Goal: Task Accomplishment & Management: Use online tool/utility

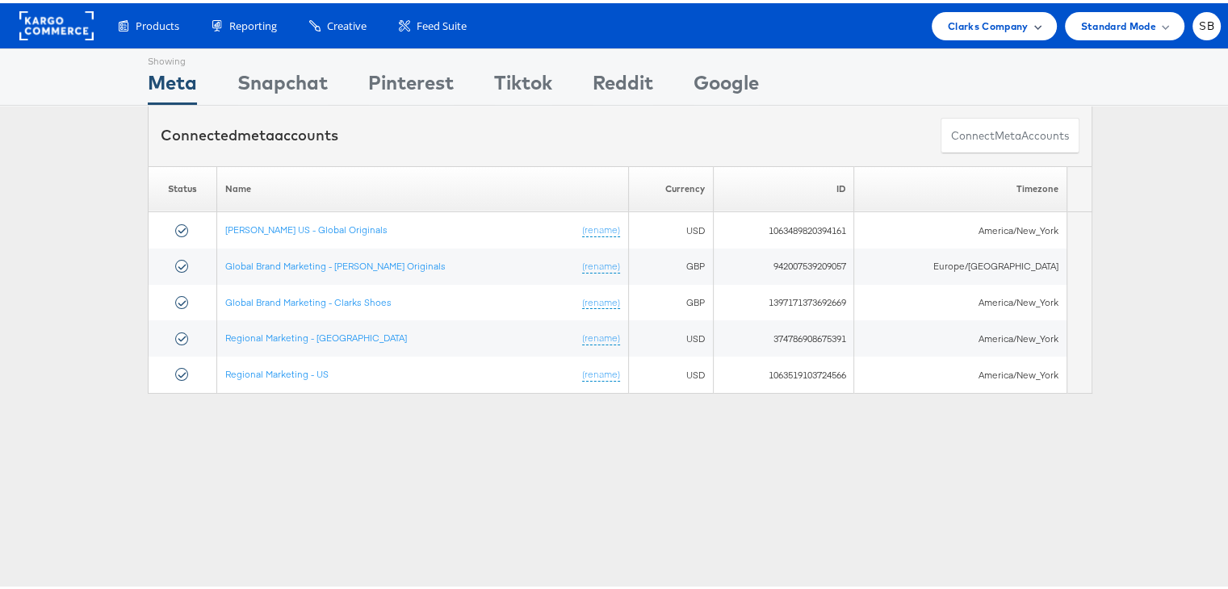
click at [990, 23] on span "Clarks Company" at bounding box center [988, 23] width 81 height 17
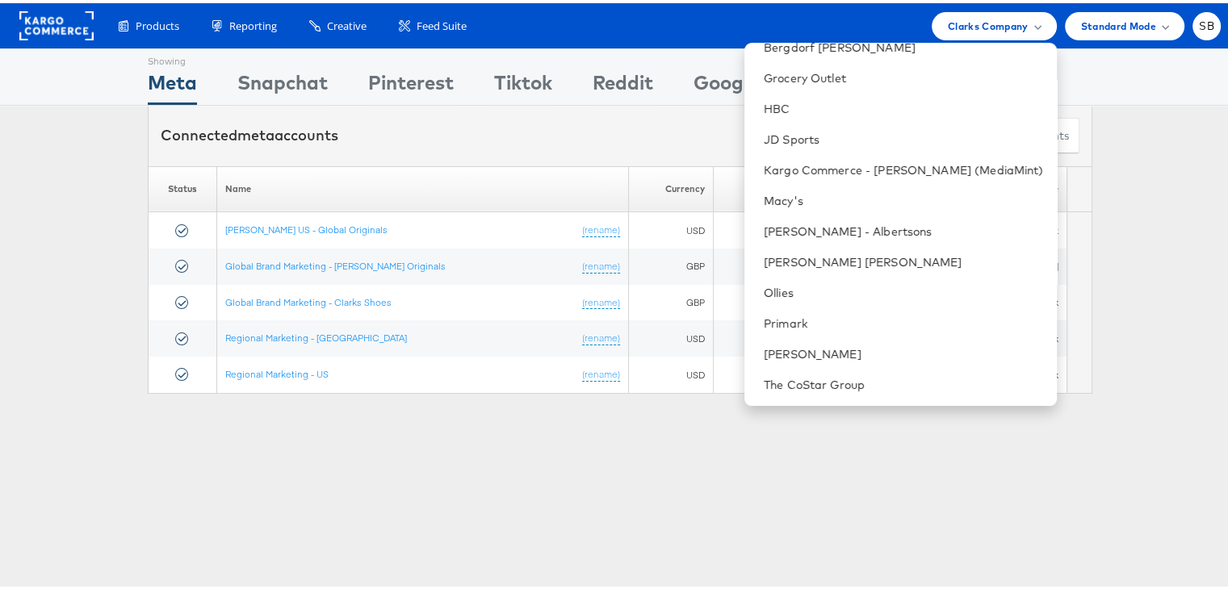
click at [1123, 233] on div "Please Wait Loading Accounts .... Status Name Currency ID Timezone Clarks US - …" at bounding box center [620, 277] width 1240 height 228
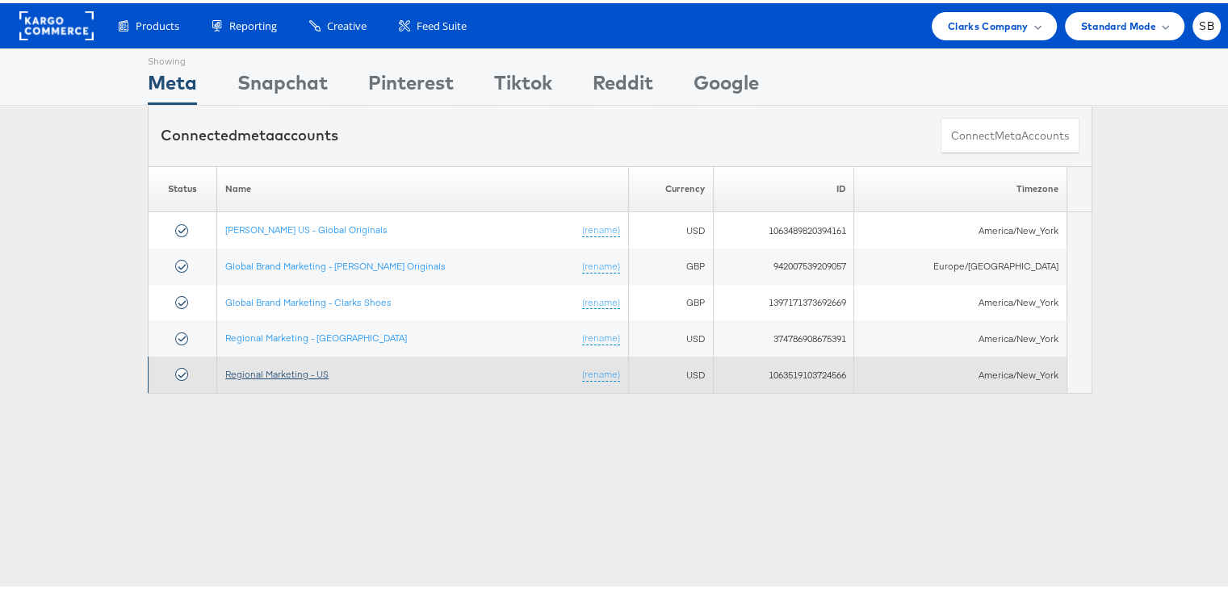
click at [263, 366] on link "Regional Marketing - US" at bounding box center [276, 371] width 103 height 12
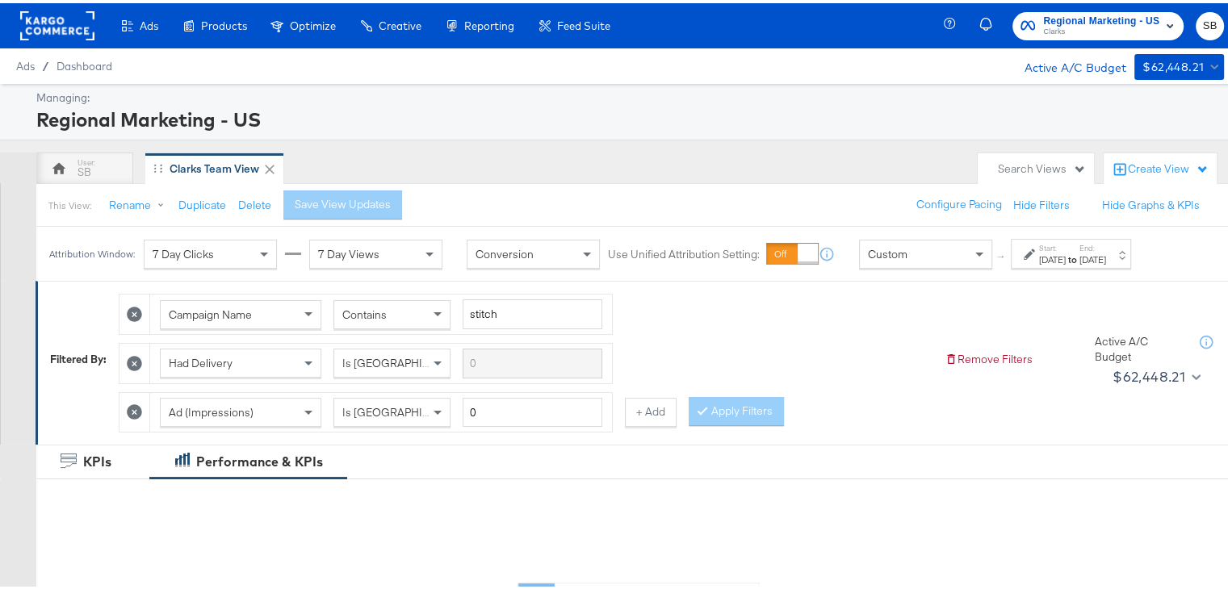
click at [629, 320] on div "Campaign Name Contains stitch Had Delivery Is Greater Than Ad (Impressions) Is …" at bounding box center [525, 356] width 813 height 147
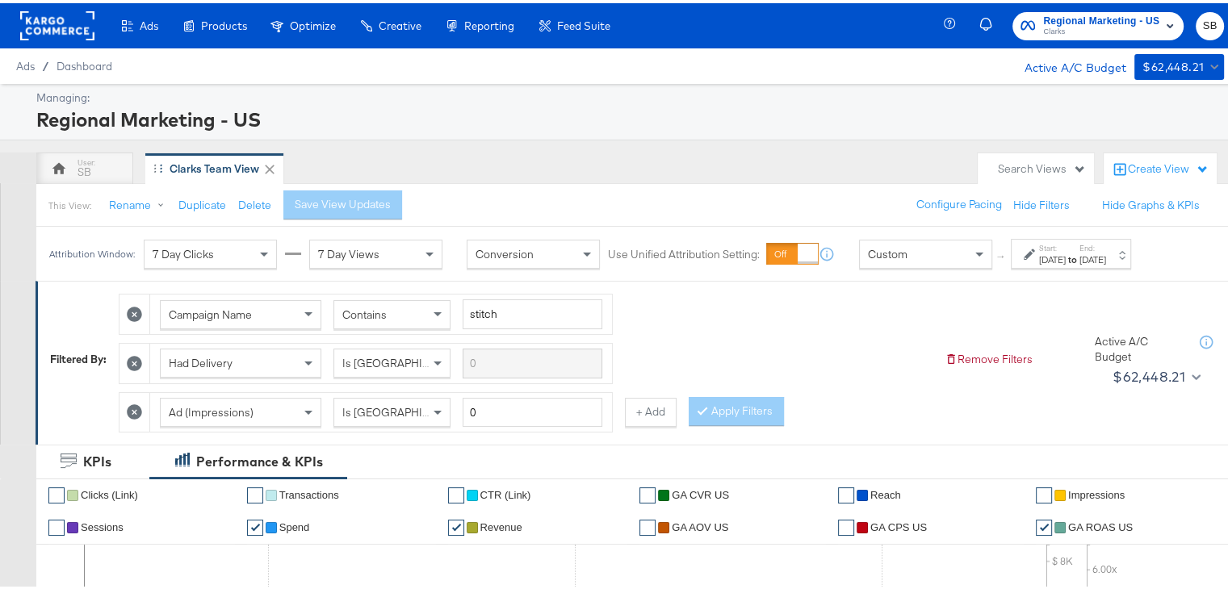
click at [209, 165] on div "Clarks Team View" at bounding box center [215, 165] width 90 height 15
click at [1004, 175] on div "Search Views" at bounding box center [1036, 165] width 116 height 31
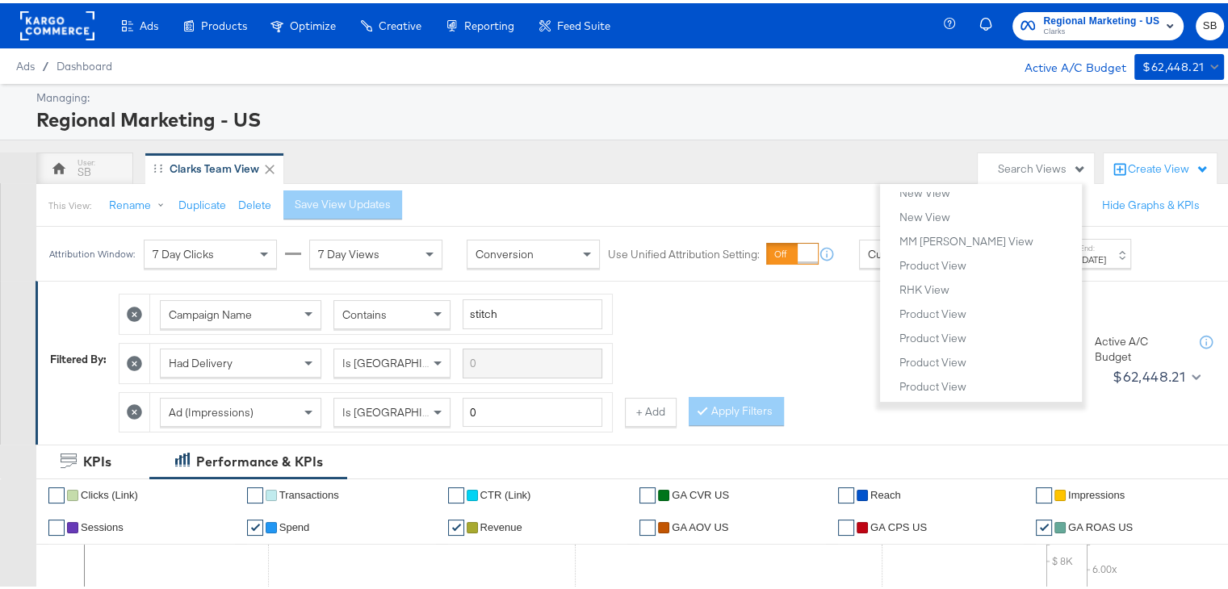
scroll to position [872, 0]
click at [756, 84] on div "Managing: Regional Marketing - US" at bounding box center [620, 109] width 1240 height 57
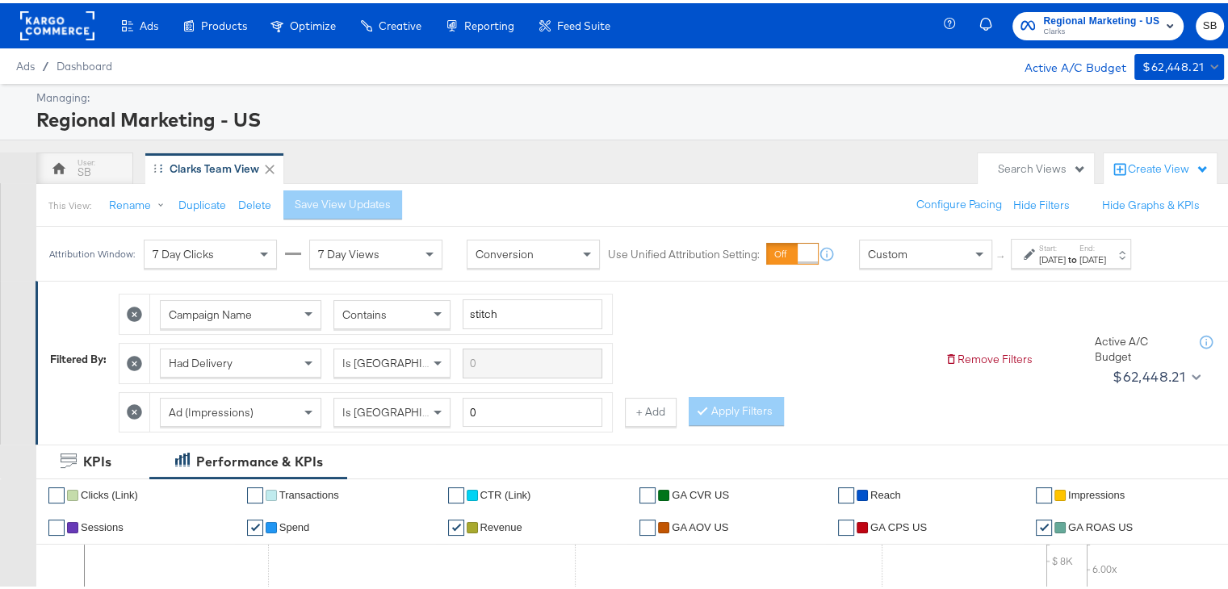
click at [207, 166] on div "Clarks Team View" at bounding box center [215, 165] width 90 height 15
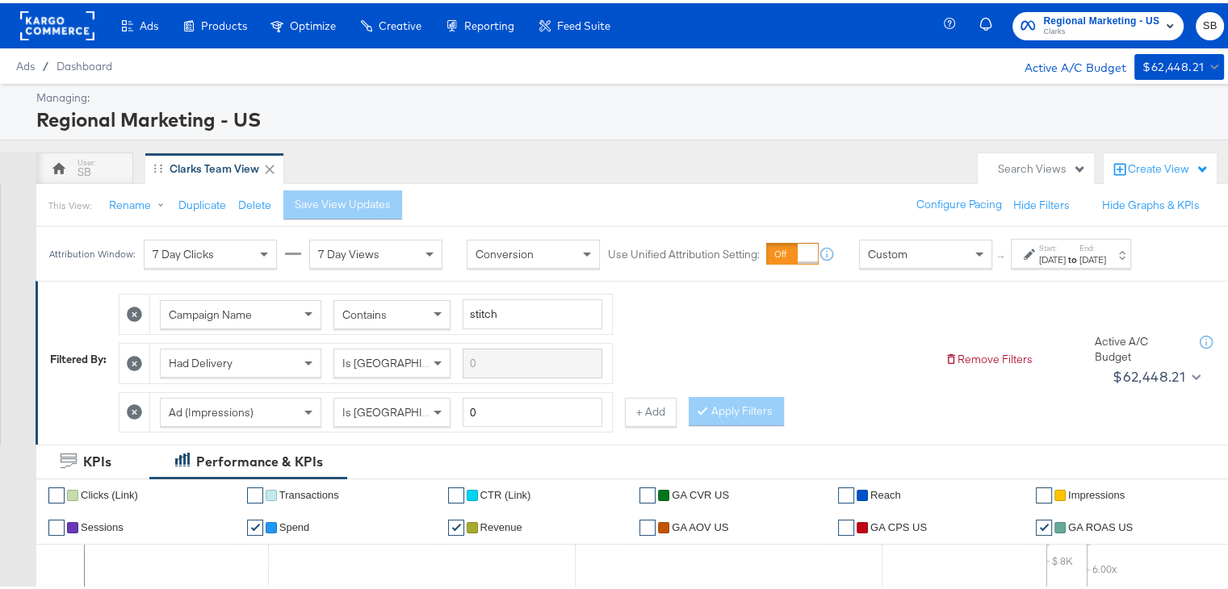
click at [1065, 244] on label "Start:" at bounding box center [1052, 245] width 27 height 10
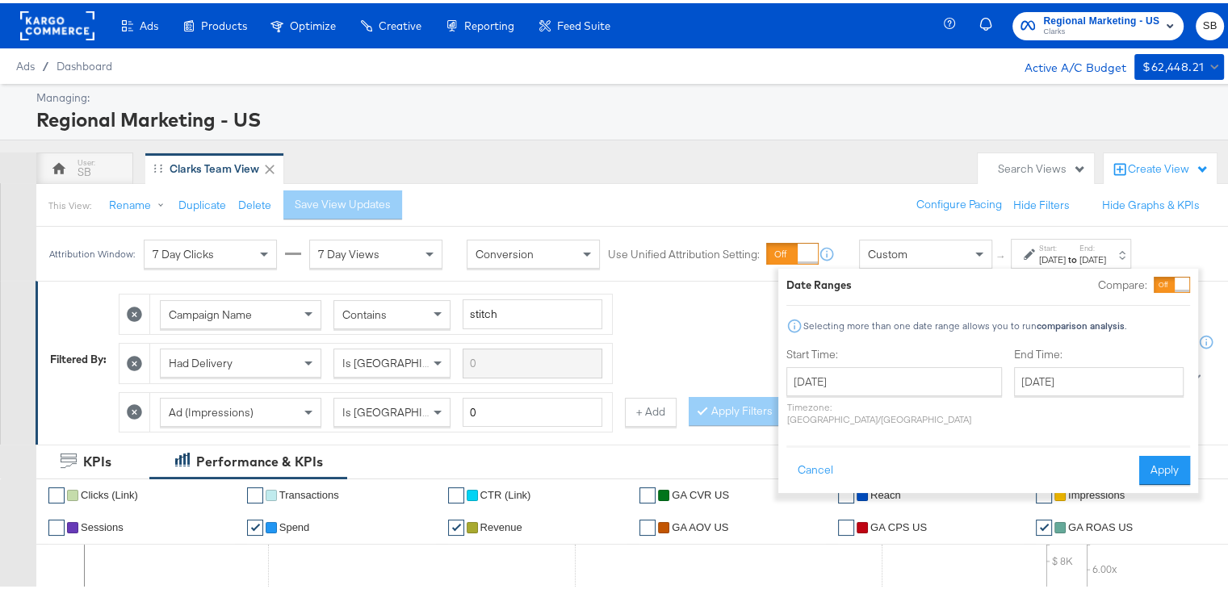
click at [865, 362] on div "Start Time: July 27th 2025 ‹ July 2025 › Su Mo Tu We Th Fr Sa 29 30 1 2 3 4 5 6…" at bounding box center [894, 387] width 216 height 86
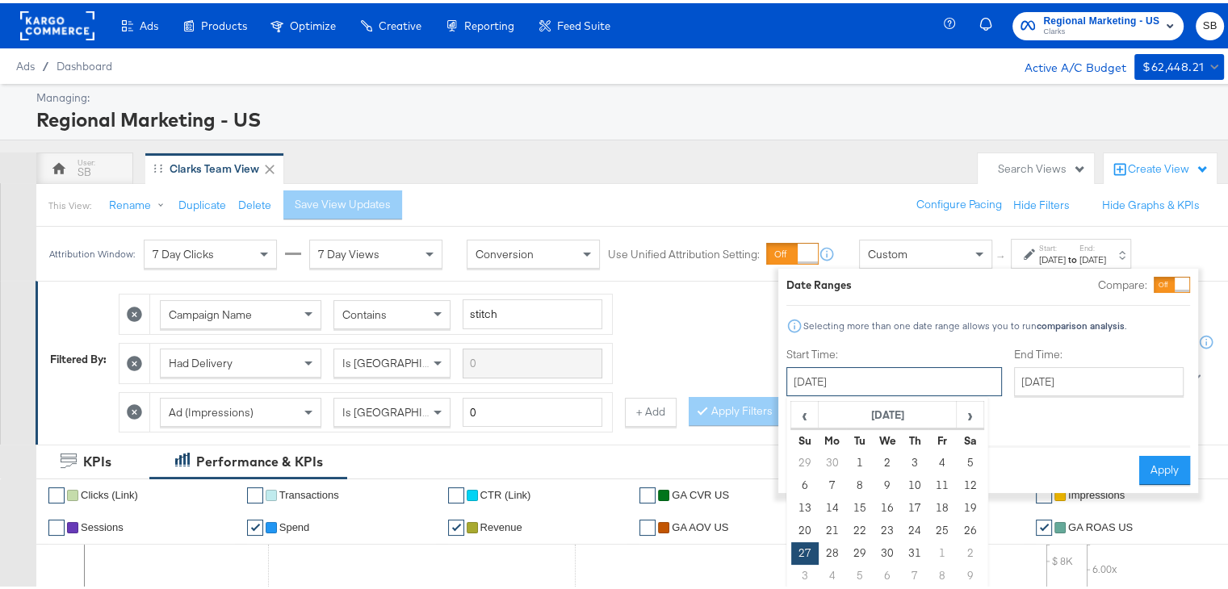
click at [861, 372] on input "July 27th 2025" at bounding box center [894, 378] width 216 height 29
click at [972, 411] on span "›" at bounding box center [969, 412] width 25 height 24
click at [802, 501] on td "10" at bounding box center [804, 505] width 27 height 23
type input "August 10th 2025"
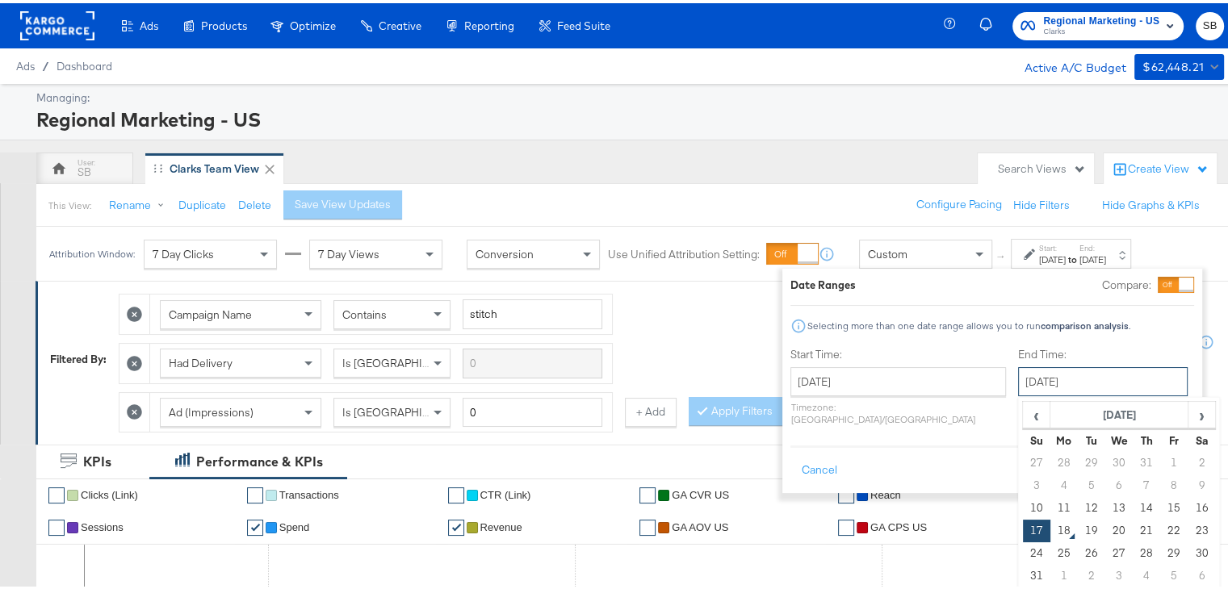
click at [1046, 374] on input "August 17th 2025" at bounding box center [1103, 378] width 170 height 29
click at [1187, 508] on td "16" at bounding box center [1200, 505] width 27 height 23
type input "August 16th 2025"
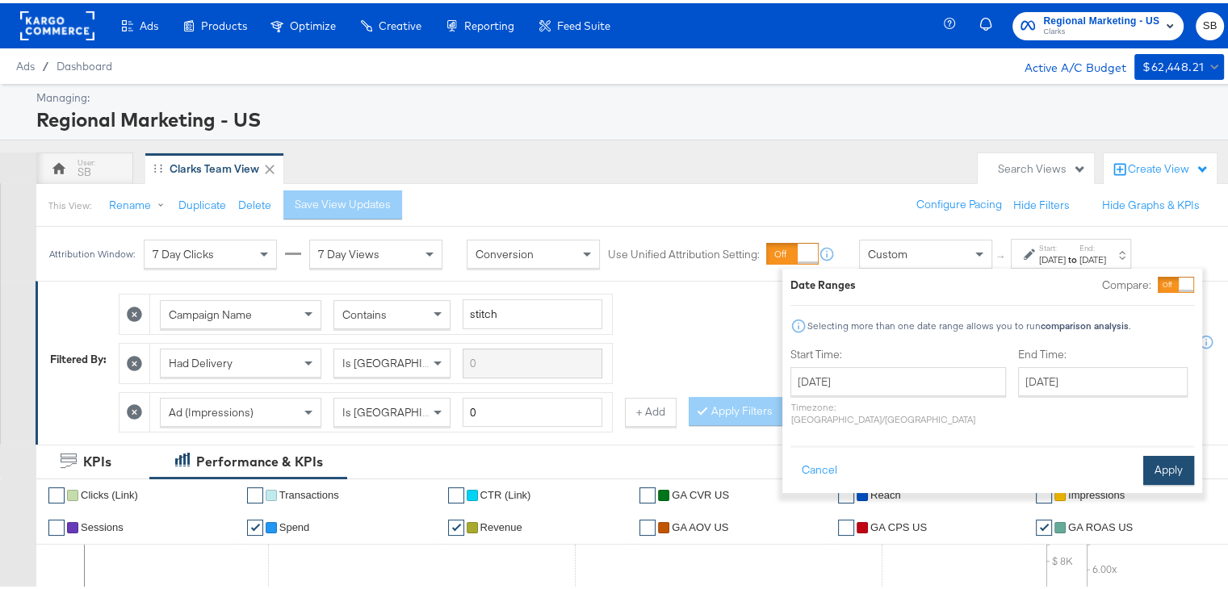
click at [1180, 453] on button "Apply" at bounding box center [1168, 467] width 51 height 29
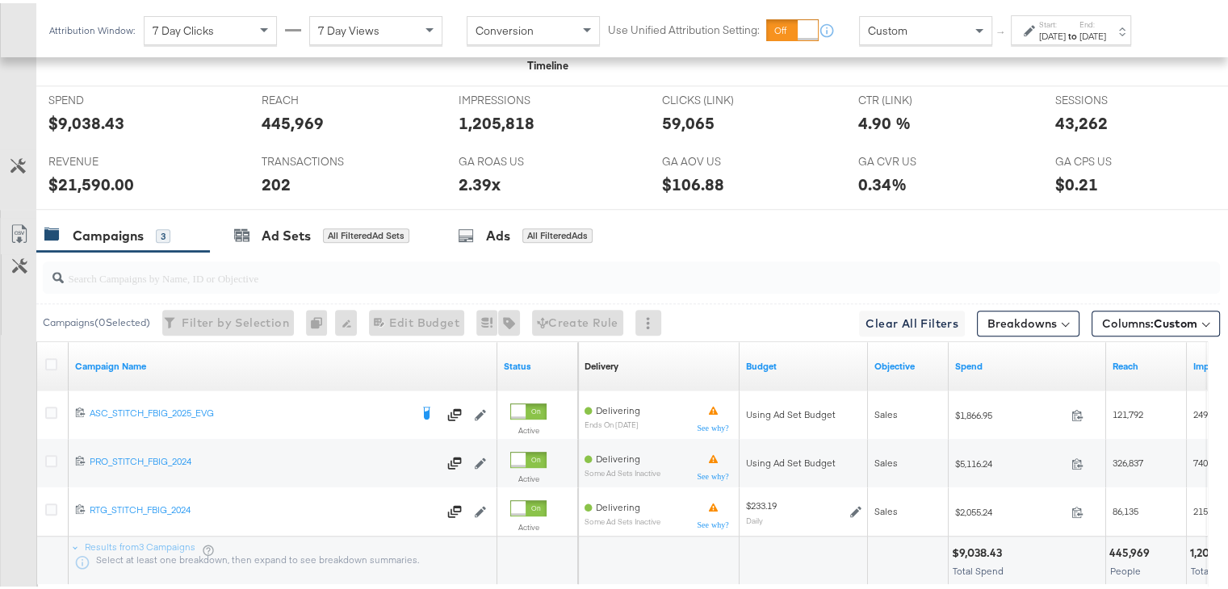
scroll to position [742, 0]
click at [488, 223] on div "Ads" at bounding box center [498, 232] width 24 height 19
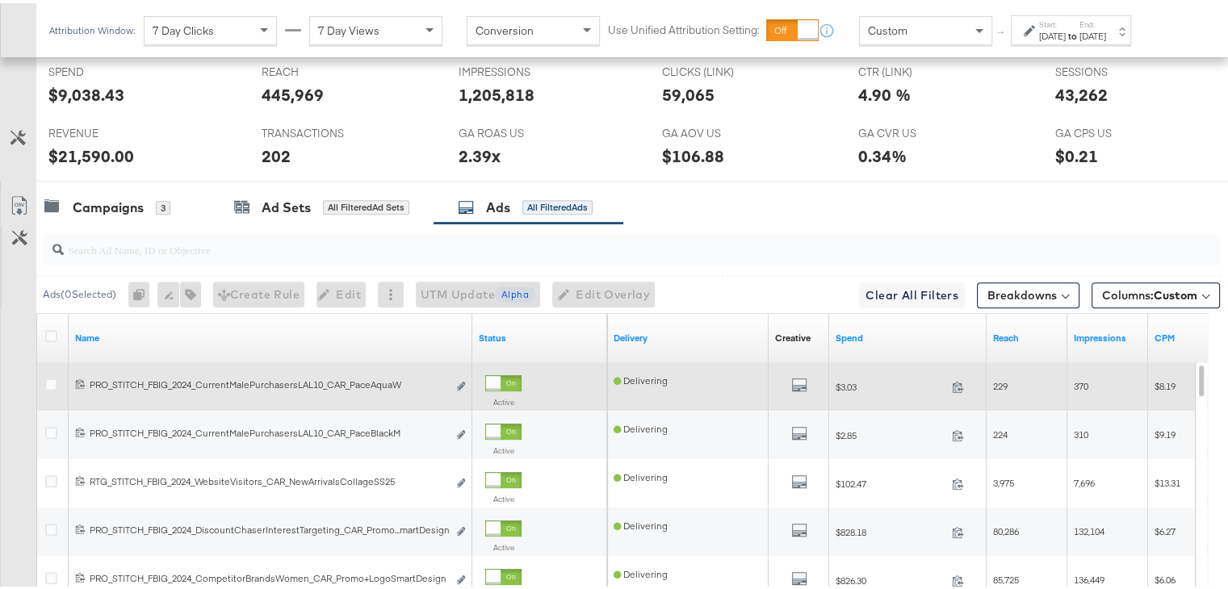
scroll to position [765, 0]
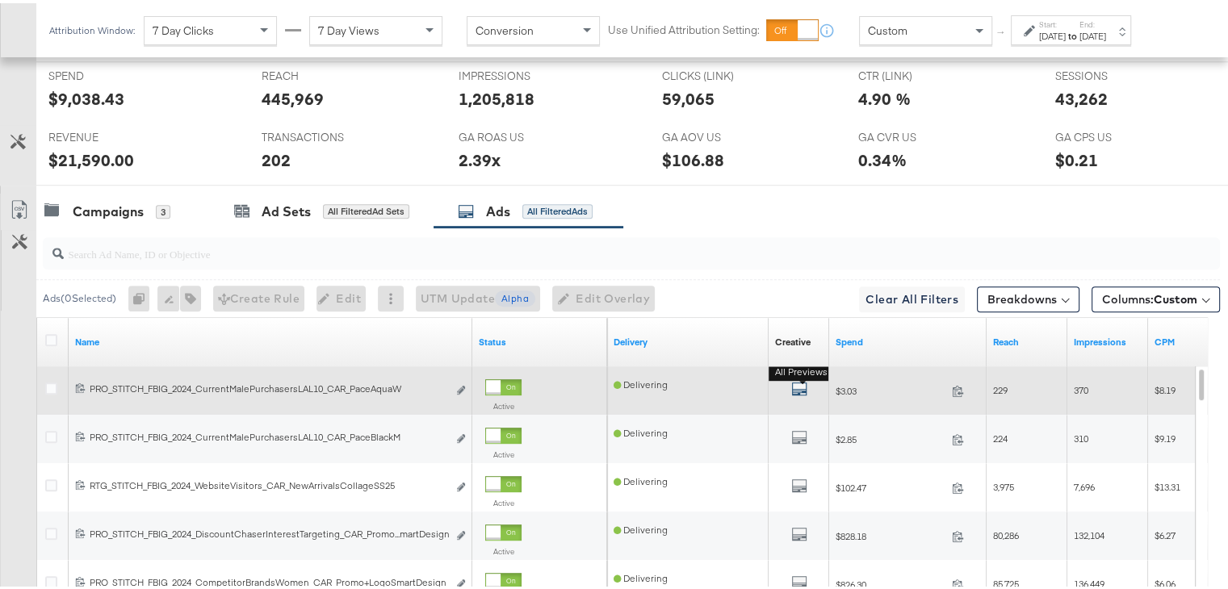
click at [797, 381] on icon "default" at bounding box center [799, 386] width 16 height 16
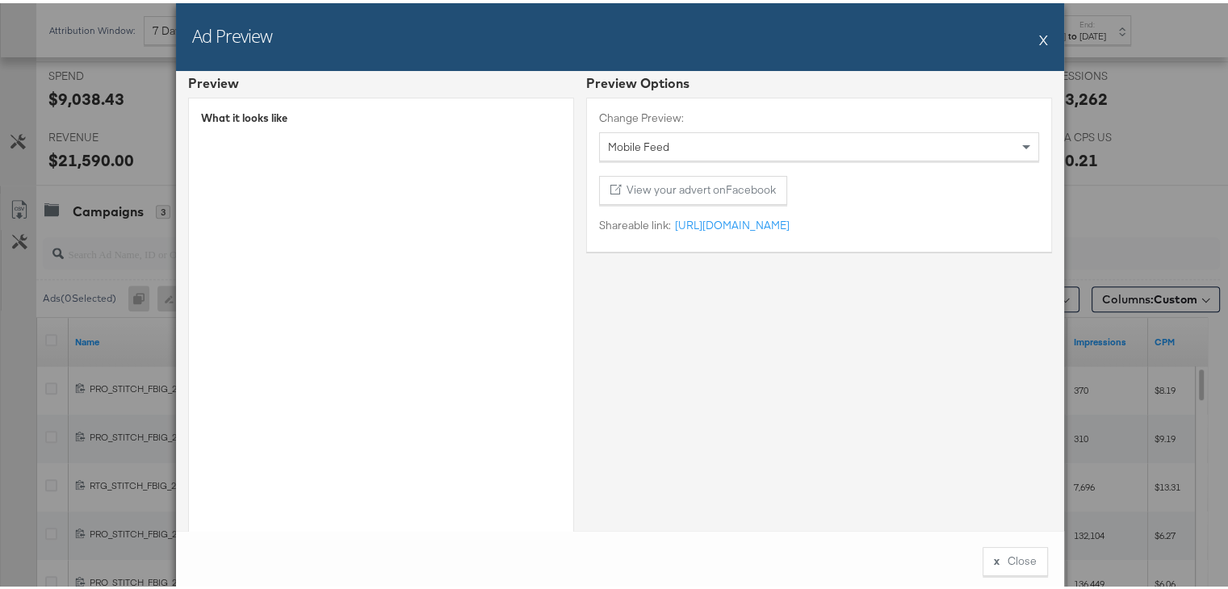
scroll to position [10, 0]
click at [1030, 38] on div "Ad Preview X" at bounding box center [620, 34] width 888 height 68
click at [1039, 36] on button "X" at bounding box center [1043, 36] width 9 height 32
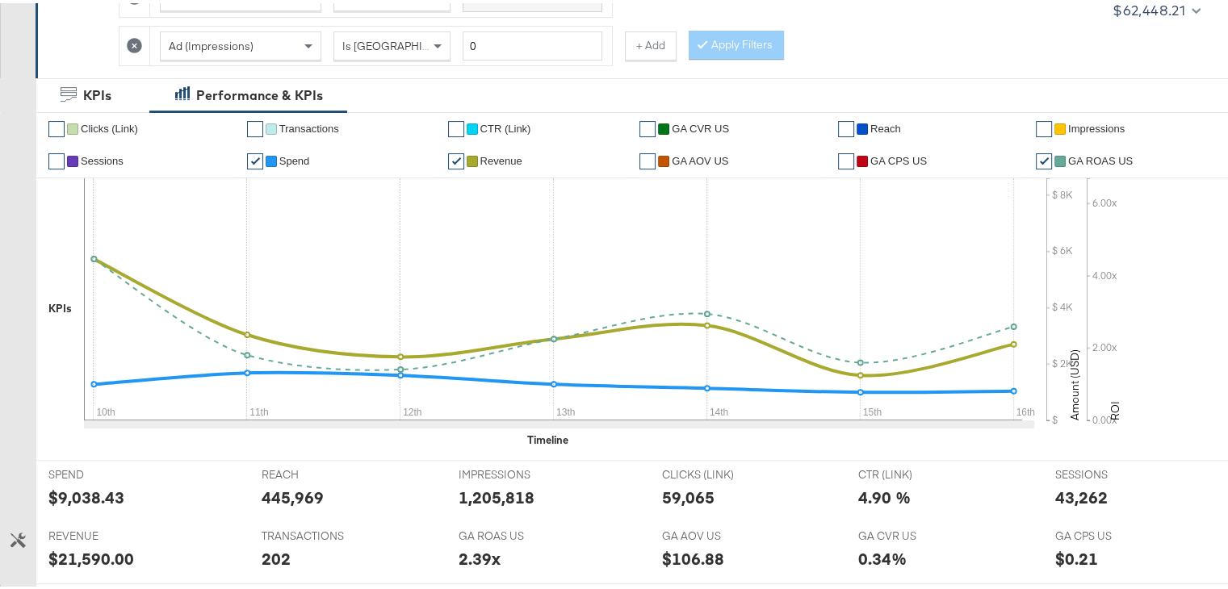
scroll to position [0, 0]
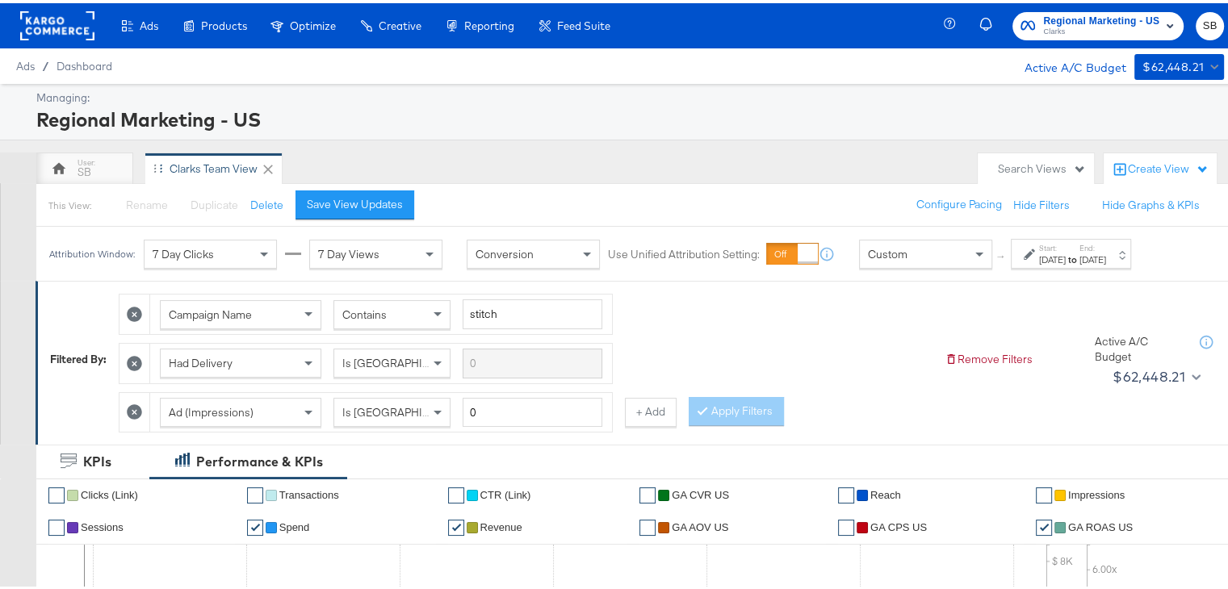
click at [211, 158] on div "Clarks Team View" at bounding box center [214, 165] width 88 height 15
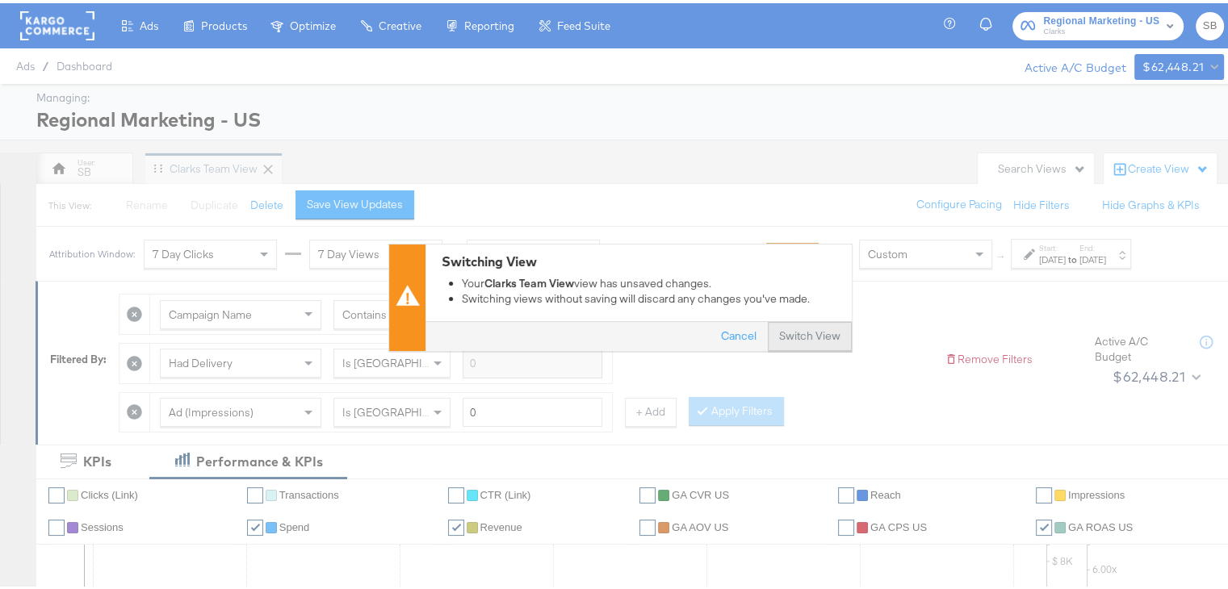
click at [781, 329] on button "Switch View" at bounding box center [810, 334] width 84 height 29
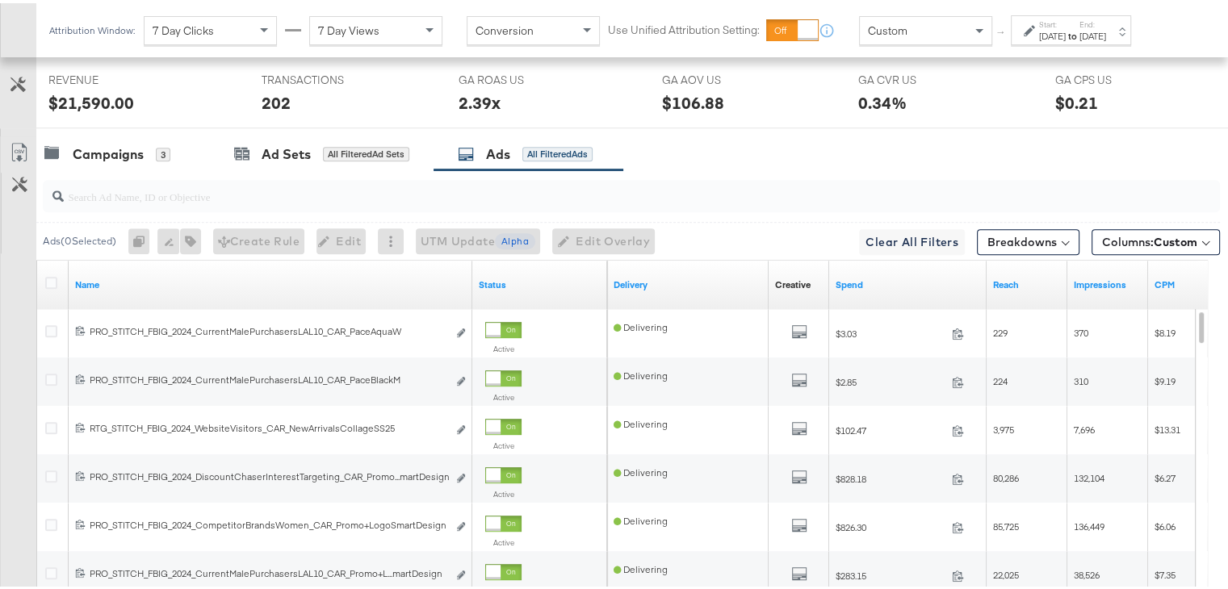
scroll to position [833, 0]
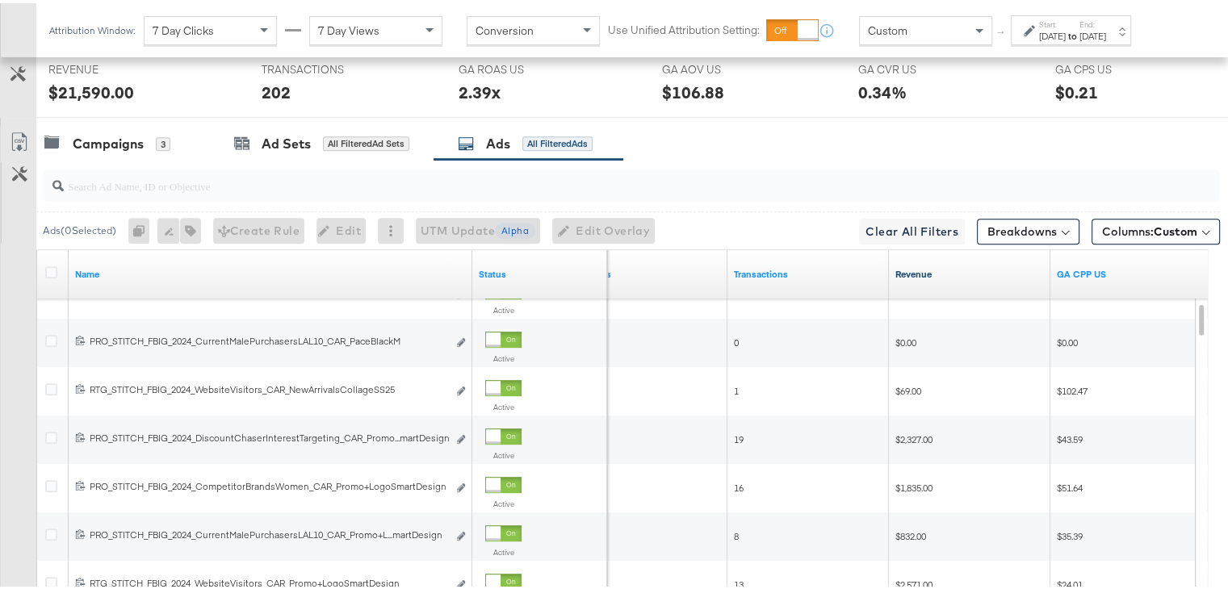
click at [902, 266] on link "Revenue" at bounding box center [969, 271] width 149 height 13
click at [902, 266] on link "Revenue ↓" at bounding box center [969, 271] width 149 height 13
click at [902, 266] on link "Revenue ↑" at bounding box center [969, 271] width 149 height 13
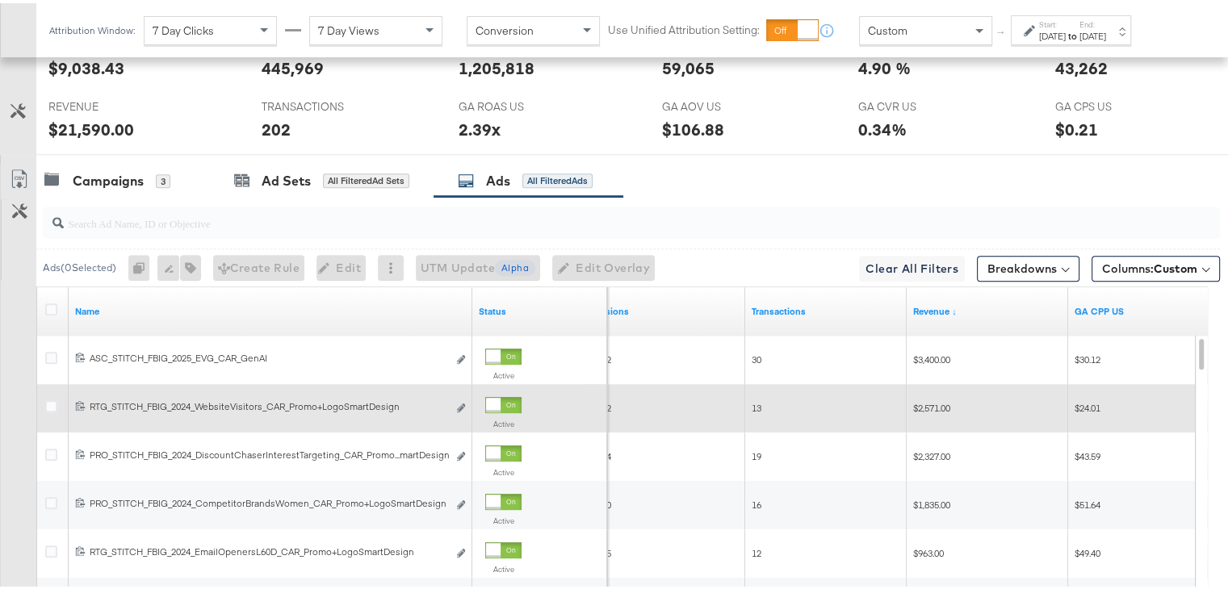
scroll to position [794, 0]
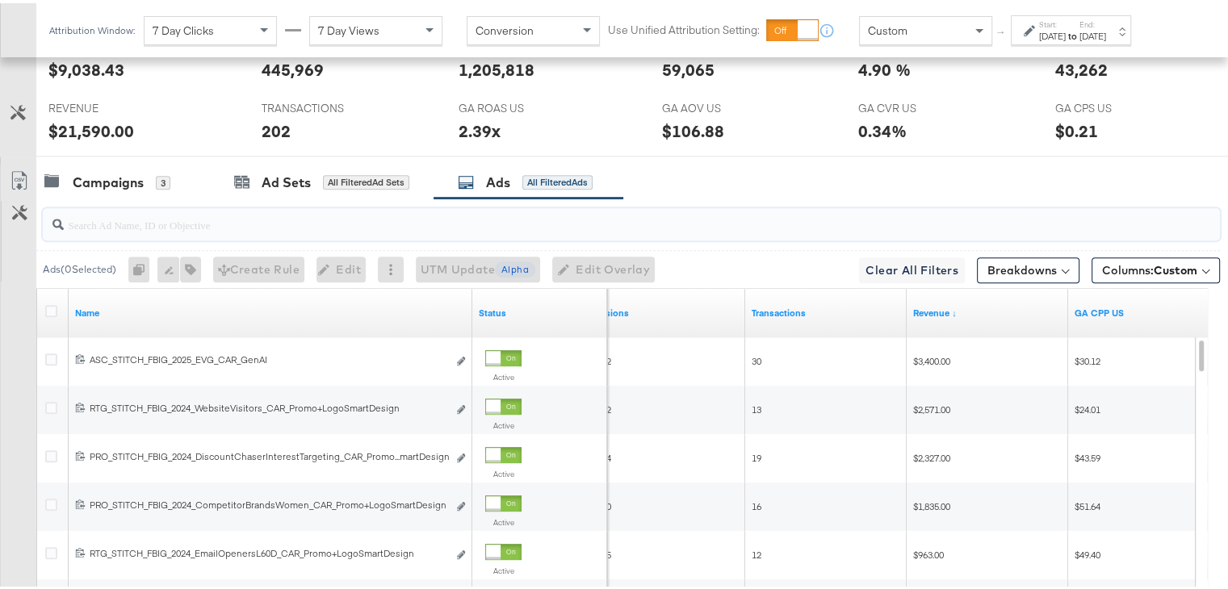
click at [146, 206] on input "search" at bounding box center [589, 214] width 1050 height 31
paste input "promo+logo" "promocollage" "promomulti" "promoprice"
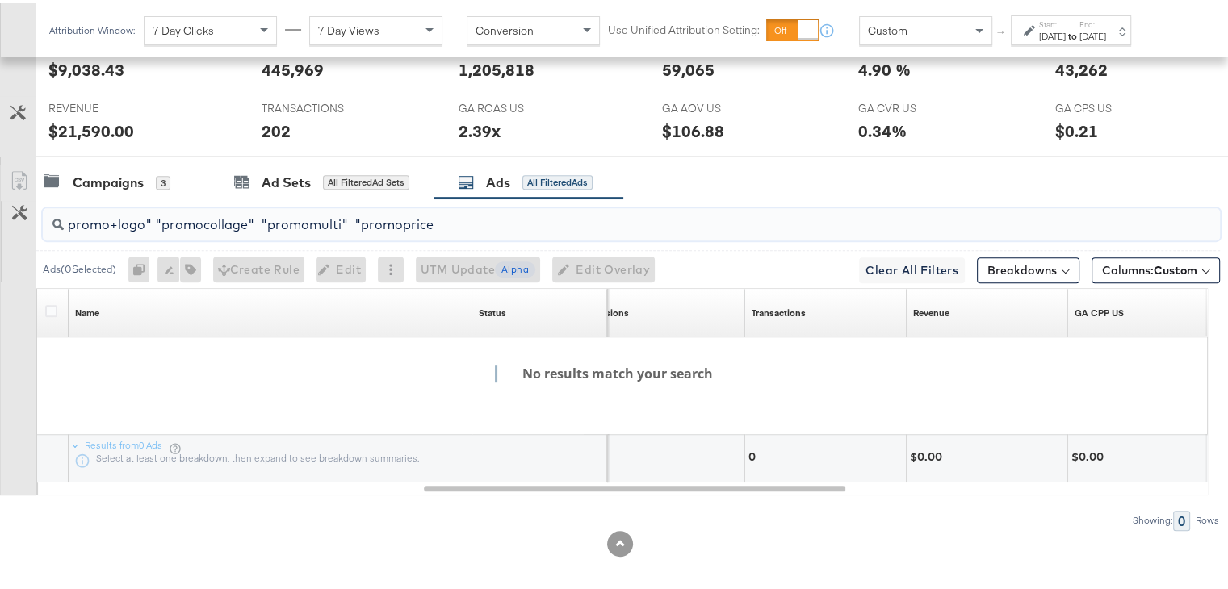
drag, startPoint x: 143, startPoint y: 216, endPoint x: 514, endPoint y: 191, distance: 372.1
click at [514, 191] on div "KPIs Performance & KPIs Customize KPIs ✔ Clicks (Link) ✔ Transactions ✔ CTR (Li…" at bounding box center [620, 122] width 1240 height 951
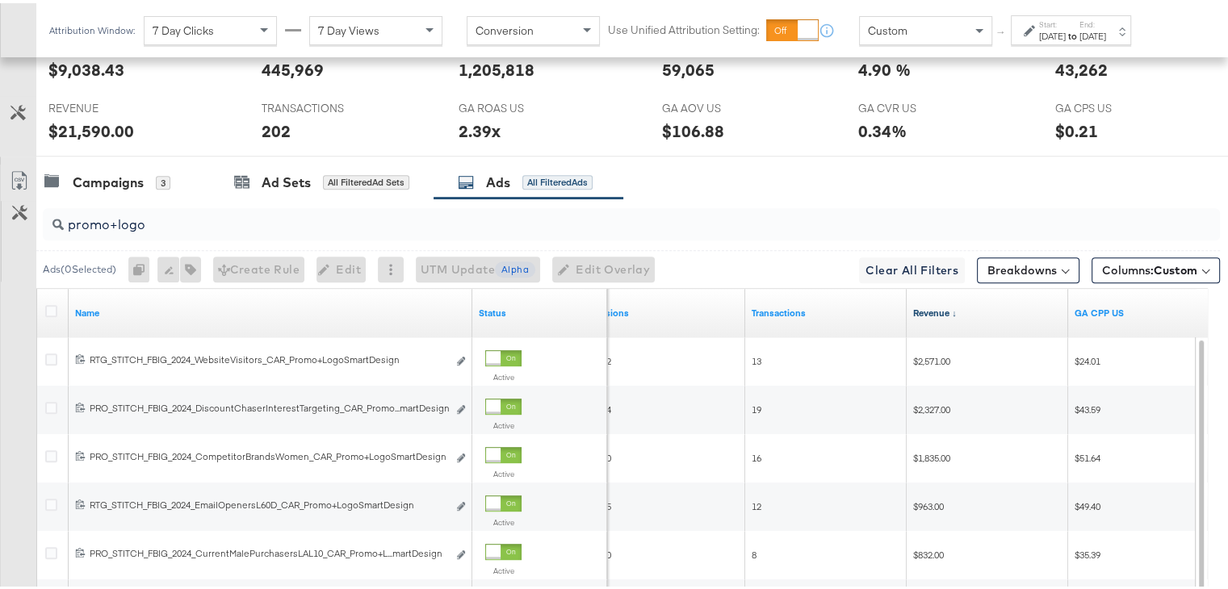
click at [920, 306] on link "Revenue ↓" at bounding box center [987, 310] width 149 height 13
click at [920, 306] on link "Revenue ↑" at bounding box center [987, 310] width 149 height 13
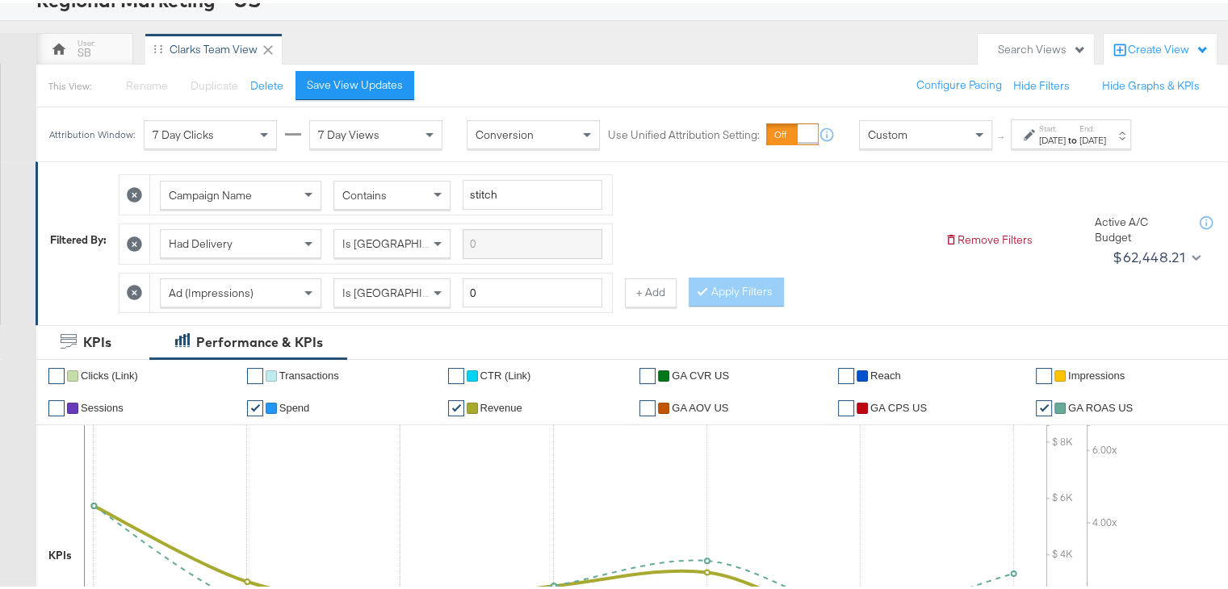
scroll to position [0, 0]
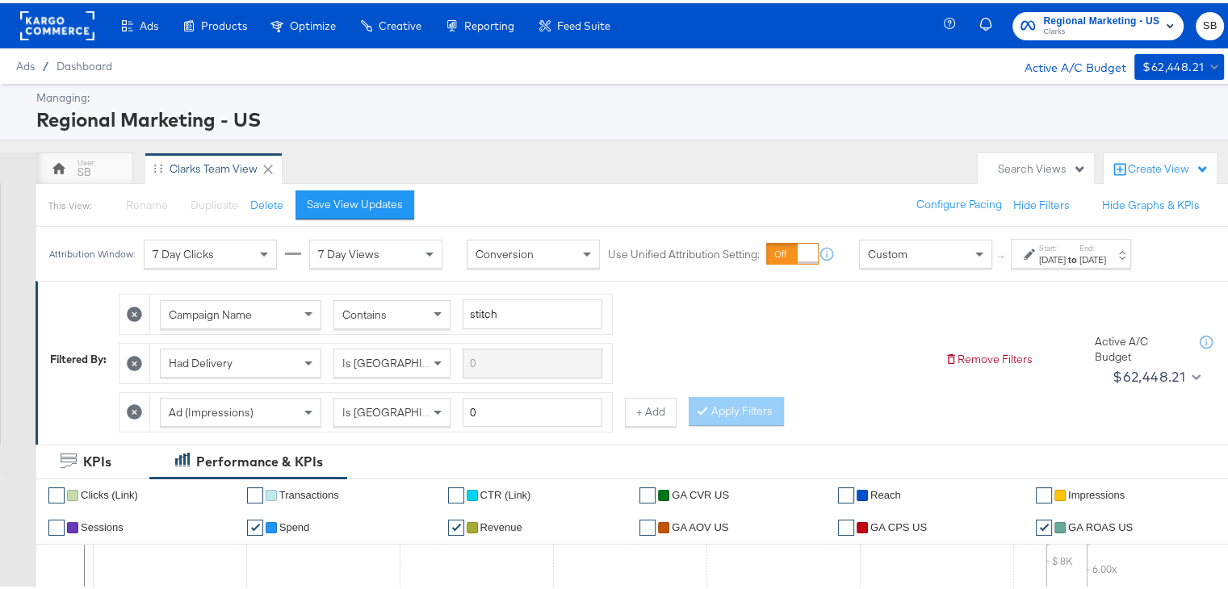
drag, startPoint x: 434, startPoint y: 156, endPoint x: 450, endPoint y: 103, distance: 54.9
click at [450, 103] on div "Regional Marketing - US" at bounding box center [627, 116] width 1183 height 27
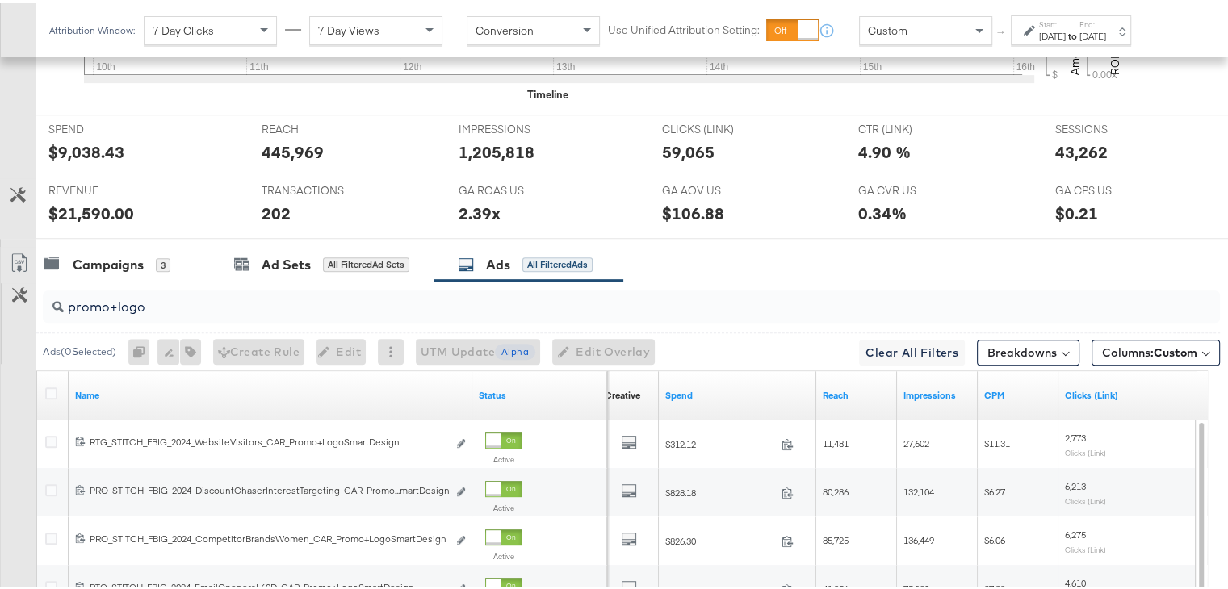
scroll to position [716, 0]
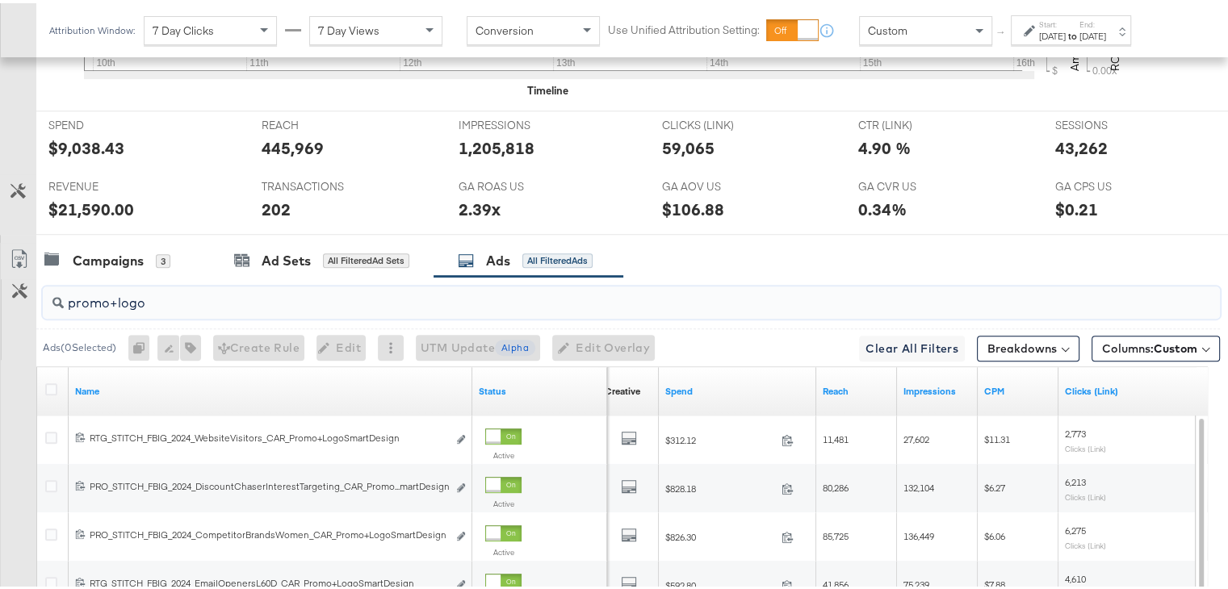
click at [233, 293] on input "promo+logo" at bounding box center [589, 293] width 1050 height 31
paste input "collage"
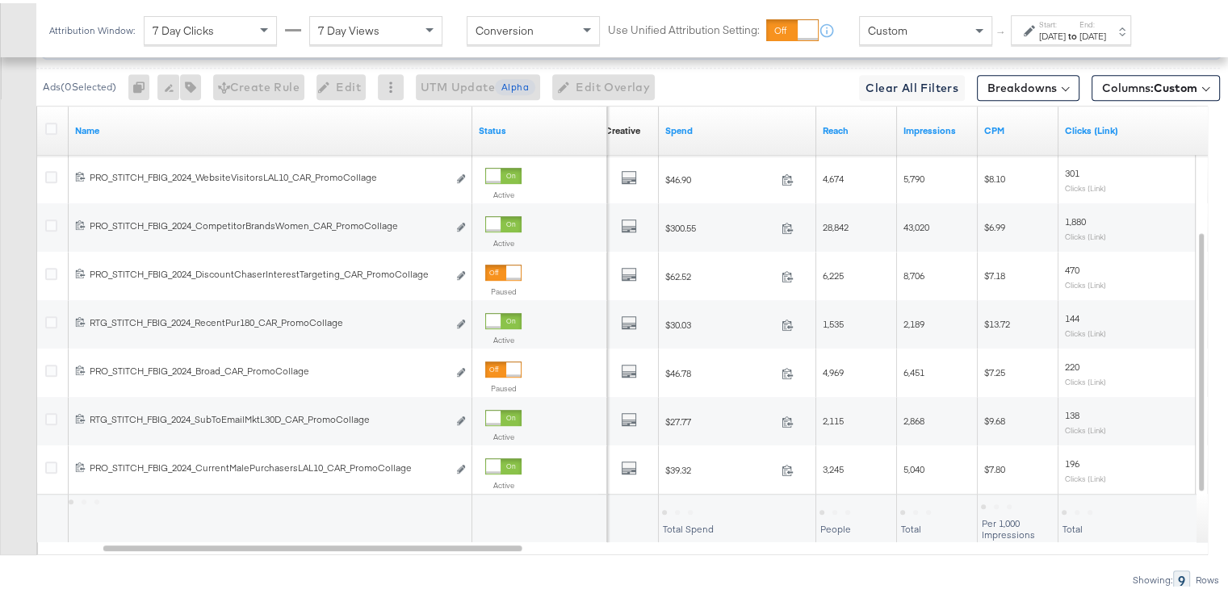
scroll to position [997, 0]
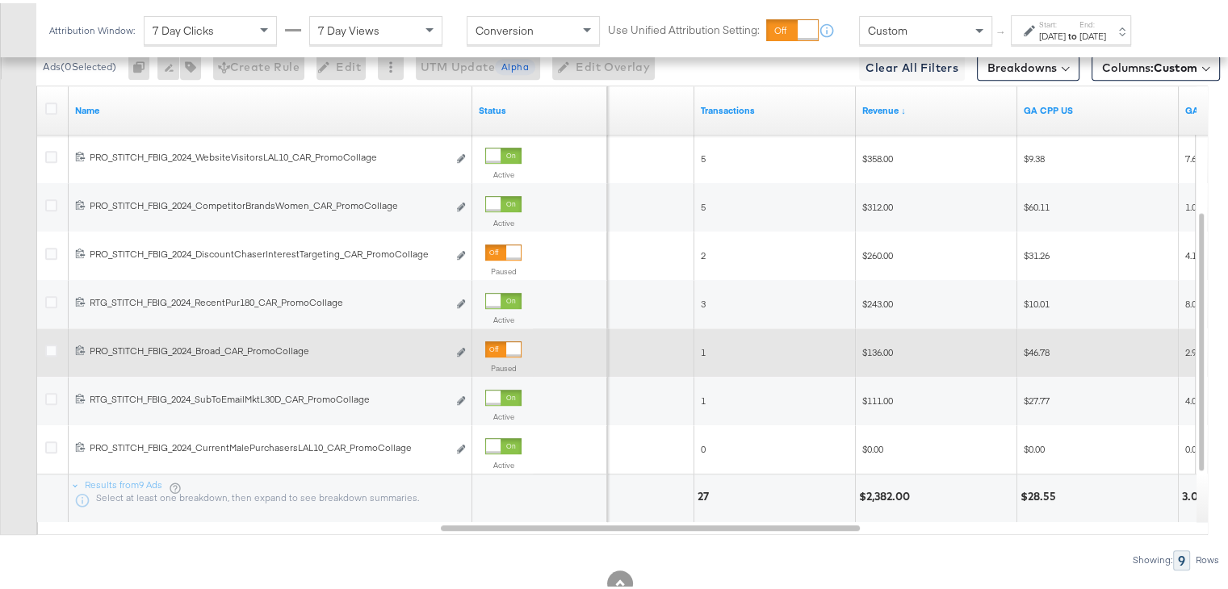
type input "promocollage"
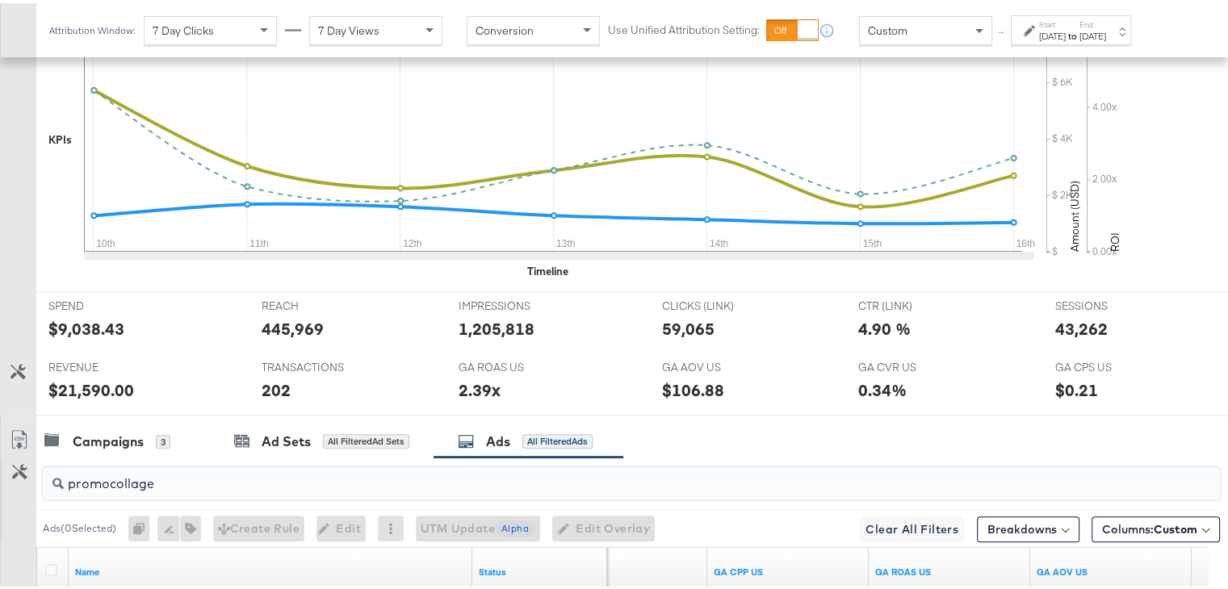
scroll to position [652, 0]
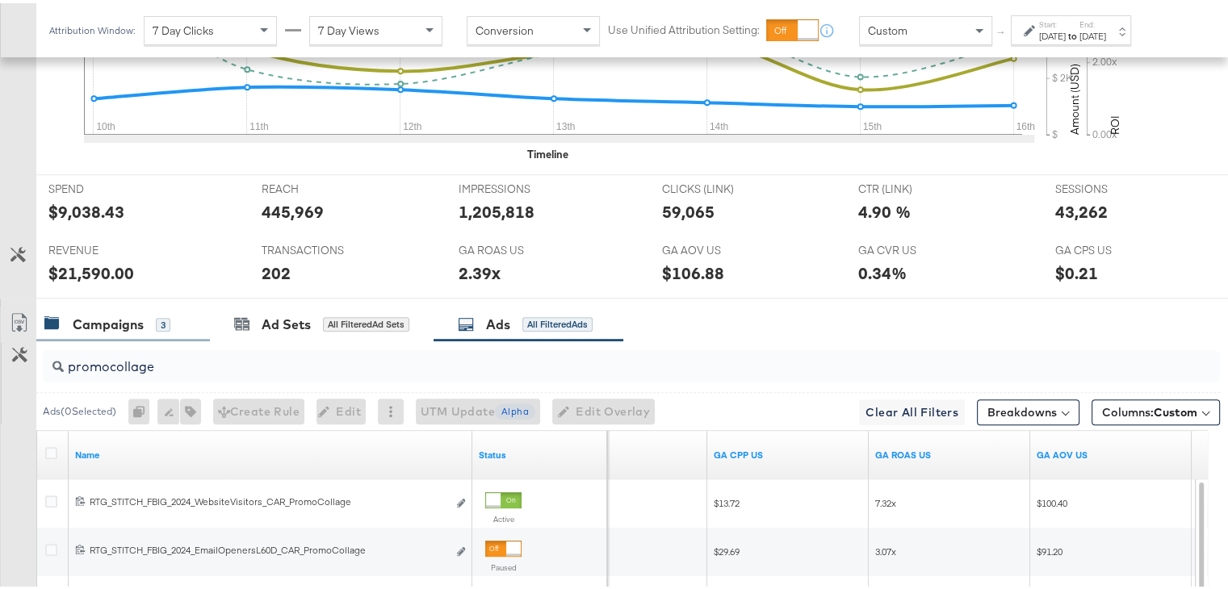
click at [107, 312] on div "Campaigns" at bounding box center [108, 321] width 71 height 19
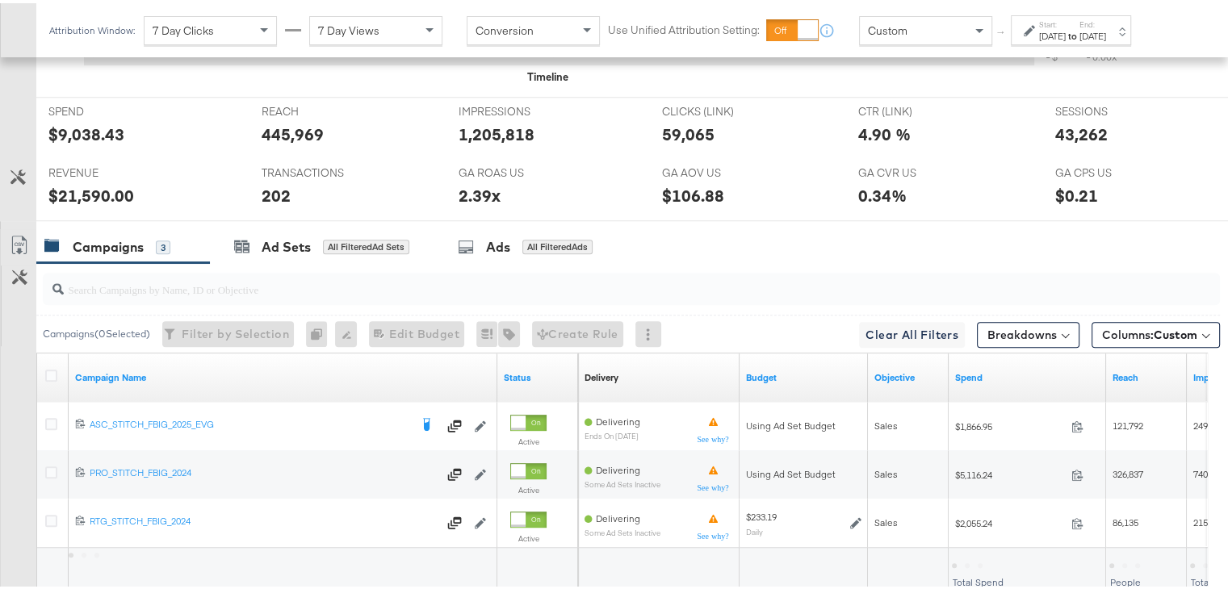
scroll to position [733, 0]
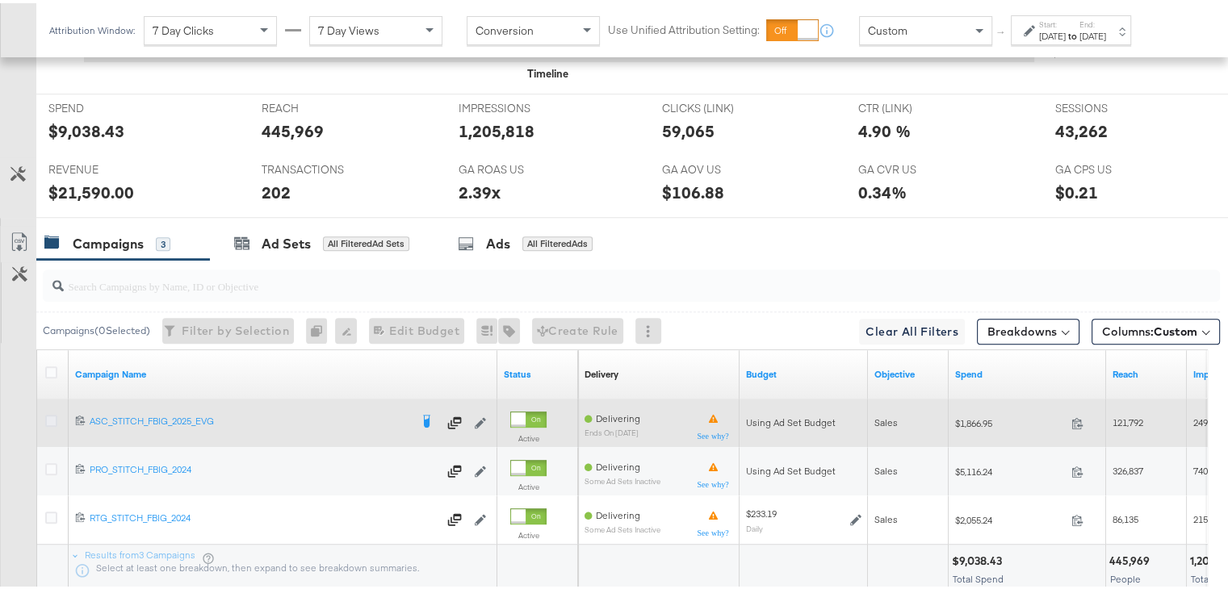
click at [48, 417] on icon at bounding box center [51, 418] width 12 height 12
click at [0, 0] on input "checkbox" at bounding box center [0, 0] width 0 height 0
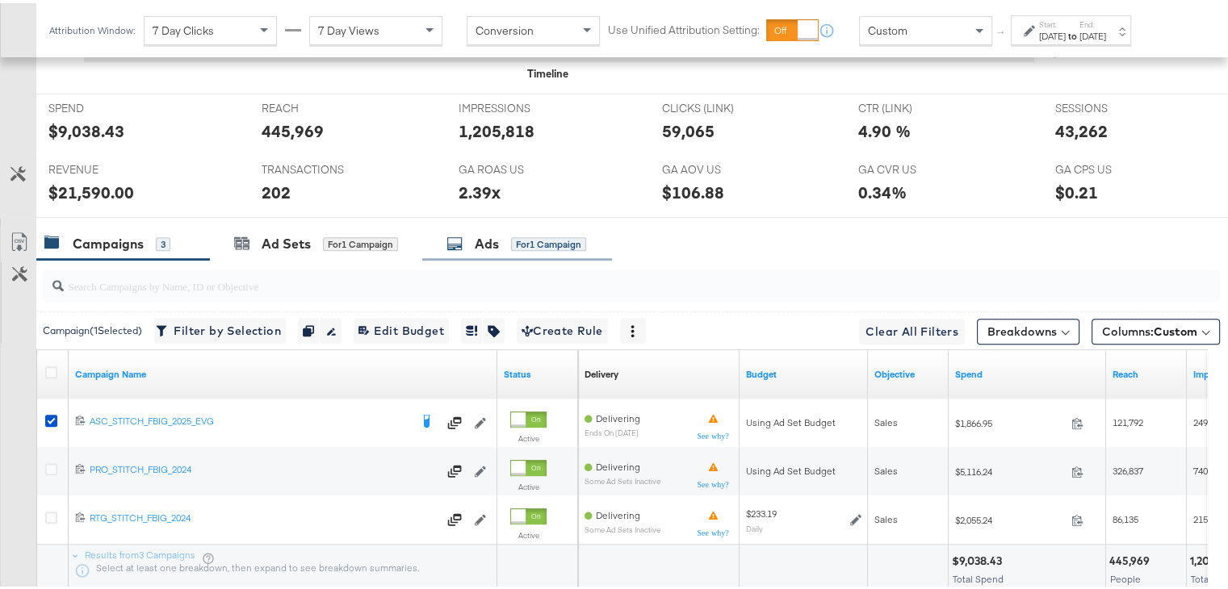
click at [483, 240] on div "Ads" at bounding box center [487, 241] width 24 height 19
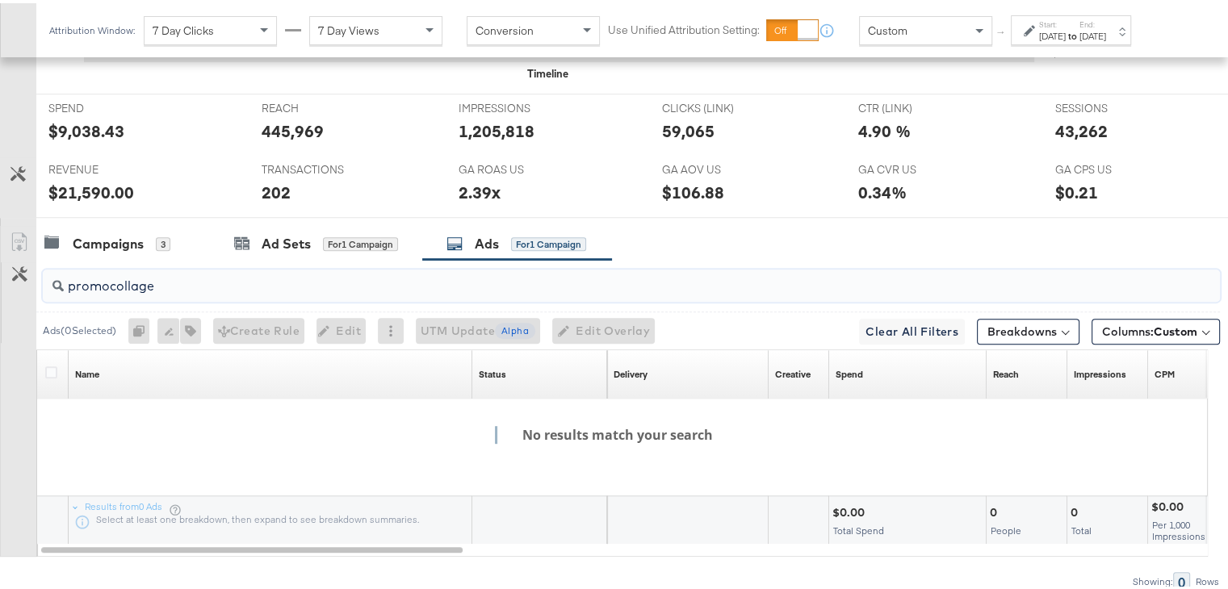
click at [278, 274] on input "promocollage" at bounding box center [589, 276] width 1050 height 31
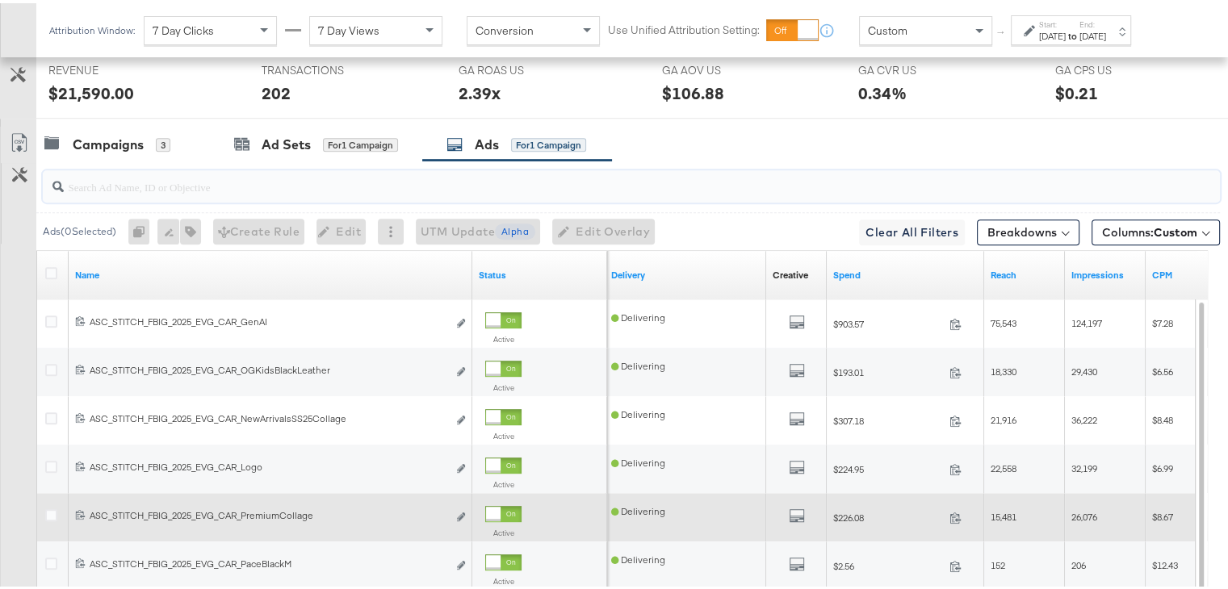
scroll to position [810, 0]
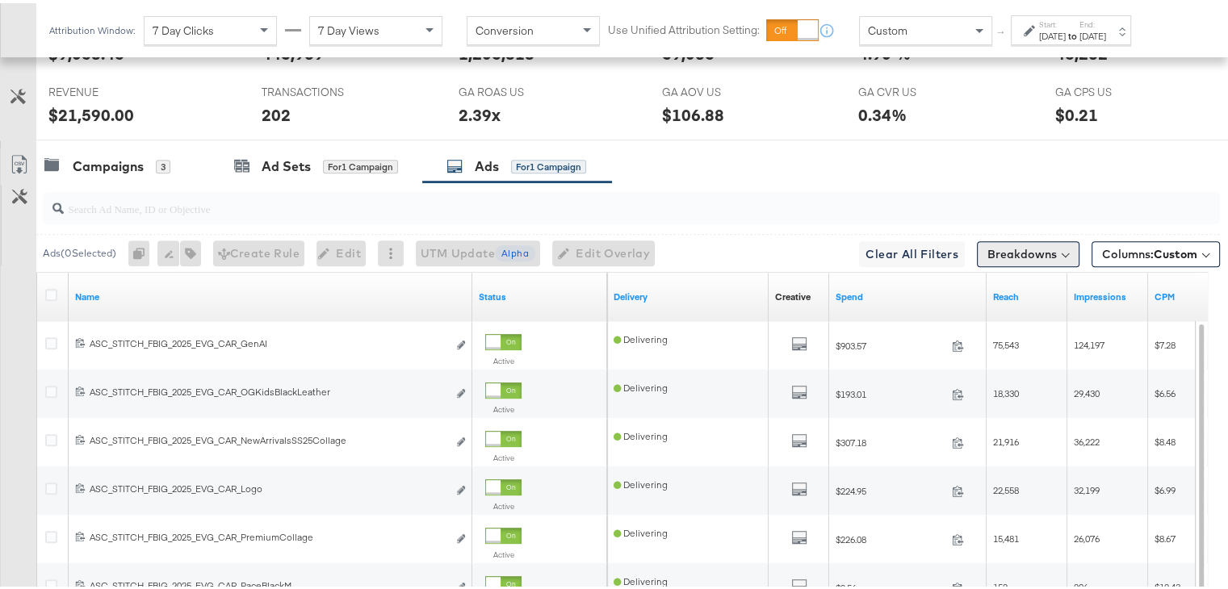
click at [1001, 253] on button "Breakdowns" at bounding box center [1028, 251] width 103 height 26
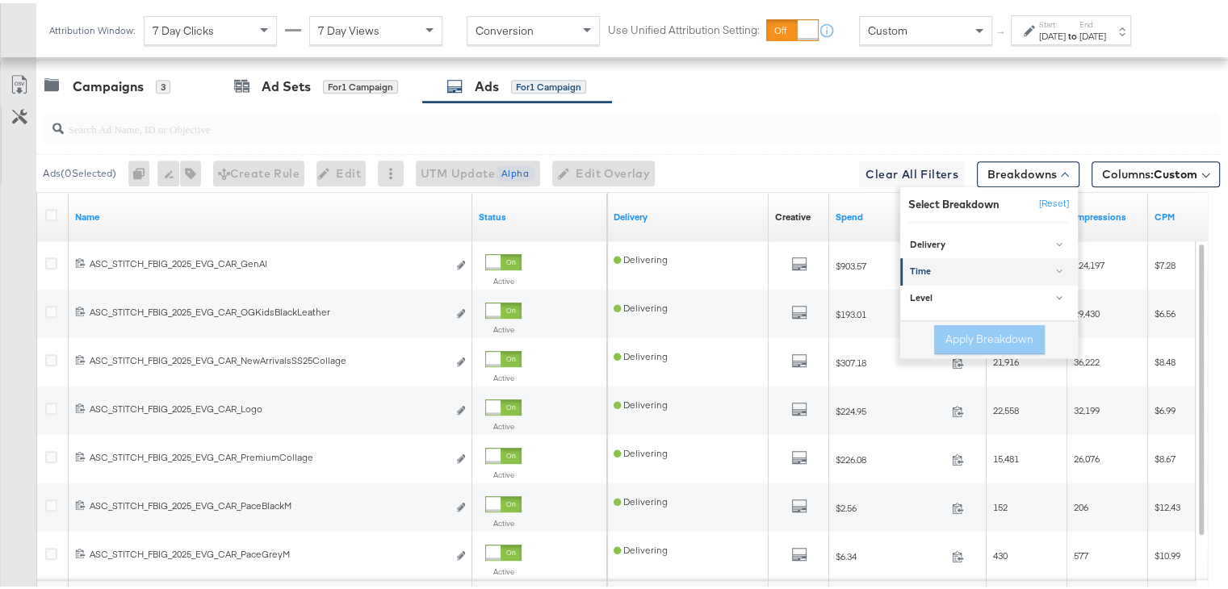
scroll to position [891, 0]
click at [970, 290] on div "Level" at bounding box center [990, 294] width 161 height 13
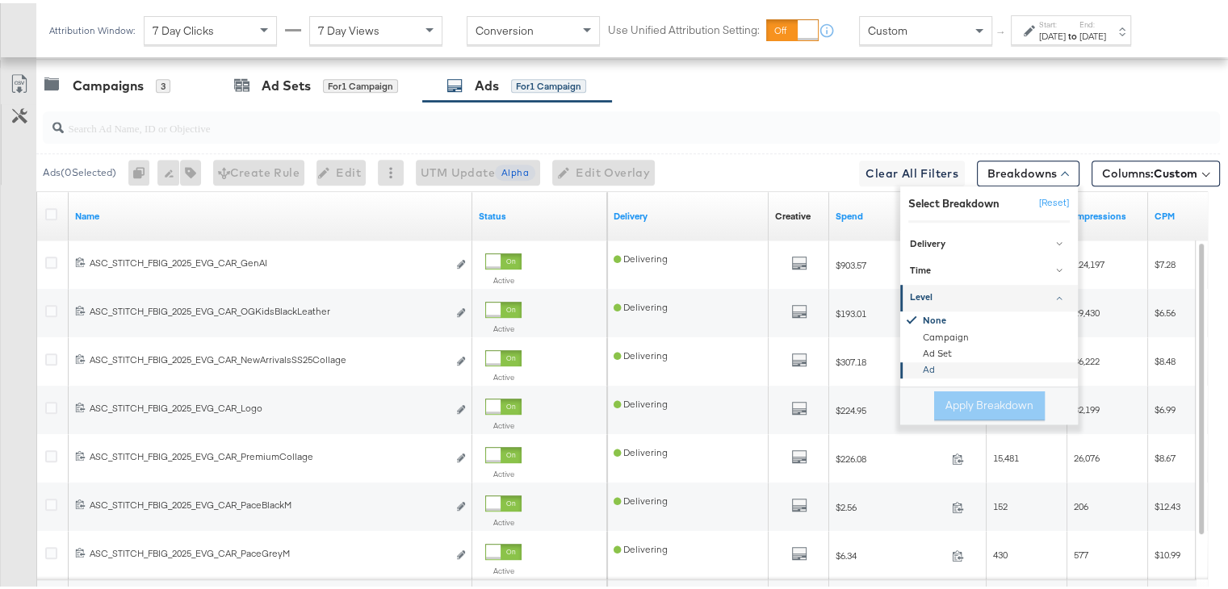
click at [918, 365] on div "Ad" at bounding box center [989, 367] width 175 height 16
click at [1007, 254] on link "Time" at bounding box center [989, 267] width 178 height 27
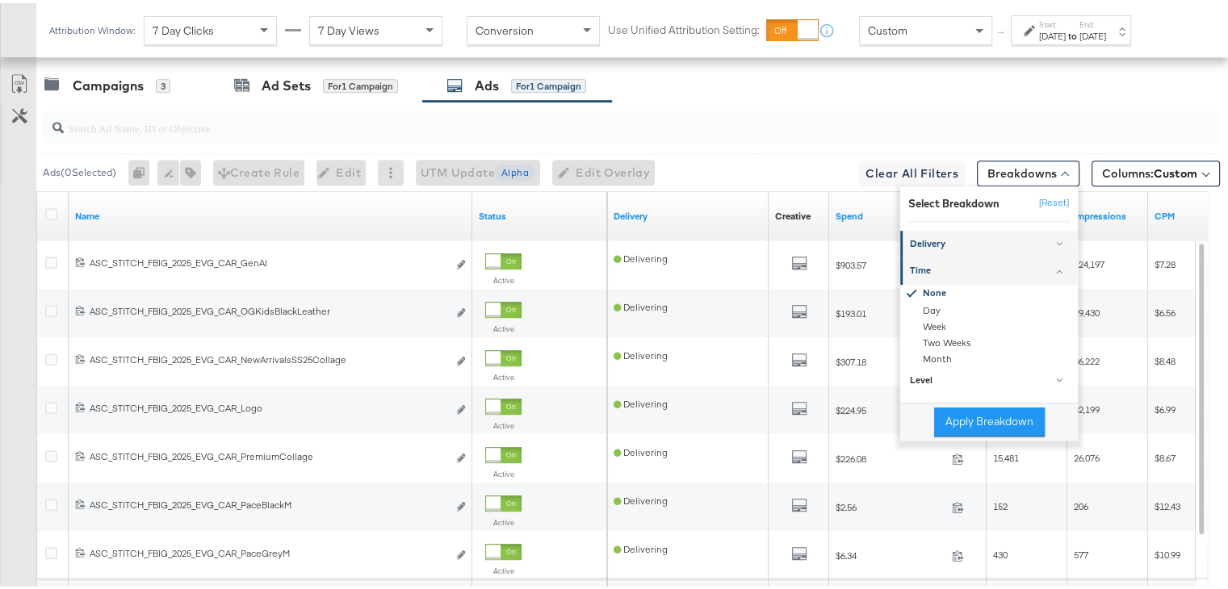
click at [1004, 235] on div "Delivery" at bounding box center [990, 241] width 161 height 13
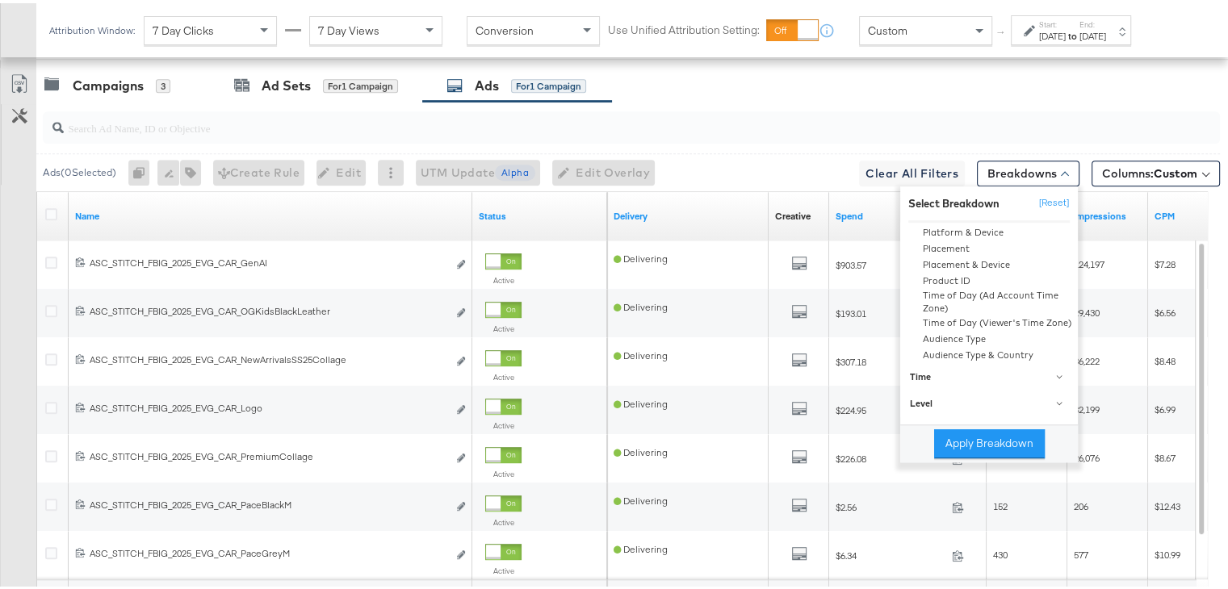
scroll to position [197, 0]
click at [899, 122] on input "search" at bounding box center [589, 118] width 1050 height 31
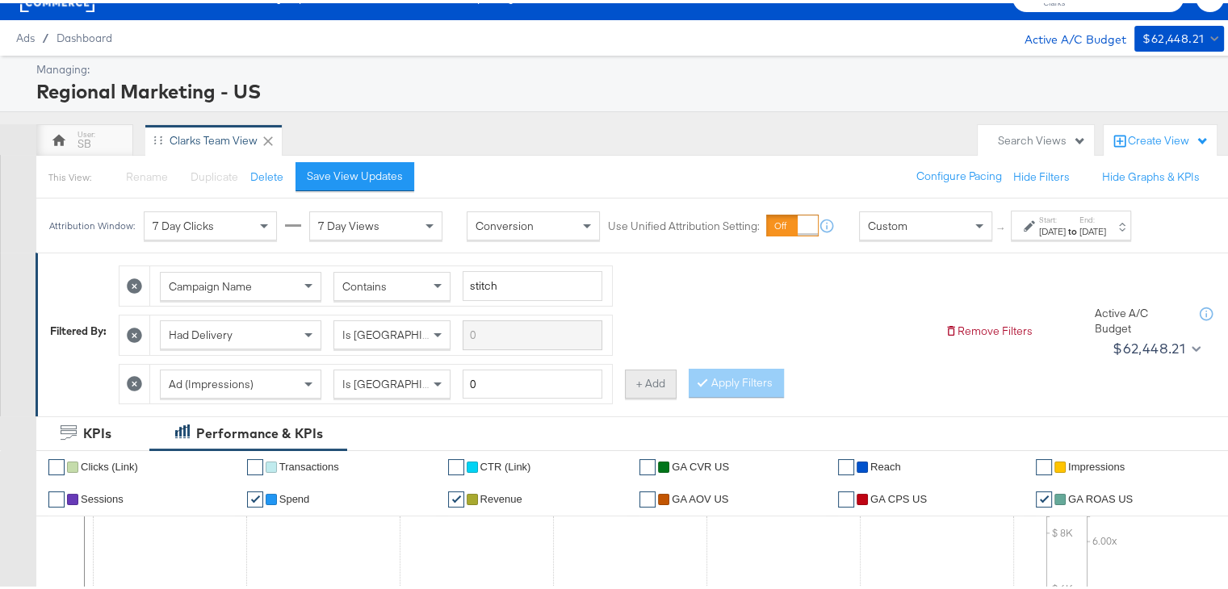
scroll to position [29, 0]
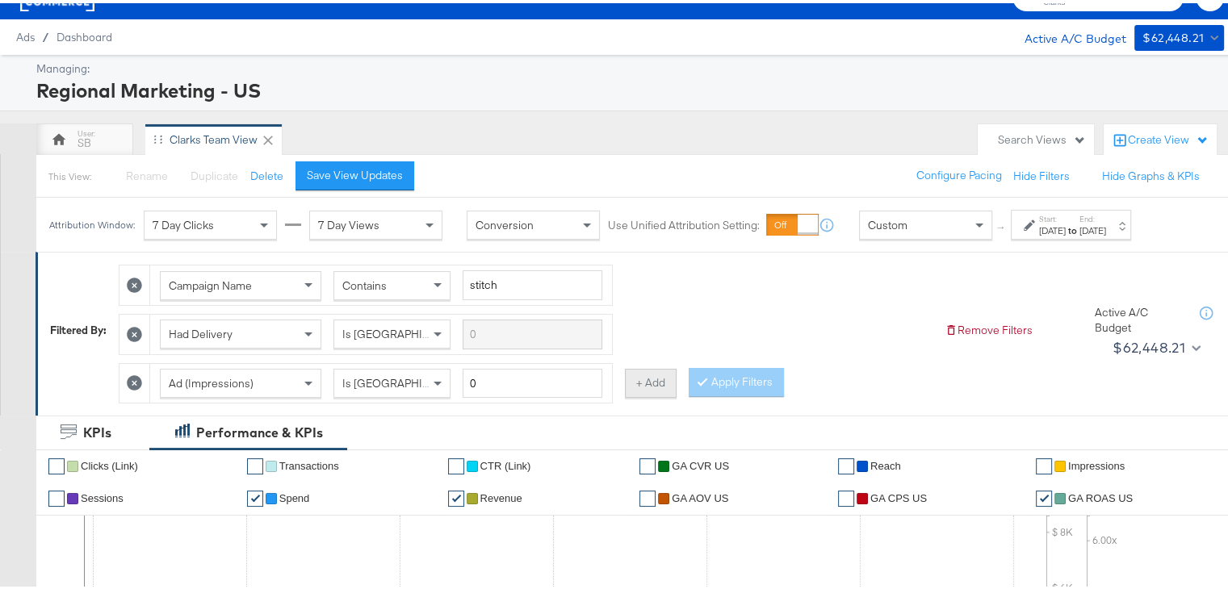
click at [654, 385] on button "+ Add" at bounding box center [651, 380] width 52 height 29
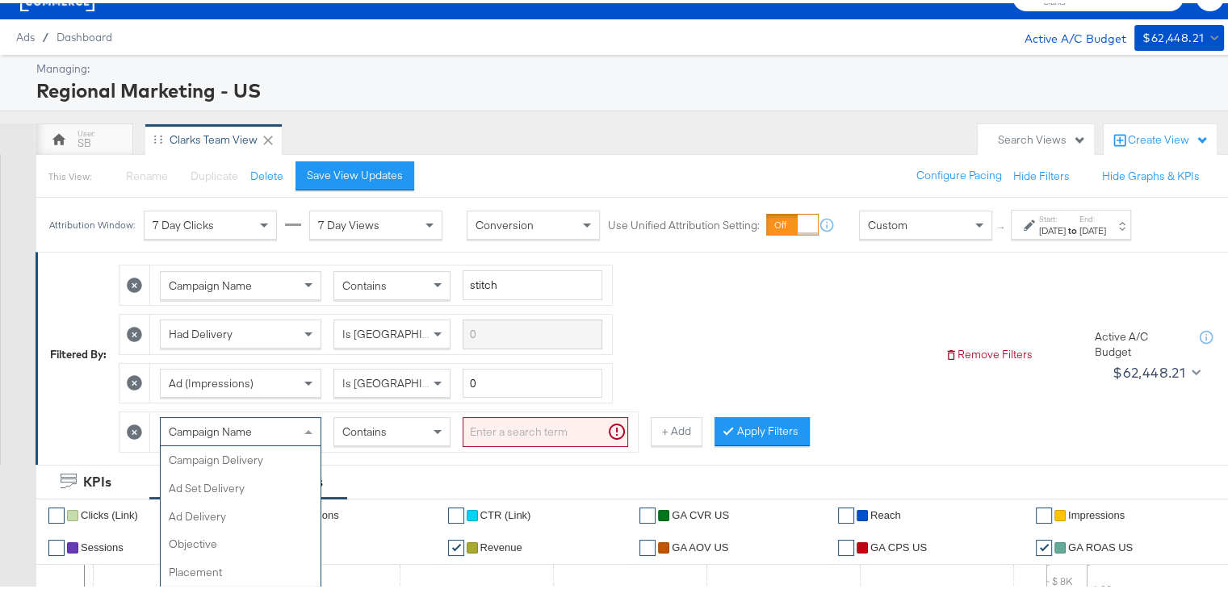
scroll to position [40, 0]
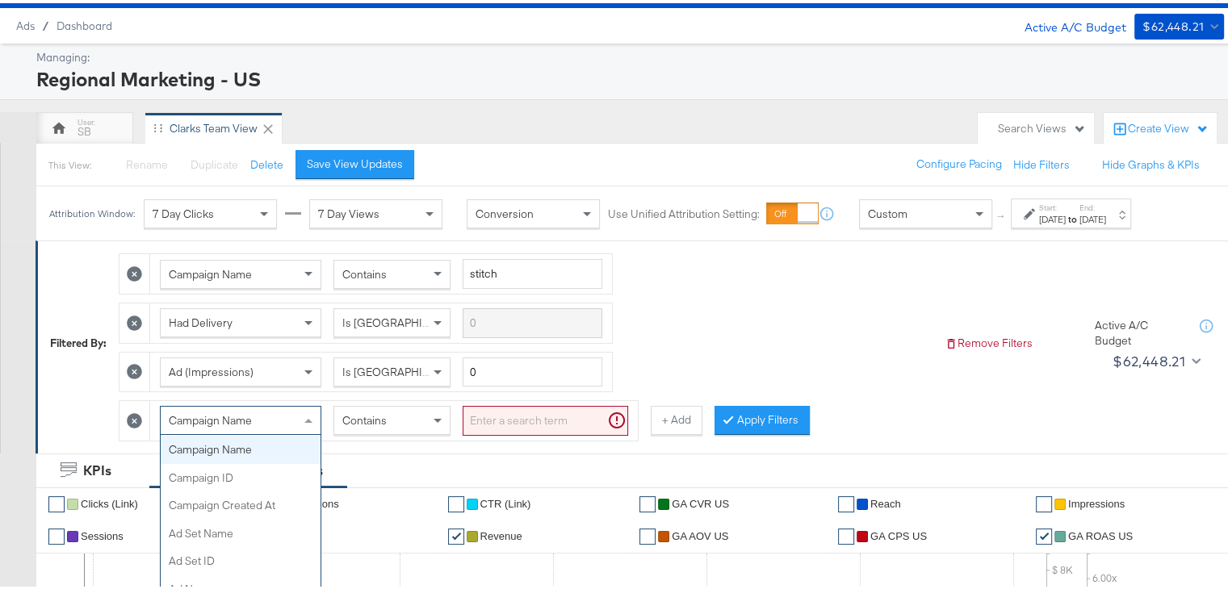
click at [306, 428] on div "Campaign Name Campaign Delivery Ad Set Delivery Ad Delivery Objective Placement…" at bounding box center [240, 417] width 161 height 29
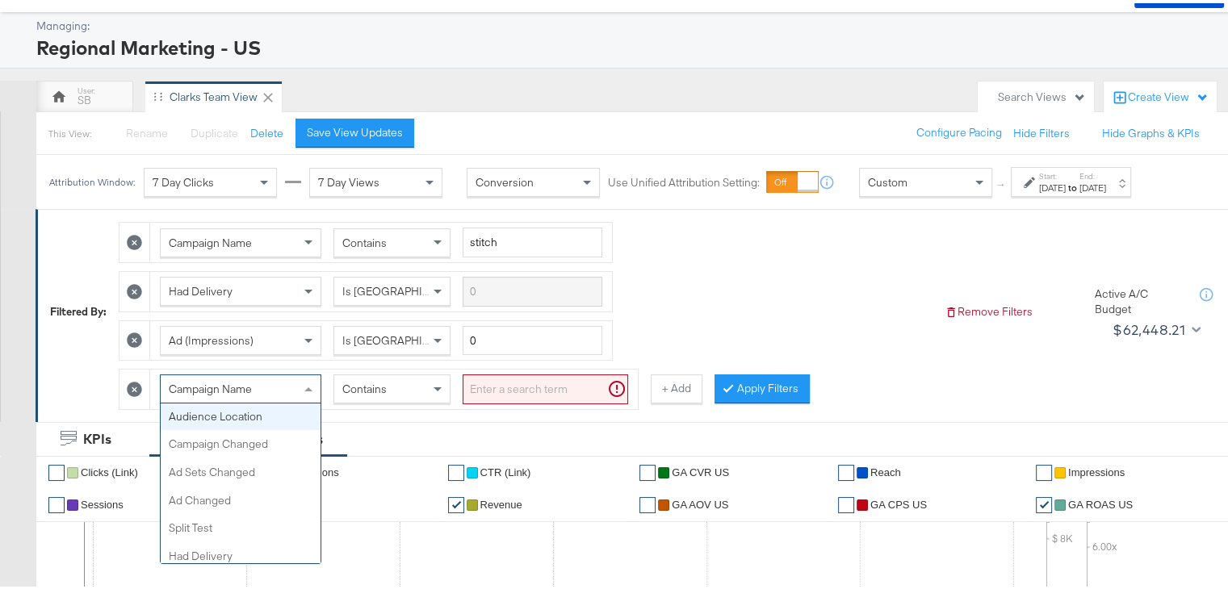
scroll to position [429, 0]
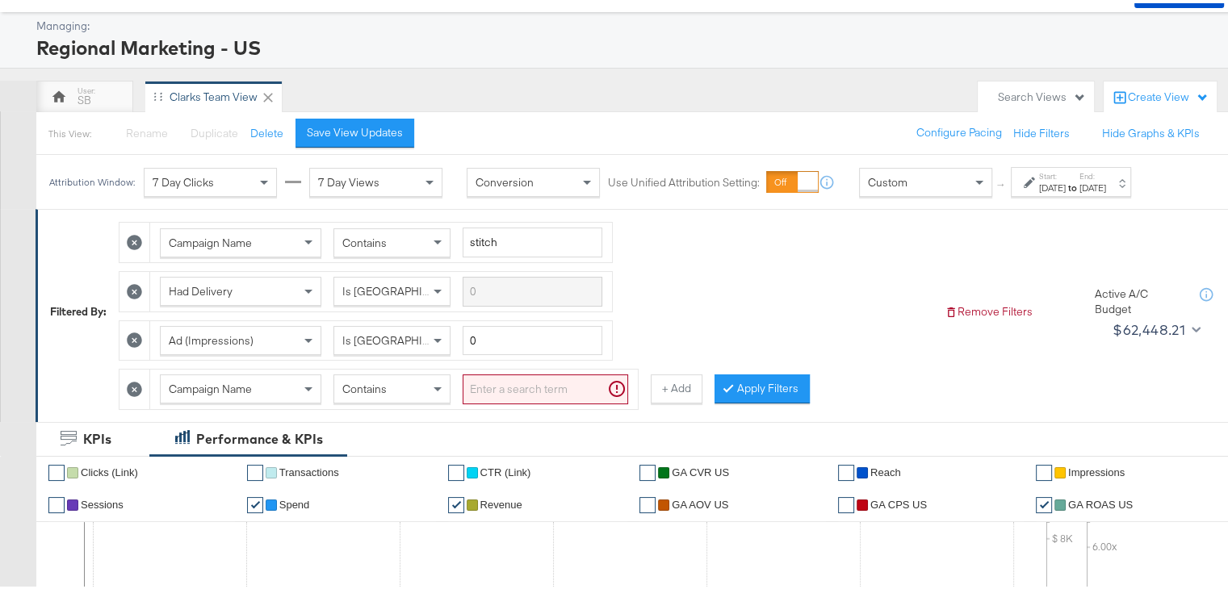
click at [788, 326] on div "Campaign Name Contains stitch Had Delivery Is Greater Than Ad (Impressions) Is …" at bounding box center [525, 308] width 813 height 195
click at [134, 379] on icon at bounding box center [134, 386] width 15 height 15
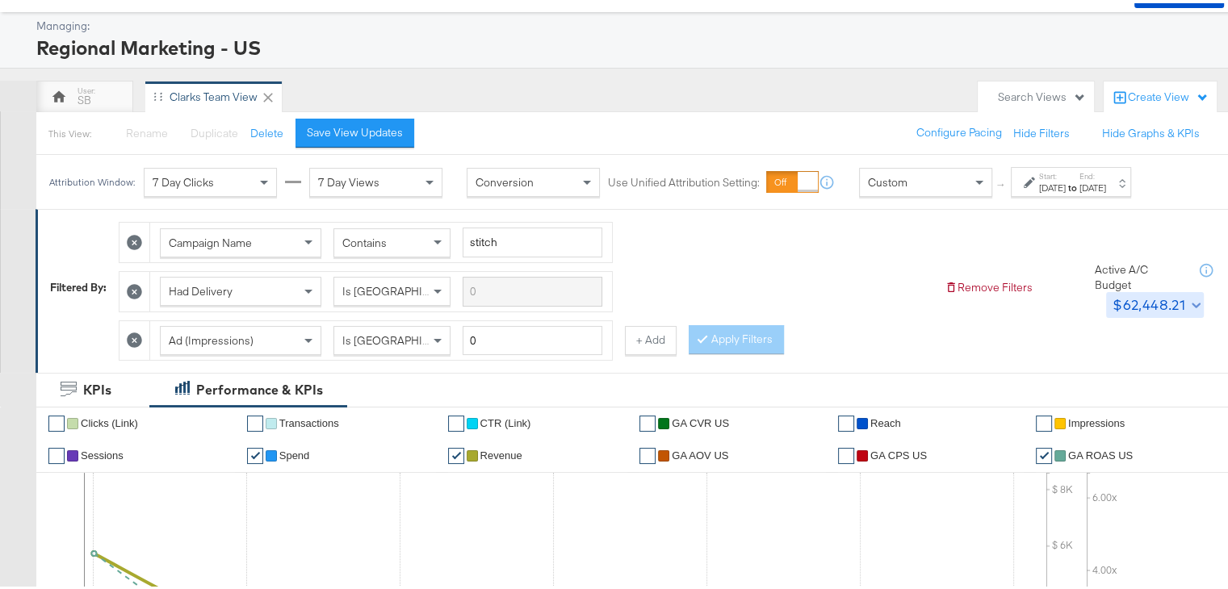
click at [1150, 305] on div "$62,448.21" at bounding box center [1148, 302] width 73 height 24
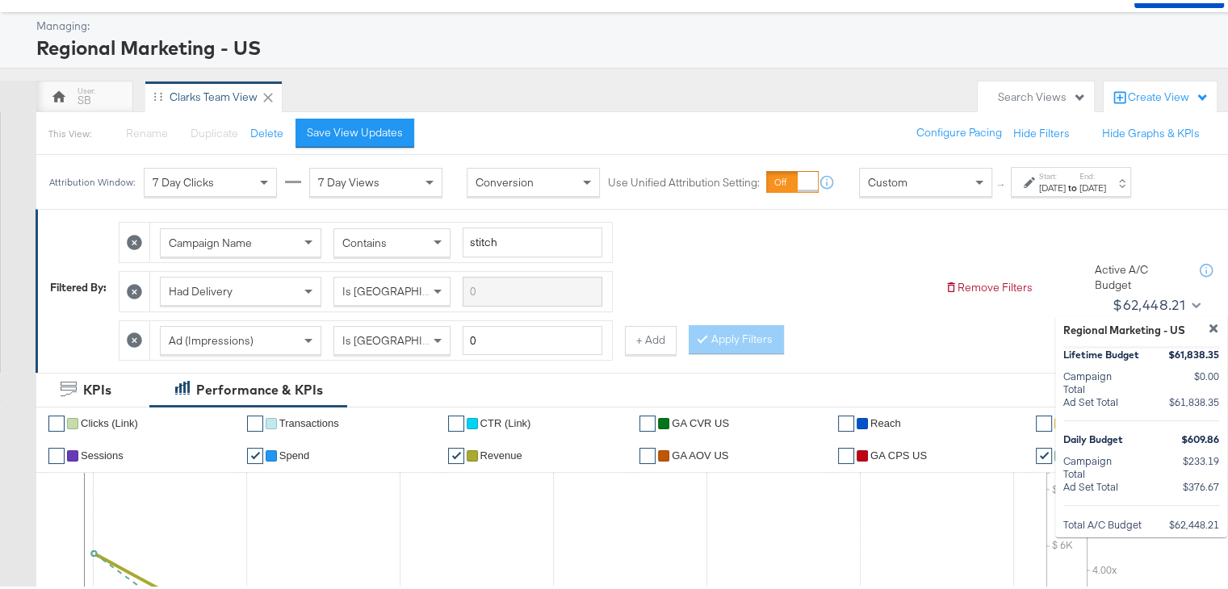
click at [971, 0] on div at bounding box center [620, 0] width 1240 height 0
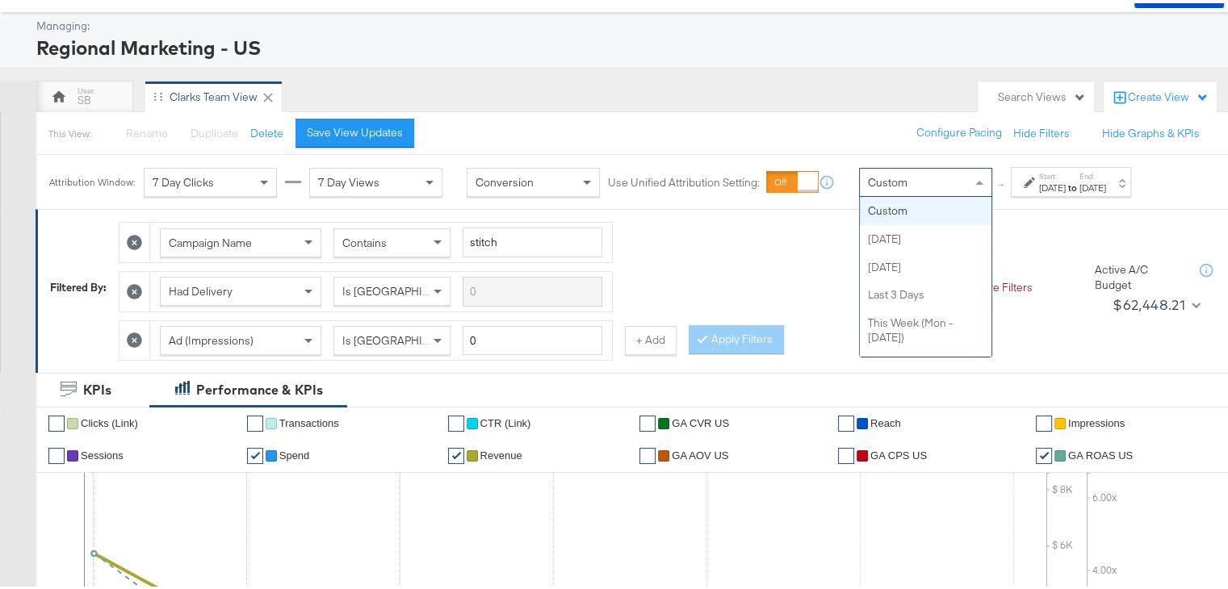
click at [943, 178] on div "Custom" at bounding box center [926, 178] width 132 height 27
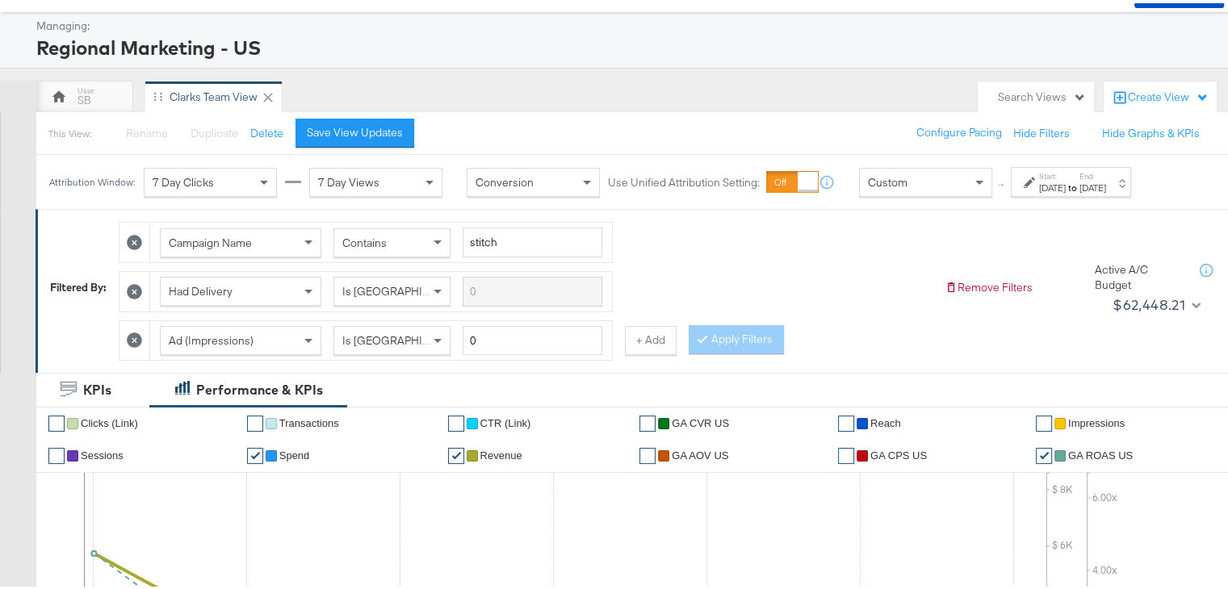
click at [763, 233] on div "Campaign Name Contains stitch Had Delivery Is Greater Than Ad (Impressions) Is …" at bounding box center [525, 284] width 813 height 147
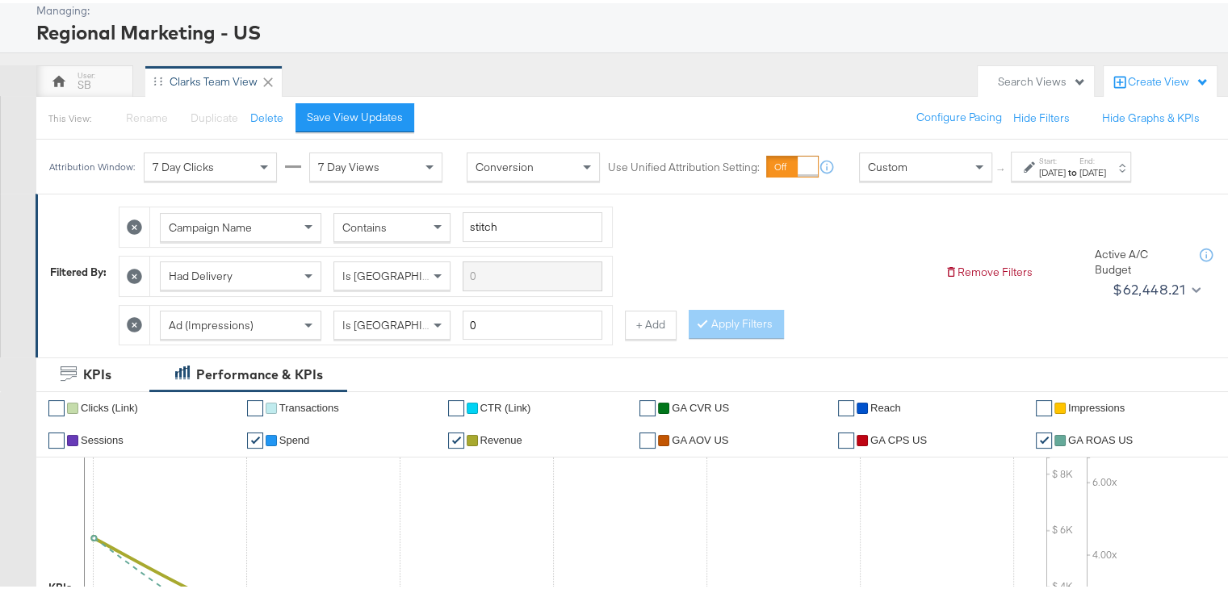
scroll to position [88, 0]
click at [400, 272] on span "Is Greater Than" at bounding box center [403, 272] width 123 height 15
click at [680, 257] on div "Campaign Name Contains stitch Had Delivery Is Greater Than Ad (Impressions) Is …" at bounding box center [525, 268] width 813 height 147
click at [651, 324] on button "+ Add" at bounding box center [651, 321] width 52 height 29
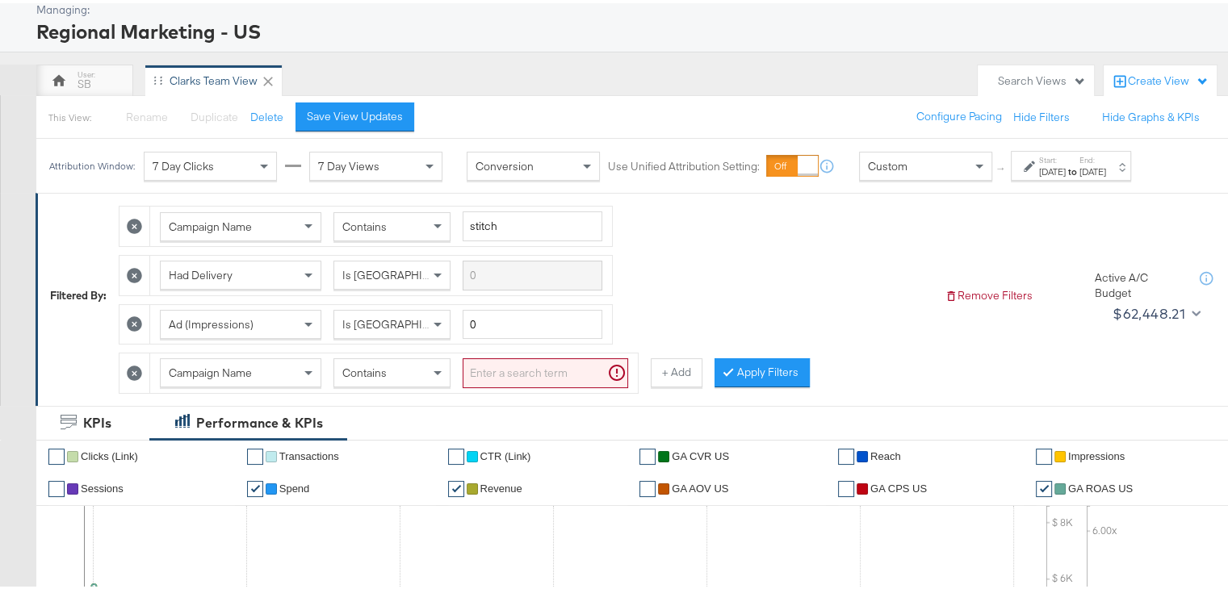
click at [274, 372] on div "Campaign Name" at bounding box center [241, 369] width 160 height 27
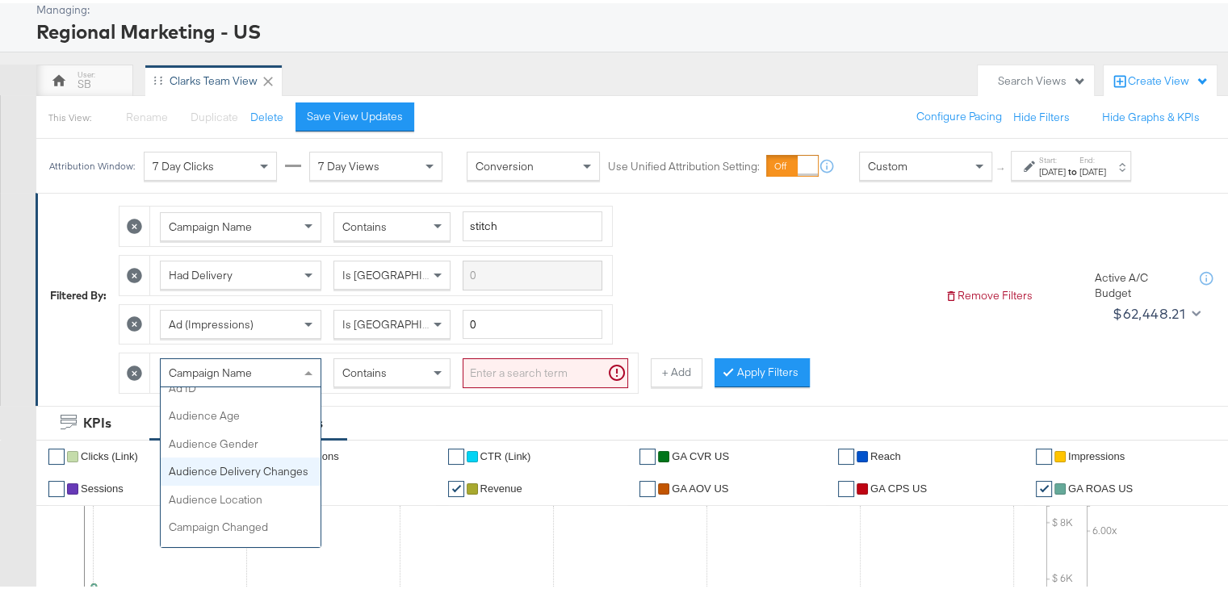
scroll to position [355, 0]
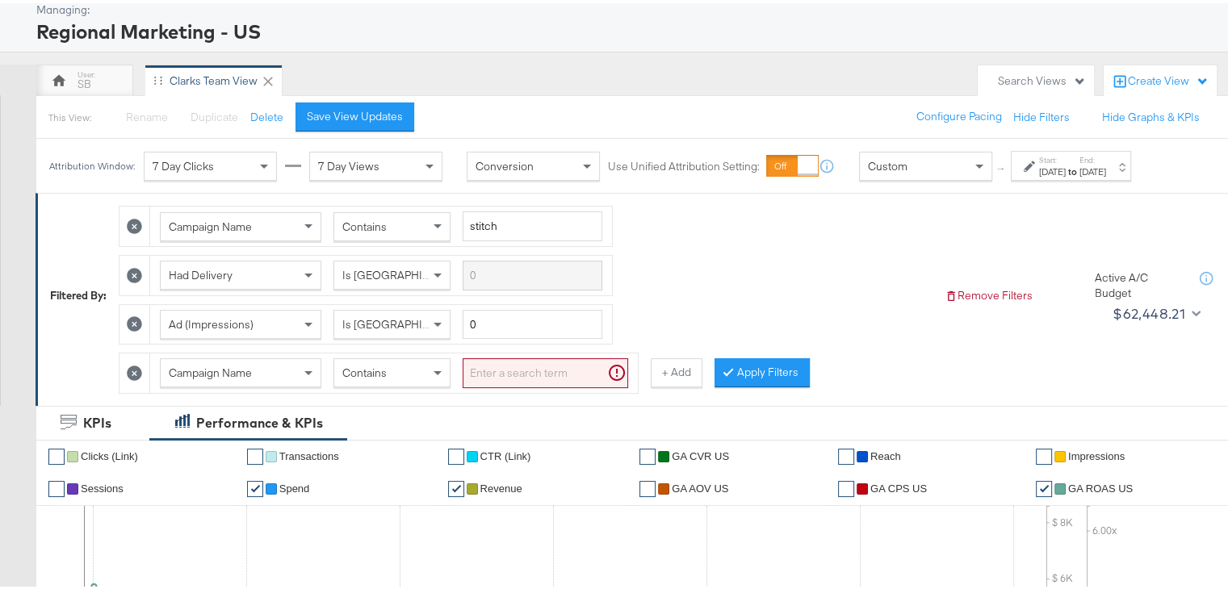
click at [697, 282] on div "Campaign Name Contains stitch Had Delivery Is Greater Than Ad (Impressions) Is …" at bounding box center [525, 292] width 813 height 195
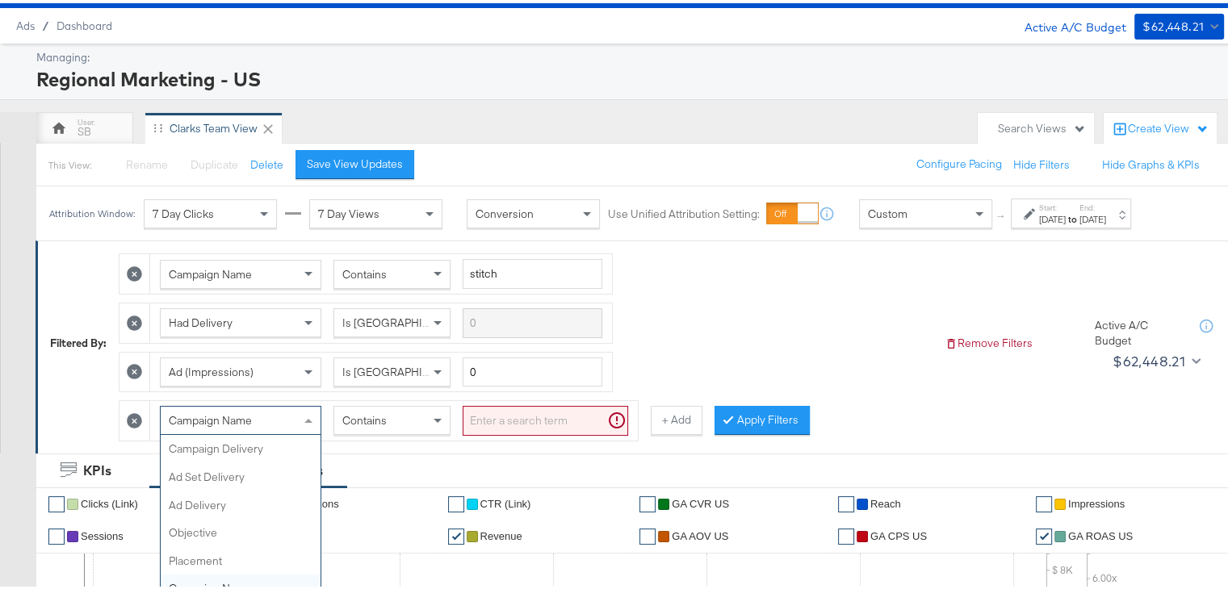
scroll to position [391, 0]
click at [291, 432] on div "Campaign Name Campaign Delivery Ad Set Delivery Ad Delivery Objective Placement…" at bounding box center [240, 417] width 161 height 29
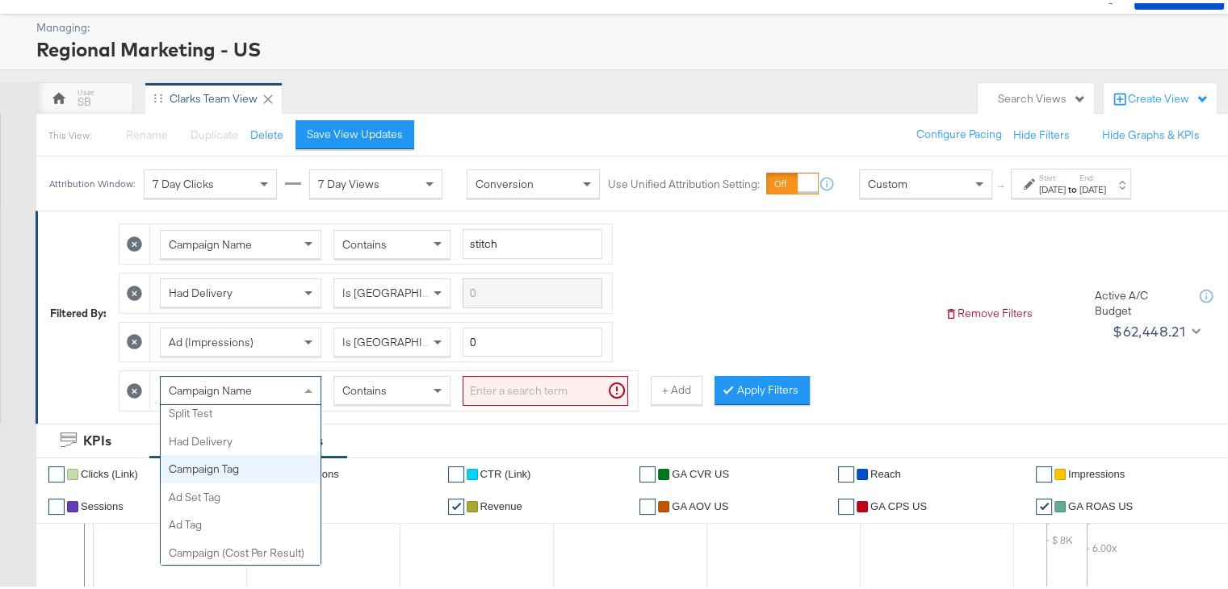
scroll to position [538, 0]
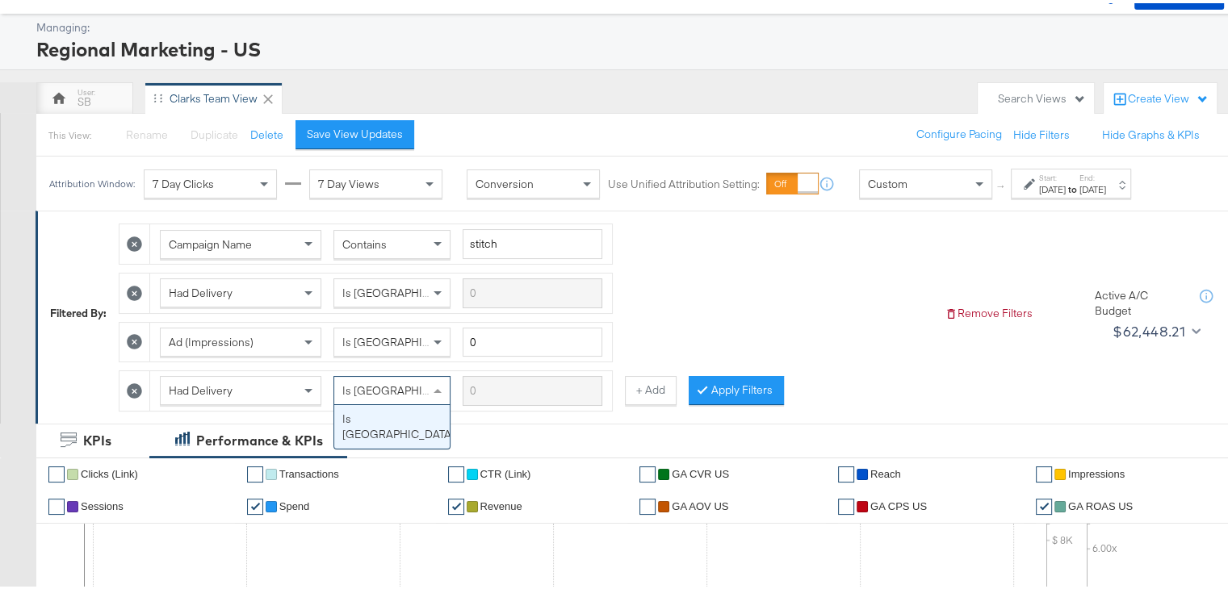
click at [381, 388] on span "Is Greater Than" at bounding box center [403, 387] width 123 height 15
click at [384, 390] on span "Is Greater Than" at bounding box center [403, 387] width 123 height 15
click at [376, 377] on div "Had Delivery Is Greater Than" at bounding box center [381, 388] width 442 height 30
click at [376, 380] on span "Is Greater Than" at bounding box center [403, 387] width 123 height 15
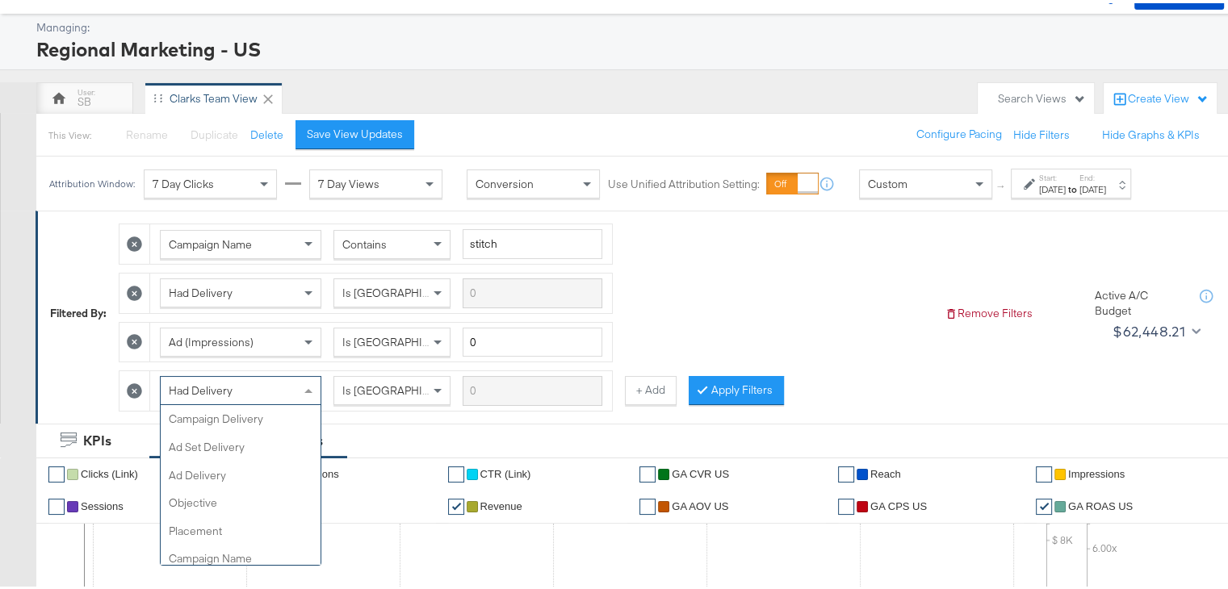
click at [199, 380] on span "Had Delivery" at bounding box center [201, 387] width 64 height 15
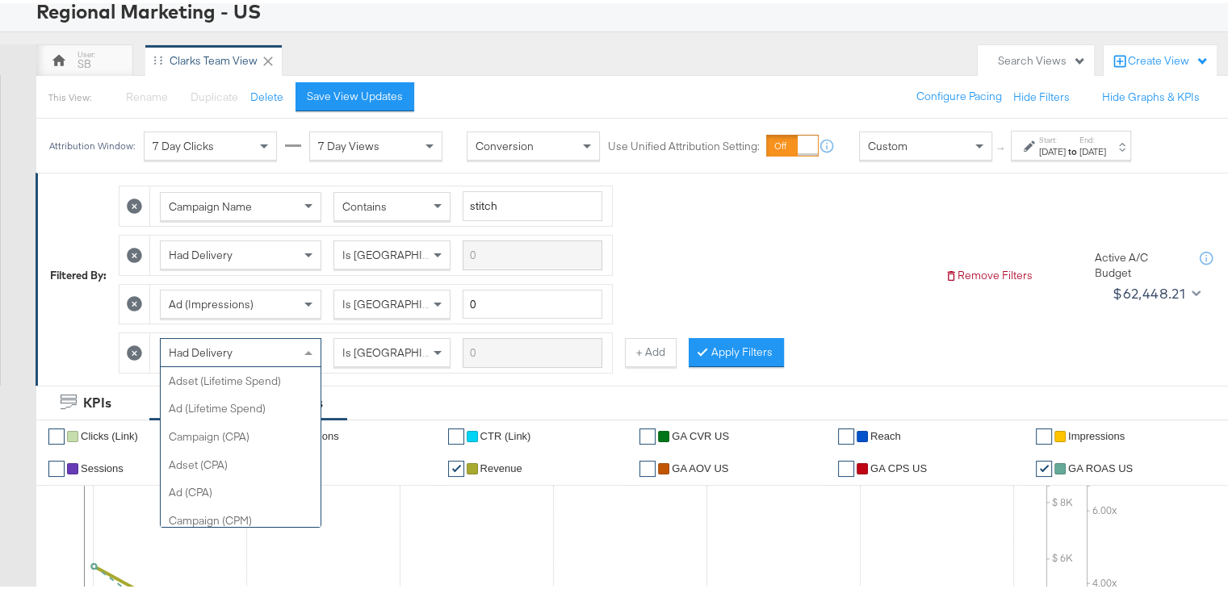
scroll to position [859, 0]
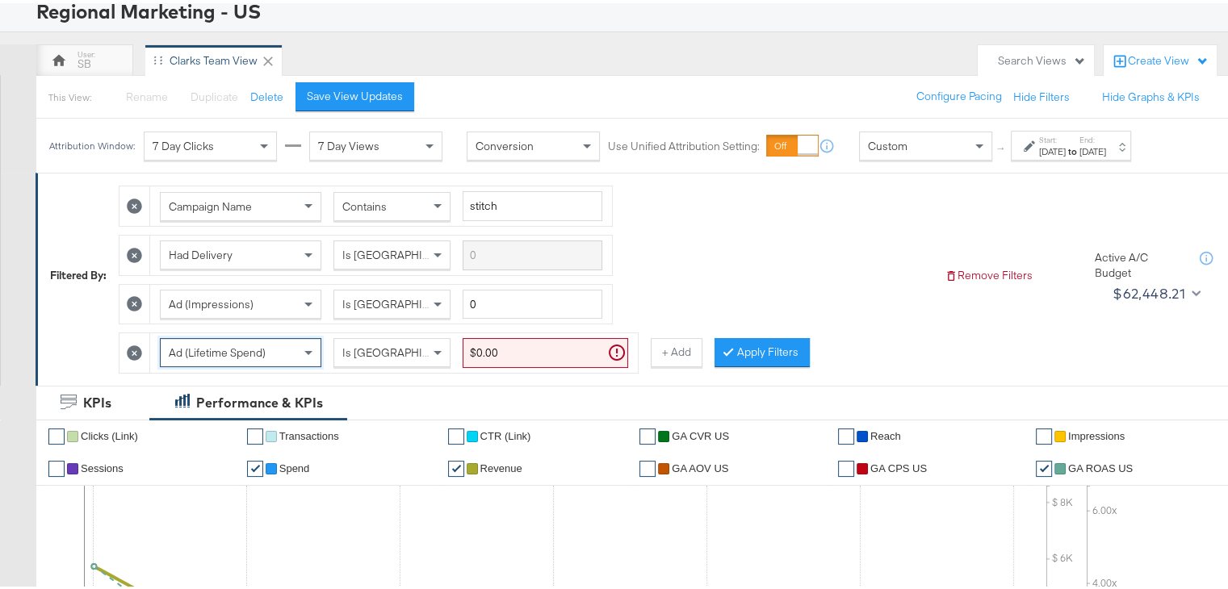
click at [425, 346] on div "Is Greater Than" at bounding box center [391, 349] width 115 height 27
click at [491, 343] on input "$0.00" at bounding box center [545, 350] width 165 height 30
click at [500, 345] on input "$0.00" at bounding box center [545, 350] width 165 height 30
click at [471, 341] on input "50.00" at bounding box center [545, 350] width 165 height 30
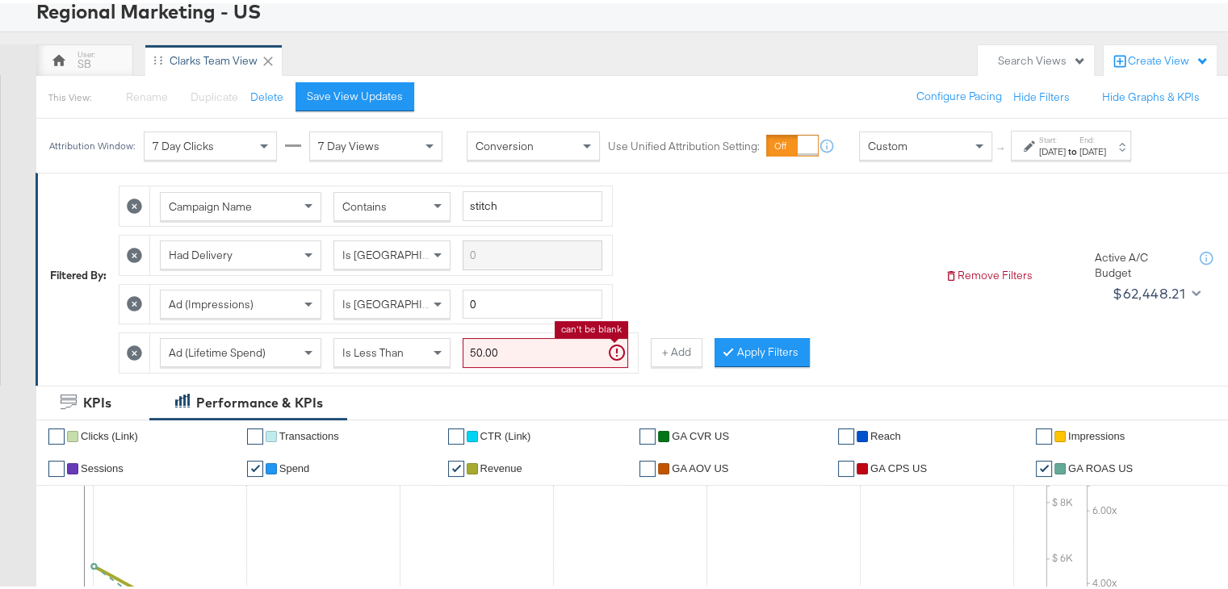
click at [471, 341] on input "50.00" at bounding box center [545, 350] width 165 height 30
type input "$50.00"
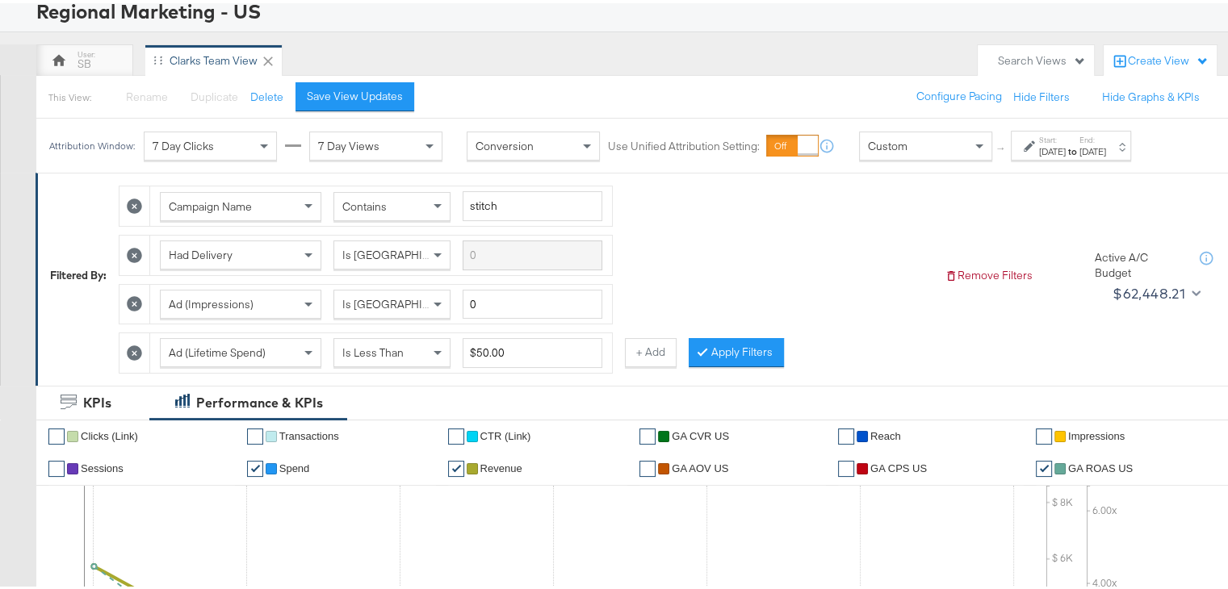
click at [717, 298] on div "Campaign Name Contains stitch Had Delivery Is Greater Than Ad (Impressions) Is …" at bounding box center [525, 271] width 813 height 195
click at [746, 342] on button "Apply Filters" at bounding box center [736, 349] width 95 height 29
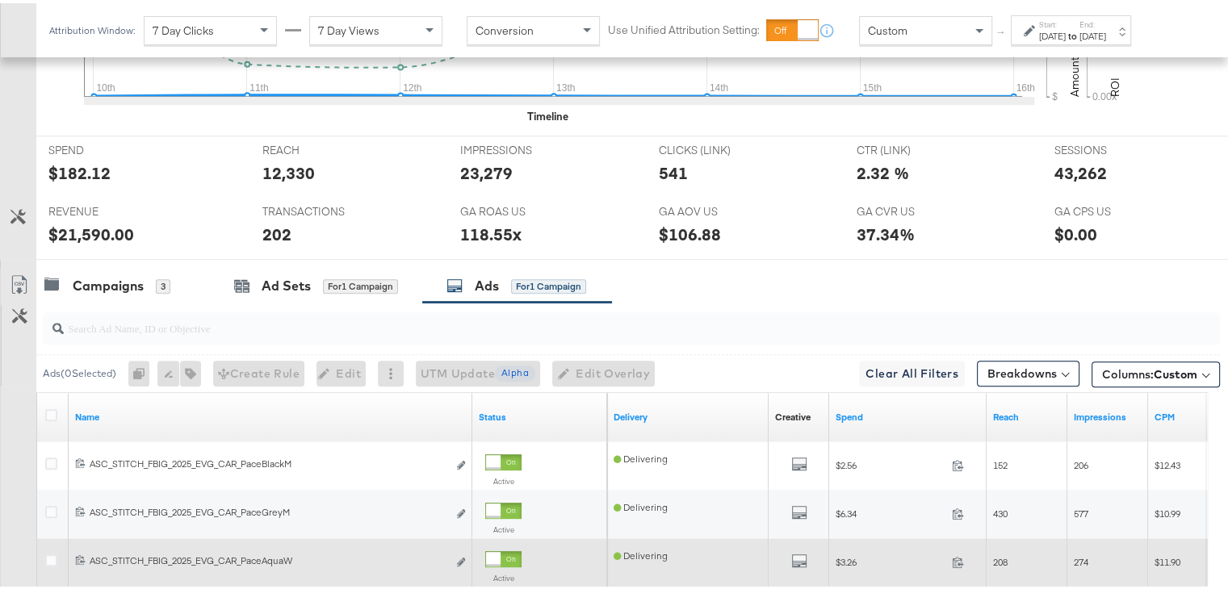
scroll to position [896, 0]
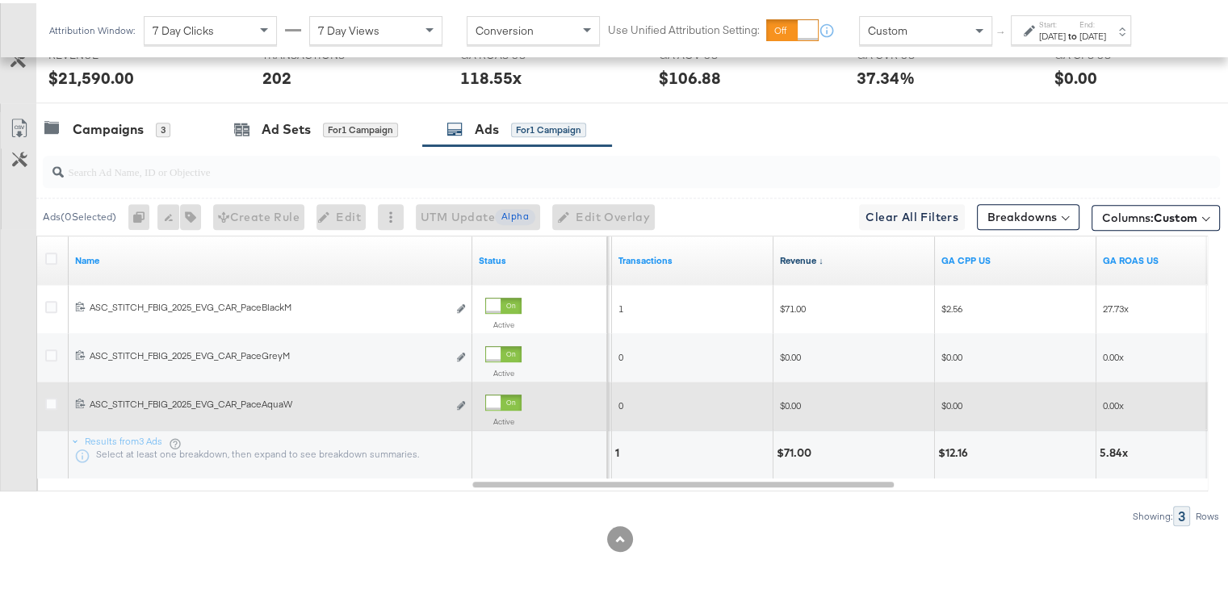
click at [802, 256] on link "Revenue ↓" at bounding box center [854, 257] width 149 height 13
click at [802, 256] on link "Revenue ↑" at bounding box center [854, 257] width 149 height 13
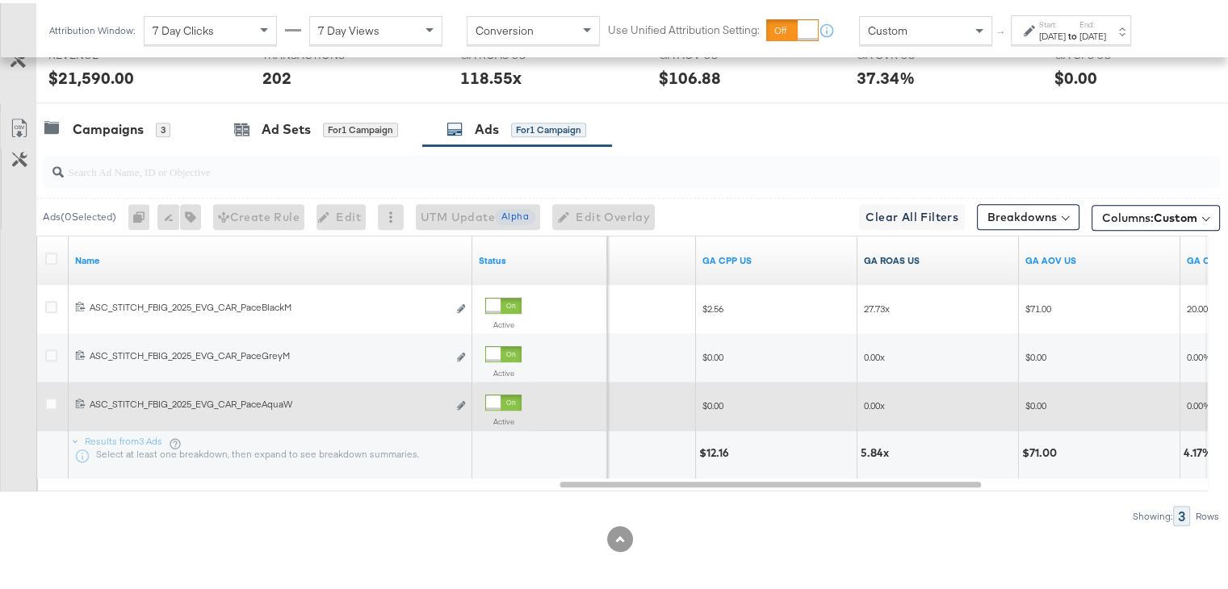
click at [893, 251] on link "GA ROAS US" at bounding box center [938, 257] width 149 height 13
click at [893, 251] on link "GA ROAS US ↓" at bounding box center [938, 257] width 149 height 13
click at [893, 251] on link "GA ROAS US ↑" at bounding box center [938, 257] width 149 height 13
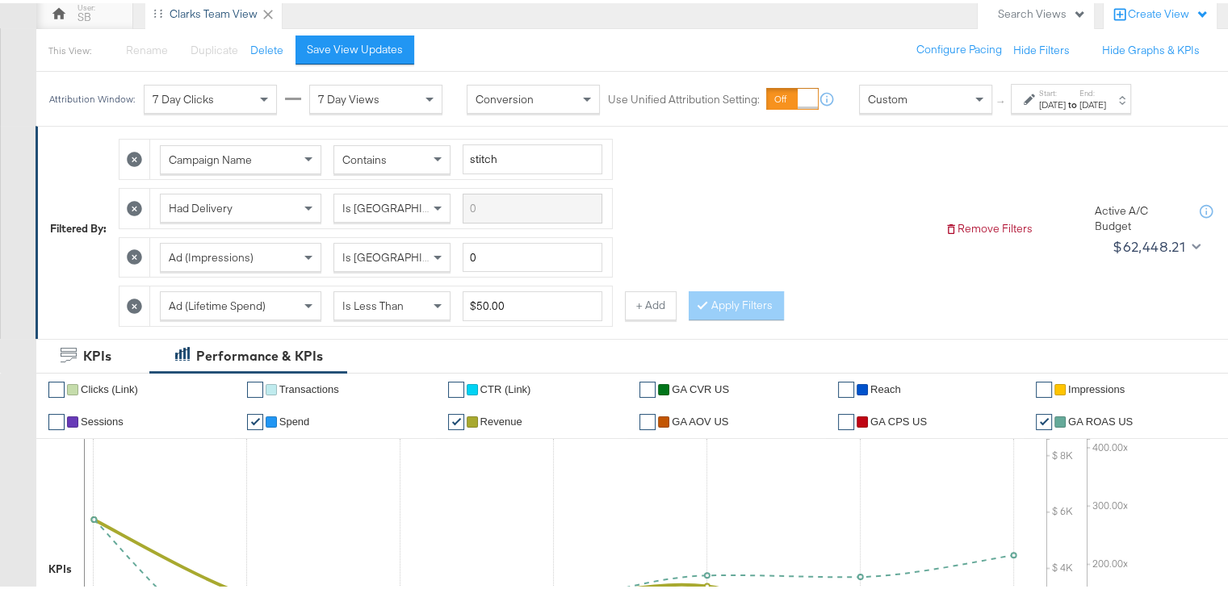
scroll to position [157, 0]
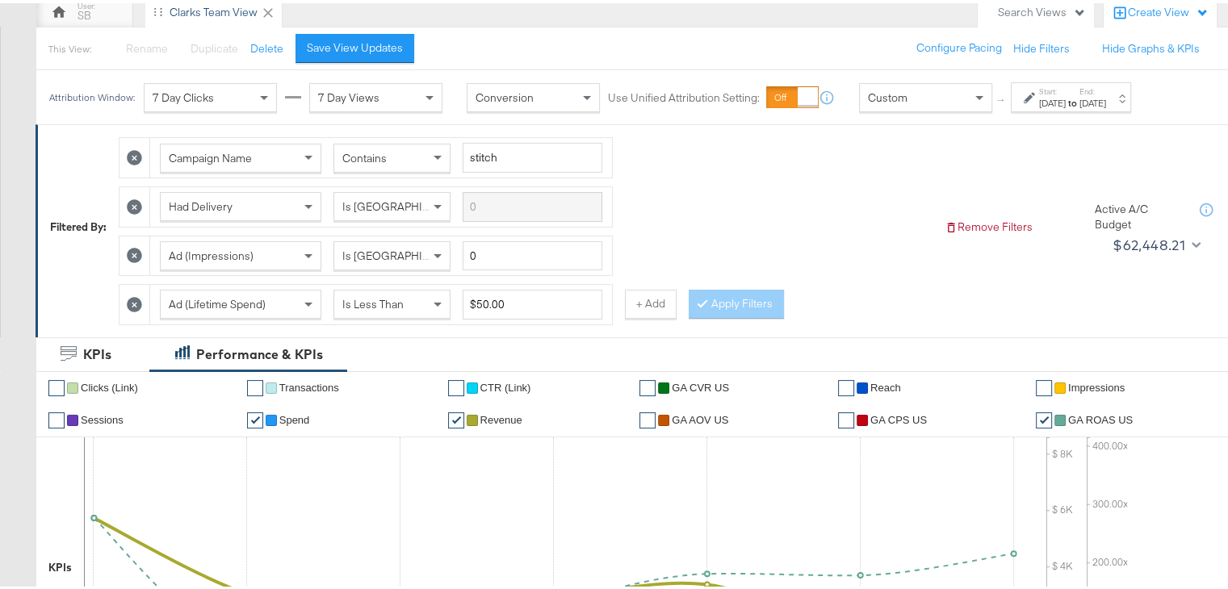
click at [137, 299] on icon at bounding box center [134, 301] width 15 height 15
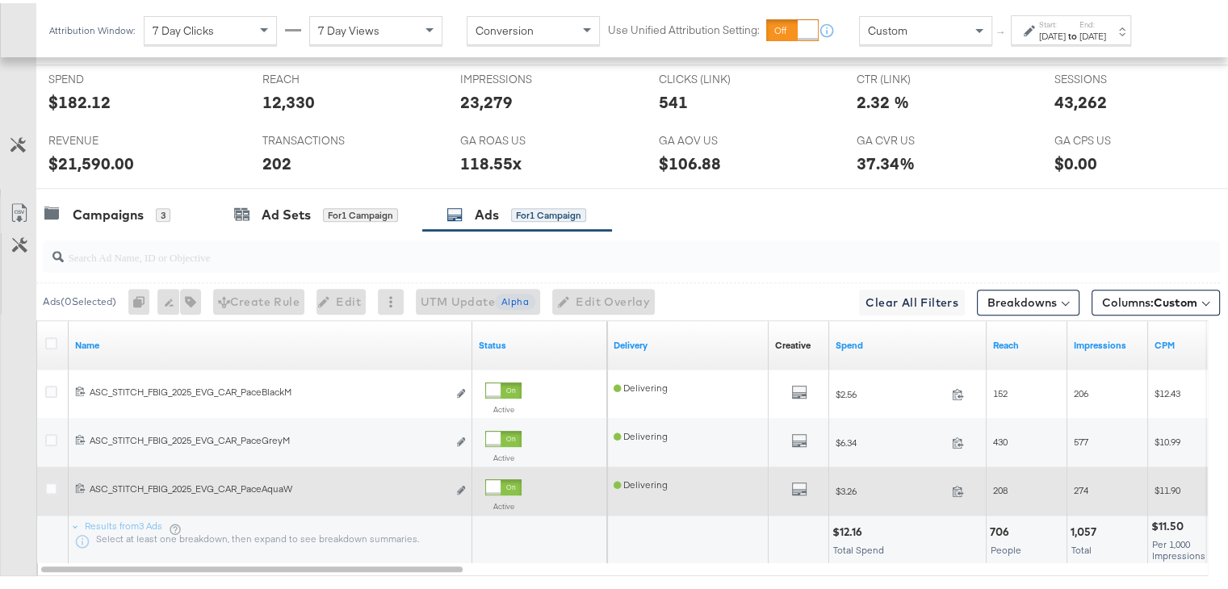
scroll to position [848, 0]
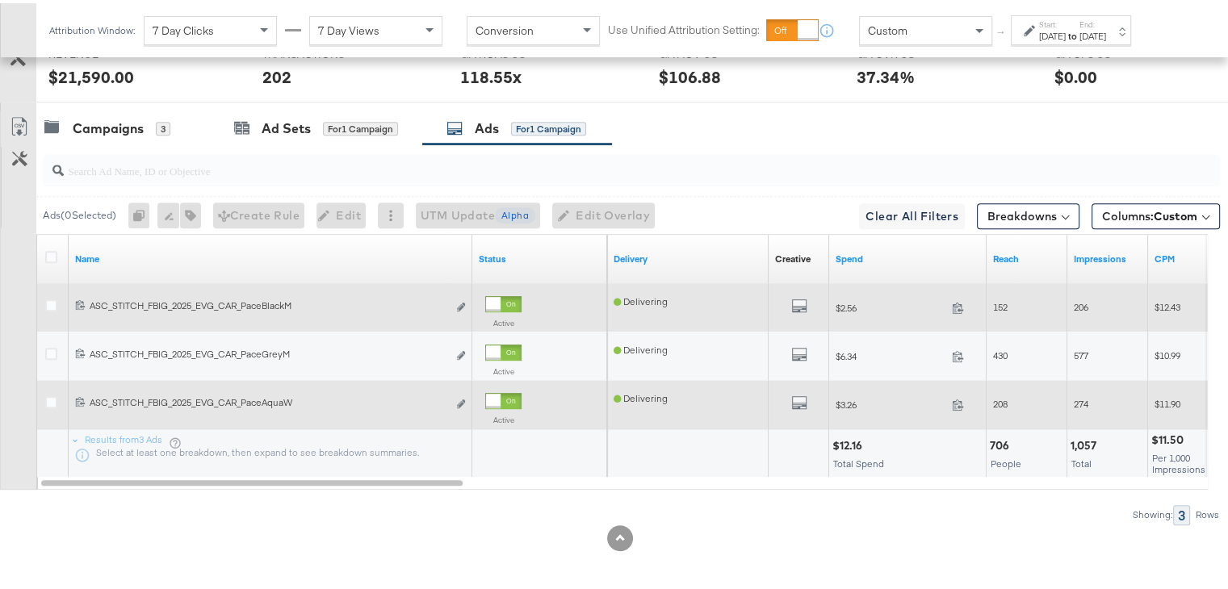
click at [807, 301] on div "All Previews" at bounding box center [799, 305] width 48 height 20
click at [801, 299] on icon "default" at bounding box center [799, 303] width 16 height 16
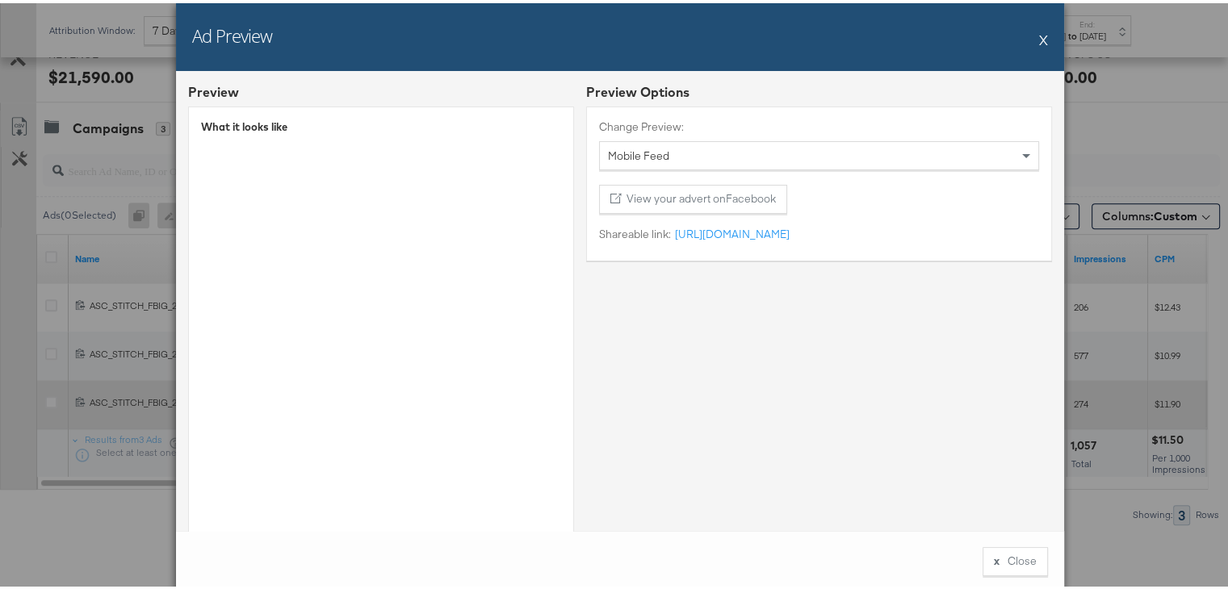
click at [1040, 39] on button "X" at bounding box center [1043, 36] width 9 height 32
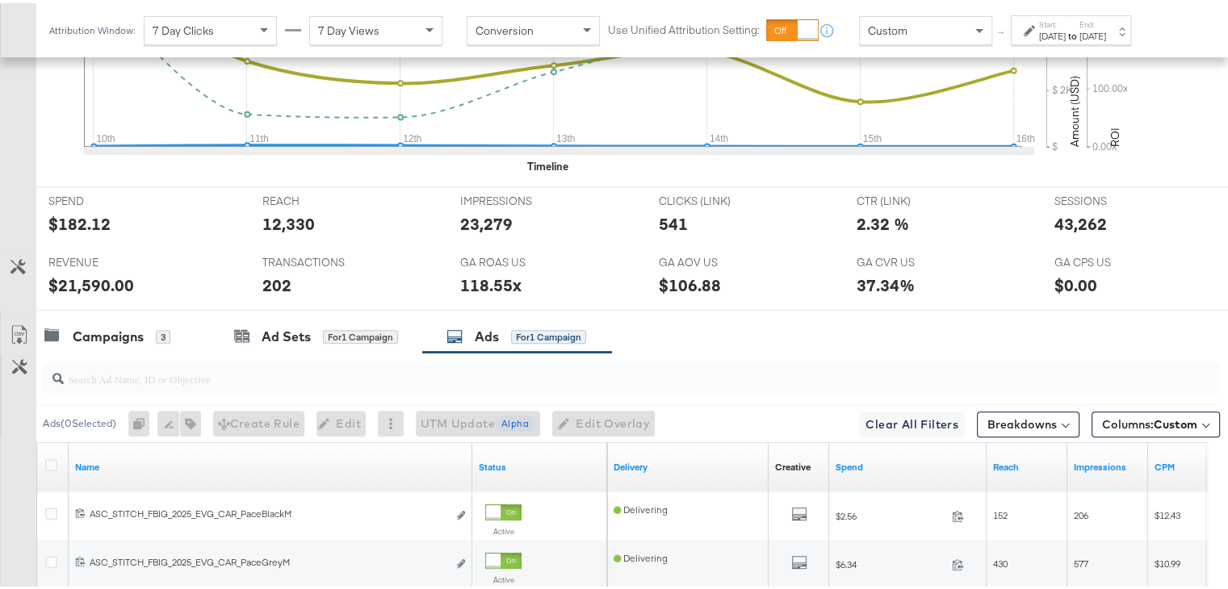
scroll to position [727, 0]
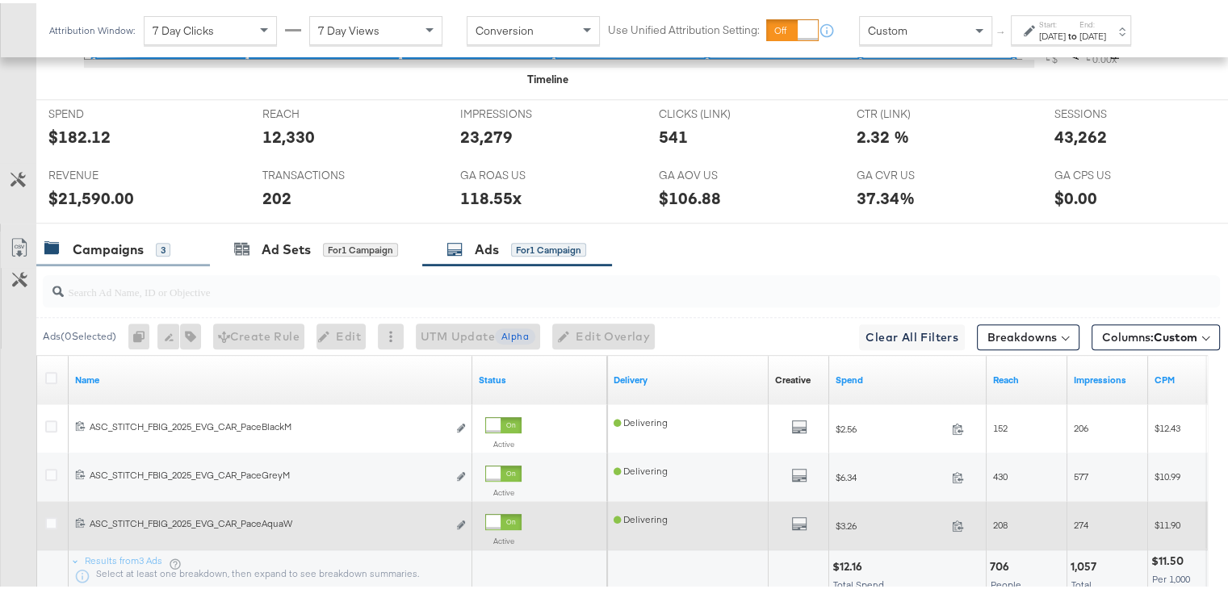
click at [129, 249] on div "Campaigns" at bounding box center [108, 246] width 71 height 19
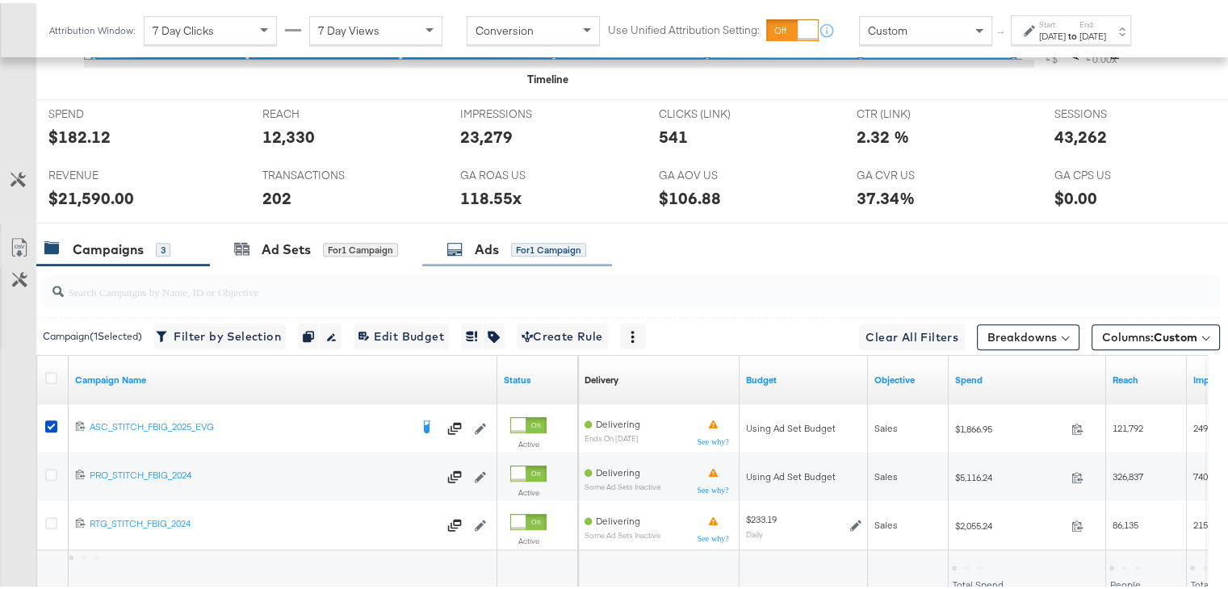
click at [475, 250] on div "Ads for 1 Campaign" at bounding box center [516, 246] width 140 height 19
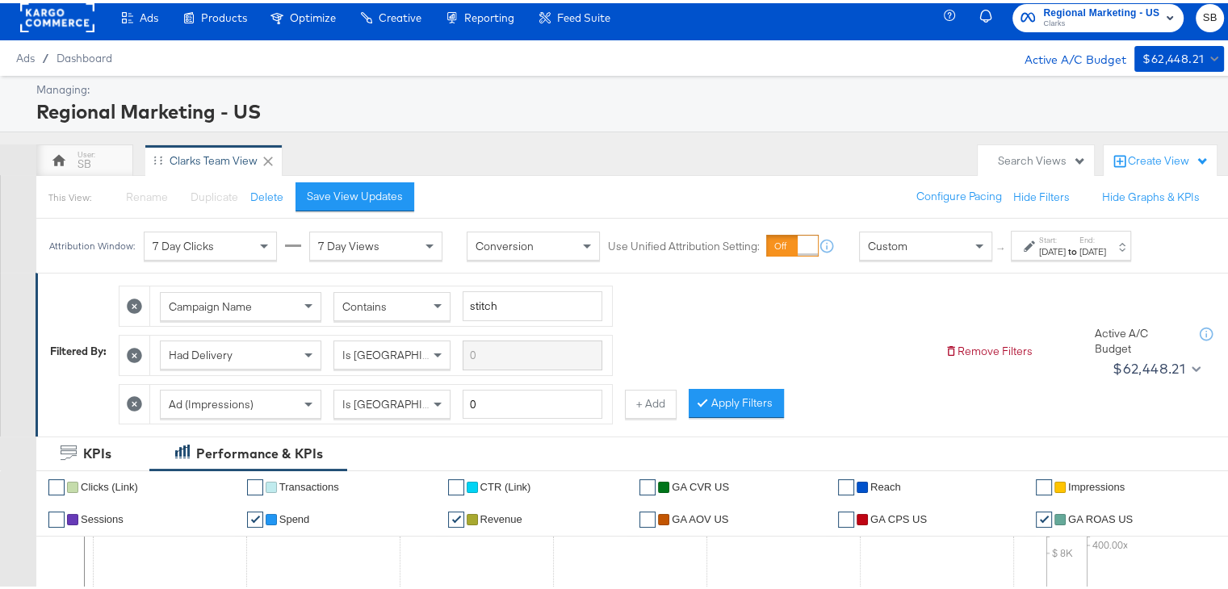
scroll to position [0, 0]
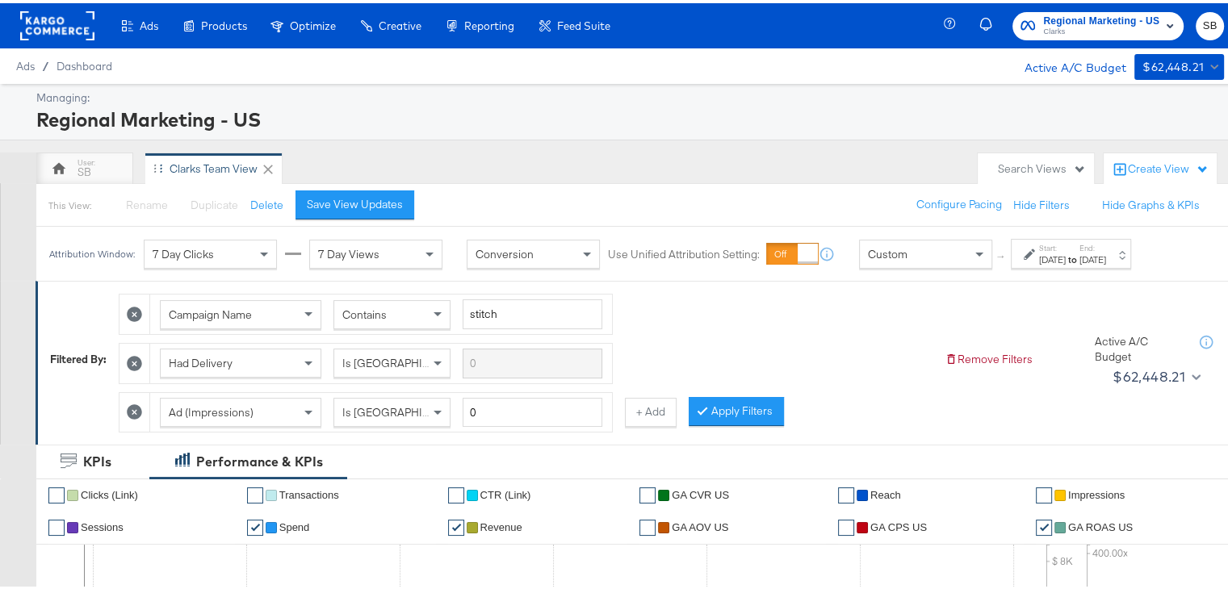
click at [210, 159] on div "Clarks Team View" at bounding box center [214, 165] width 88 height 15
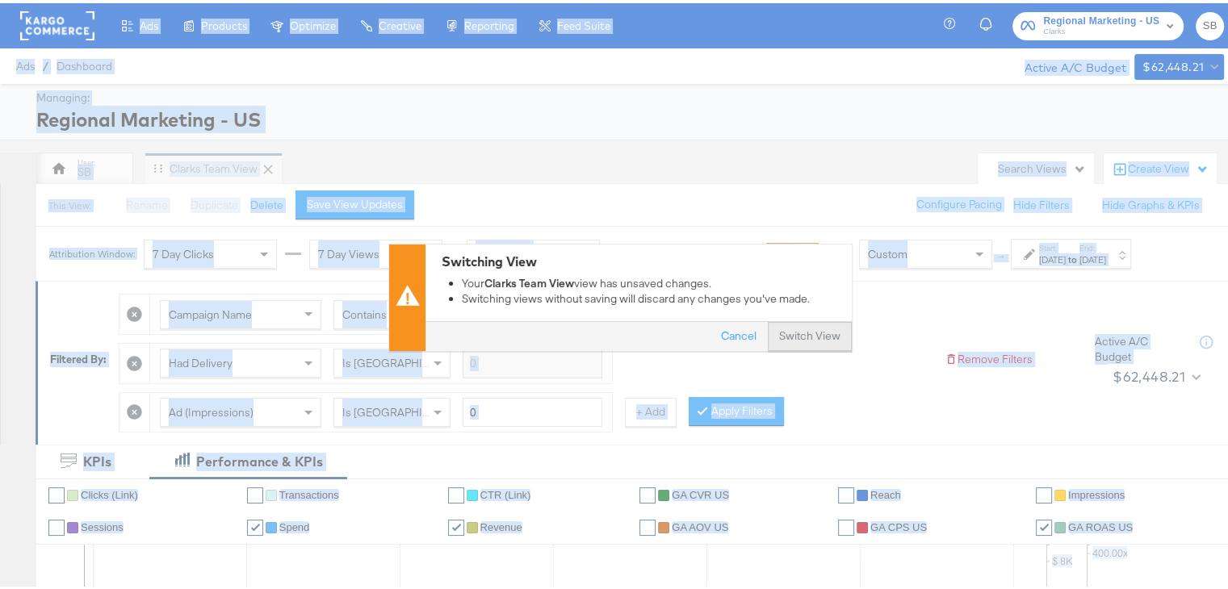
click at [789, 334] on button "Switch View" at bounding box center [810, 334] width 84 height 29
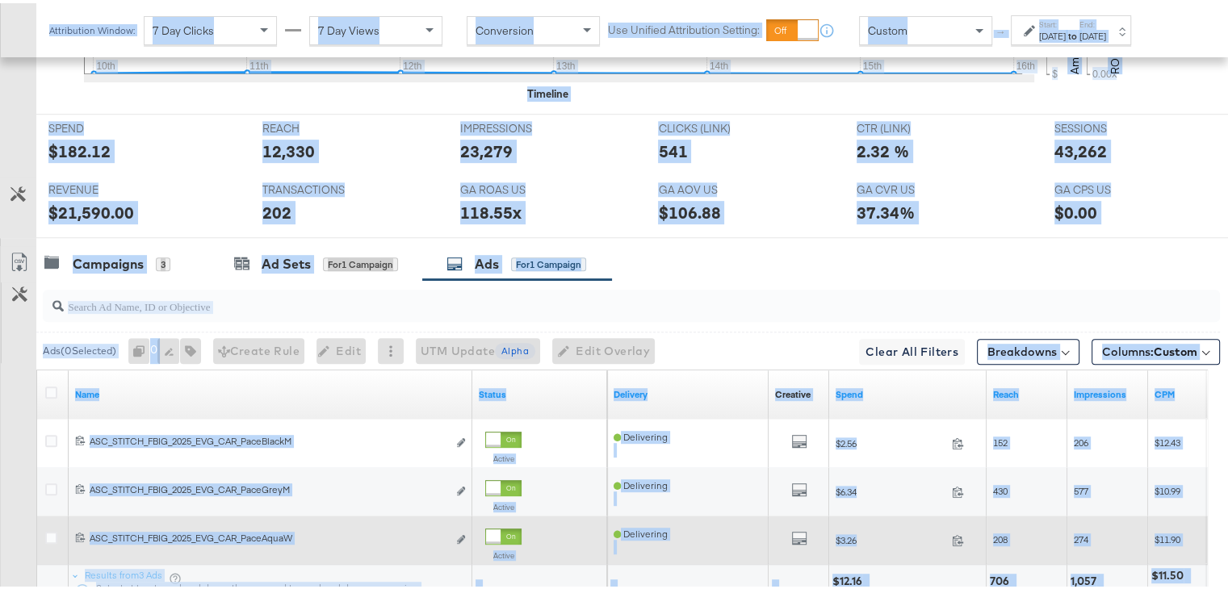
scroll to position [706, 0]
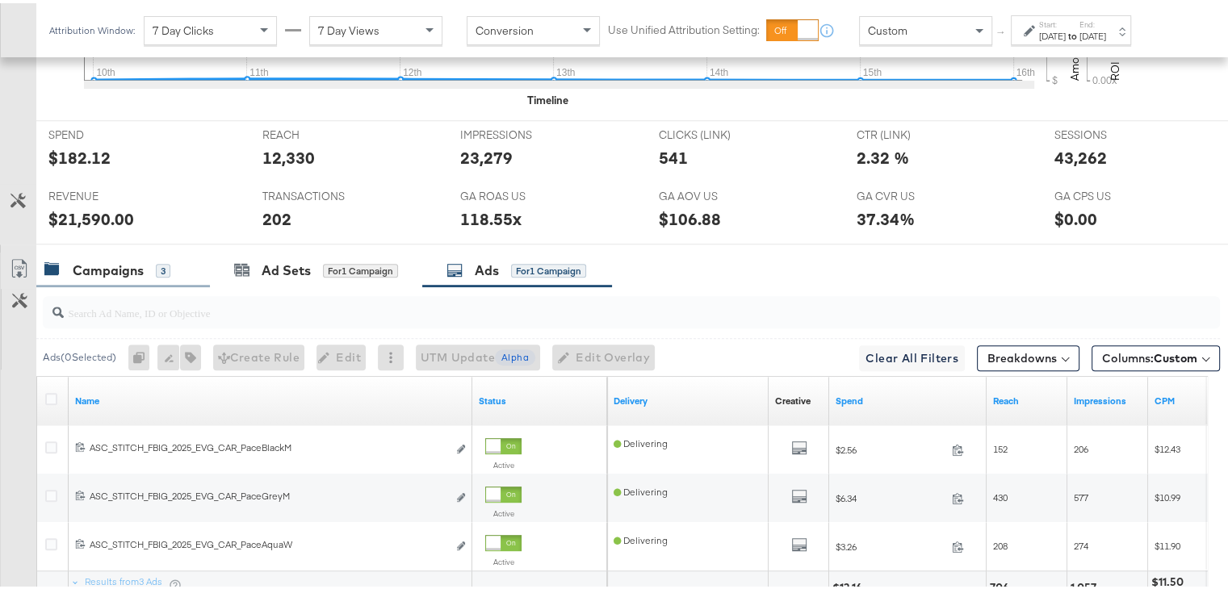
click at [111, 264] on div "Campaigns" at bounding box center [108, 267] width 71 height 19
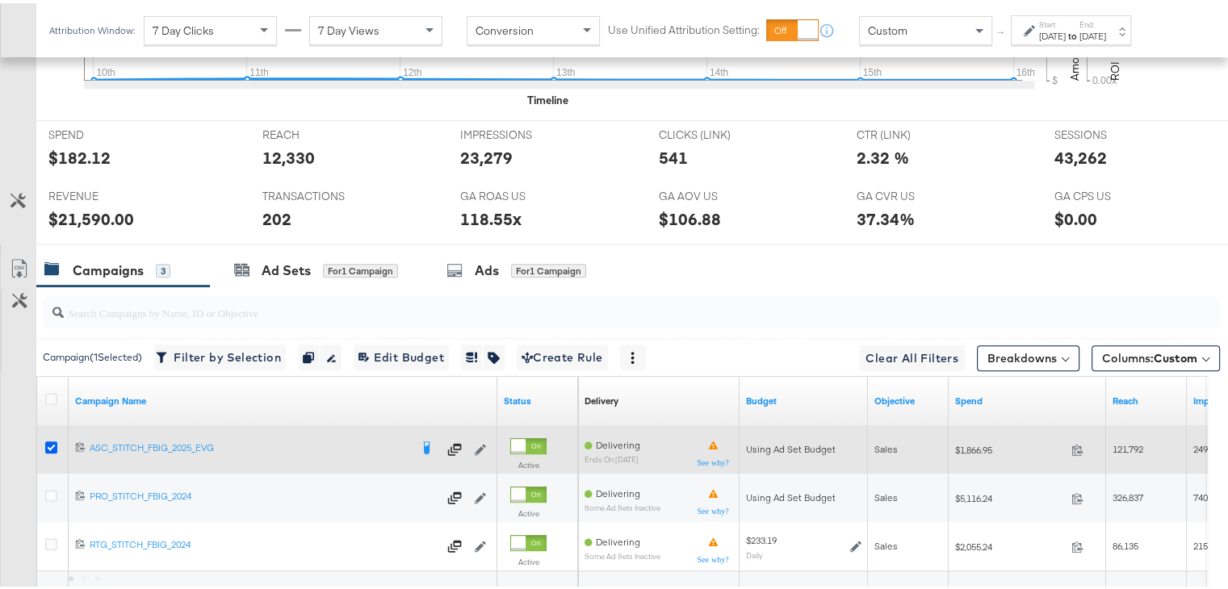
click at [48, 438] on icon at bounding box center [51, 444] width 12 height 12
click at [0, 0] on input "checkbox" at bounding box center [0, 0] width 0 height 0
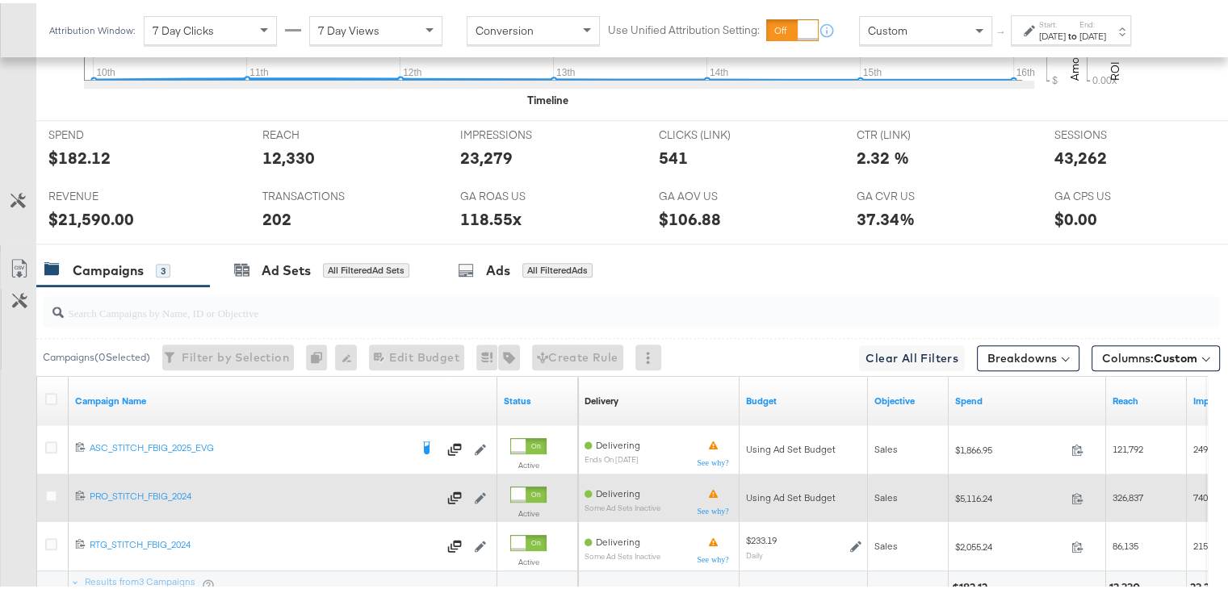
click at [55, 500] on div at bounding box center [54, 494] width 30 height 29
click at [45, 487] on icon at bounding box center [51, 493] width 12 height 12
click at [0, 0] on input "checkbox" at bounding box center [0, 0] width 0 height 0
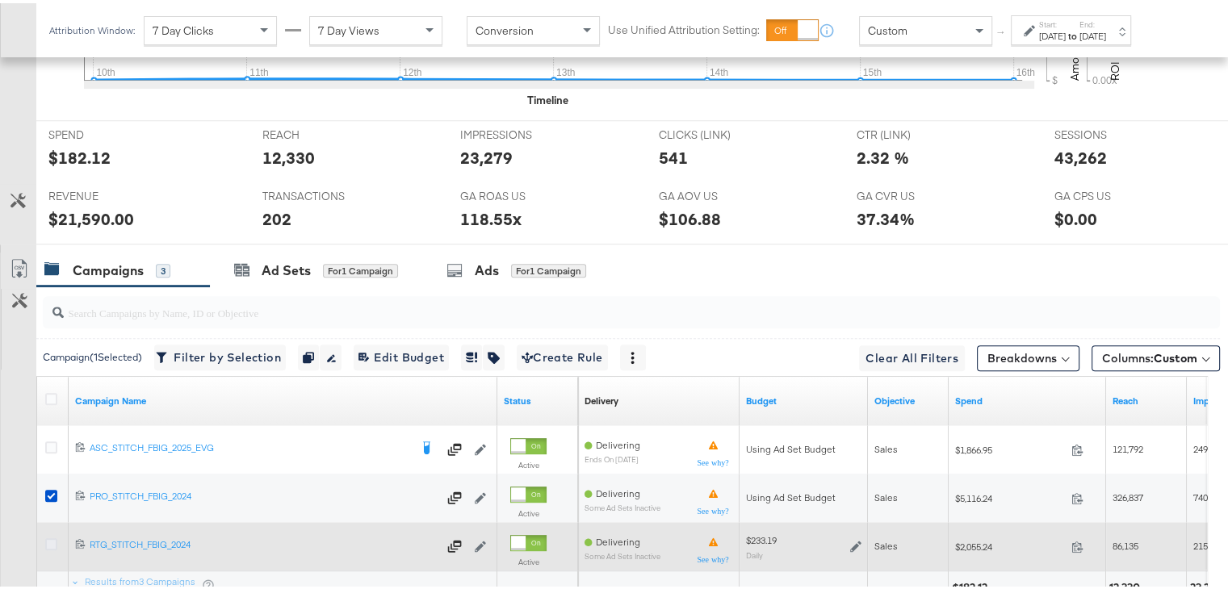
click at [49, 535] on icon at bounding box center [51, 541] width 12 height 12
click at [0, 0] on input "checkbox" at bounding box center [0, 0] width 0 height 0
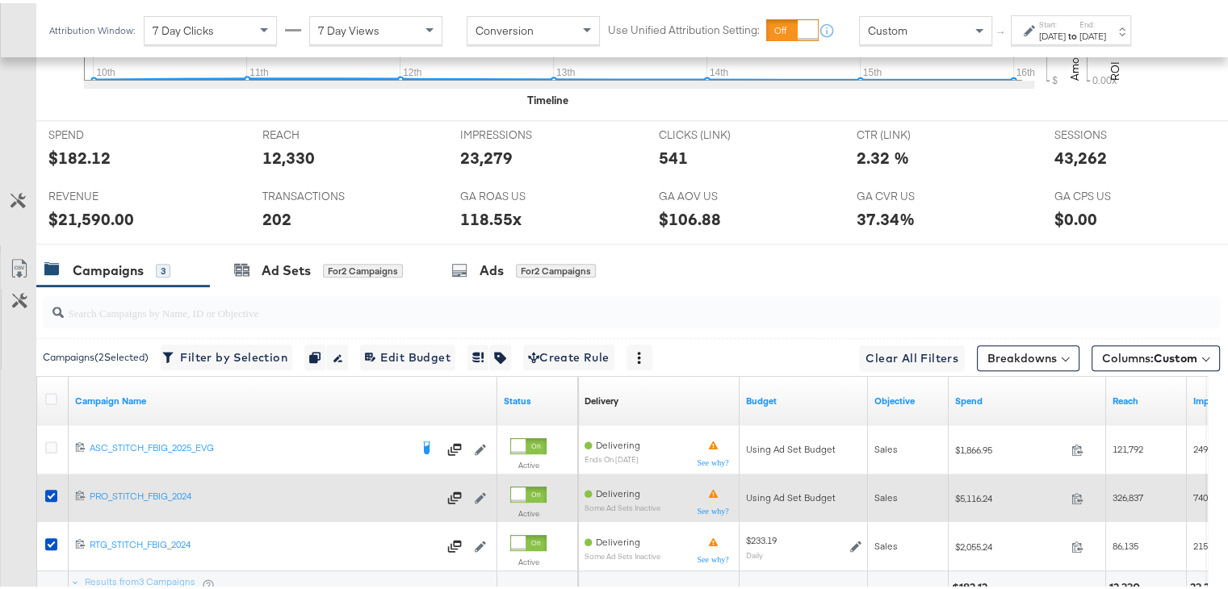
scroll to position [785, 0]
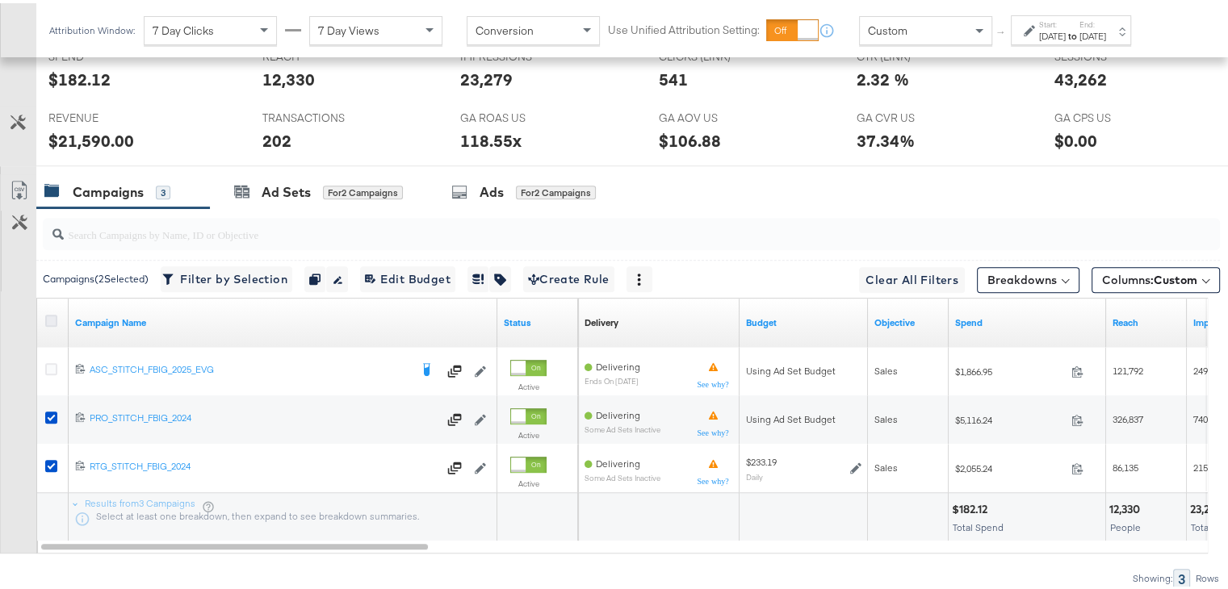
click at [51, 314] on icon at bounding box center [51, 318] width 12 height 12
click at [0, 0] on input "checkbox" at bounding box center [0, 0] width 0 height 0
click at [51, 314] on icon at bounding box center [51, 318] width 12 height 12
click at [0, 0] on input "checkbox" at bounding box center [0, 0] width 0 height 0
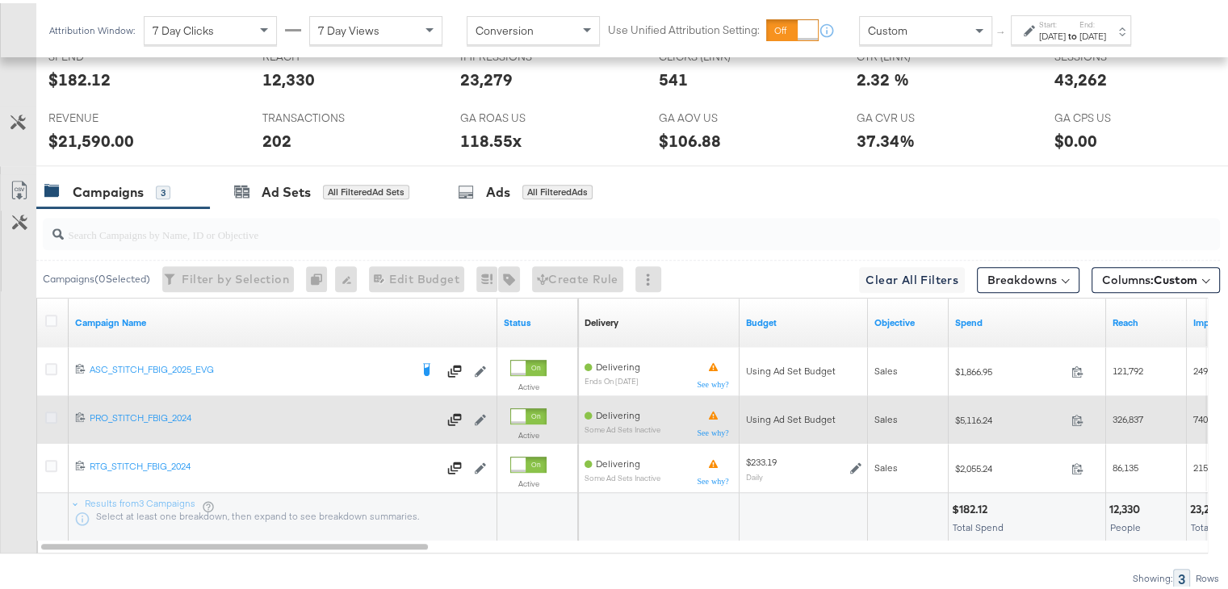
click at [50, 408] on icon at bounding box center [51, 414] width 12 height 12
click at [0, 0] on input "checkbox" at bounding box center [0, 0] width 0 height 0
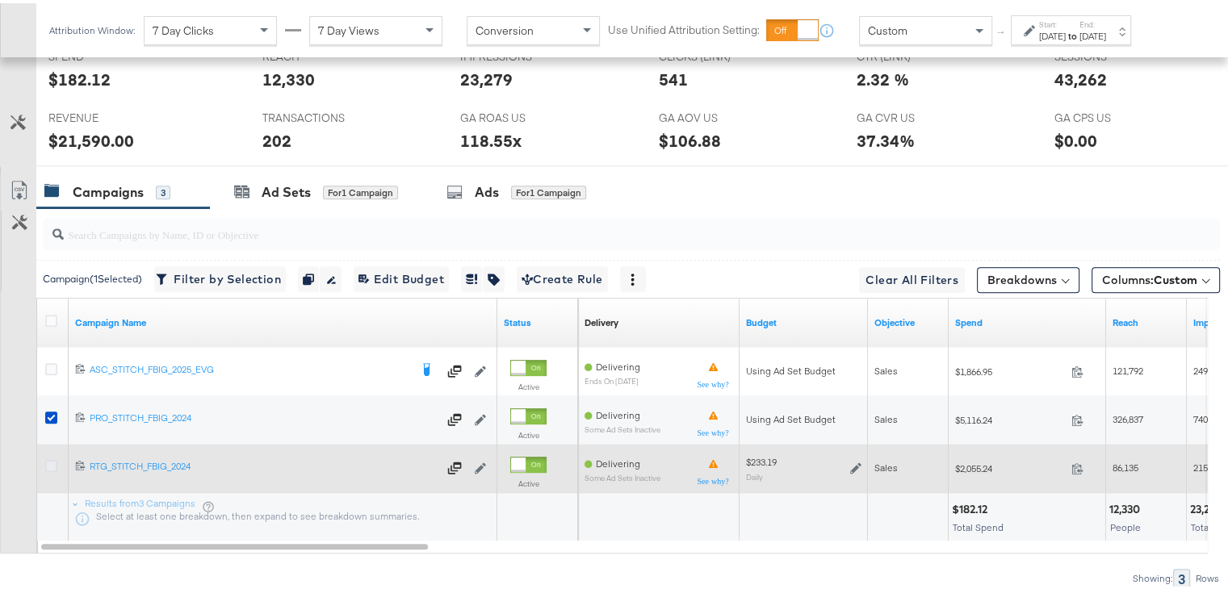
click at [52, 463] on icon at bounding box center [51, 463] width 12 height 12
click at [0, 0] on input "checkbox" at bounding box center [0, 0] width 0 height 0
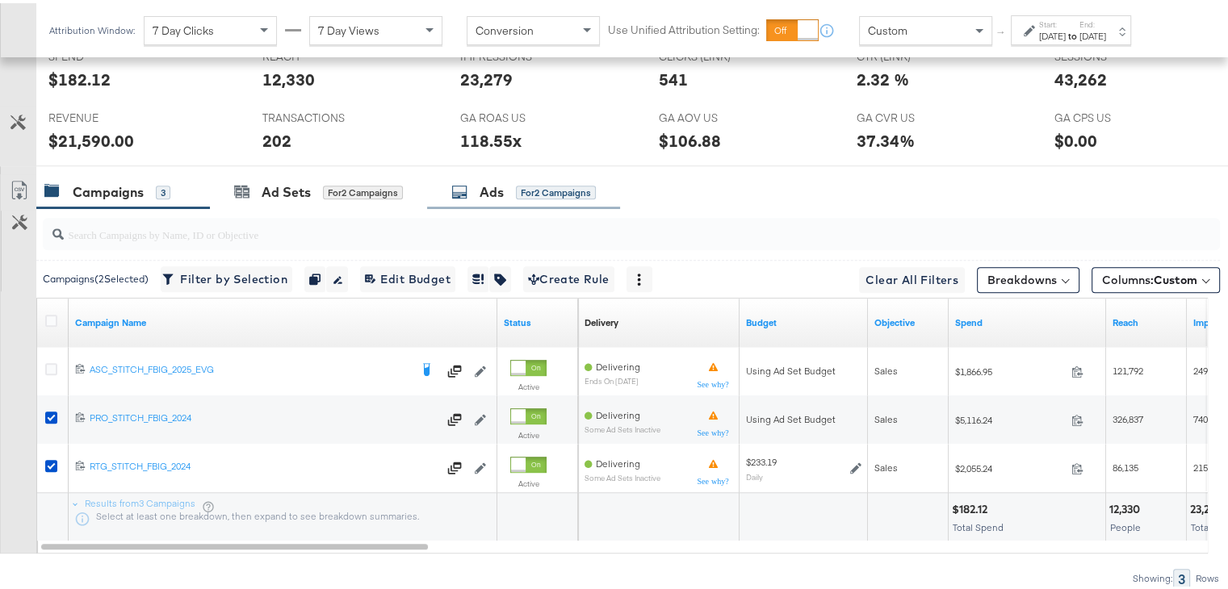
click at [477, 197] on div "Ads for 2 Campaigns" at bounding box center [523, 189] width 193 height 35
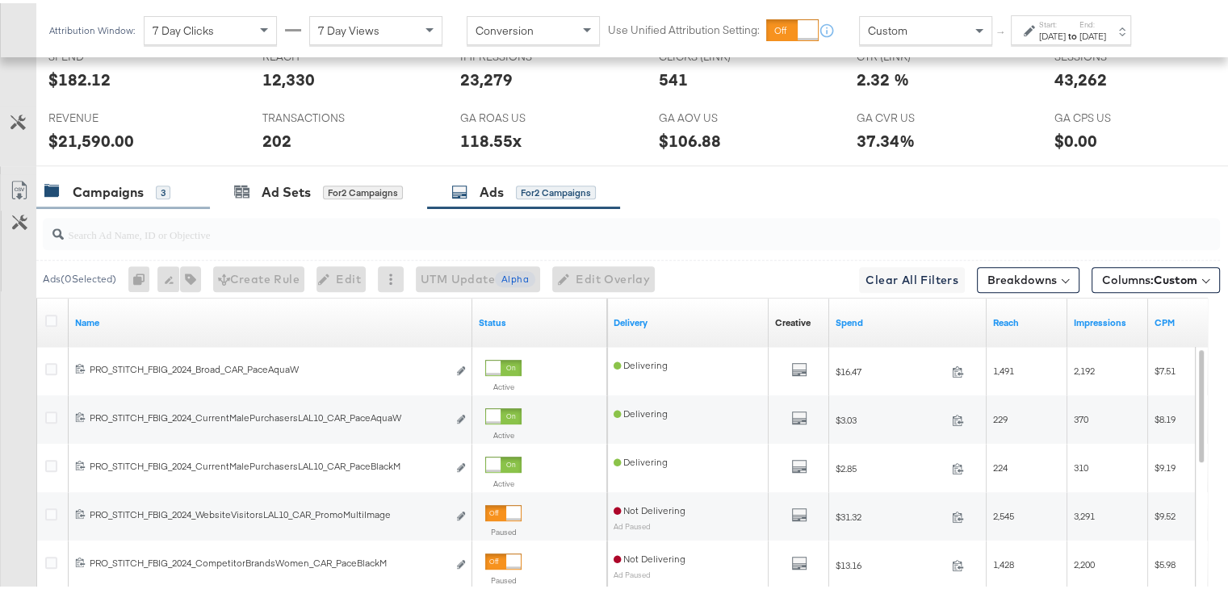
click at [123, 187] on div "Campaigns" at bounding box center [108, 189] width 71 height 19
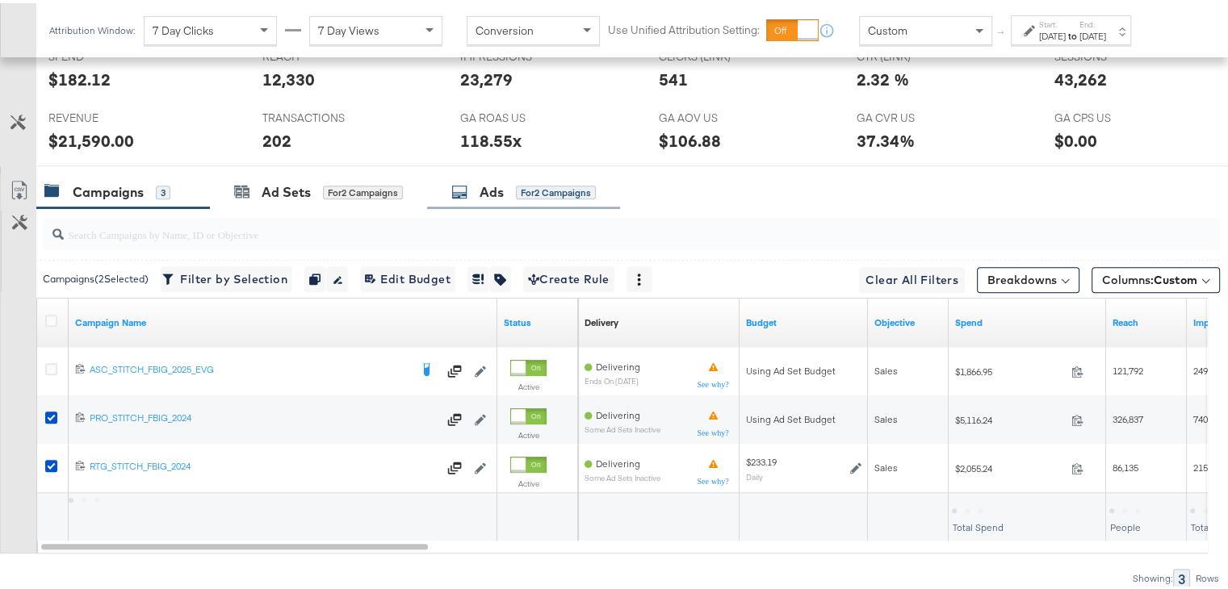
click at [483, 175] on div "Ads for 2 Campaigns" at bounding box center [523, 189] width 193 height 35
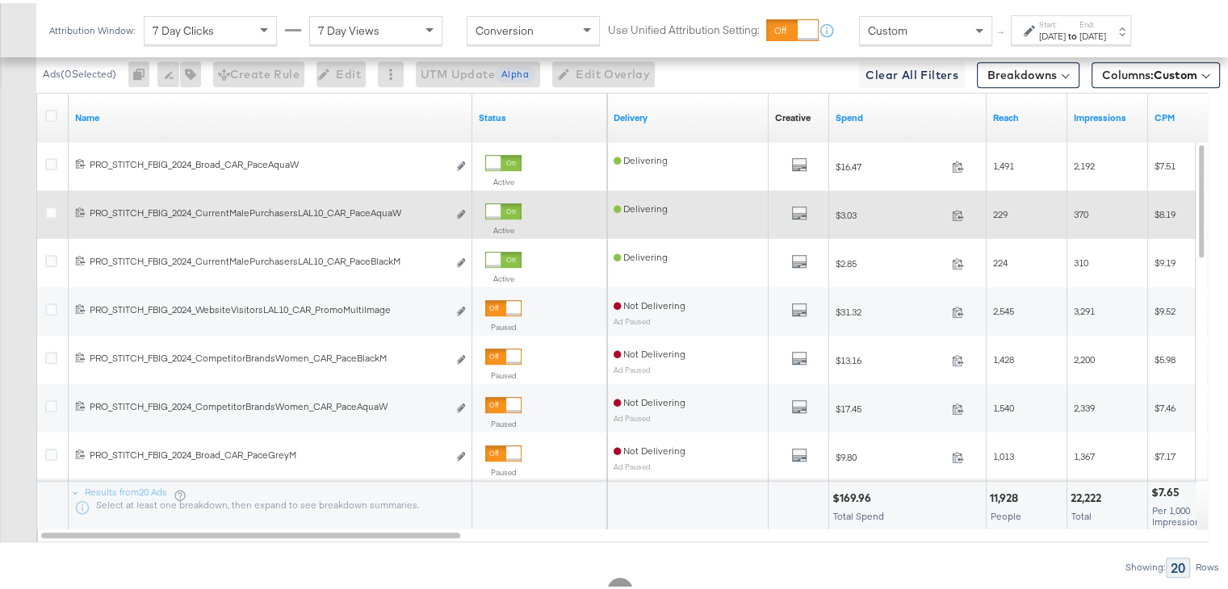
scroll to position [986, 0]
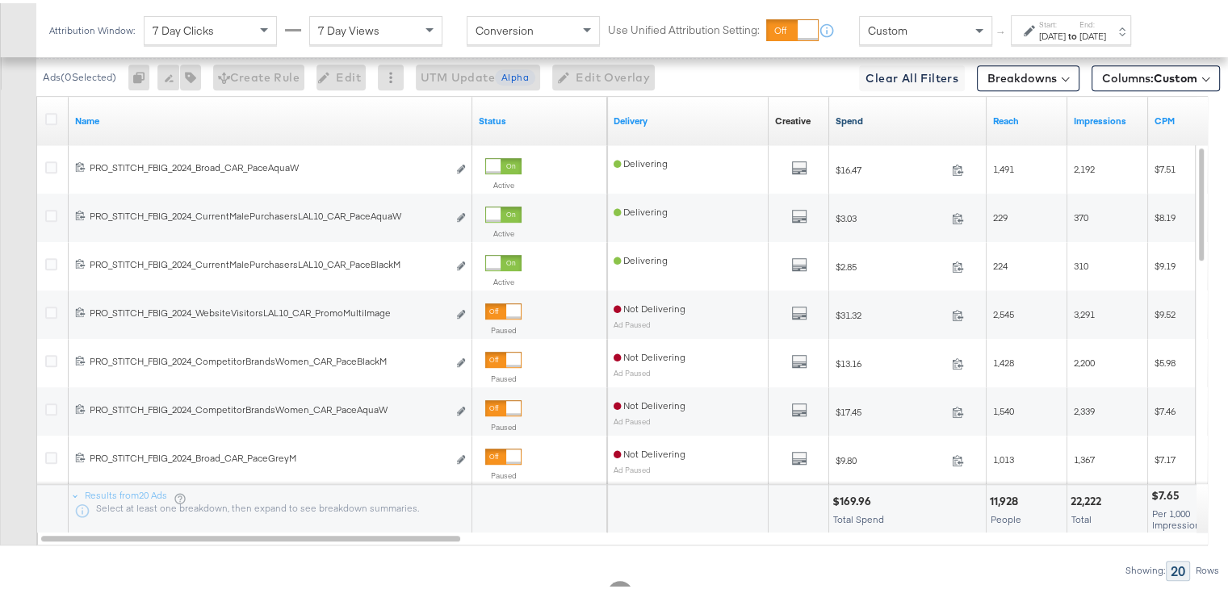
click at [844, 114] on link "Spend" at bounding box center [907, 117] width 144 height 13
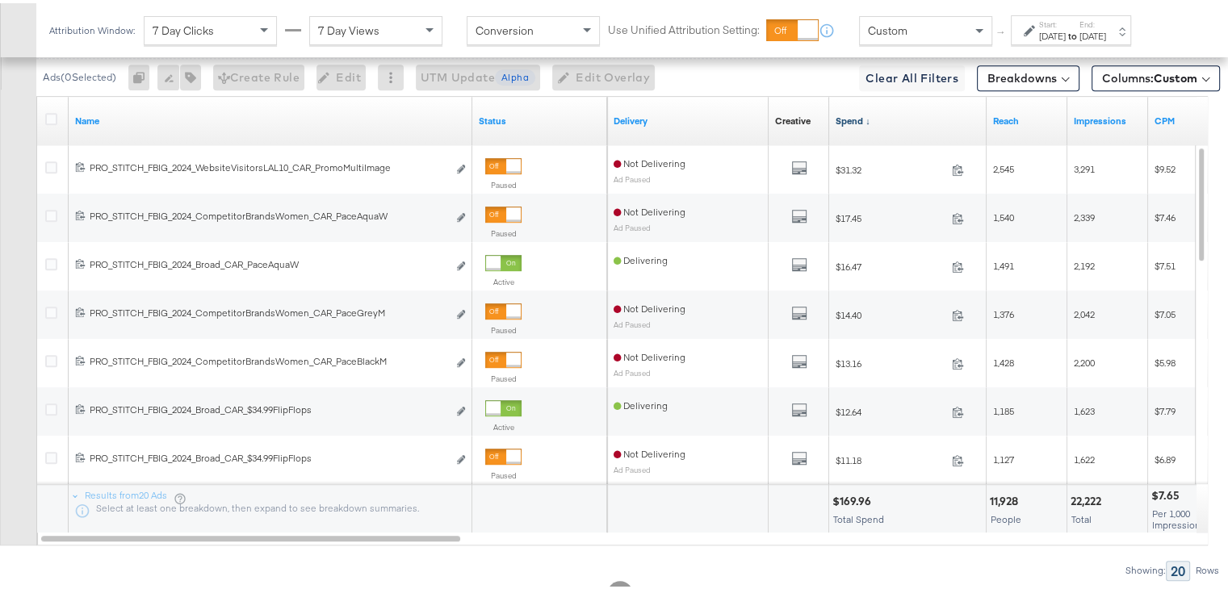
click at [844, 114] on link "Spend ↓" at bounding box center [907, 117] width 144 height 13
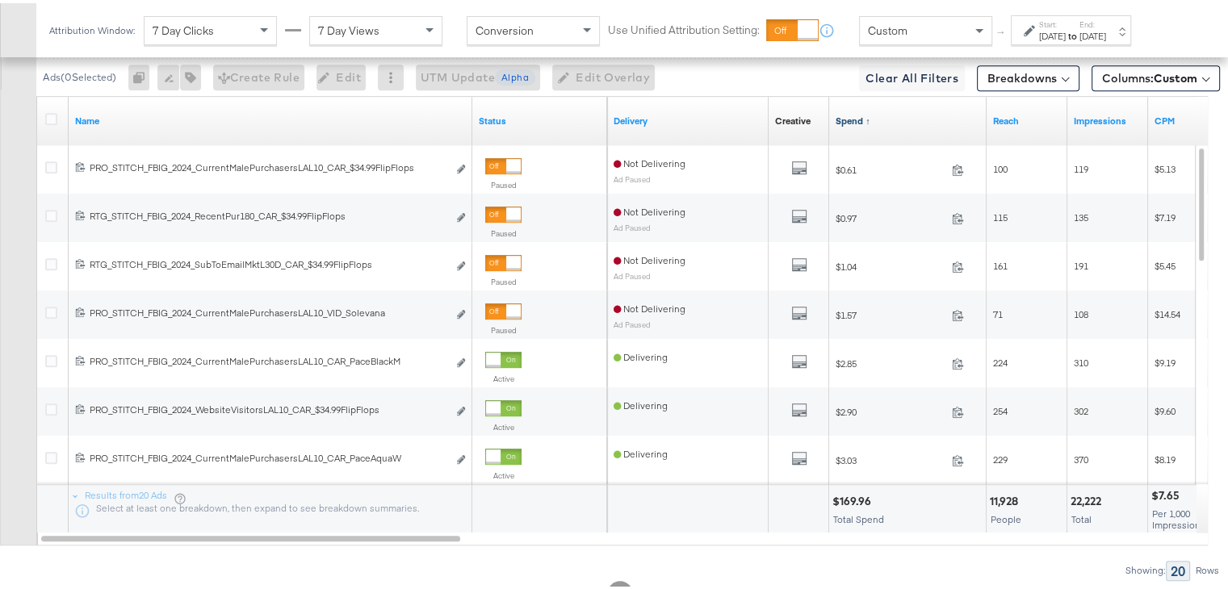
click at [844, 114] on link "Spend ↑" at bounding box center [907, 117] width 144 height 13
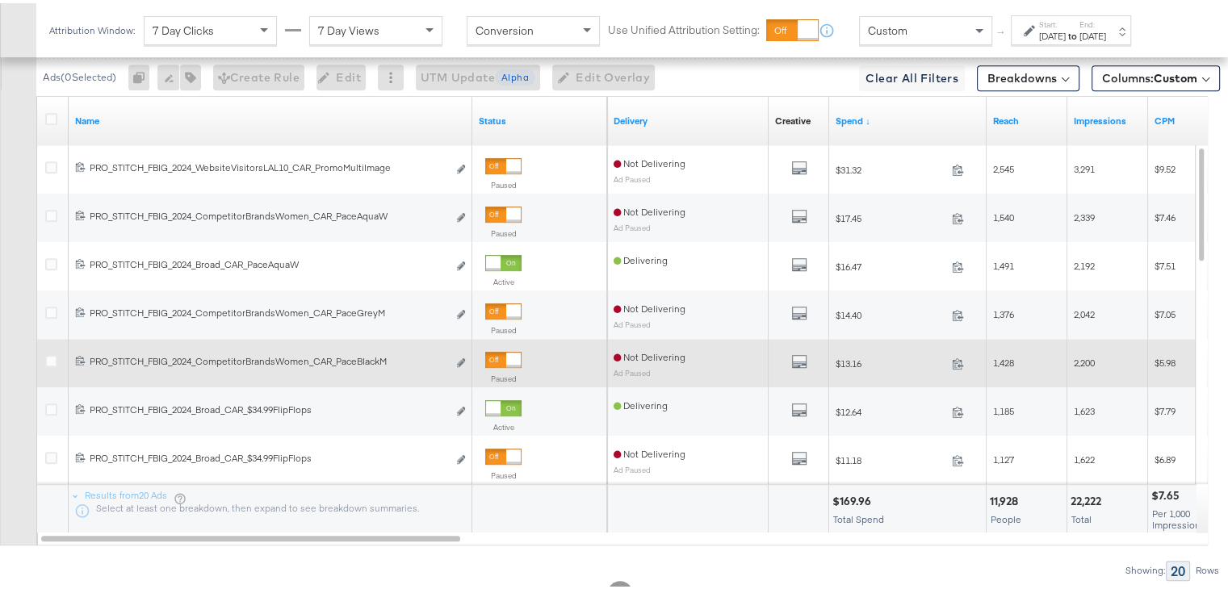
scroll to position [0, 0]
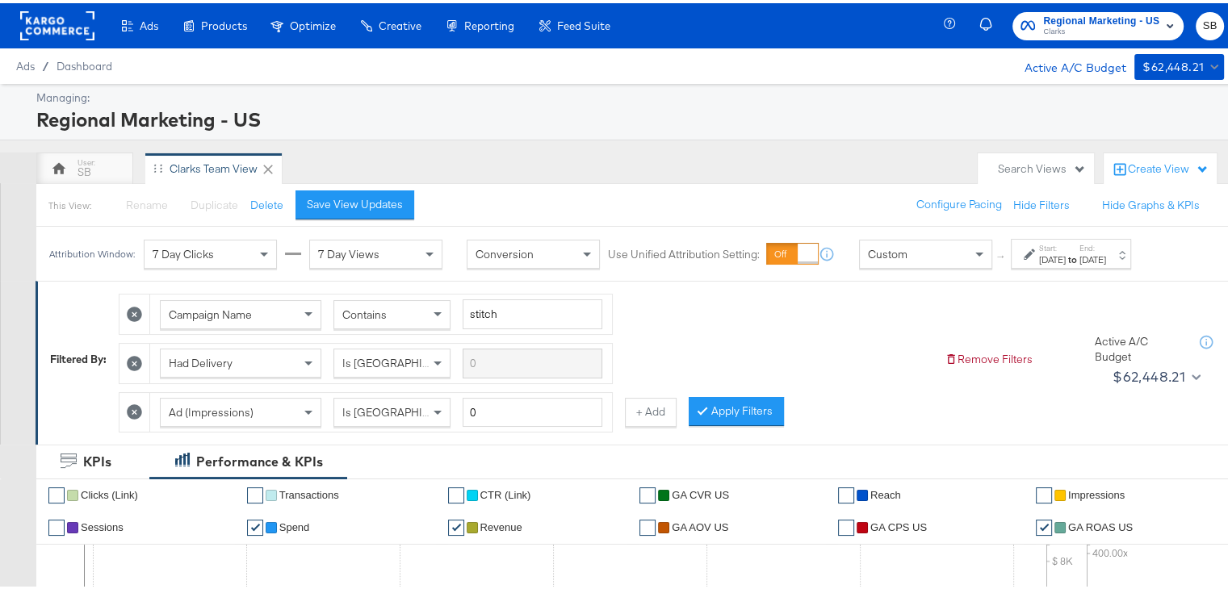
click at [30, 34] on rect at bounding box center [57, 22] width 74 height 29
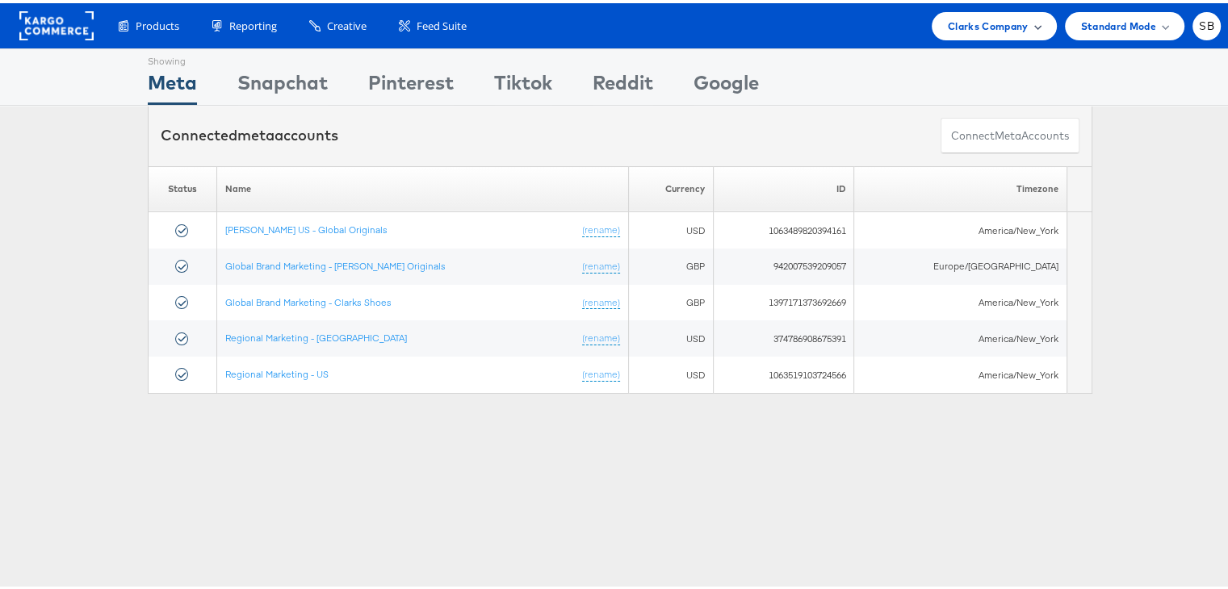
click at [991, 18] on span "Clarks Company" at bounding box center [988, 23] width 81 height 17
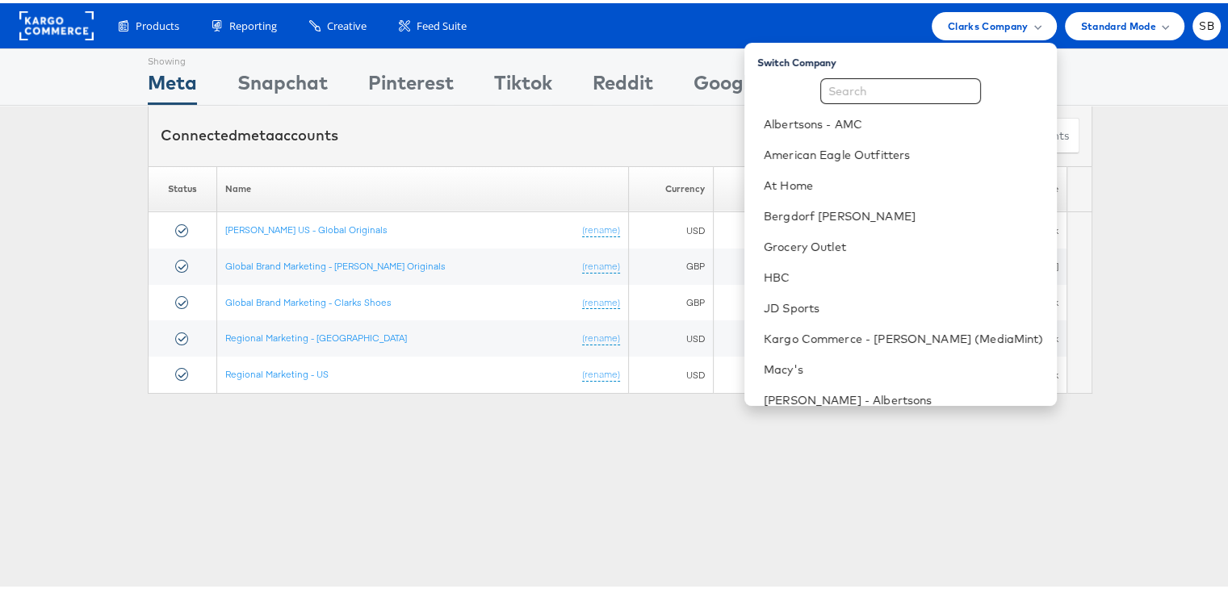
click at [467, 521] on div "Showing Meta Showing Snapchat Showing Pinterest Showing Tiktok Showing Reddit S…" at bounding box center [620, 448] width 1240 height 807
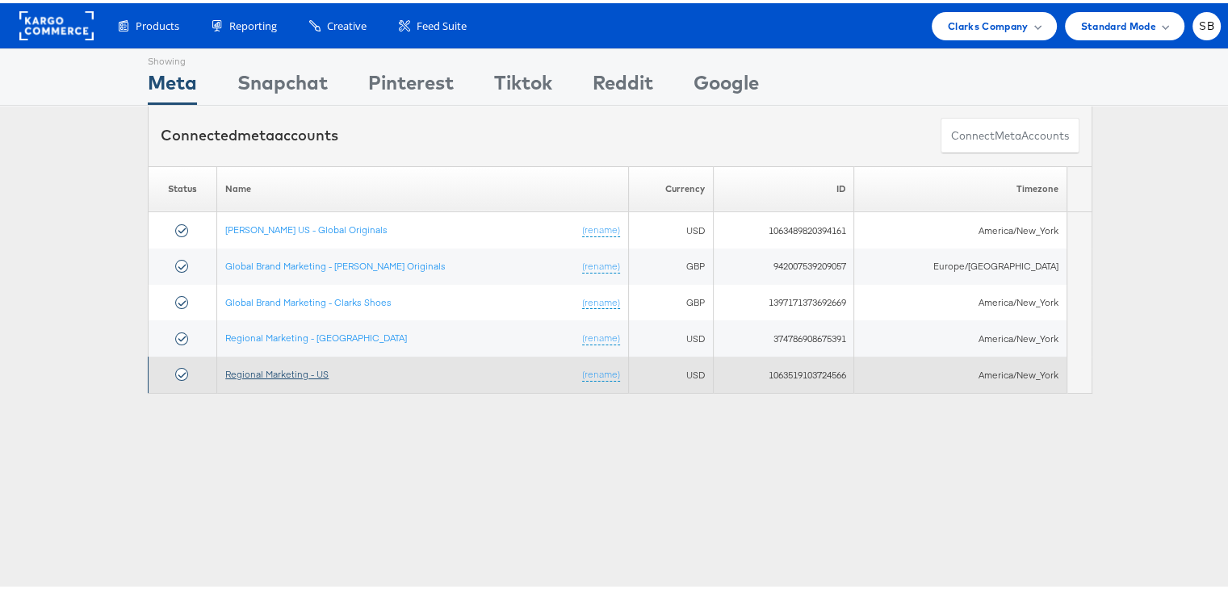
click at [283, 371] on link "Regional Marketing - US" at bounding box center [276, 371] width 103 height 12
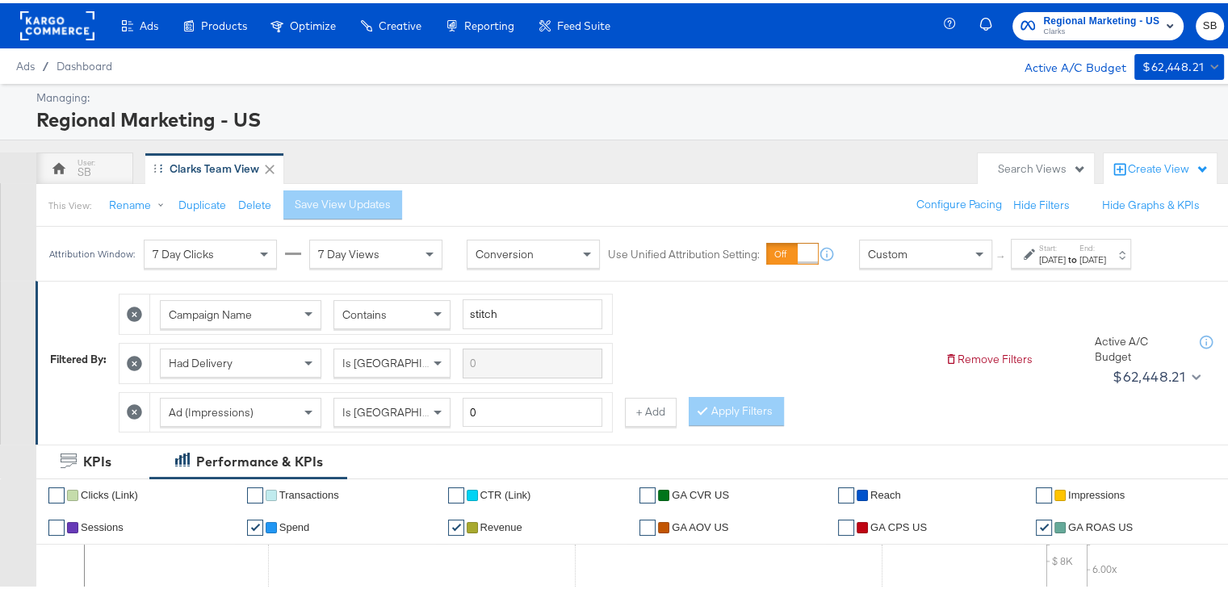
click at [200, 165] on div "Clarks Team View" at bounding box center [215, 165] width 90 height 15
click at [42, 31] on rect at bounding box center [57, 22] width 74 height 29
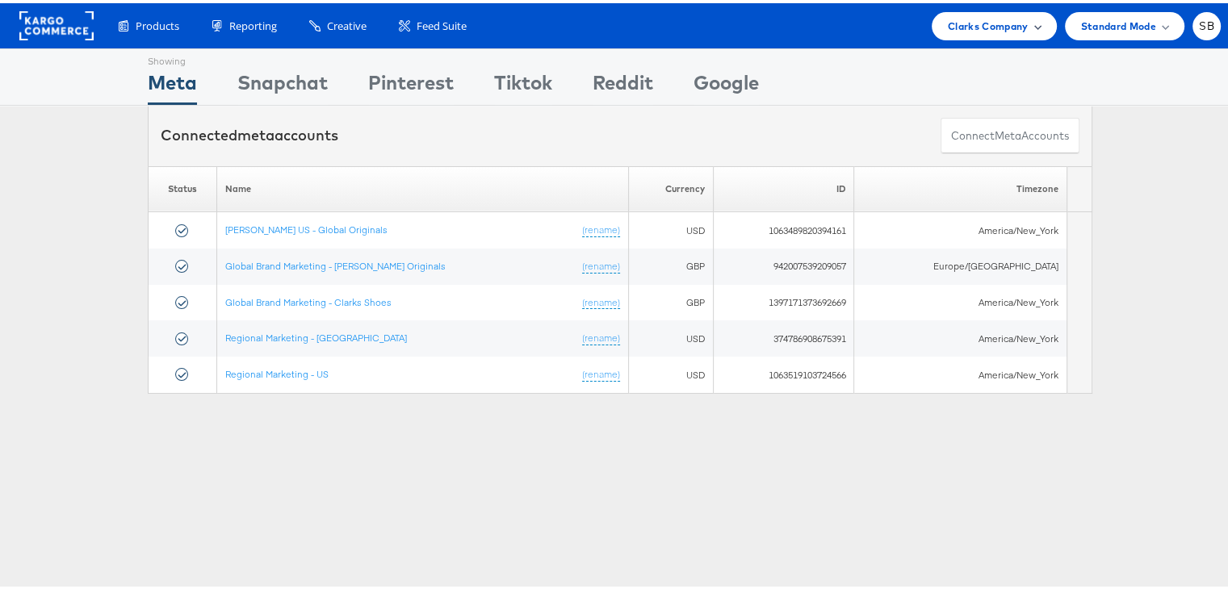
click at [963, 28] on span "Clarks Company" at bounding box center [988, 23] width 81 height 17
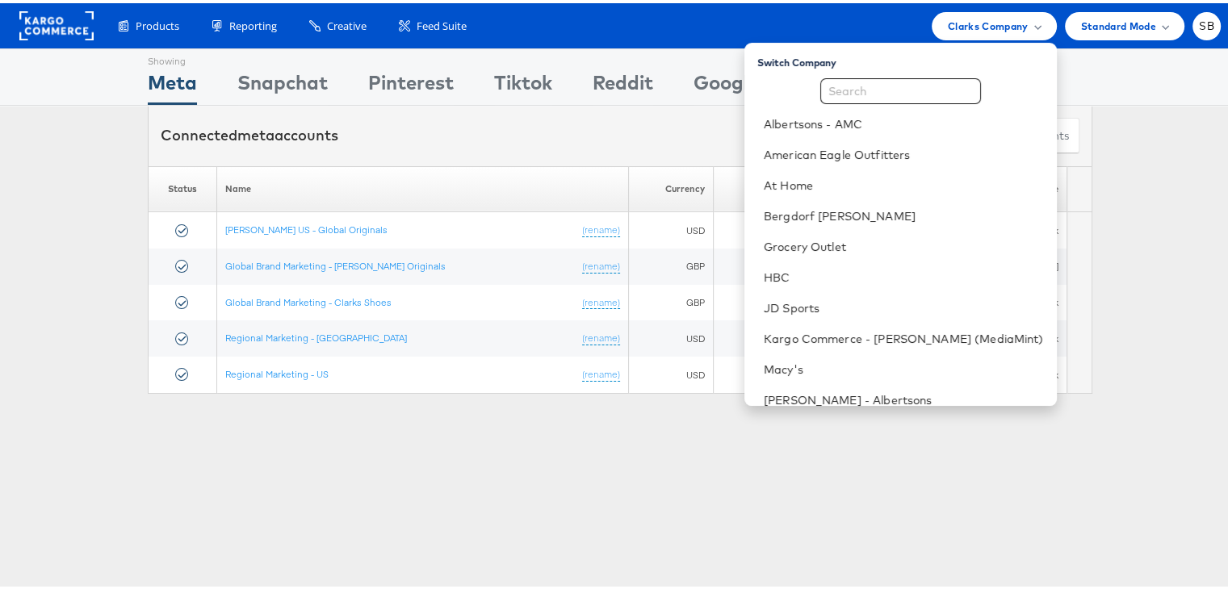
click at [407, 476] on div "Showing Meta Showing [GEOGRAPHIC_DATA] Showing Pinterest Showing Tiktok Showing…" at bounding box center [620, 448] width 1240 height 807
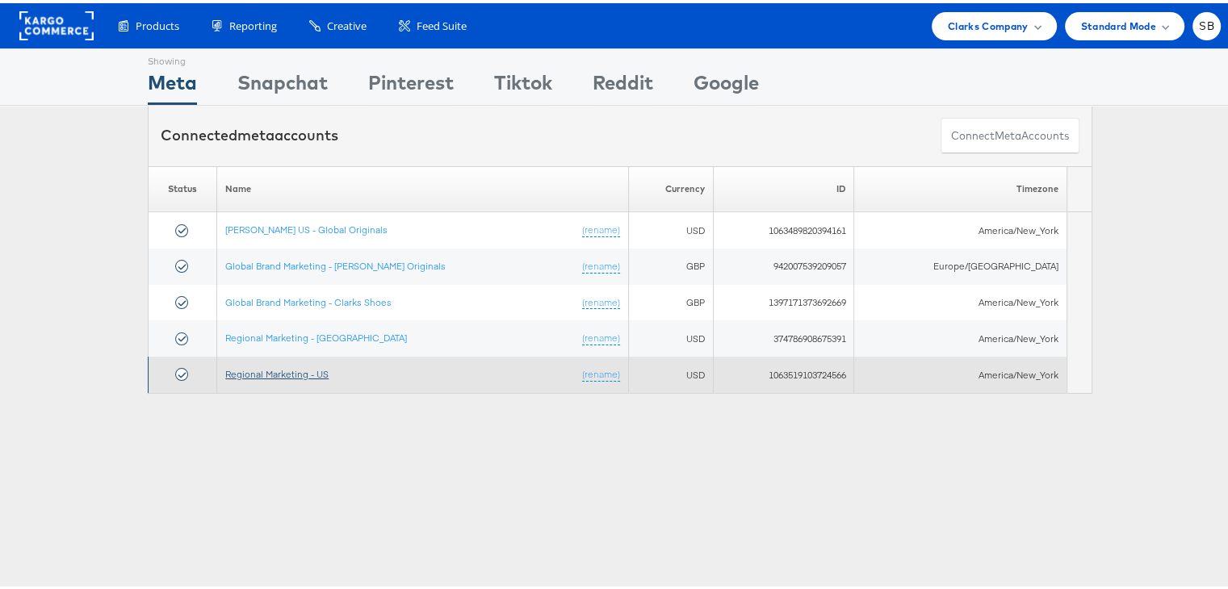
click at [278, 370] on link "Regional Marketing - US" at bounding box center [276, 371] width 103 height 12
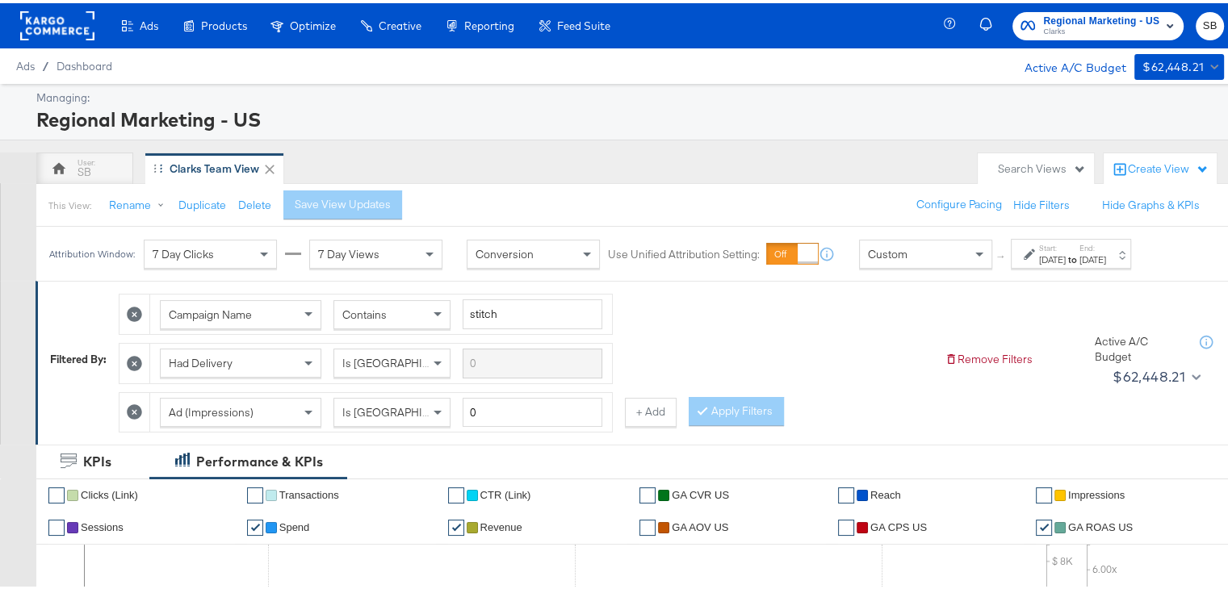
click at [193, 168] on div "Clarks Team View" at bounding box center [215, 165] width 90 height 15
click at [1046, 252] on div "Jul 27th 2025" at bounding box center [1052, 256] width 27 height 13
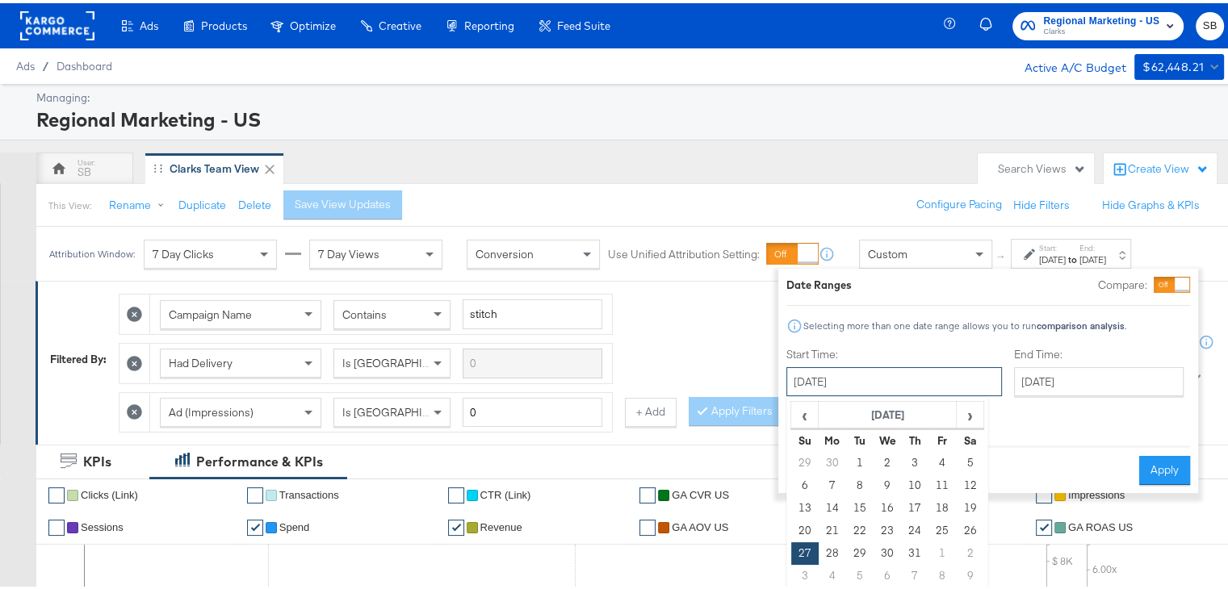
click at [885, 377] on input "July 27th 2025" at bounding box center [894, 378] width 216 height 29
click at [961, 408] on span "›" at bounding box center [969, 412] width 25 height 24
click at [799, 503] on td "10" at bounding box center [804, 505] width 27 height 23
type input "August 10th 2025"
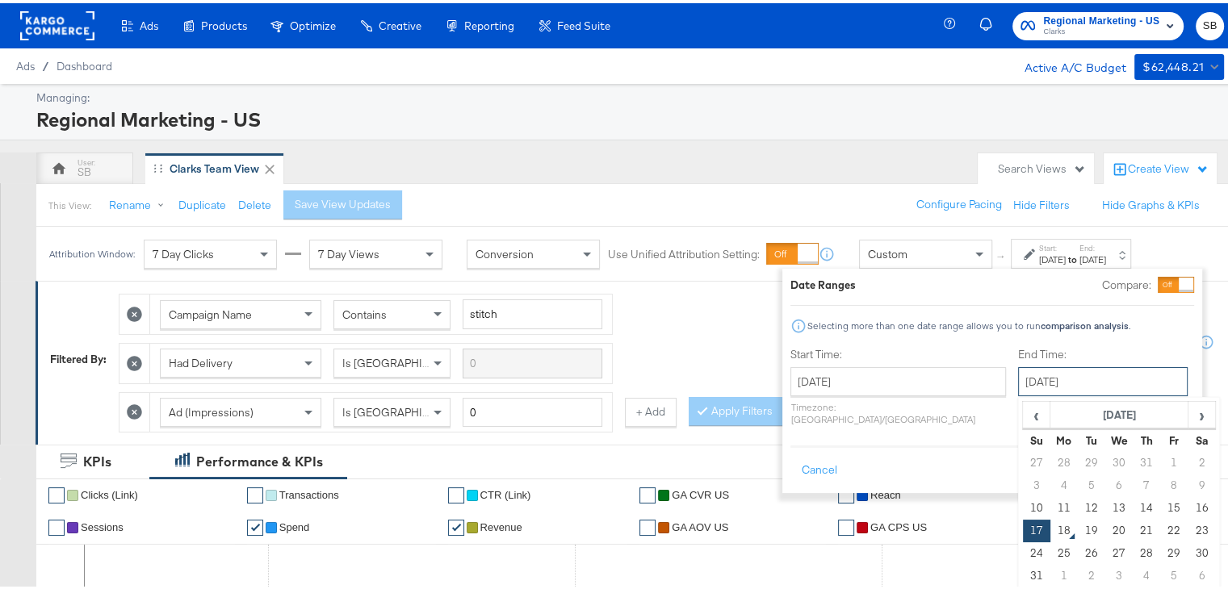
click at [1063, 372] on input "August 17th 2025" at bounding box center [1103, 378] width 170 height 29
click at [1187, 501] on td "16" at bounding box center [1200, 505] width 27 height 23
type input "August 16th 2025"
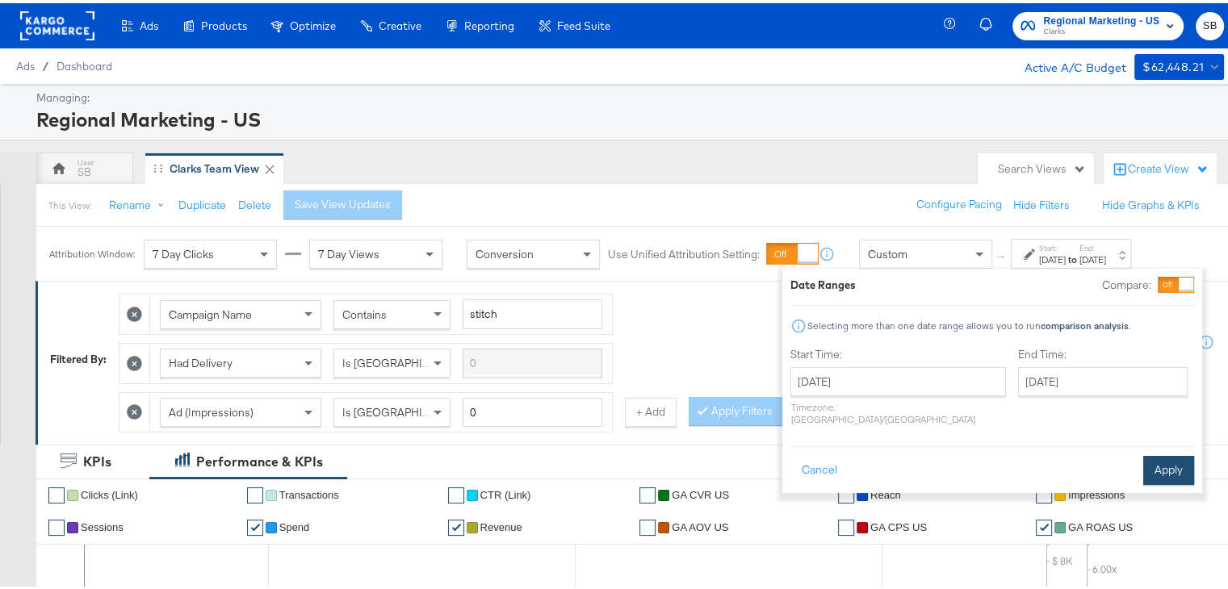
click at [1174, 459] on button "Apply" at bounding box center [1168, 467] width 51 height 29
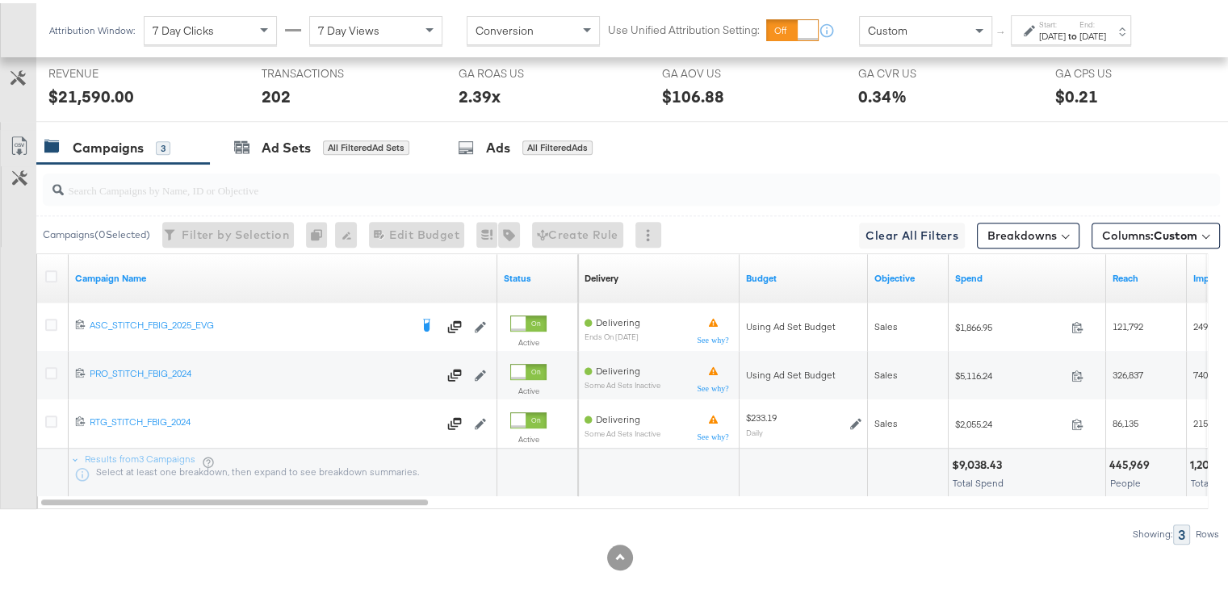
scroll to position [830, 0]
click at [500, 135] on div "Ads" at bounding box center [498, 144] width 24 height 19
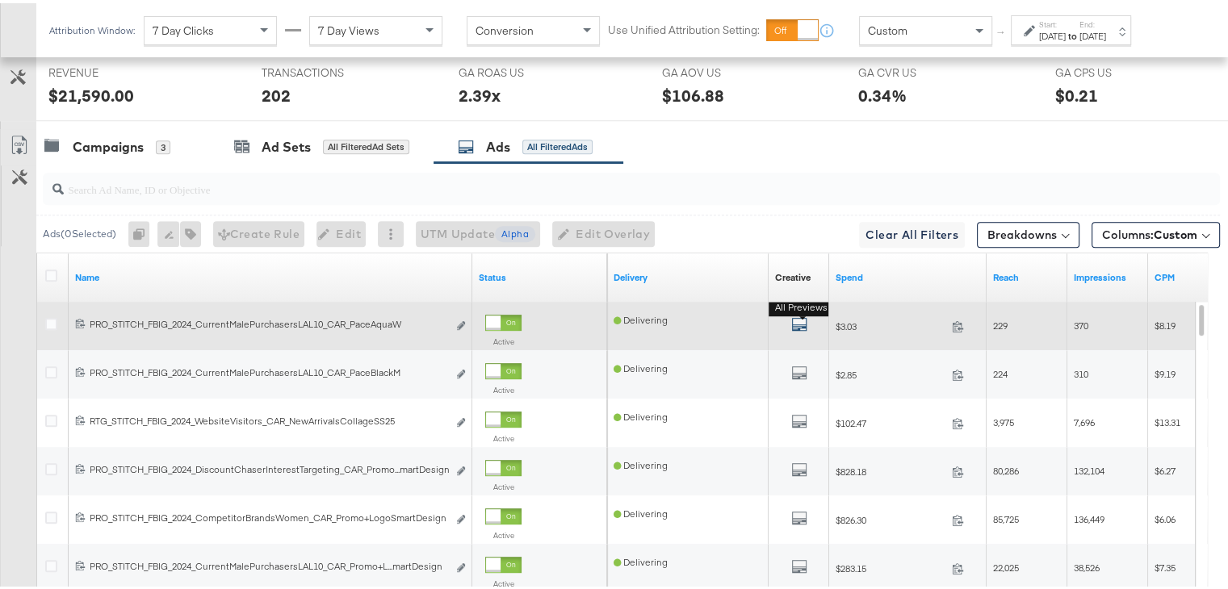
click at [797, 316] on icon "default" at bounding box center [799, 321] width 16 height 16
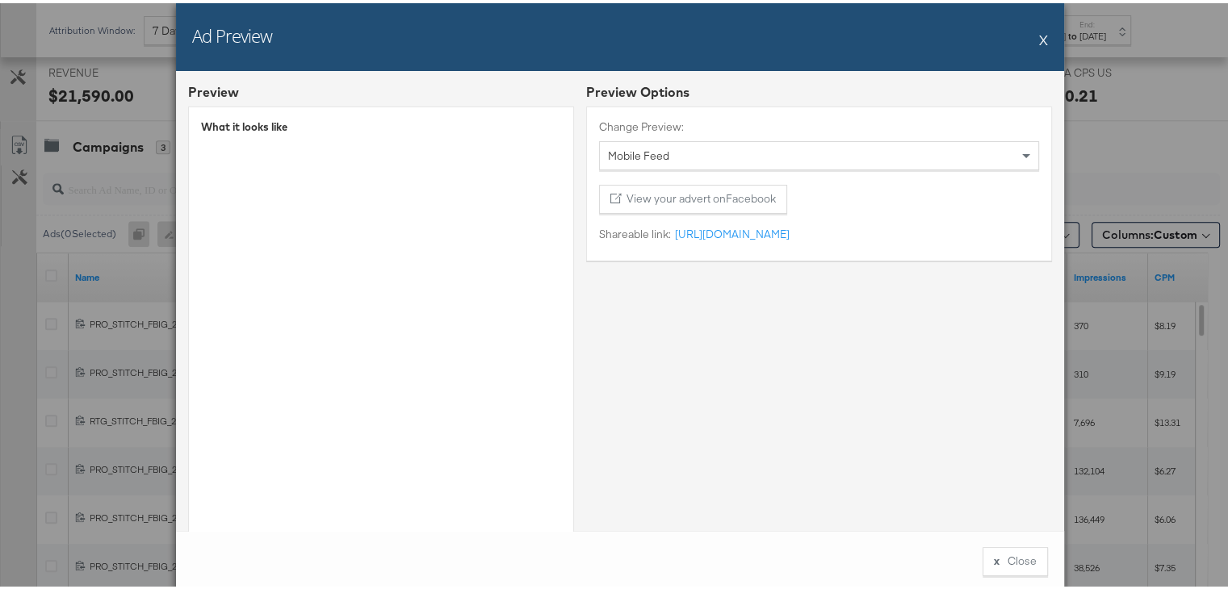
click at [1039, 33] on button "X" at bounding box center [1043, 36] width 9 height 32
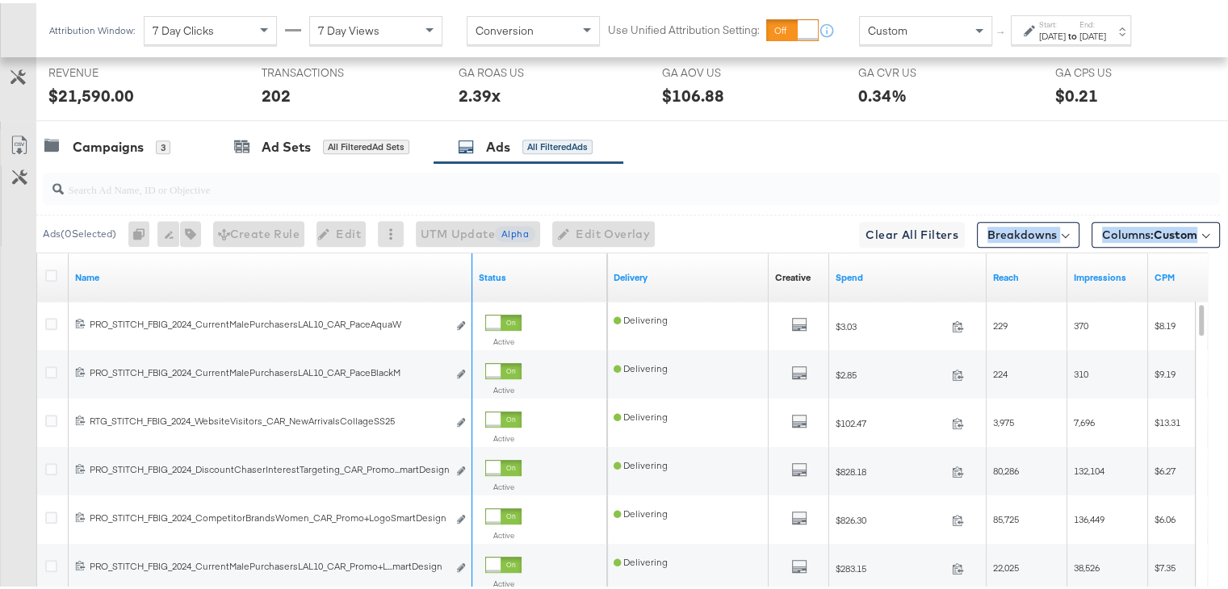
drag, startPoint x: 471, startPoint y: 255, endPoint x: 580, endPoint y: 242, distance: 109.7
click at [580, 242] on div "Ads ( 0 Selected) 0 Rename 0 ads Tags for 0 campaigns Create Rule Edit 0 ads Ed…" at bounding box center [610, 447] width 1220 height 574
click at [752, 139] on div "Campaigns 3 Ad Sets All Filtered Ad Sets Ads All Filtered Ads" at bounding box center [638, 144] width 1204 height 35
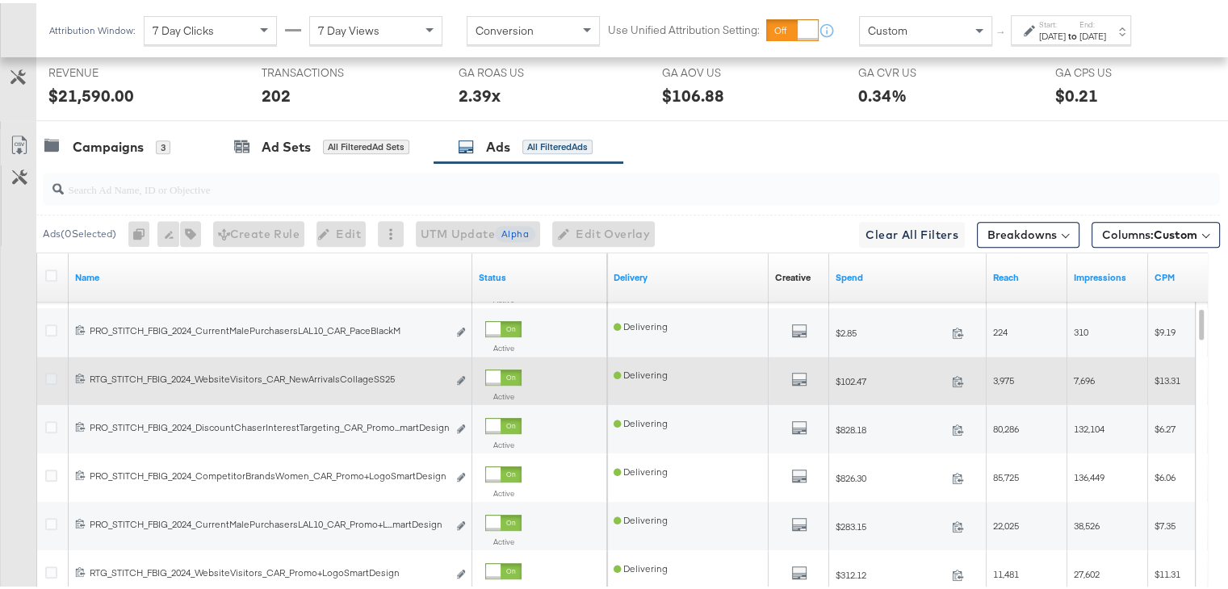
click at [48, 372] on icon at bounding box center [51, 376] width 12 height 12
click at [0, 0] on input "checkbox" at bounding box center [0, 0] width 0 height 0
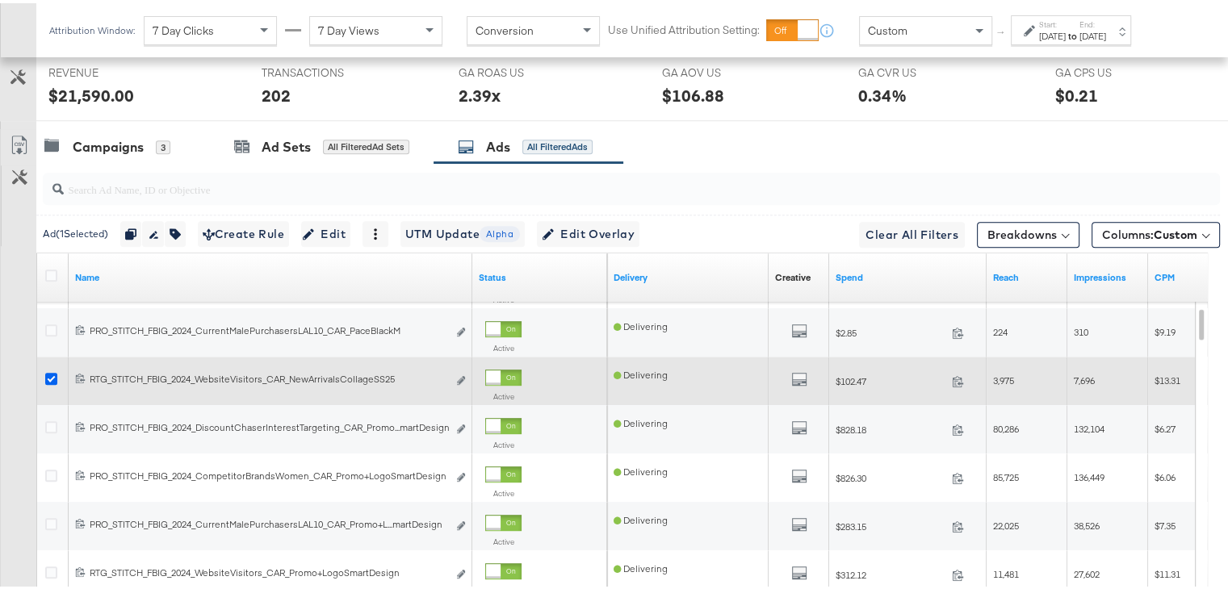
click at [48, 372] on icon at bounding box center [51, 376] width 12 height 12
click at [0, 0] on input "checkbox" at bounding box center [0, 0] width 0 height 0
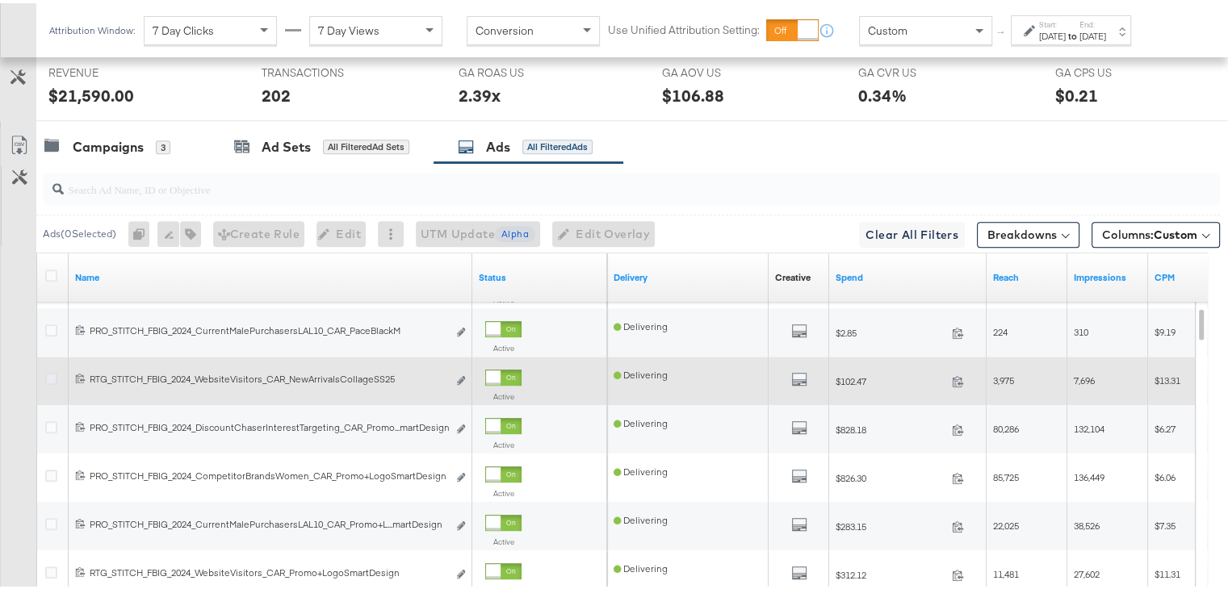
click at [48, 372] on icon at bounding box center [51, 376] width 12 height 12
click at [0, 0] on input "checkbox" at bounding box center [0, 0] width 0 height 0
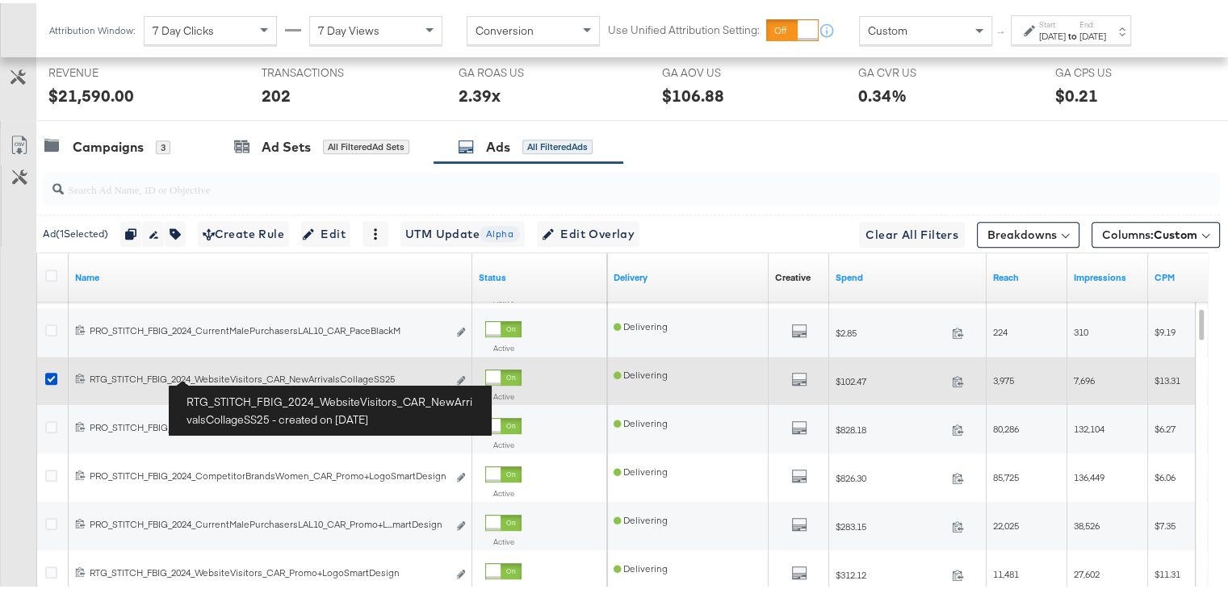
click at [197, 375] on div "RTG_STITCH_FBIG_2024_WebsiteVisitors_CAR_NewArrivalsCollageSS25 RTG_STITCH_FBIG…" at bounding box center [269, 376] width 358 height 13
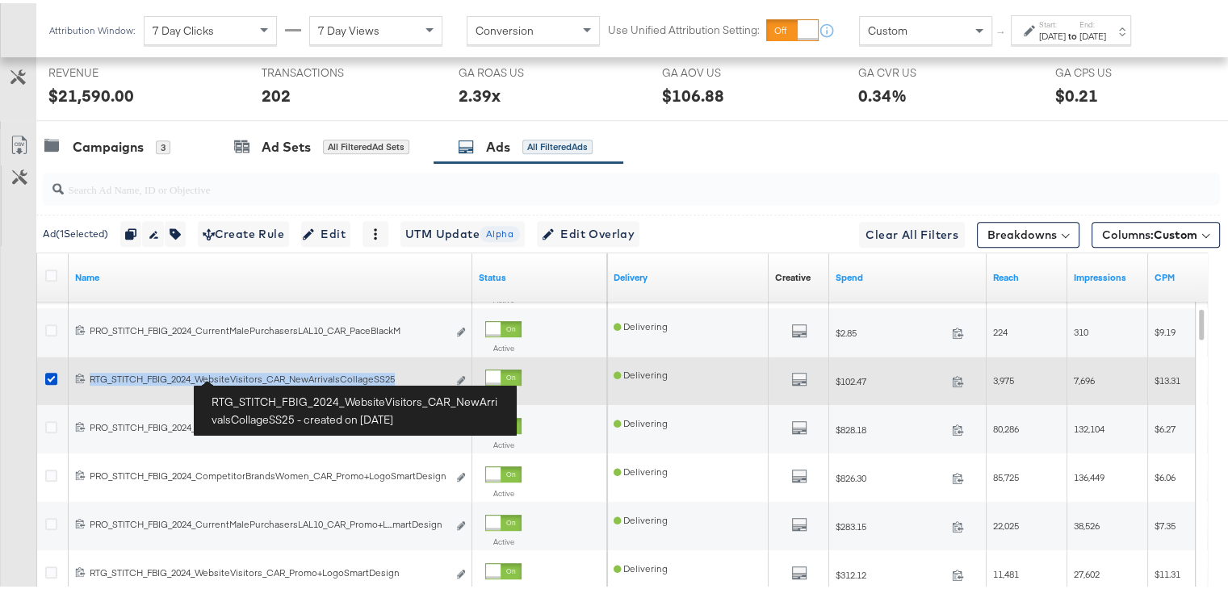
drag, startPoint x: 197, startPoint y: 375, endPoint x: 222, endPoint y: 375, distance: 25.0
click at [222, 375] on div "RTG_STITCH_FBIG_2024_WebsiteVisitors_CAR_NewArrivalsCollageSS25 RTG_STITCH_FBIG…" at bounding box center [269, 376] width 358 height 13
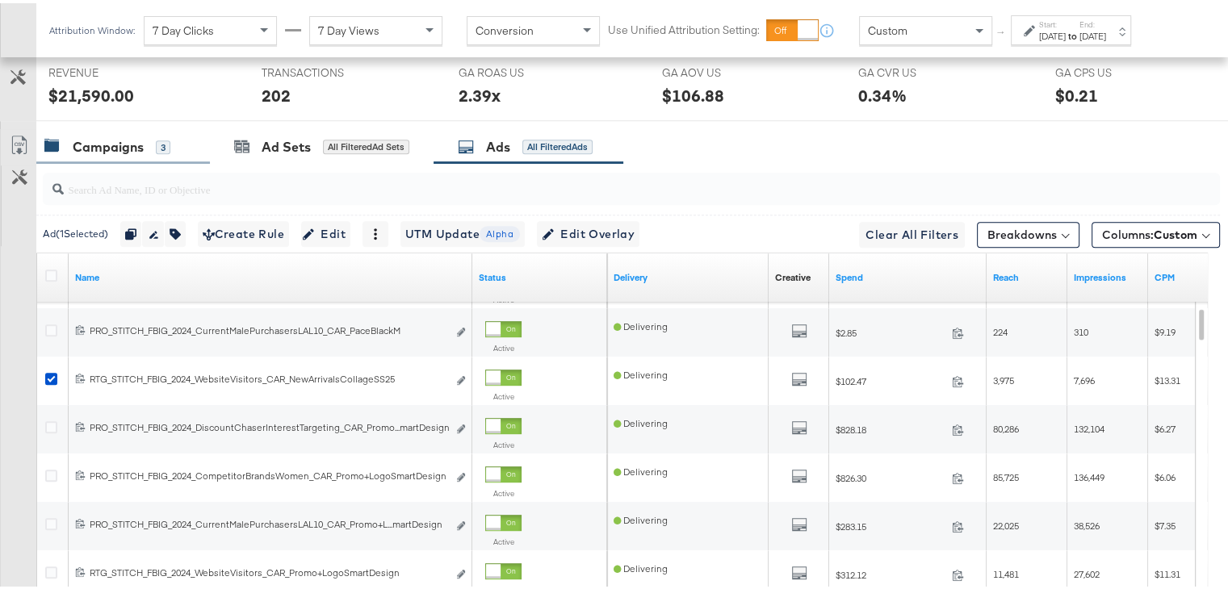
click at [109, 146] on div "Campaigns" at bounding box center [108, 144] width 71 height 19
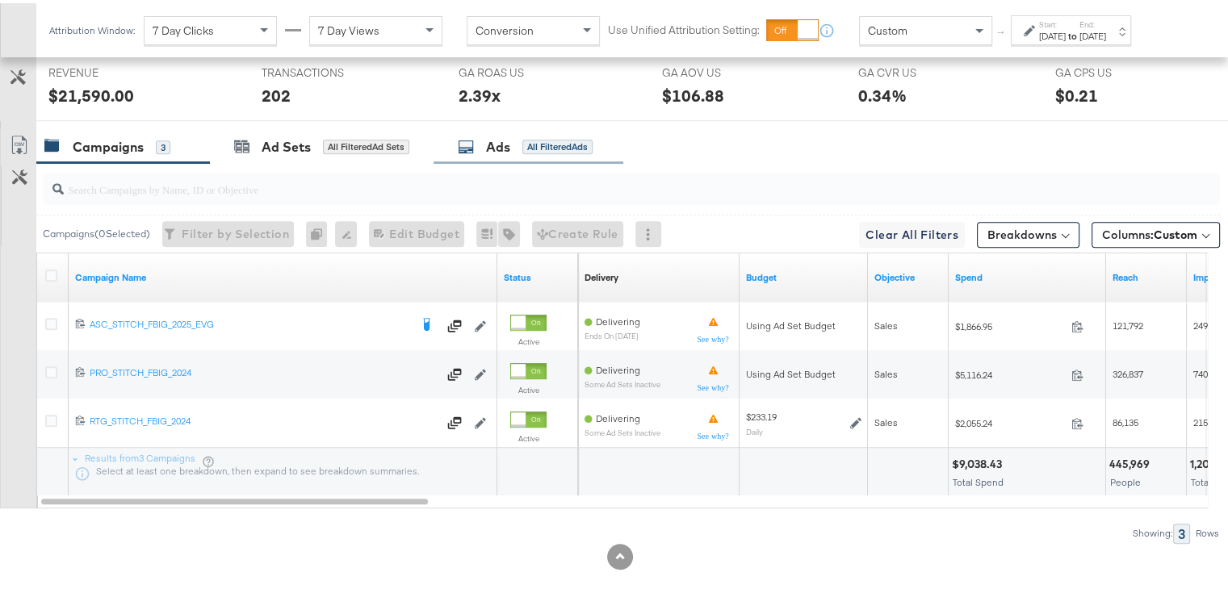
click at [492, 135] on div "Ads" at bounding box center [498, 144] width 24 height 19
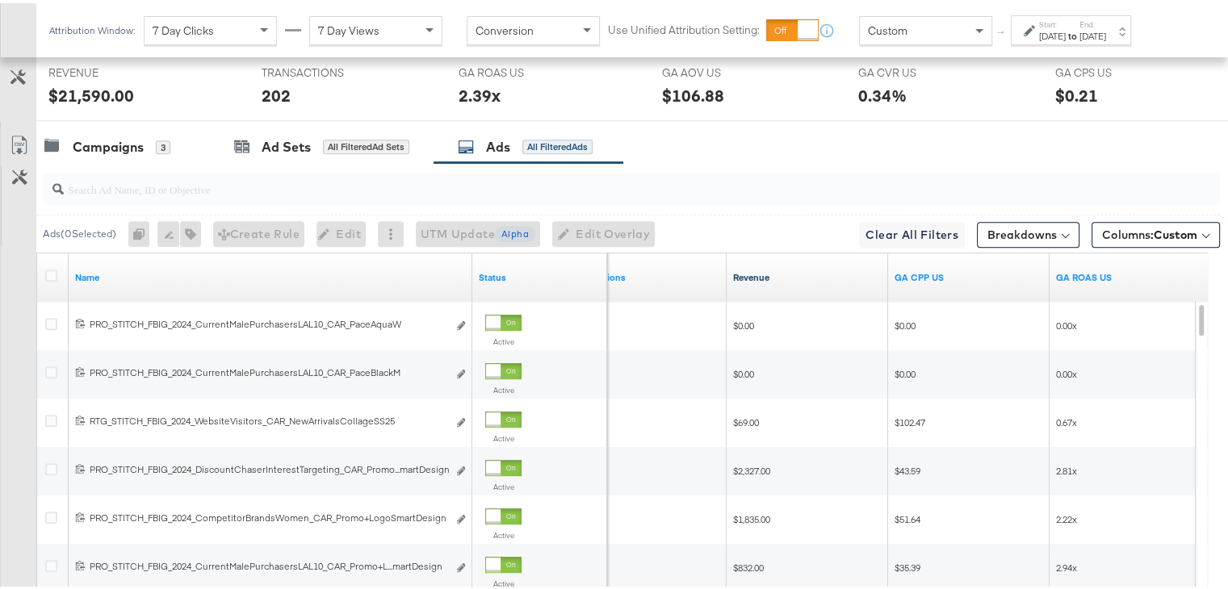
click at [751, 275] on link "Revenue" at bounding box center [807, 274] width 149 height 13
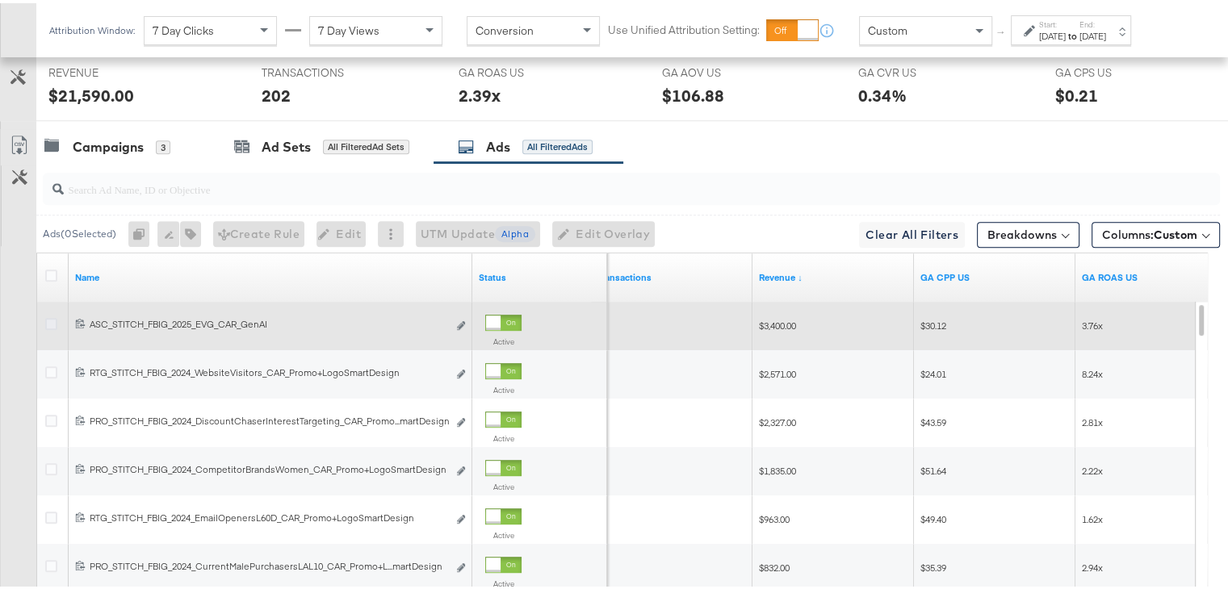
click at [46, 319] on icon at bounding box center [51, 321] width 12 height 12
click at [0, 0] on input "checkbox" at bounding box center [0, 0] width 0 height 0
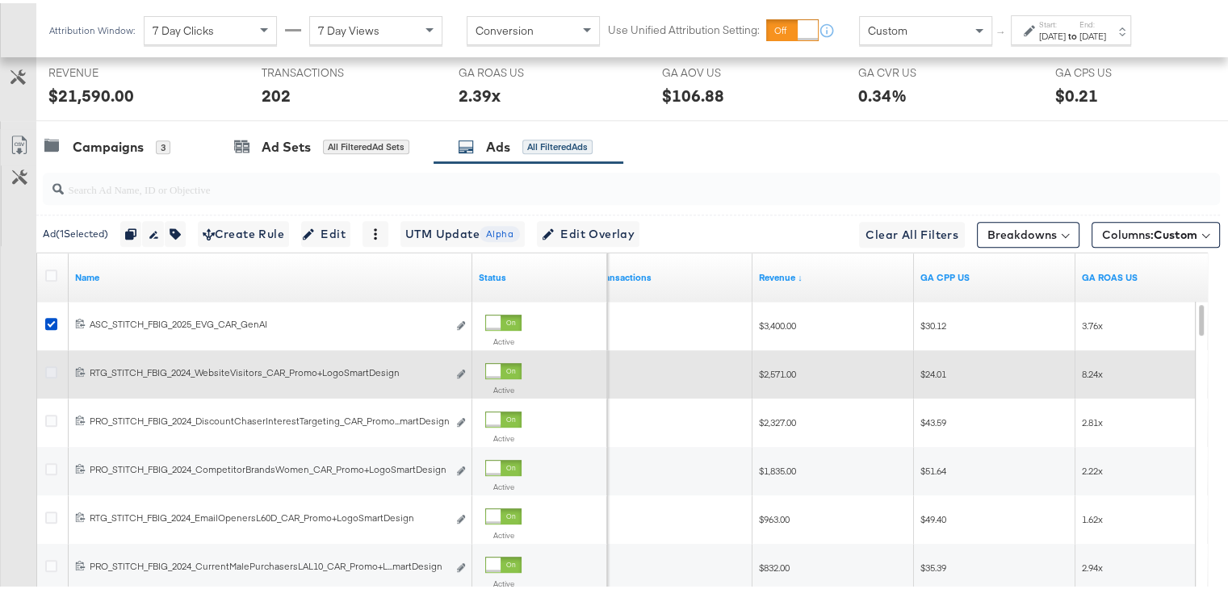
click at [52, 366] on icon at bounding box center [51, 369] width 12 height 12
click at [0, 0] on input "checkbox" at bounding box center [0, 0] width 0 height 0
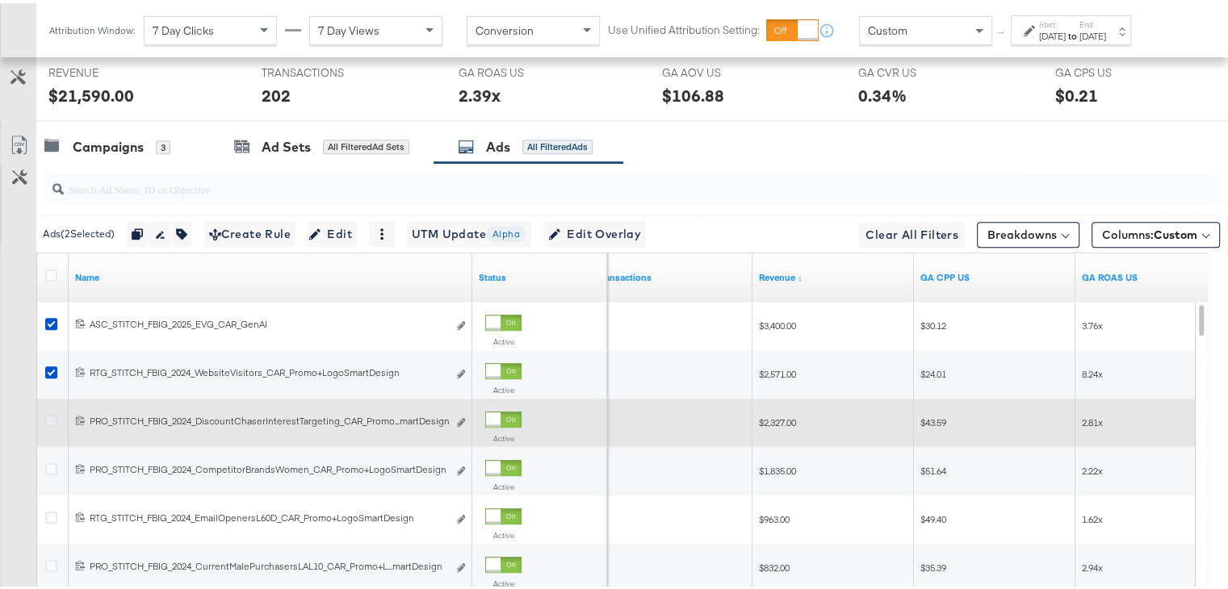
click at [48, 412] on icon at bounding box center [51, 418] width 12 height 12
click at [0, 0] on input "checkbox" at bounding box center [0, 0] width 0 height 0
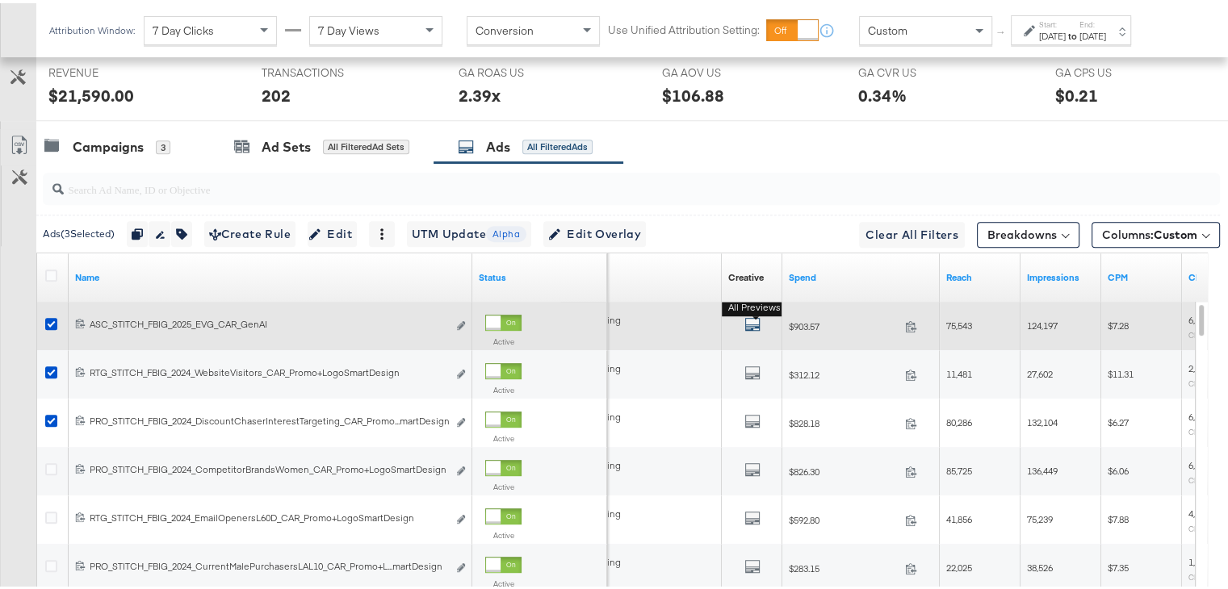
click at [751, 313] on icon "default" at bounding box center [752, 321] width 16 height 16
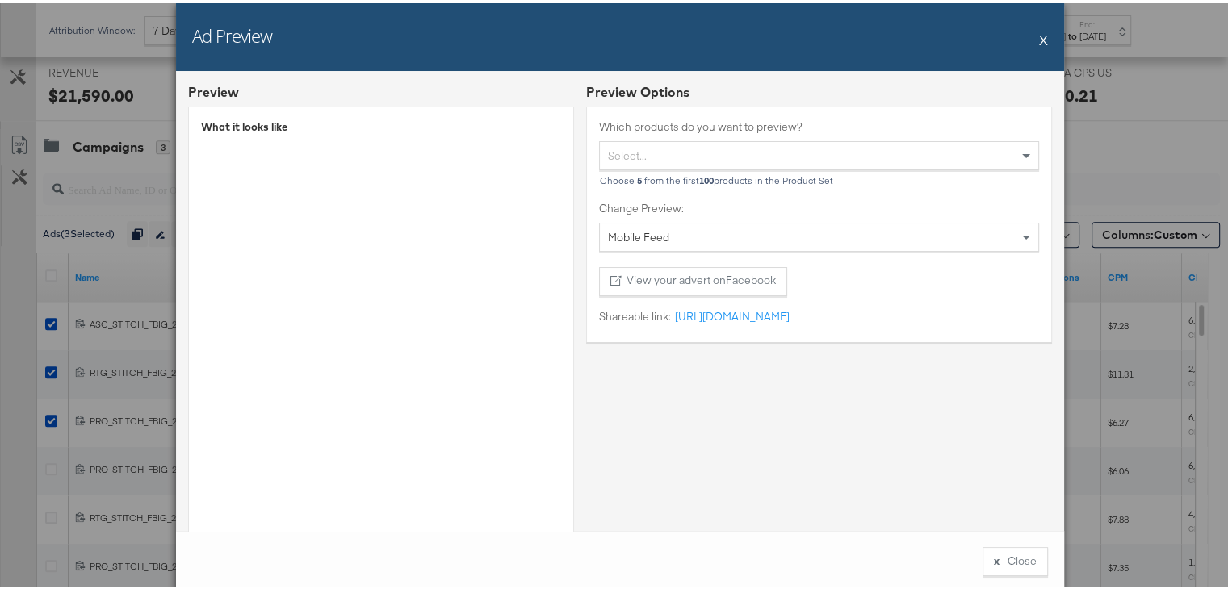
click at [1042, 36] on div "Ad Preview X" at bounding box center [620, 34] width 888 height 68
click at [1039, 36] on button "X" at bounding box center [1043, 36] width 9 height 32
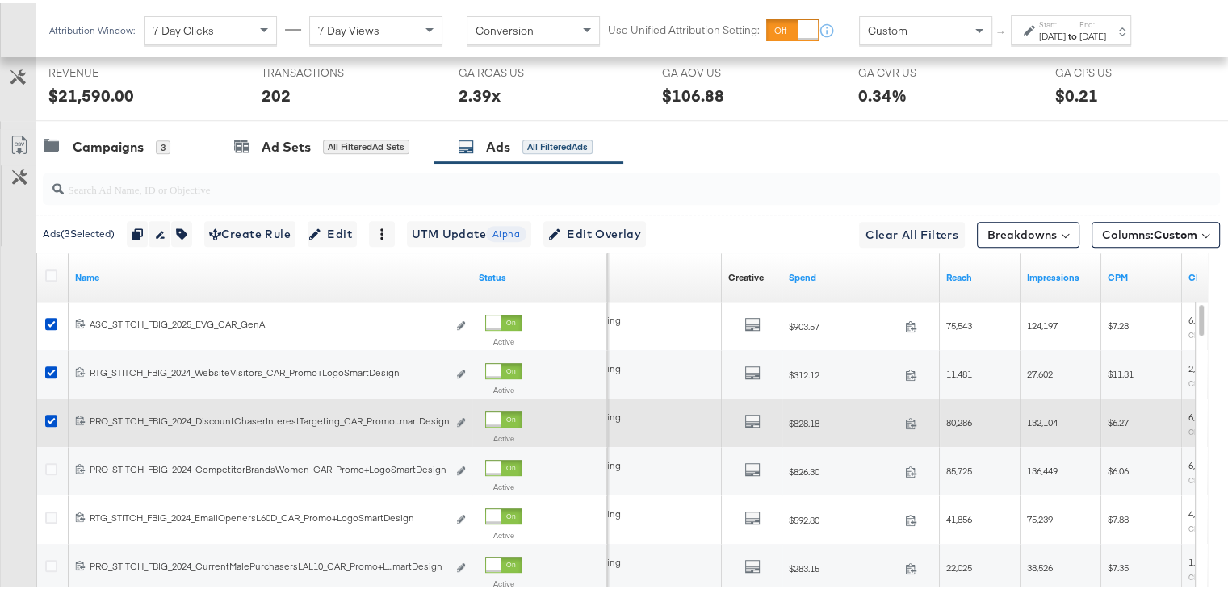
click at [763, 430] on div "All Previews" at bounding box center [752, 420] width 61 height 33
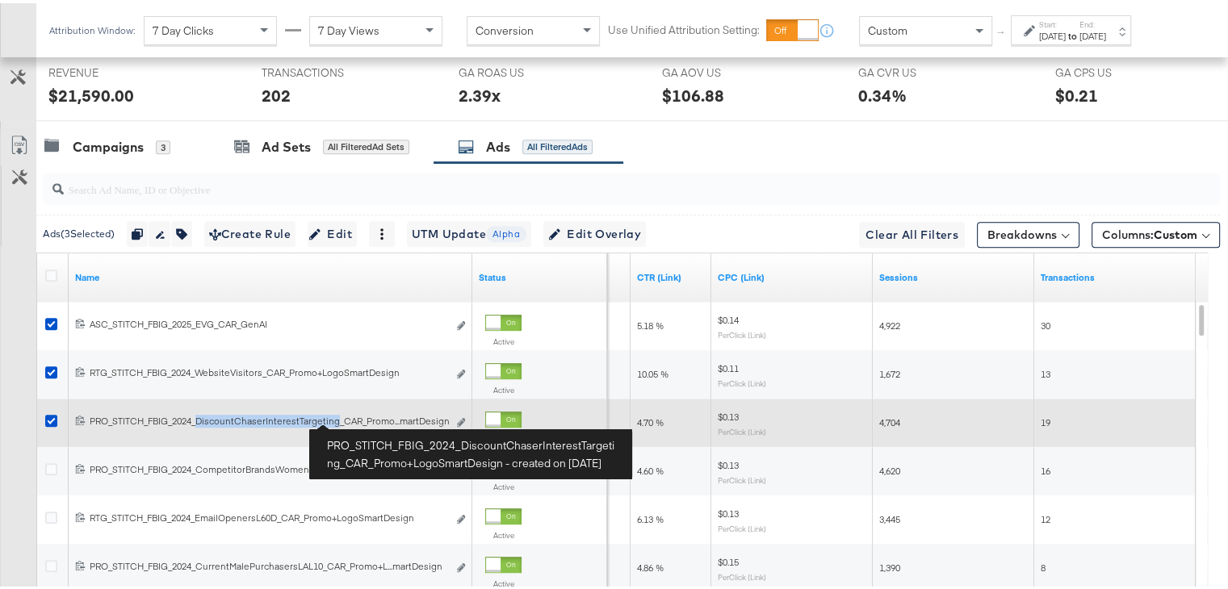
drag, startPoint x: 198, startPoint y: 417, endPoint x: 337, endPoint y: 419, distance: 138.9
click at [337, 419] on div "PRO_STITCH_FBIG_2024_DiscountChaserInterestTargeting_CAR_Promo+LogoSmartDesign …" at bounding box center [269, 418] width 358 height 13
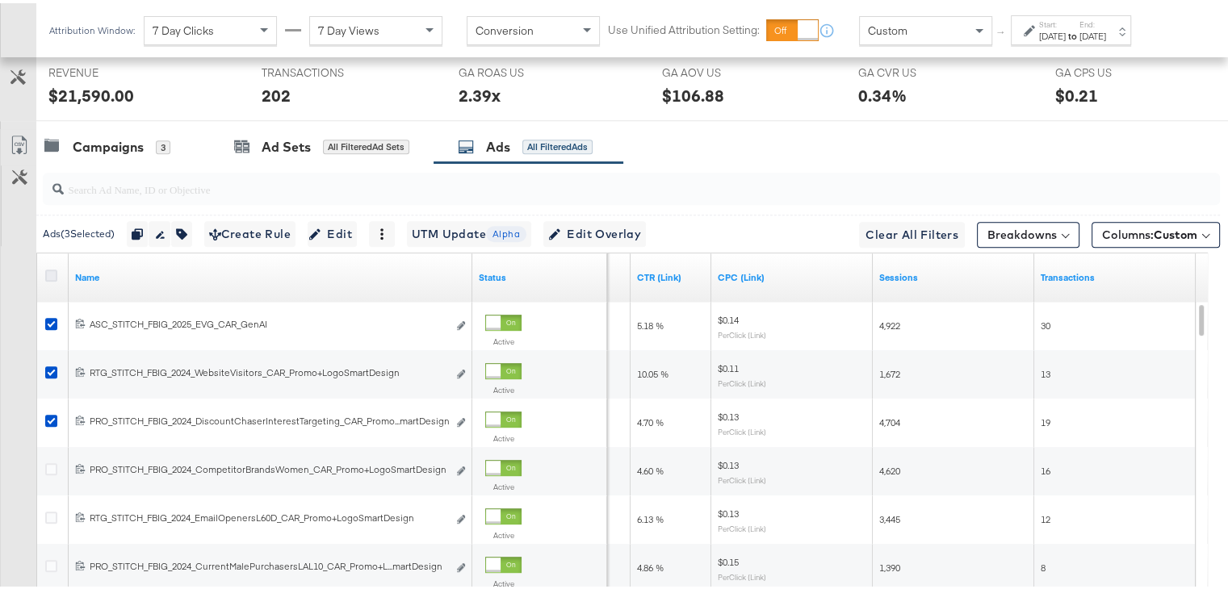
click at [48, 268] on icon at bounding box center [51, 272] width 12 height 12
click at [0, 0] on input "checkbox" at bounding box center [0, 0] width 0 height 0
click at [48, 268] on icon at bounding box center [51, 272] width 12 height 12
click at [0, 0] on input "checkbox" at bounding box center [0, 0] width 0 height 0
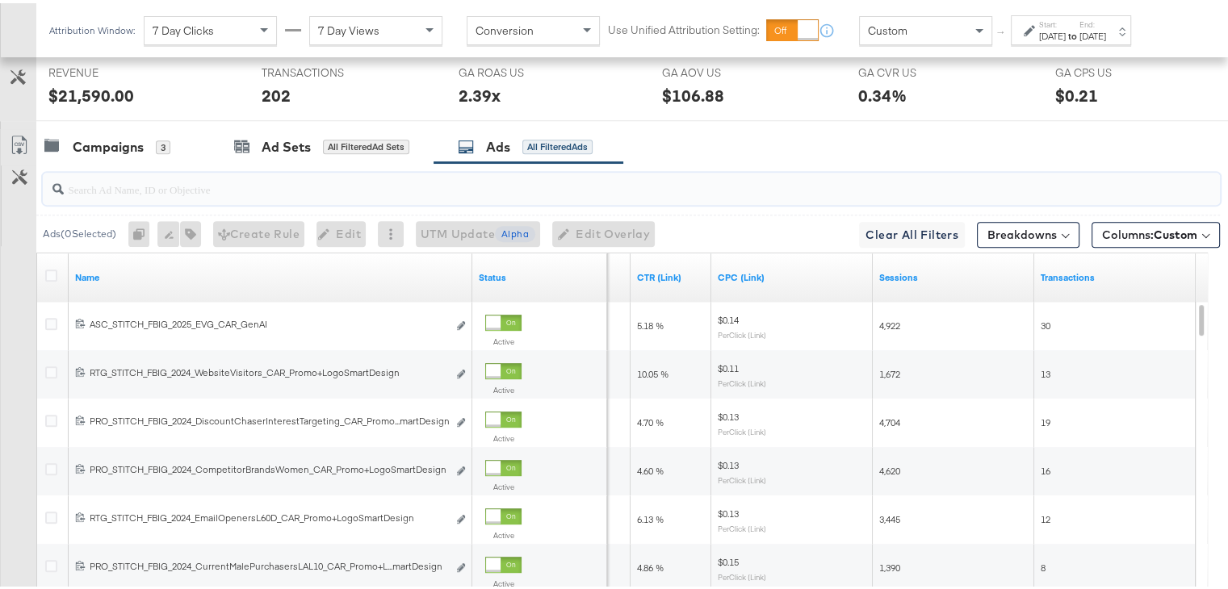
click at [95, 180] on input "search" at bounding box center [589, 179] width 1050 height 31
paste input ""promo+logo""
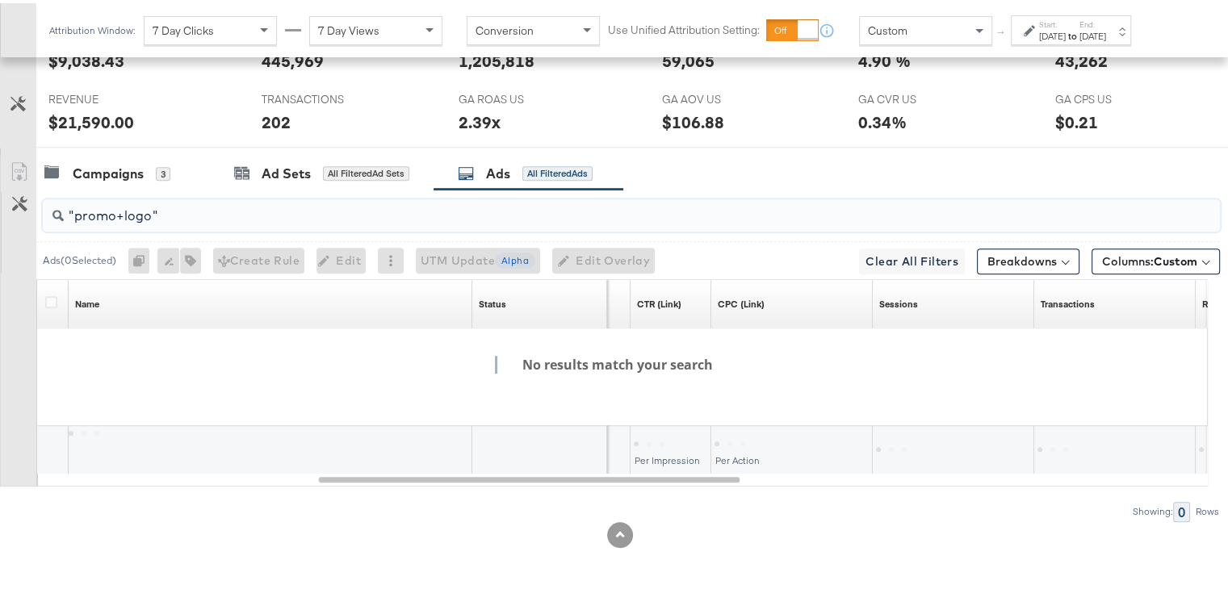
scroll to position [800, 0]
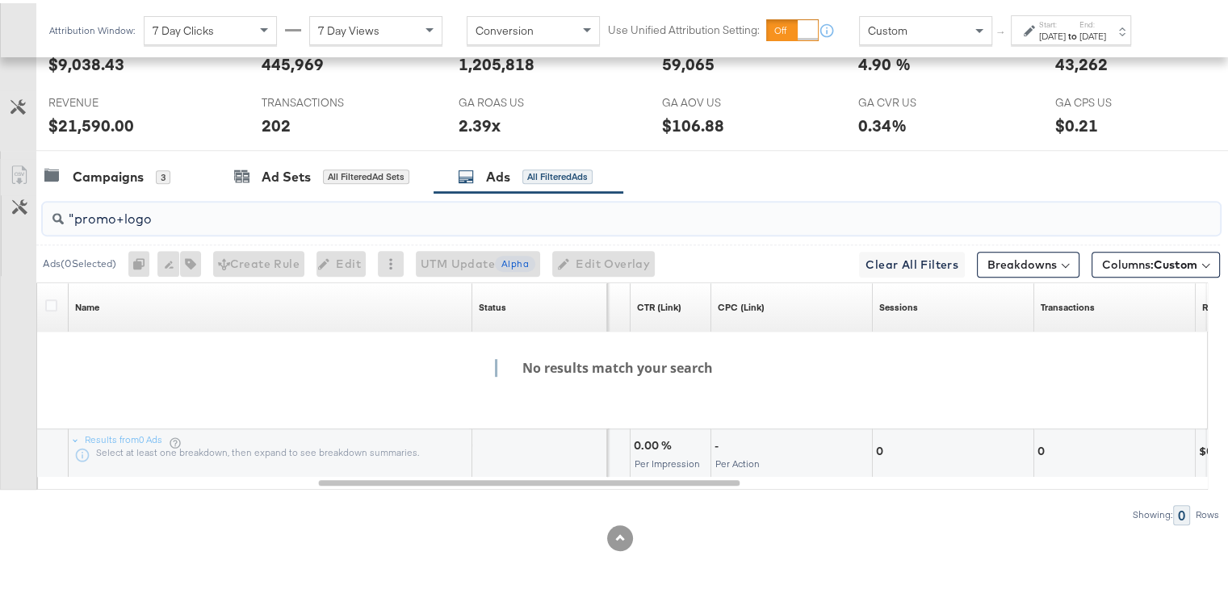
click at [77, 211] on input ""promo+logo" at bounding box center [589, 209] width 1050 height 31
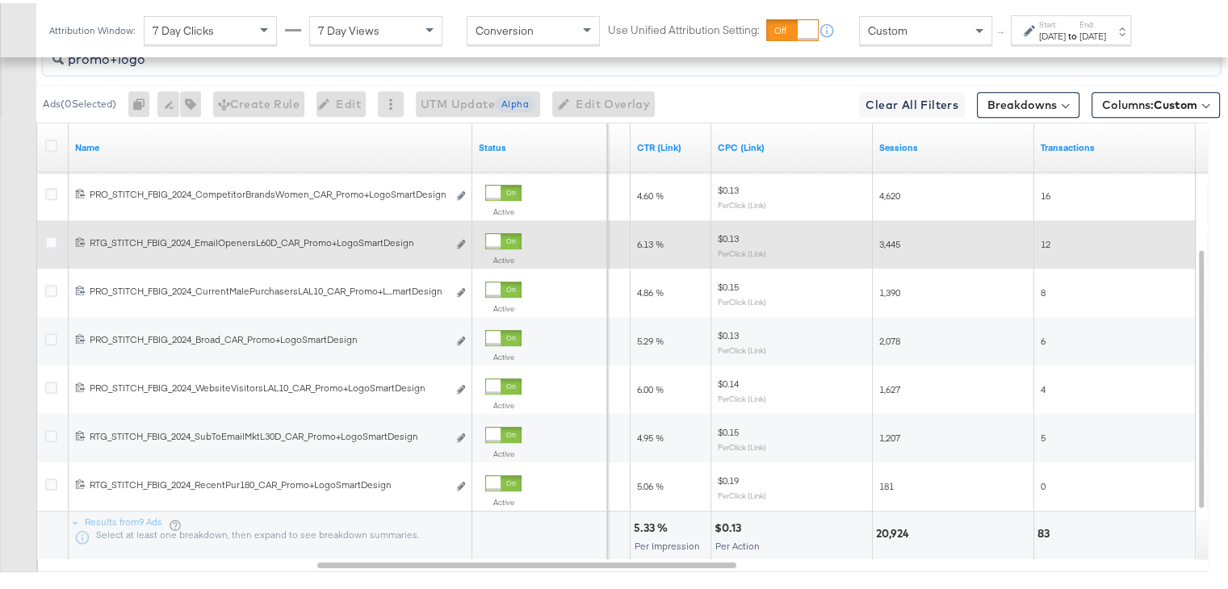
scroll to position [965, 0]
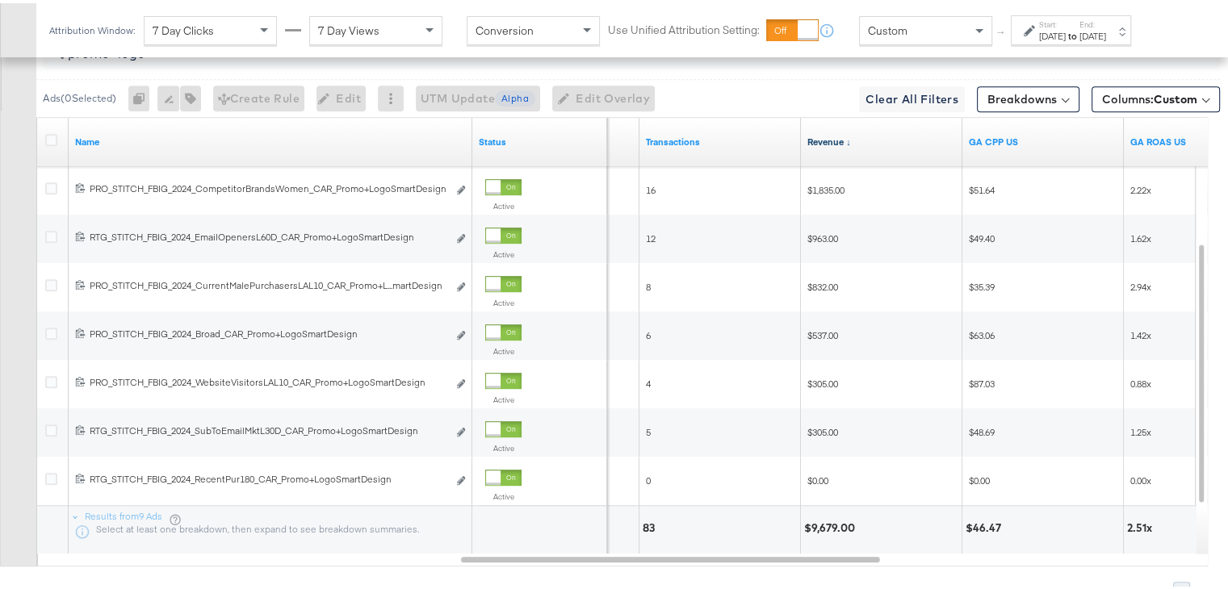
click at [820, 133] on link "Revenue ↓" at bounding box center [881, 138] width 149 height 13
click at [820, 133] on link "Revenue ↑" at bounding box center [881, 138] width 149 height 13
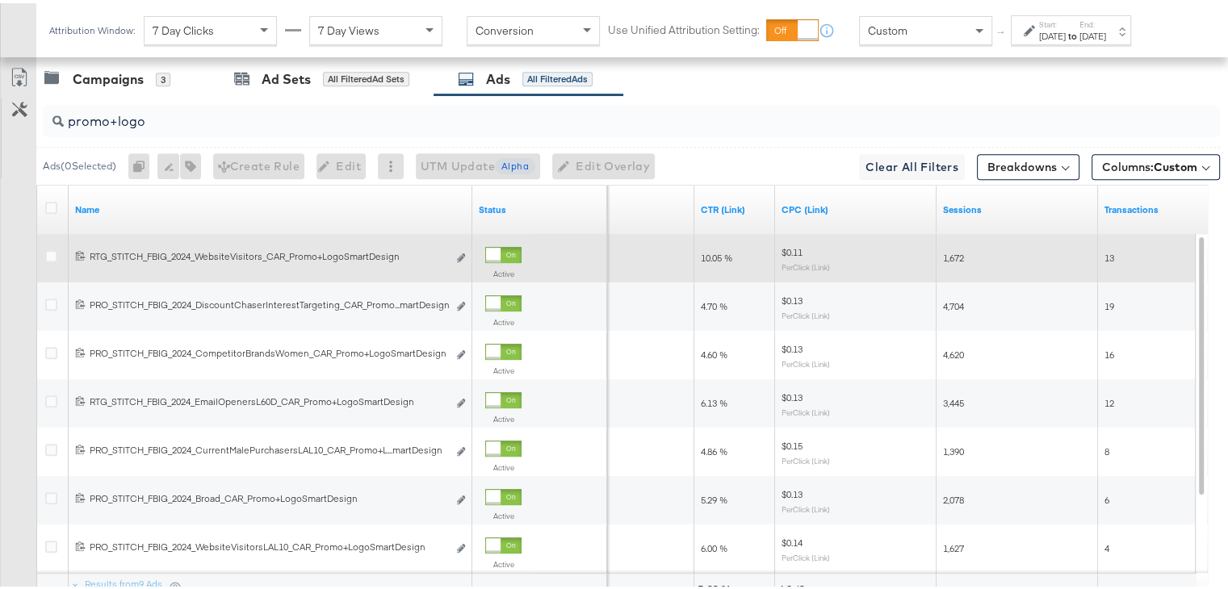
scroll to position [853, 0]
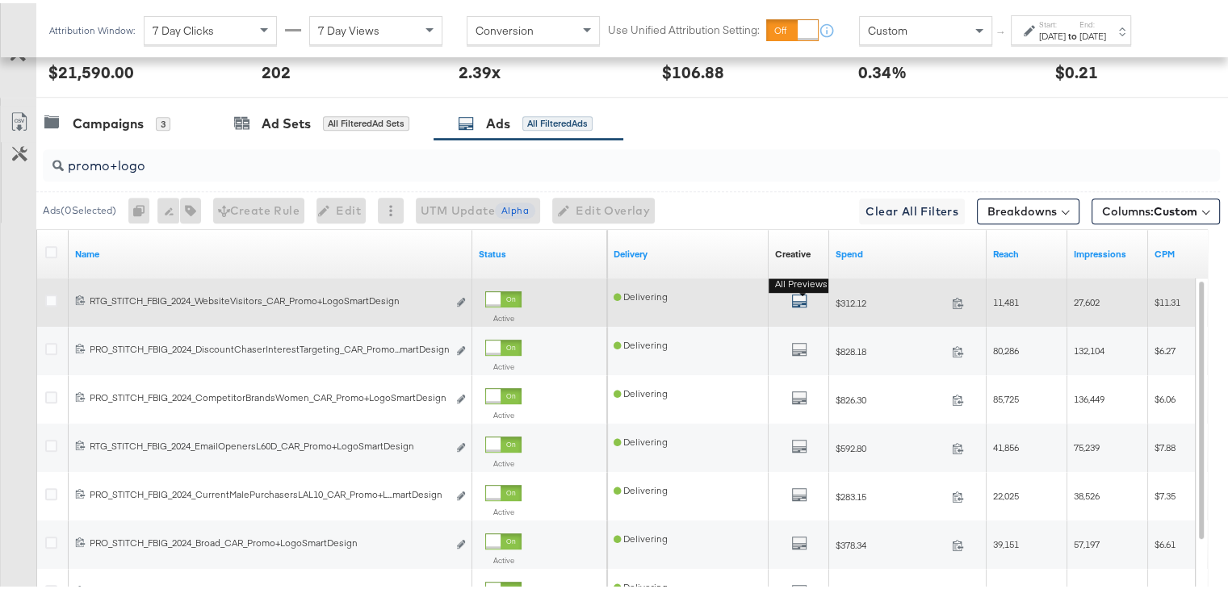
click at [794, 290] on icon "default" at bounding box center [799, 298] width 16 height 16
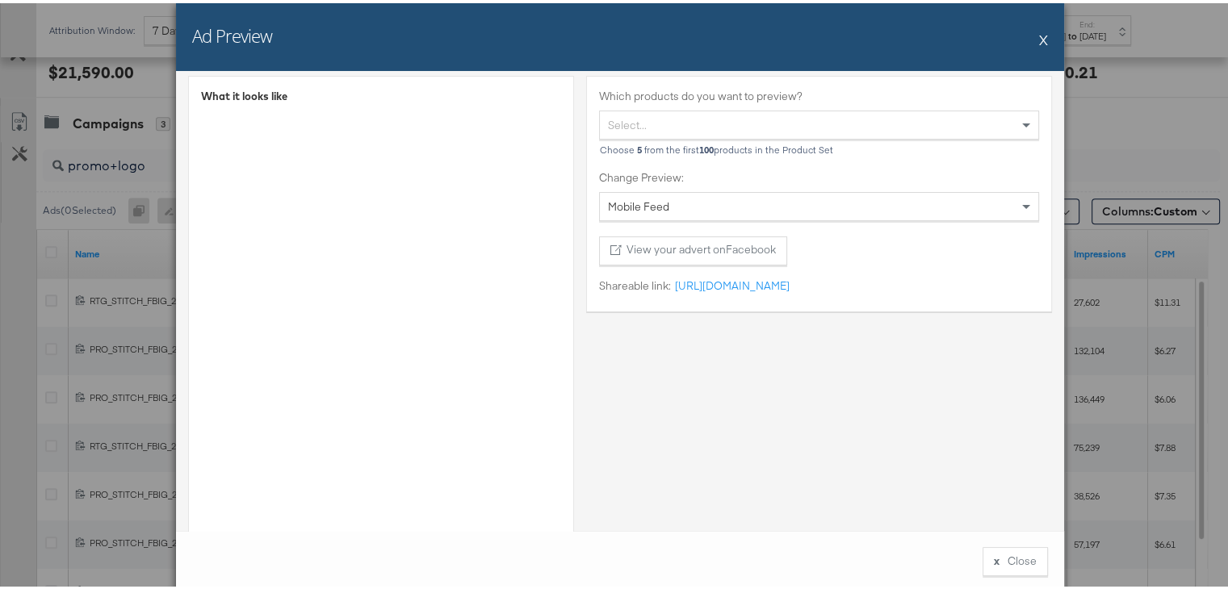
scroll to position [36, 0]
click at [1039, 36] on button "X" at bounding box center [1043, 36] width 9 height 32
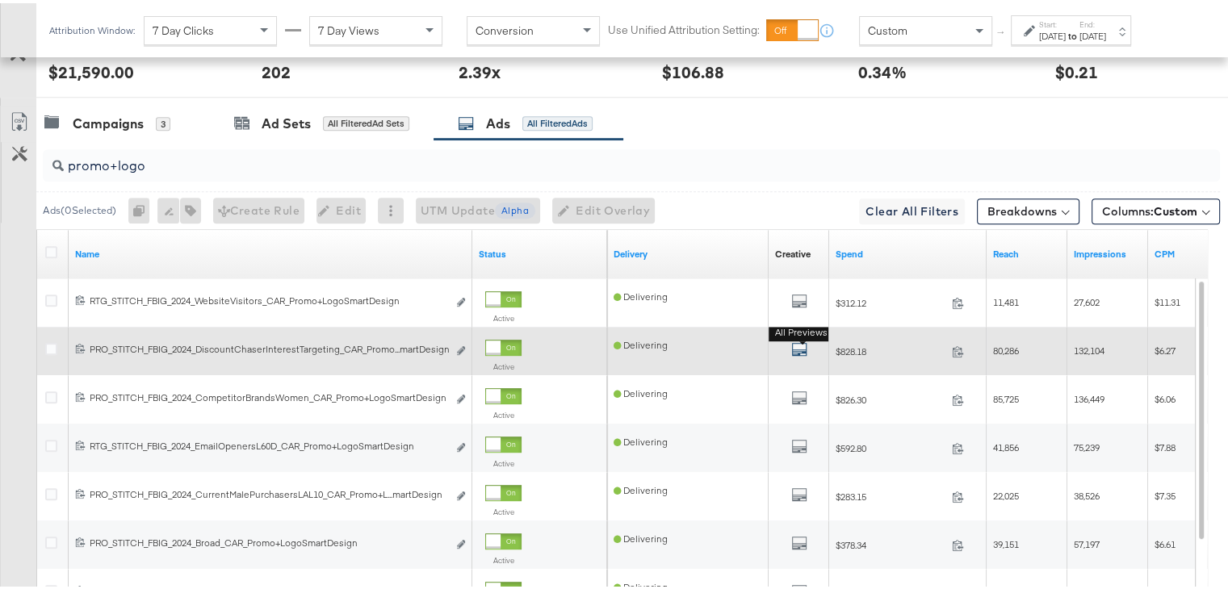
click at [796, 343] on icon "default" at bounding box center [799, 346] width 16 height 16
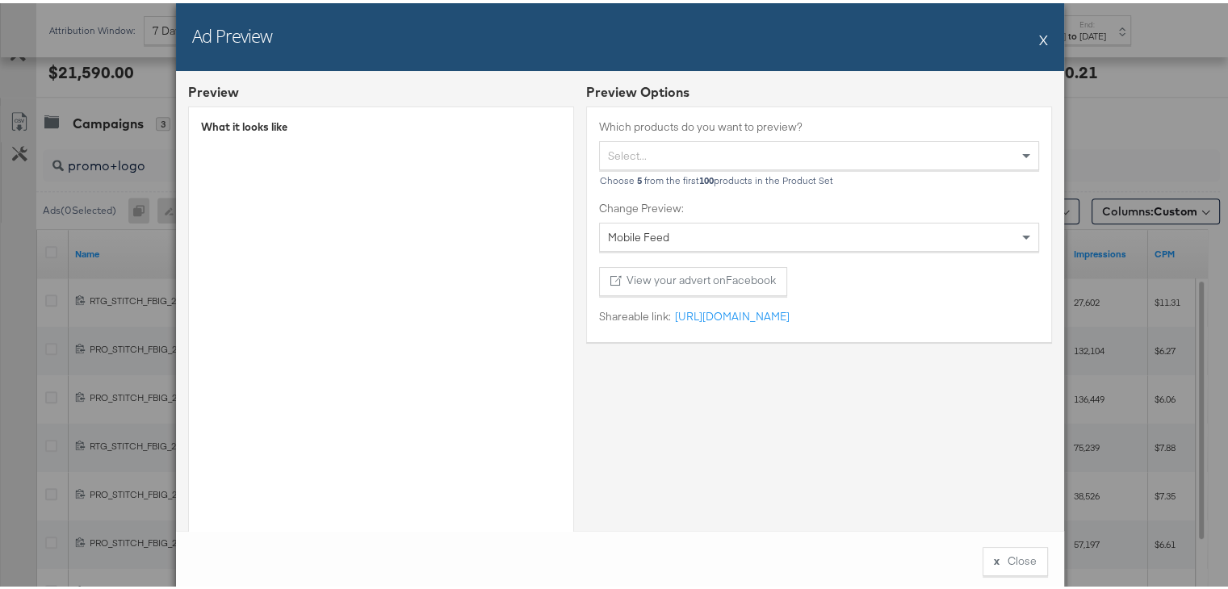
click at [1039, 31] on button "X" at bounding box center [1043, 36] width 9 height 32
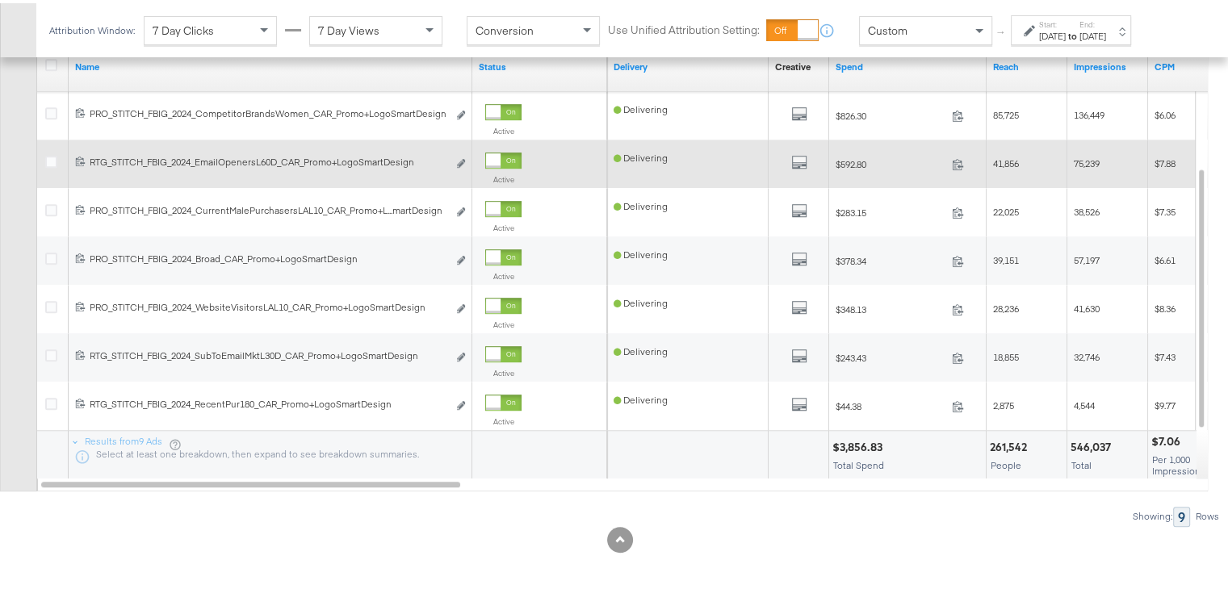
scroll to position [1042, 0]
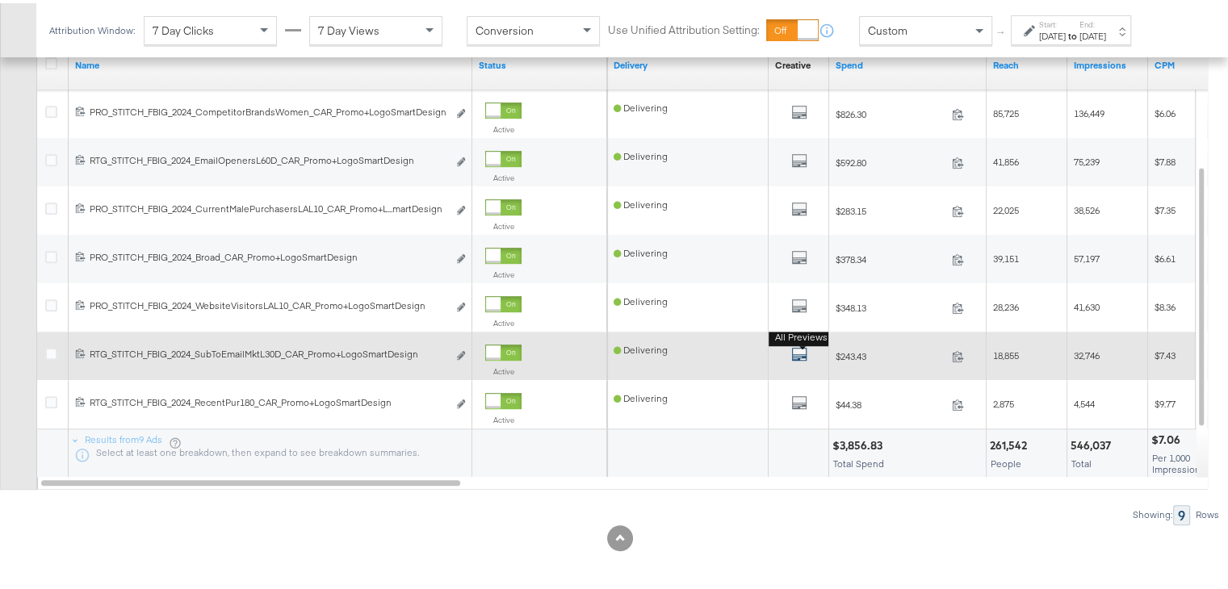
click at [798, 341] on b "All Previews" at bounding box center [800, 334] width 65 height 17
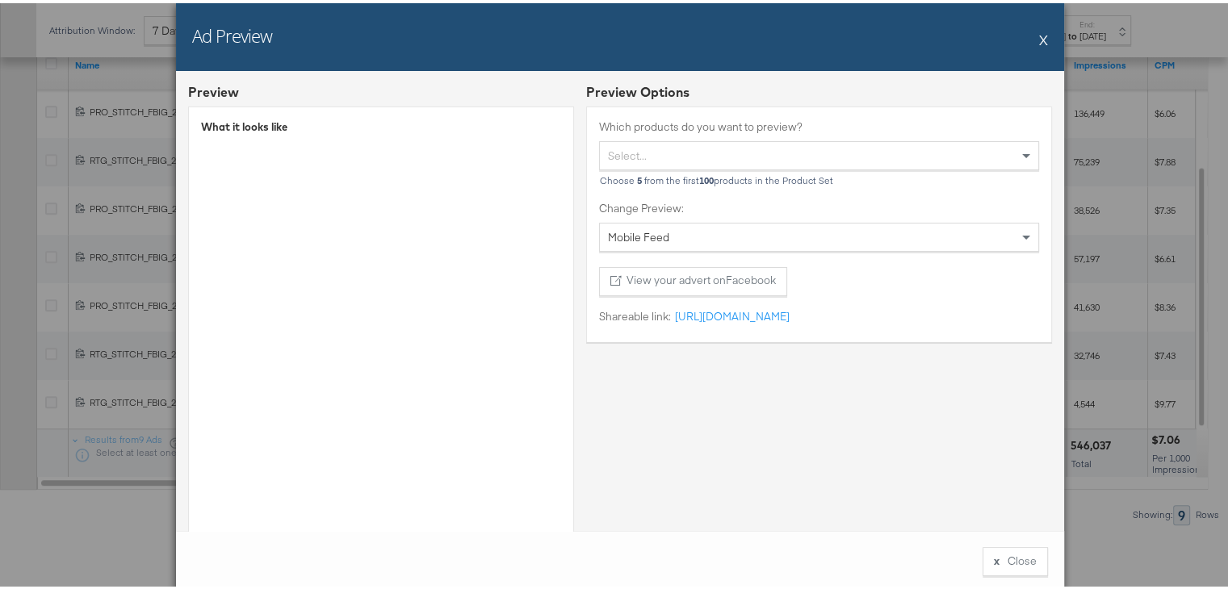
click at [1039, 37] on button "X" at bounding box center [1043, 36] width 9 height 32
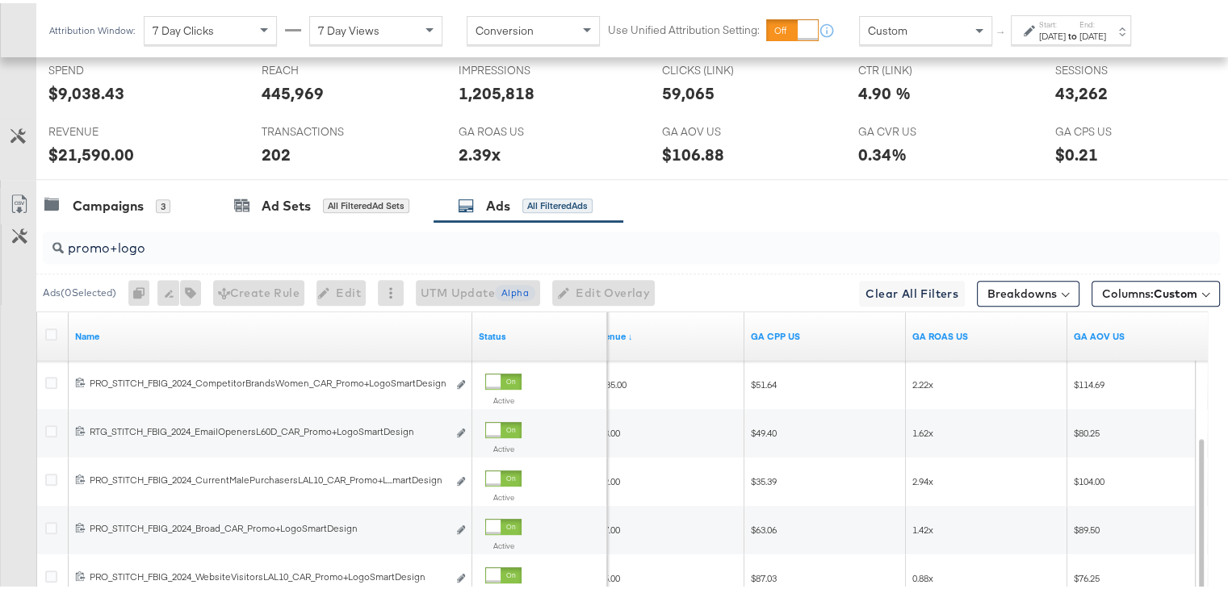
scroll to position [710, 0]
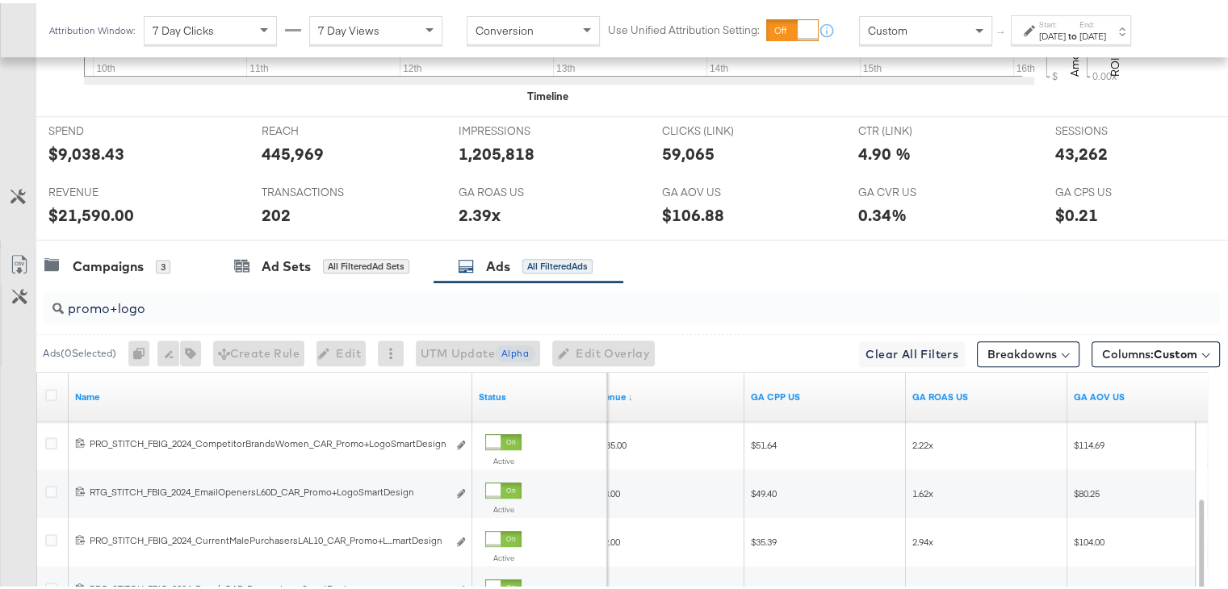
click at [146, 304] on input "promo+logo" at bounding box center [589, 298] width 1050 height 31
paste input "collage"
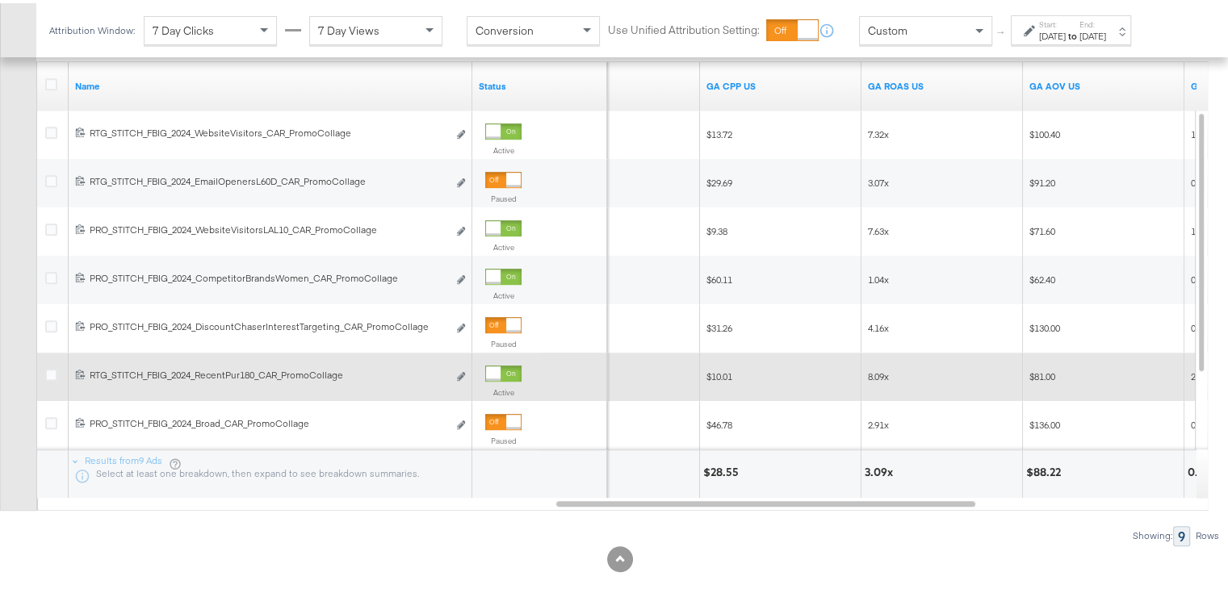
scroll to position [752, 0]
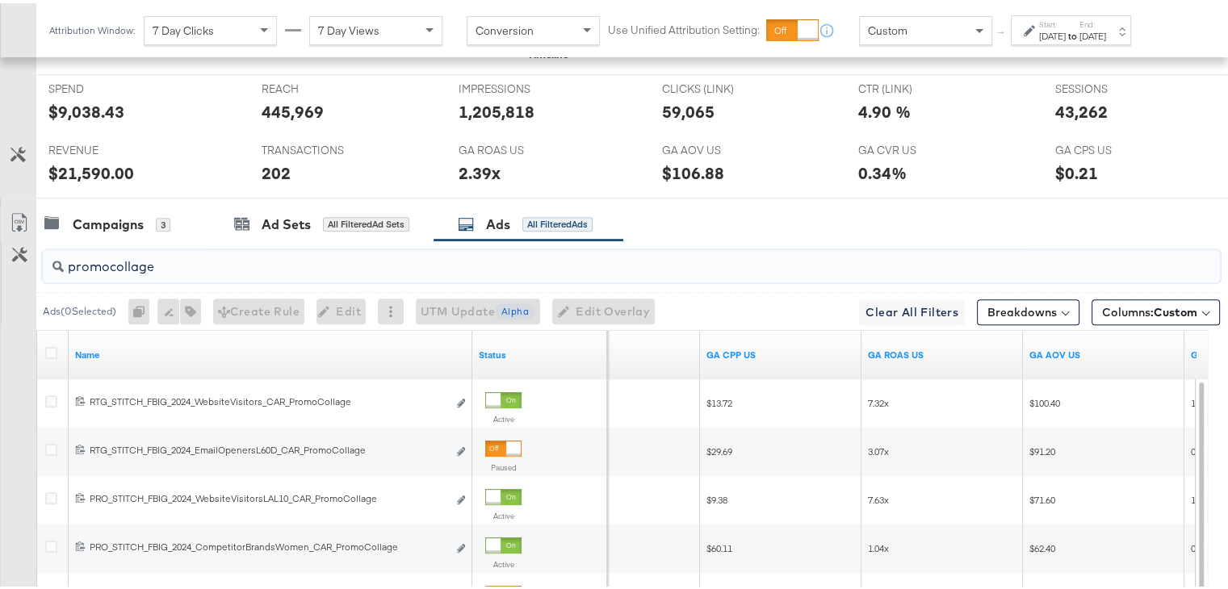
click at [262, 246] on input "promocollage" at bounding box center [589, 256] width 1050 height 31
paste input "multi"
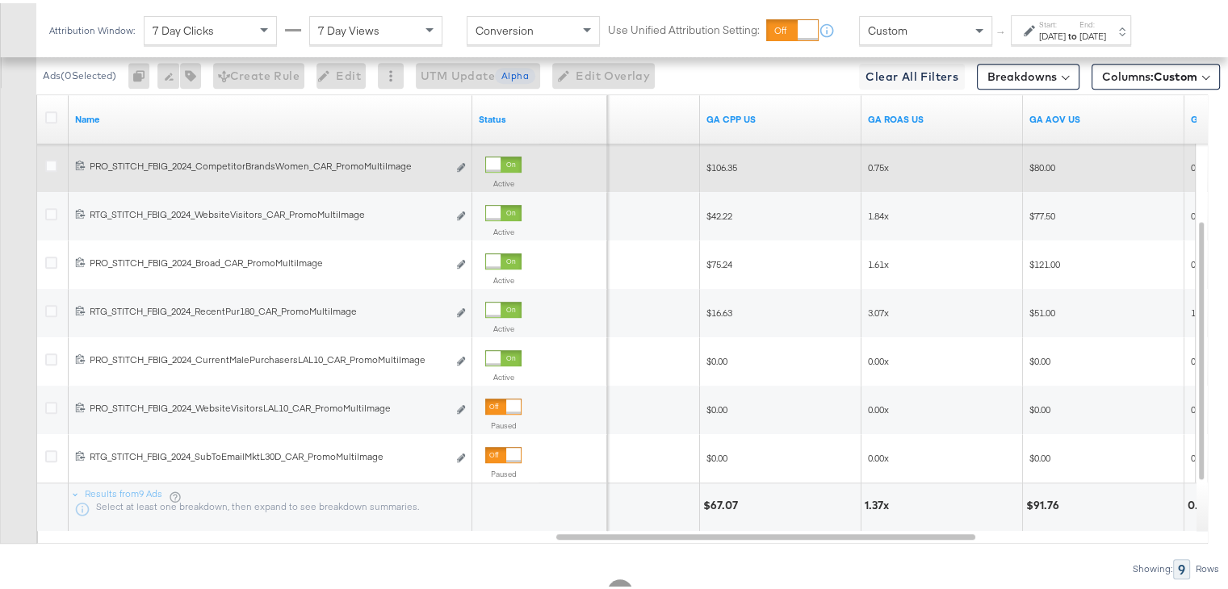
scroll to position [994, 0]
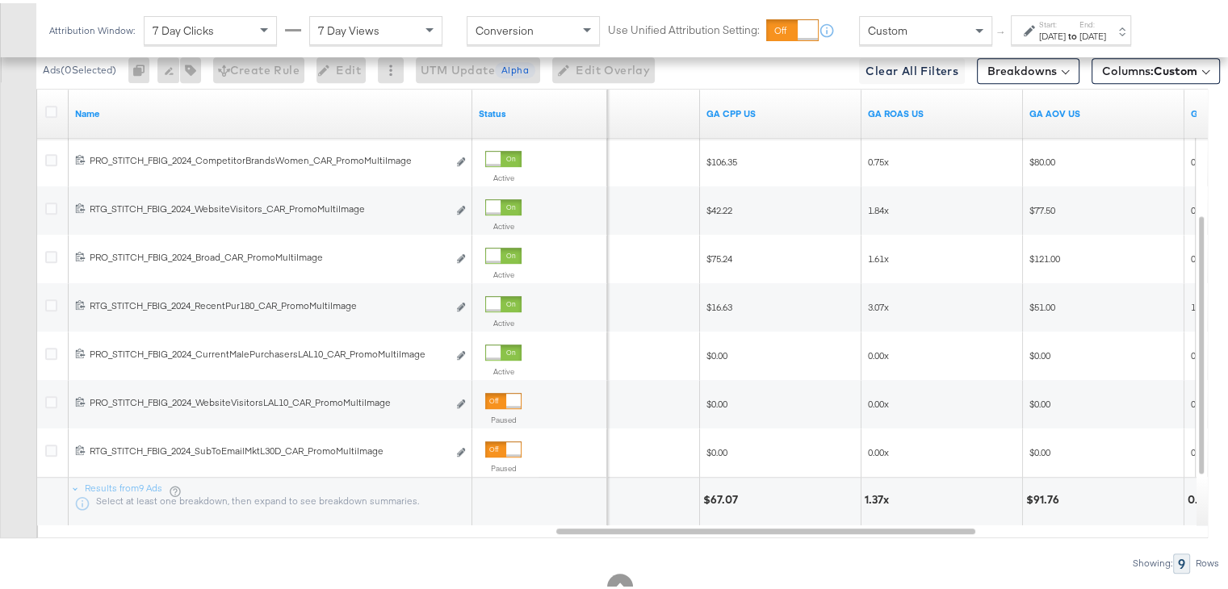
type input "promomulti"
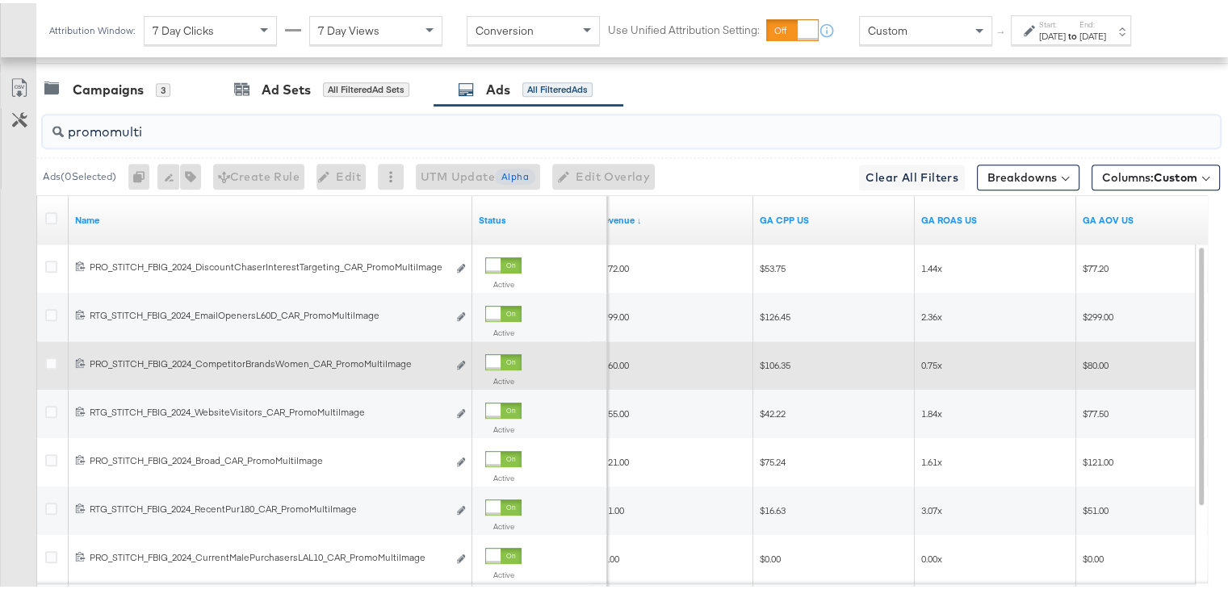
scroll to position [712, 0]
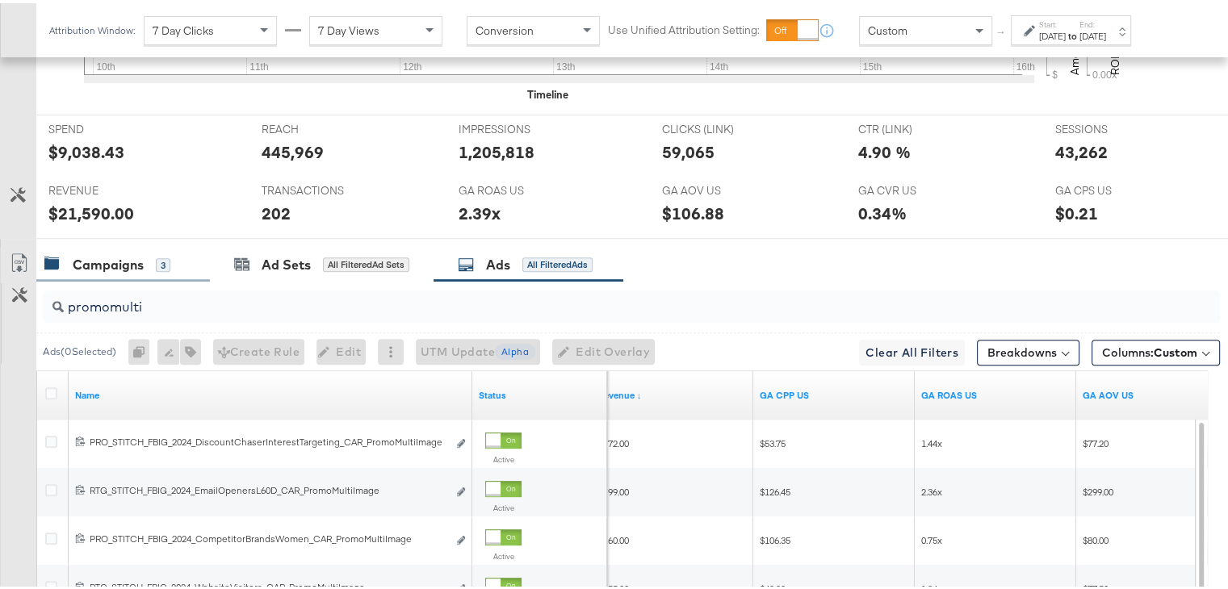
click at [80, 268] on div "Campaigns 3" at bounding box center [123, 262] width 174 height 35
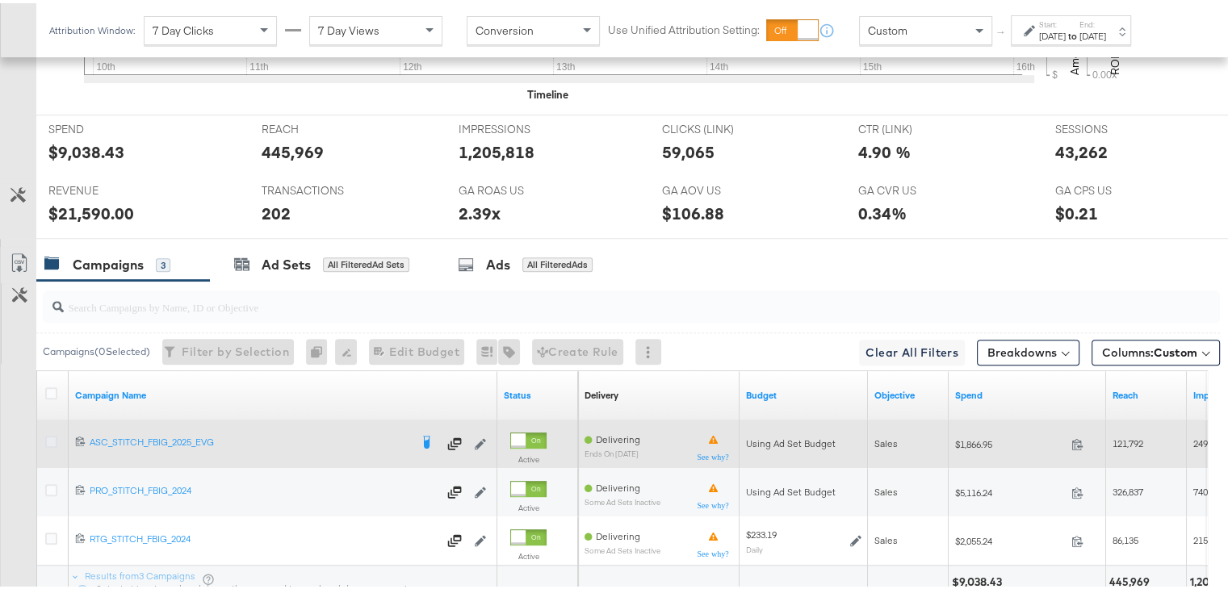
click at [53, 437] on icon at bounding box center [51, 439] width 12 height 12
click at [0, 0] on input "checkbox" at bounding box center [0, 0] width 0 height 0
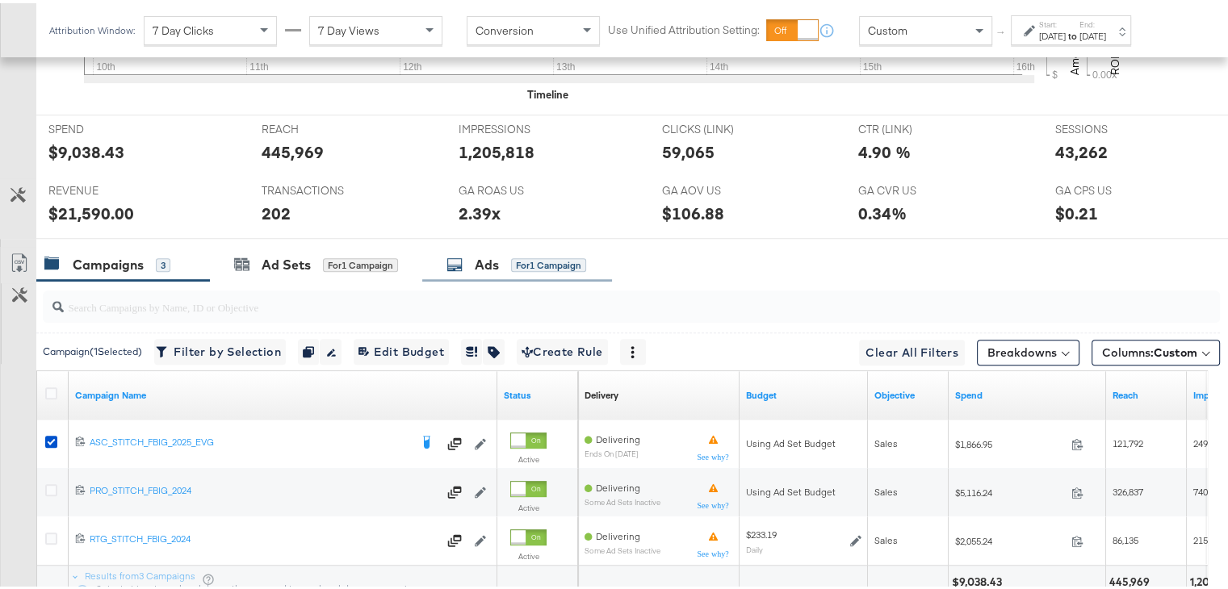
click at [494, 257] on div "Ads" at bounding box center [487, 262] width 24 height 19
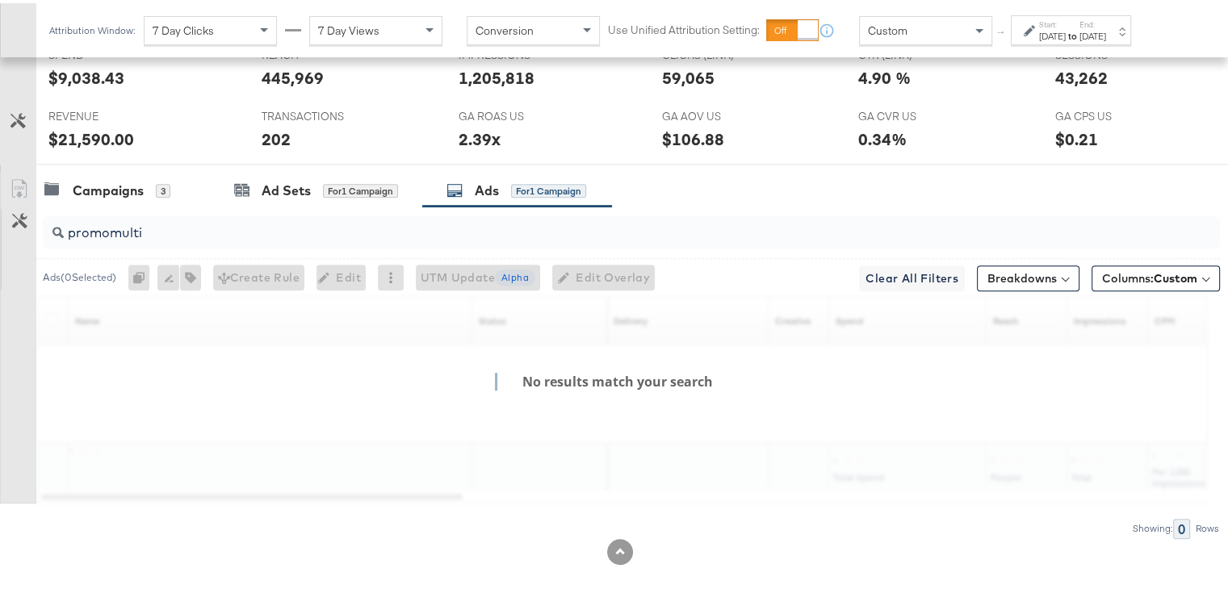
scroll to position [800, 0]
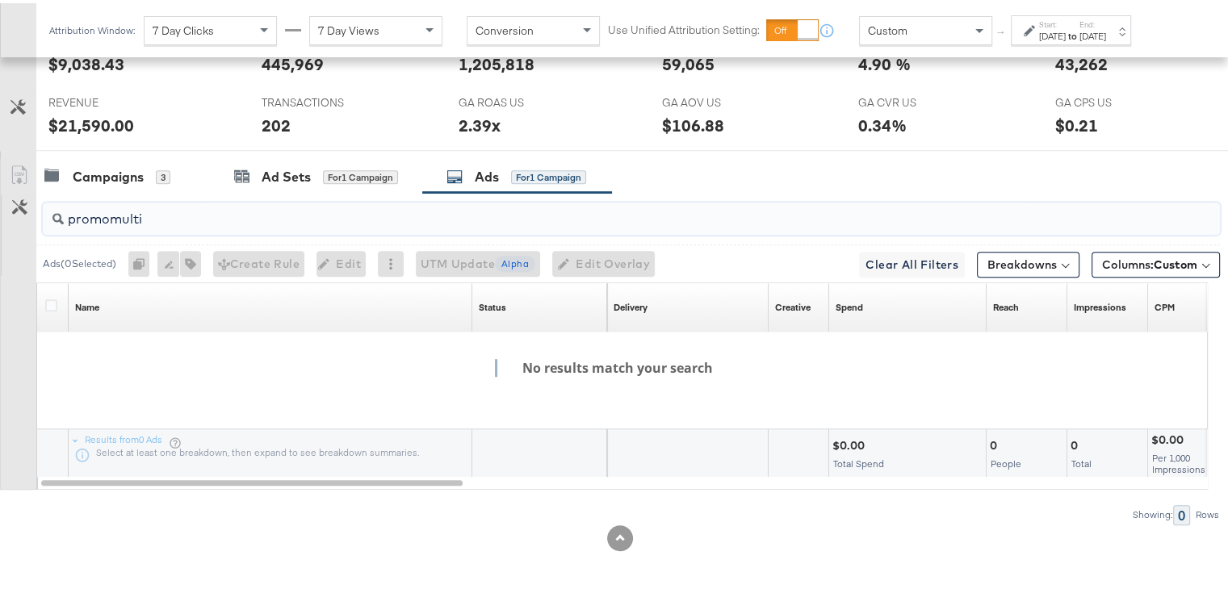
click at [142, 211] on input "promomulti" at bounding box center [589, 209] width 1050 height 31
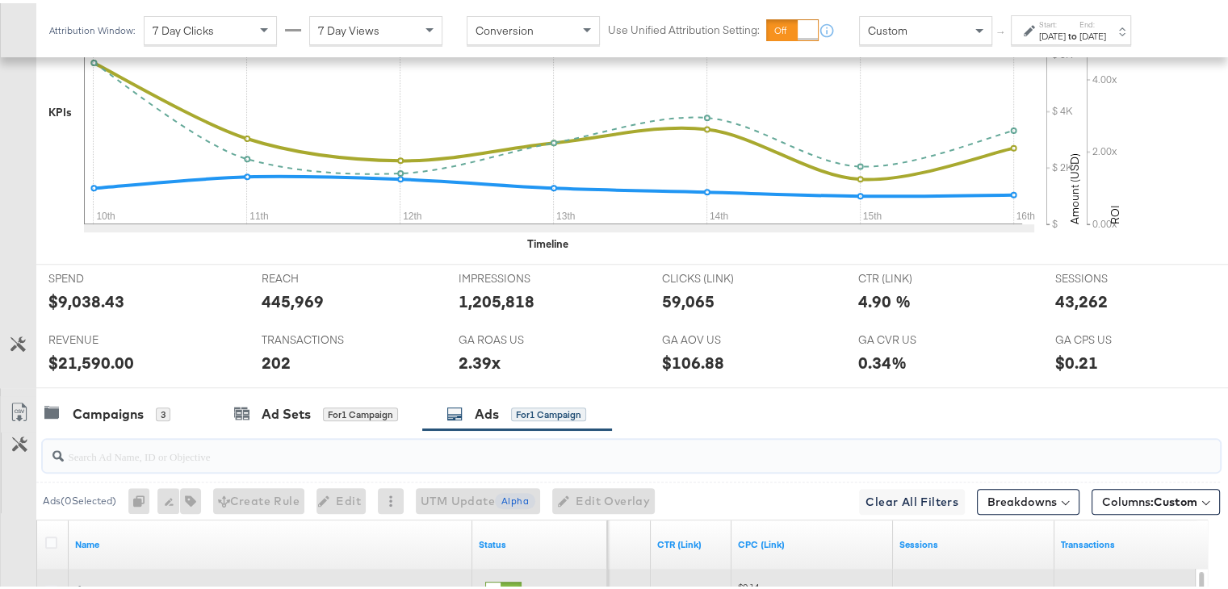
scroll to position [563, 0]
click at [19, 404] on icon at bounding box center [19, 408] width 19 height 19
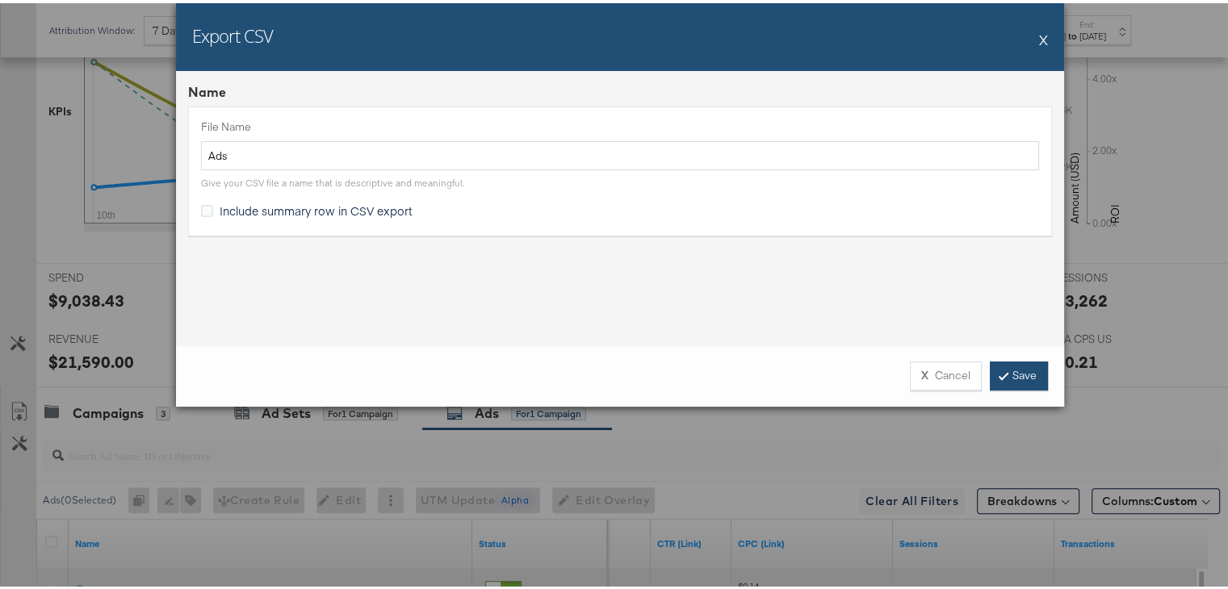
click at [1014, 370] on link "Save" at bounding box center [1019, 372] width 58 height 29
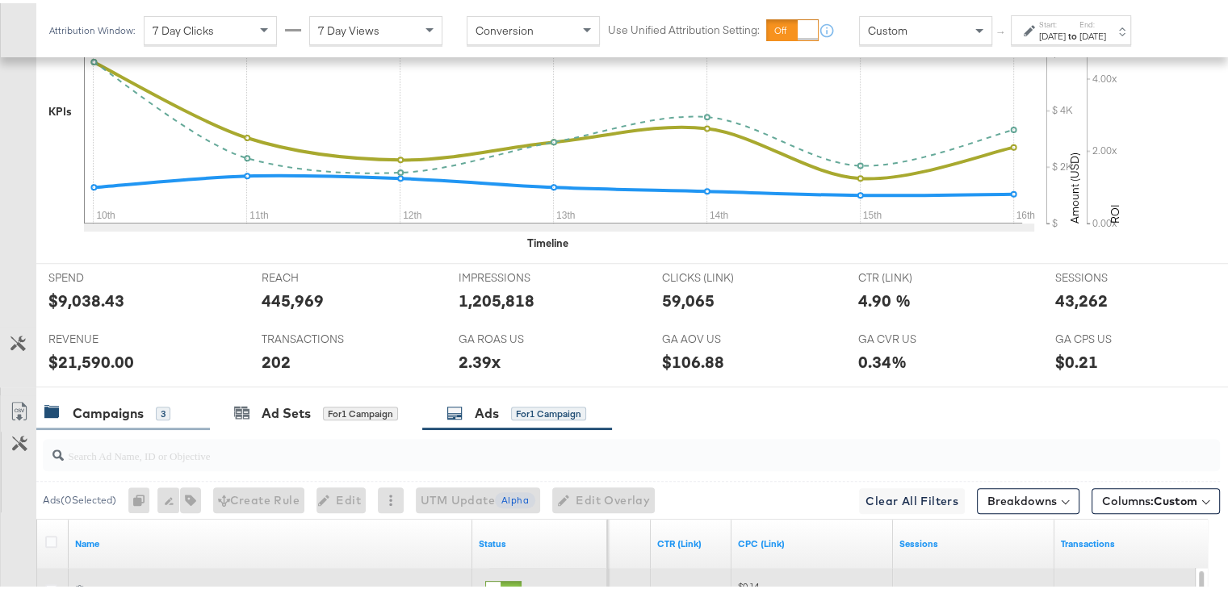
click at [114, 421] on div "Campaigns 3" at bounding box center [123, 410] width 174 height 35
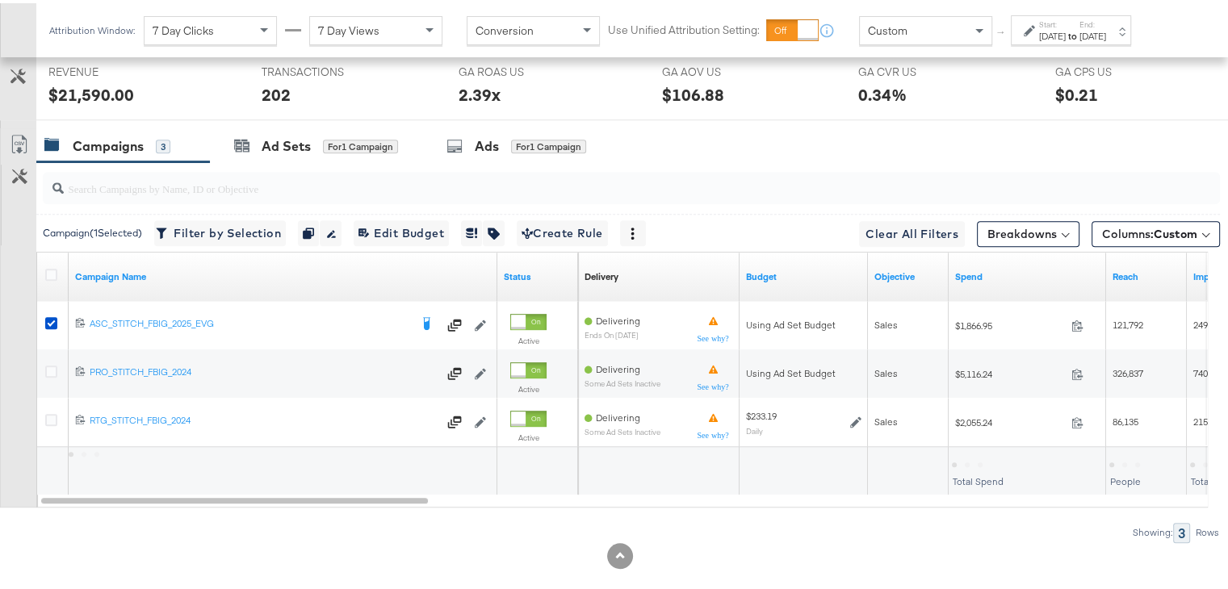
scroll to position [848, 0]
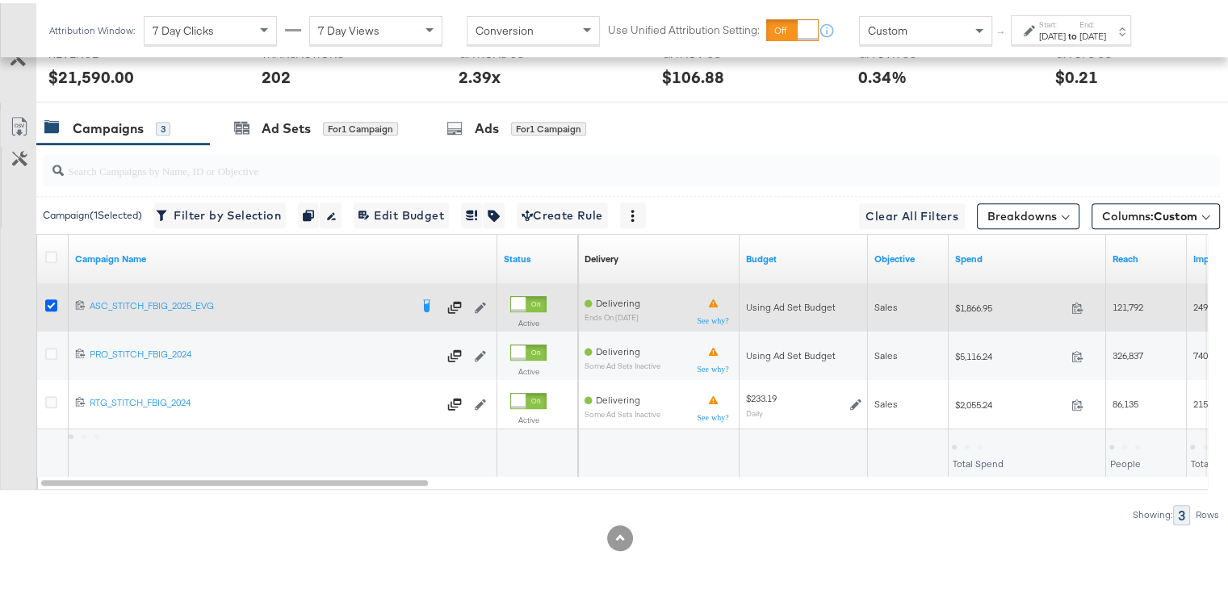
click at [51, 301] on icon at bounding box center [51, 302] width 12 height 12
click at [0, 0] on input "checkbox" at bounding box center [0, 0] width 0 height 0
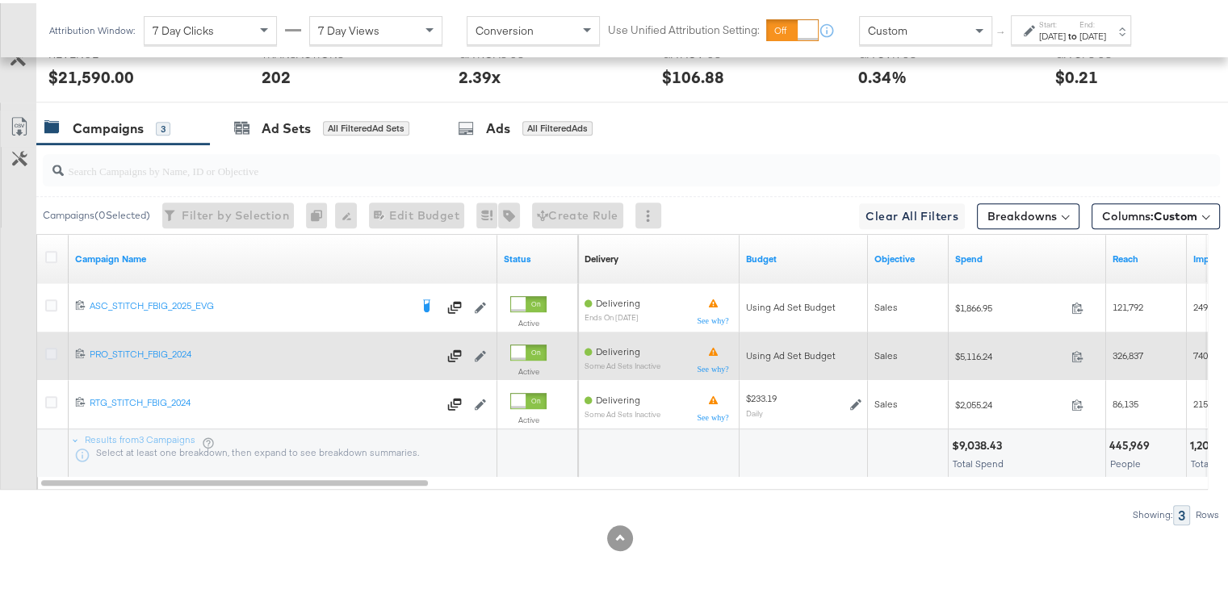
drag, startPoint x: 52, startPoint y: 358, endPoint x: 50, endPoint y: 350, distance: 8.2
click at [50, 350] on div at bounding box center [54, 352] width 30 height 29
click at [50, 350] on icon at bounding box center [51, 351] width 12 height 12
click at [0, 0] on input "checkbox" at bounding box center [0, 0] width 0 height 0
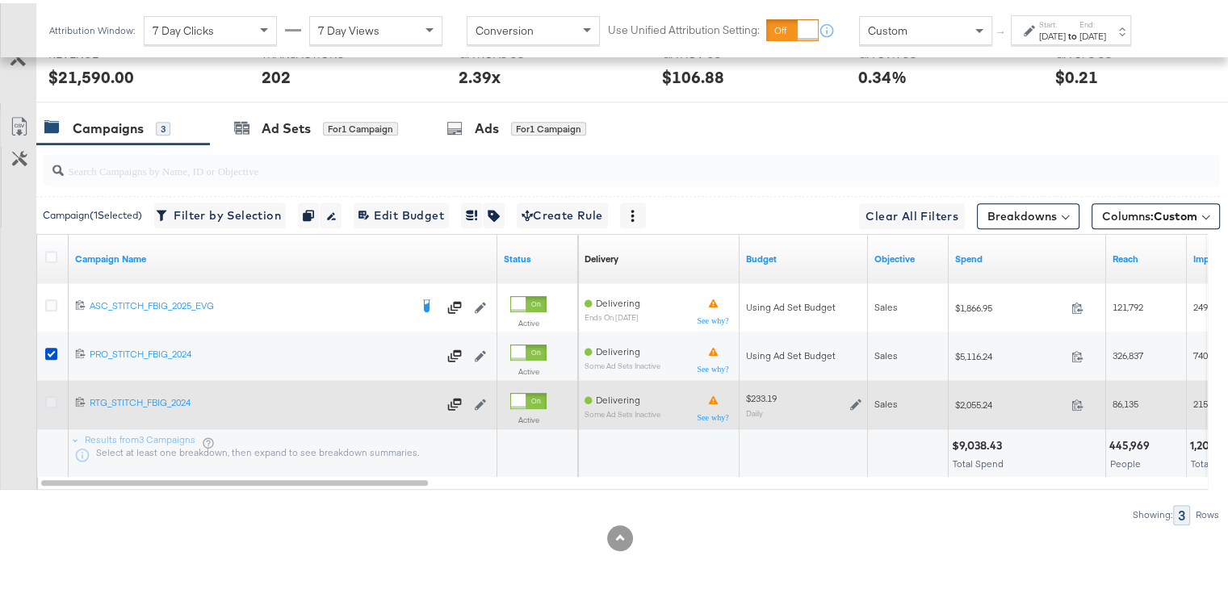
click at [52, 395] on icon at bounding box center [51, 399] width 12 height 12
click at [0, 0] on input "checkbox" at bounding box center [0, 0] width 0 height 0
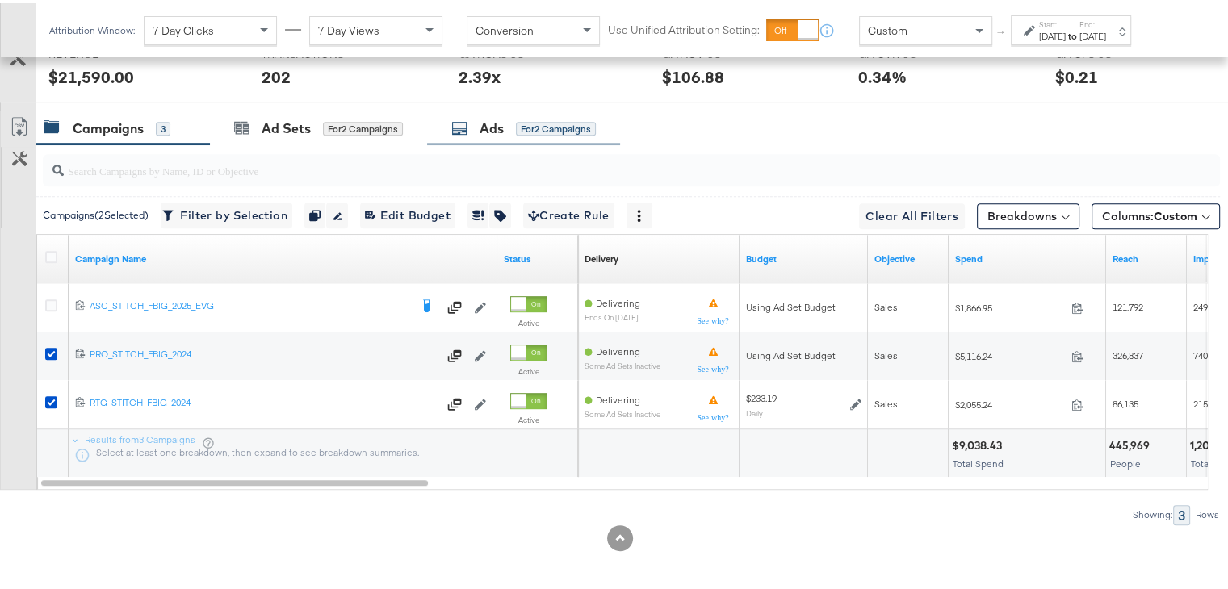
click at [487, 130] on div "Ads for 2 Campaigns" at bounding box center [523, 125] width 193 height 35
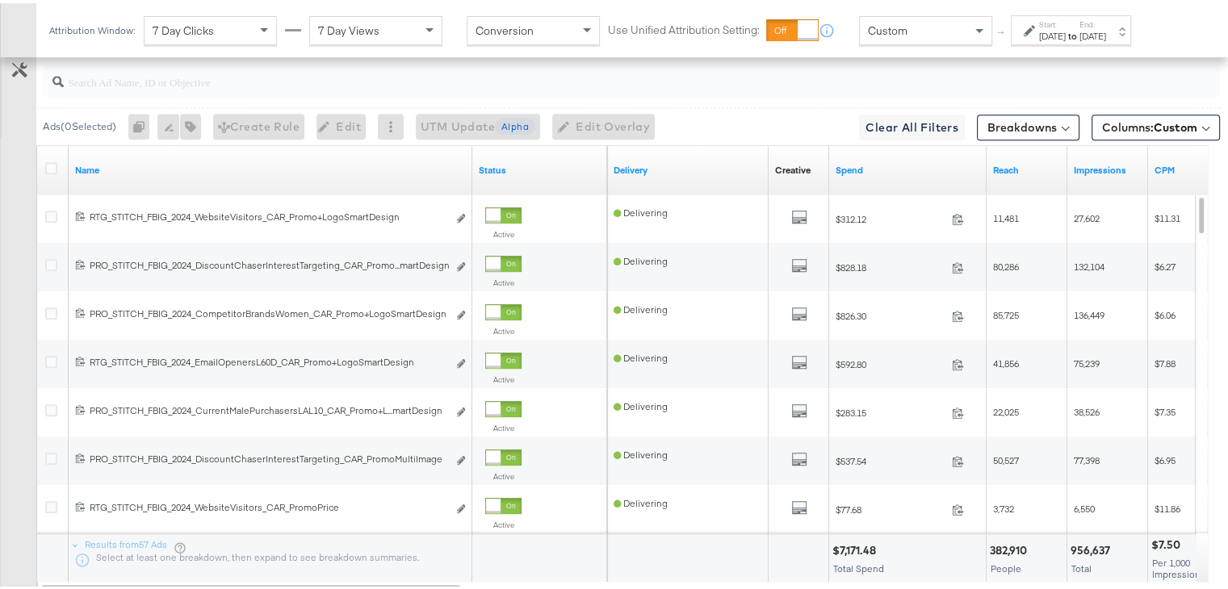
scroll to position [939, 0]
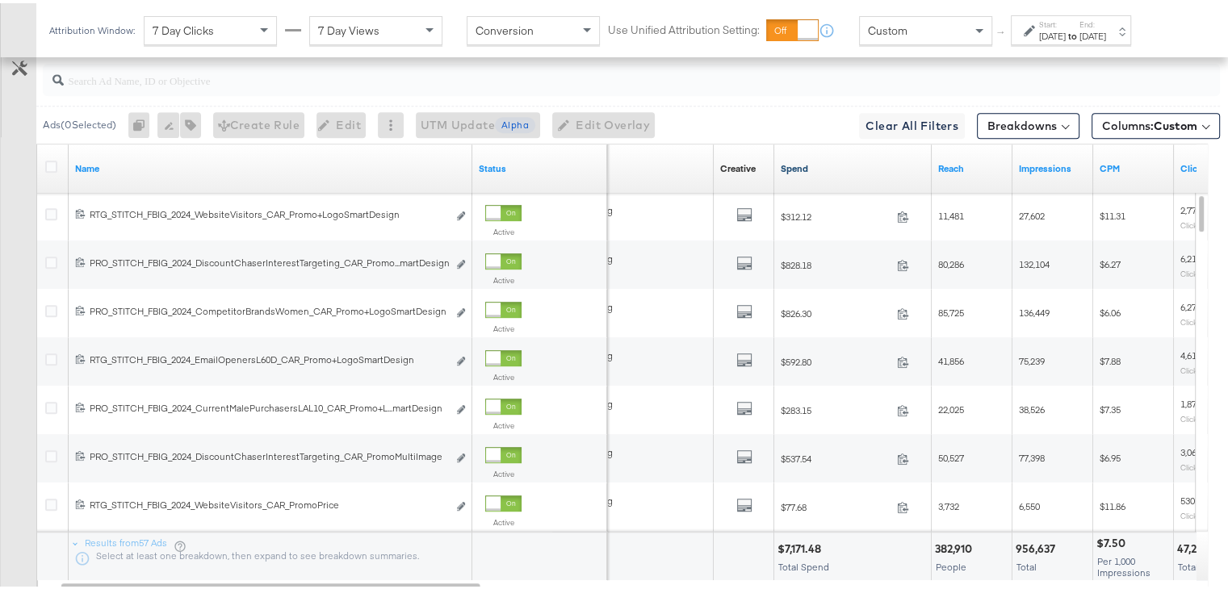
click at [804, 159] on link "Spend" at bounding box center [853, 165] width 144 height 13
click at [804, 159] on link "Spend ↓" at bounding box center [853, 165] width 144 height 13
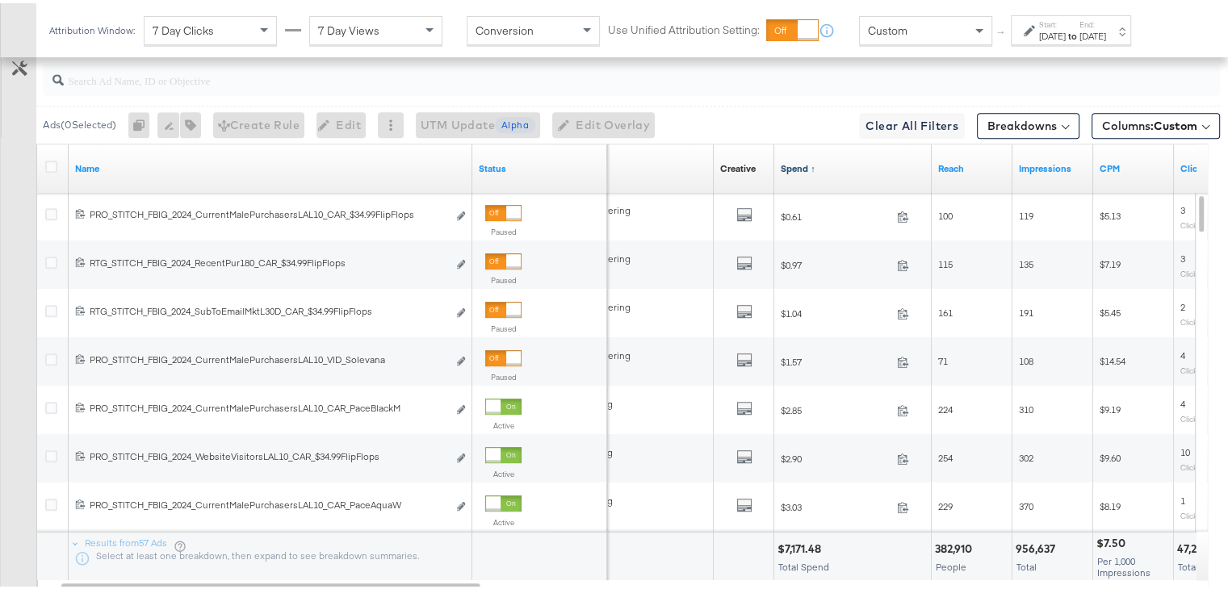
click at [804, 159] on link "Spend ↑" at bounding box center [853, 165] width 144 height 13
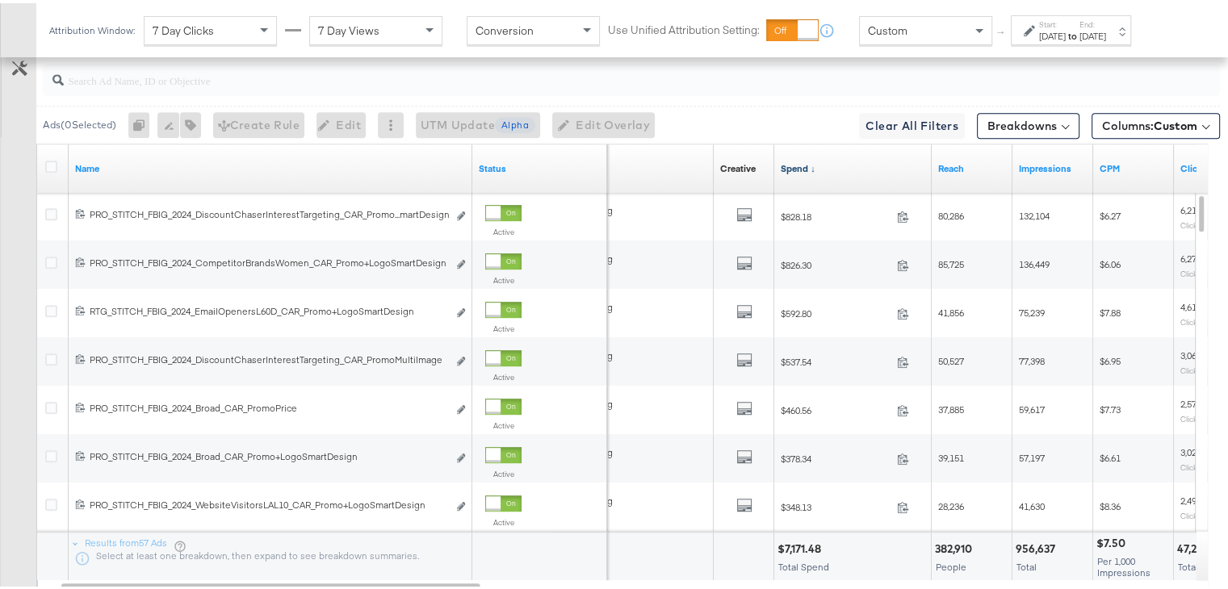
click at [804, 159] on link "Spend ↓" at bounding box center [853, 165] width 144 height 13
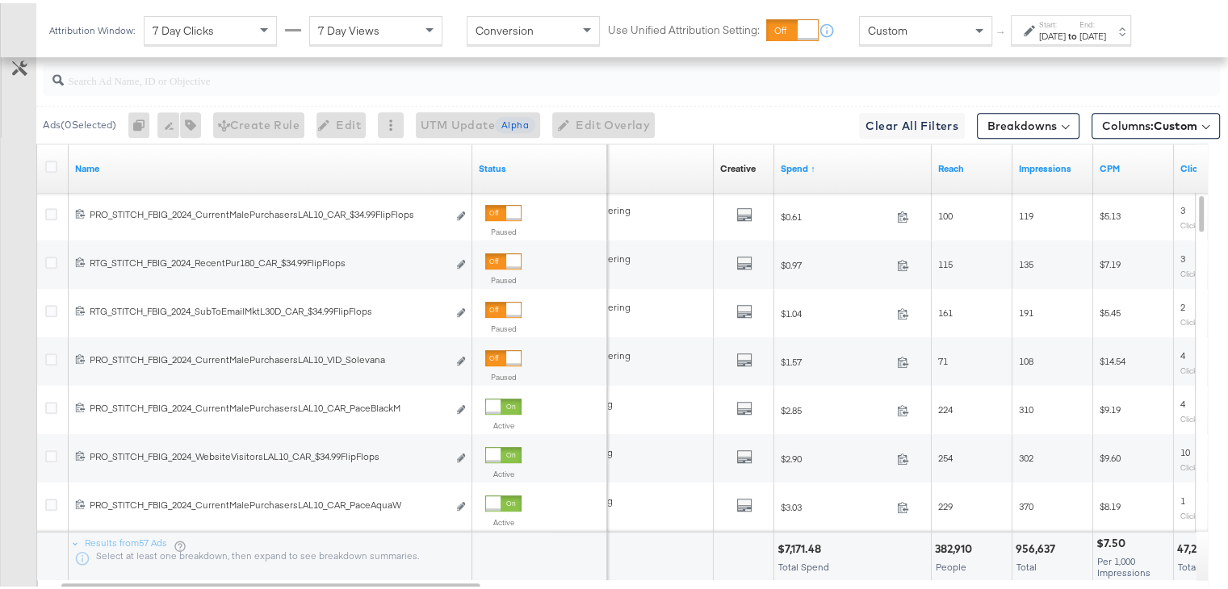
click at [801, 169] on div "Spend ↑" at bounding box center [852, 166] width 157 height 26
click at [799, 163] on link "Spend ↑" at bounding box center [853, 165] width 144 height 13
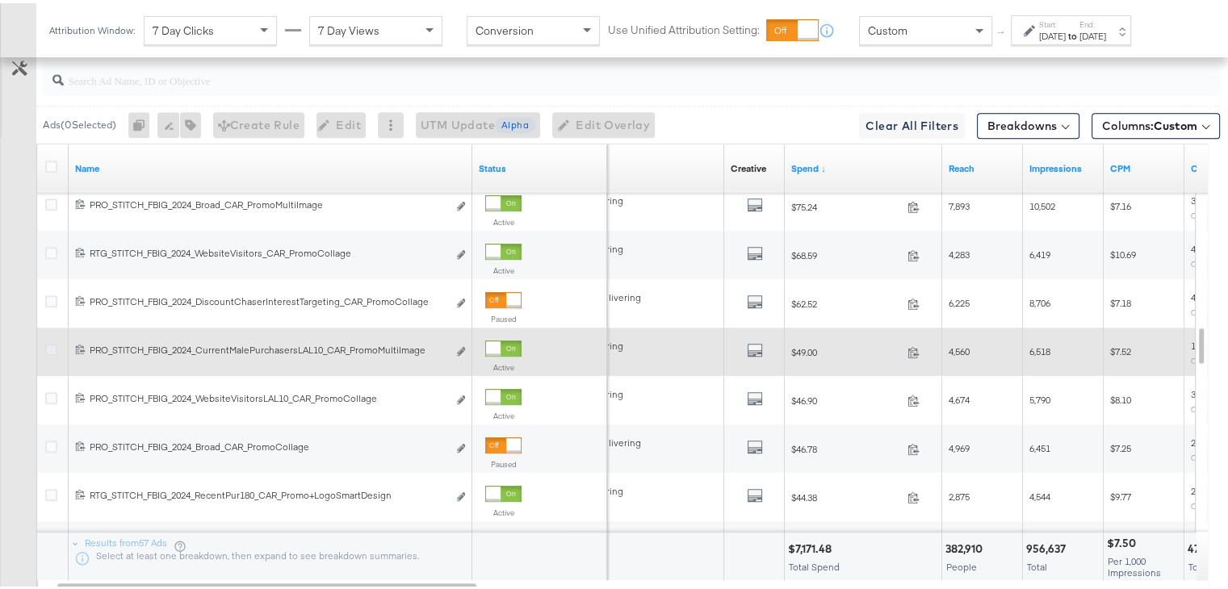
click at [48, 343] on icon at bounding box center [51, 347] width 12 height 12
click at [0, 0] on input "checkbox" at bounding box center [0, 0] width 0 height 0
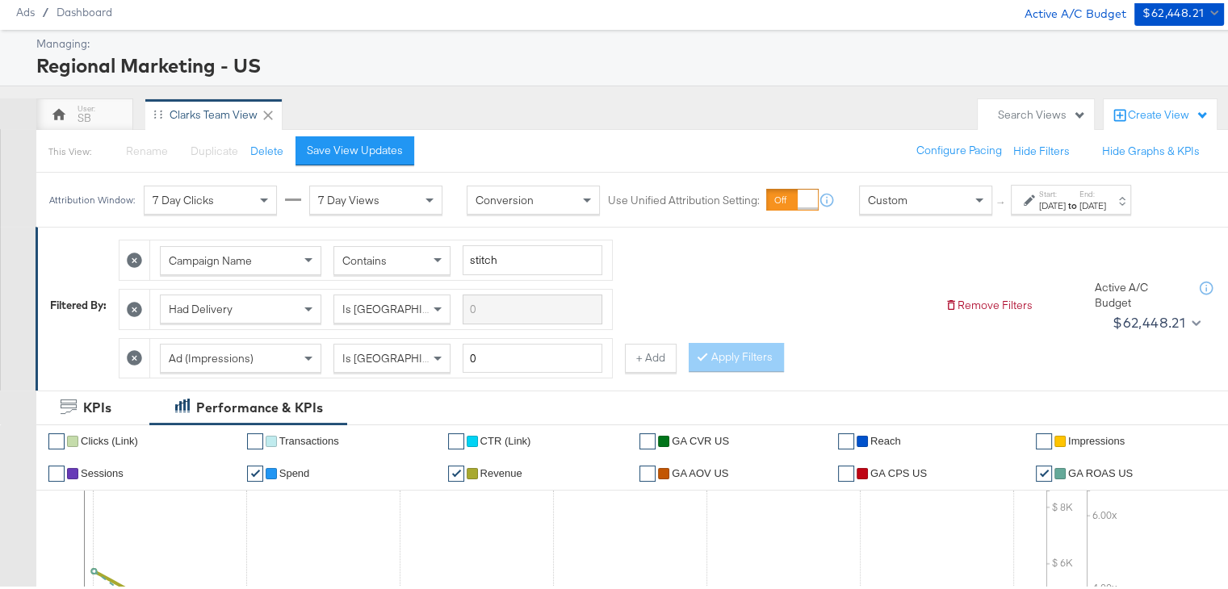
scroll to position [49, 0]
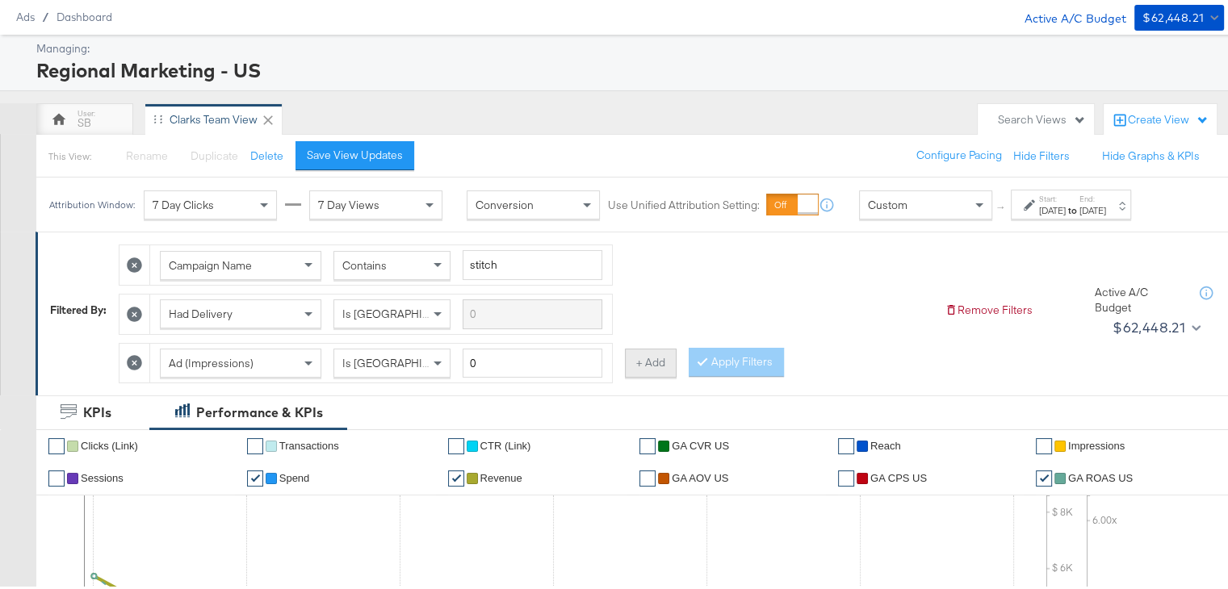
click at [651, 362] on button "+ Add" at bounding box center [651, 359] width 52 height 29
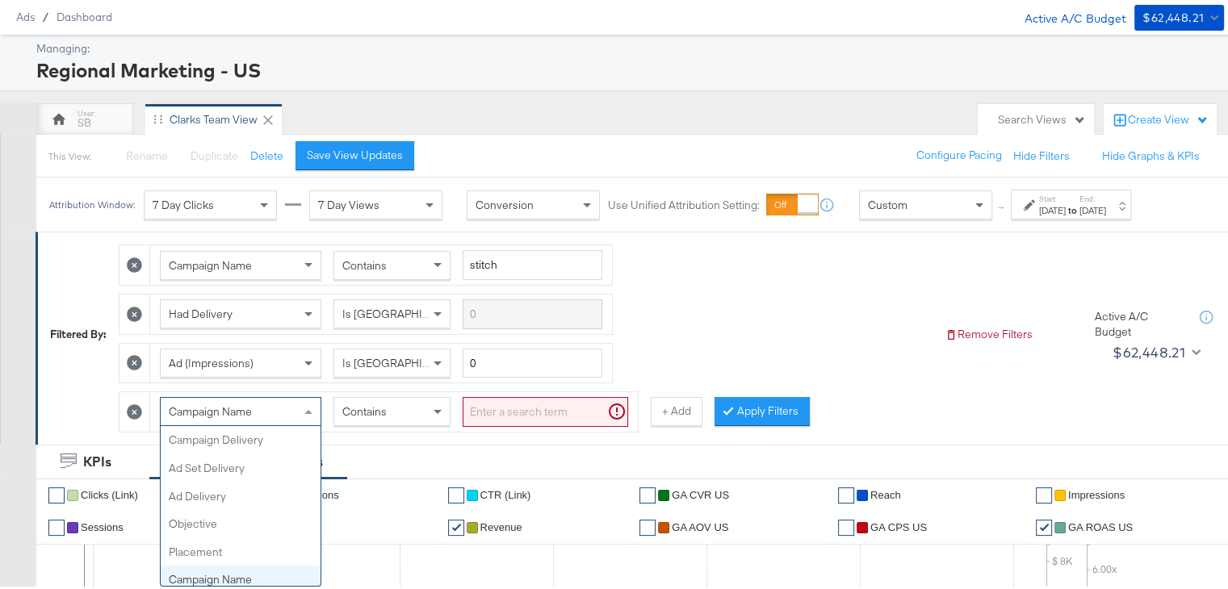
click at [265, 400] on div "Campaign Name" at bounding box center [241, 408] width 160 height 27
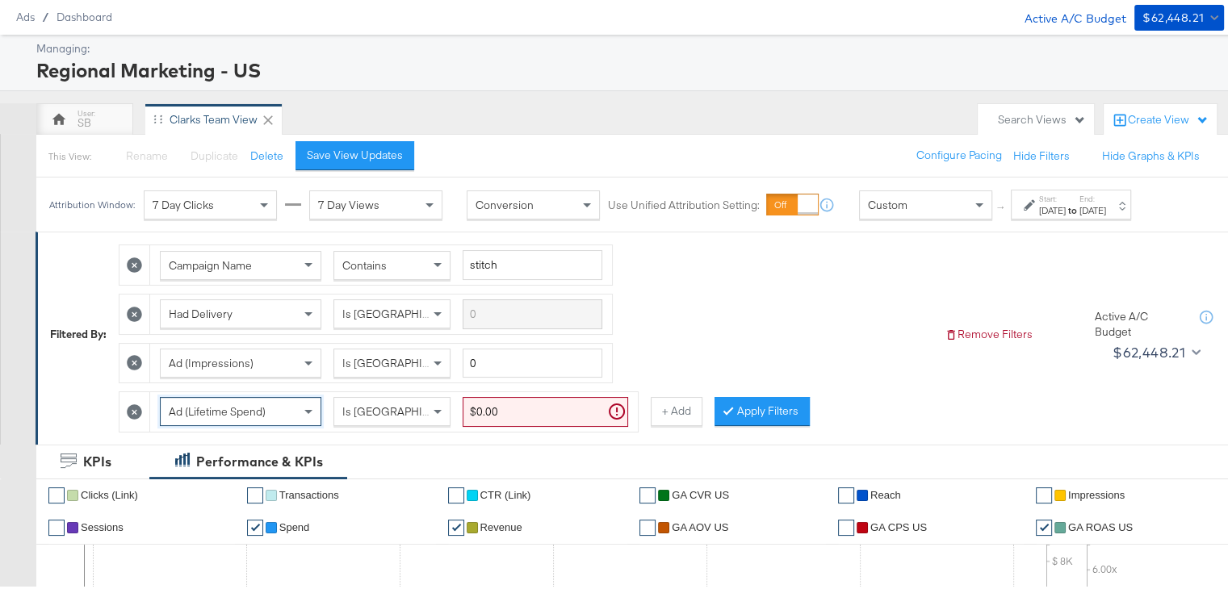
click at [509, 402] on input "$0.00" at bounding box center [545, 409] width 165 height 30
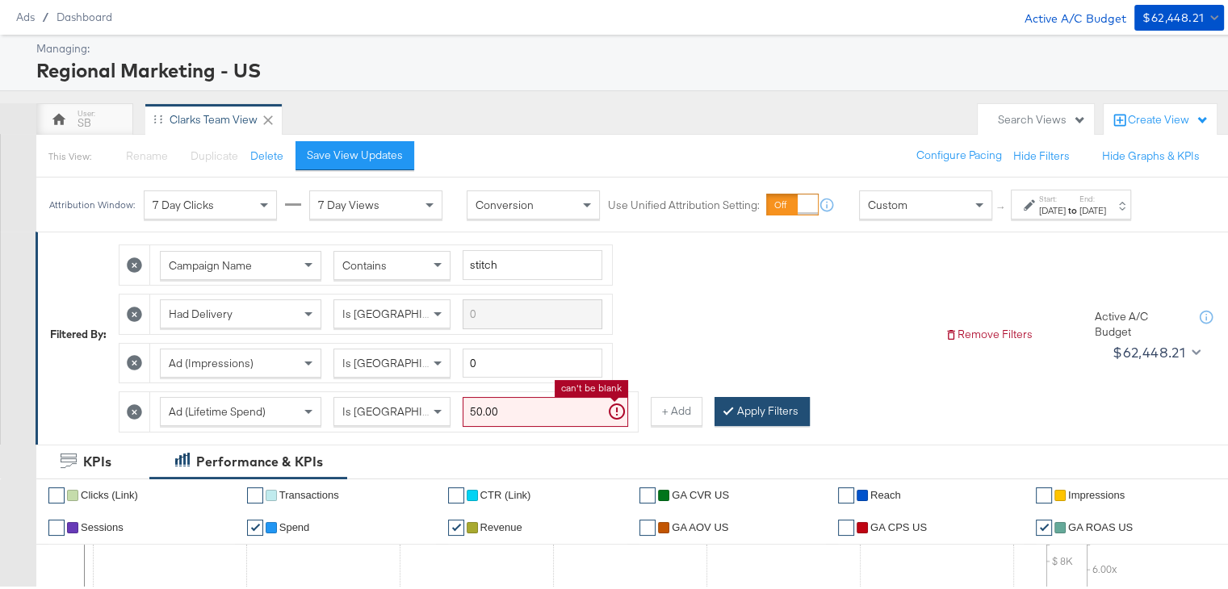
type input "$50.00"
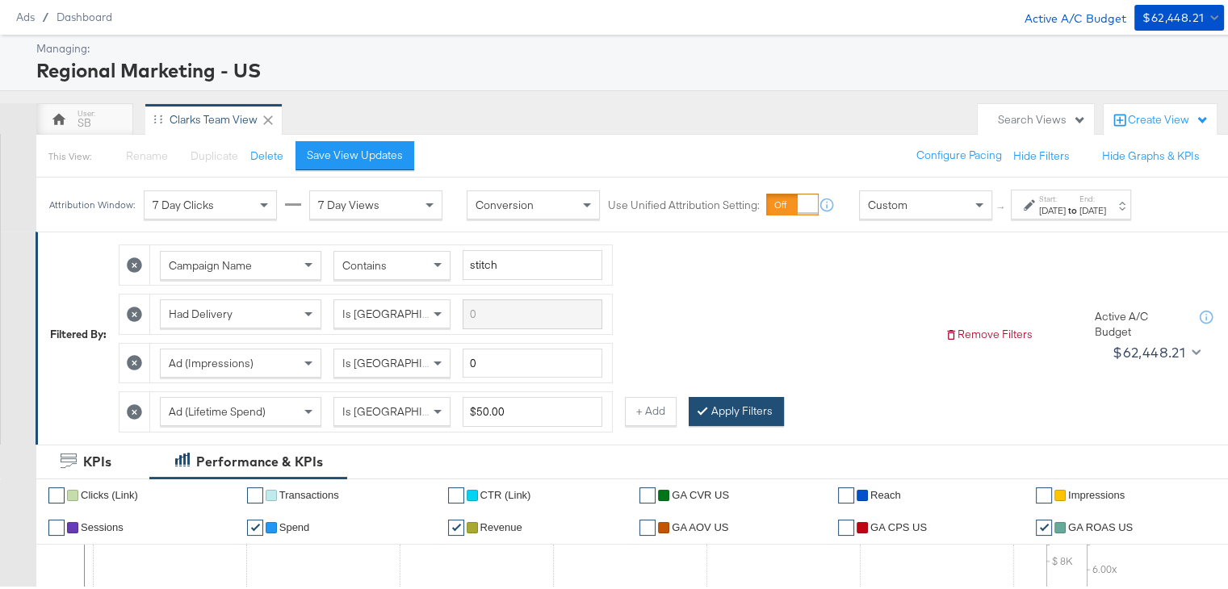
click at [724, 399] on button "Apply Filters" at bounding box center [736, 408] width 95 height 29
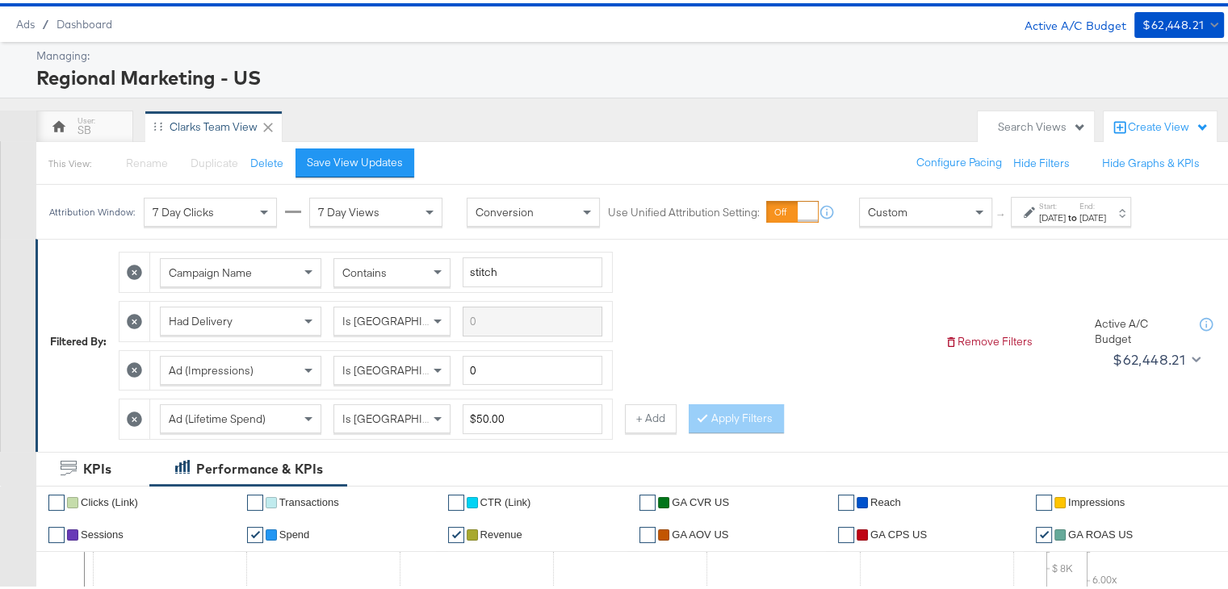
scroll to position [47, 0]
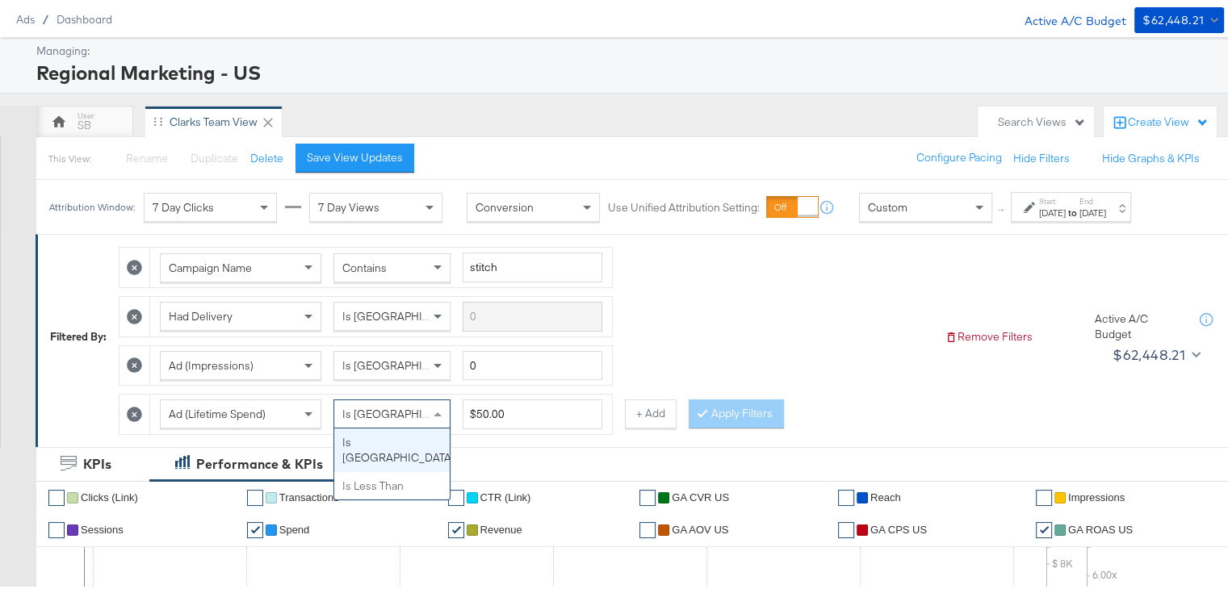
click at [416, 408] on span "Is Greater Than" at bounding box center [403, 411] width 123 height 15
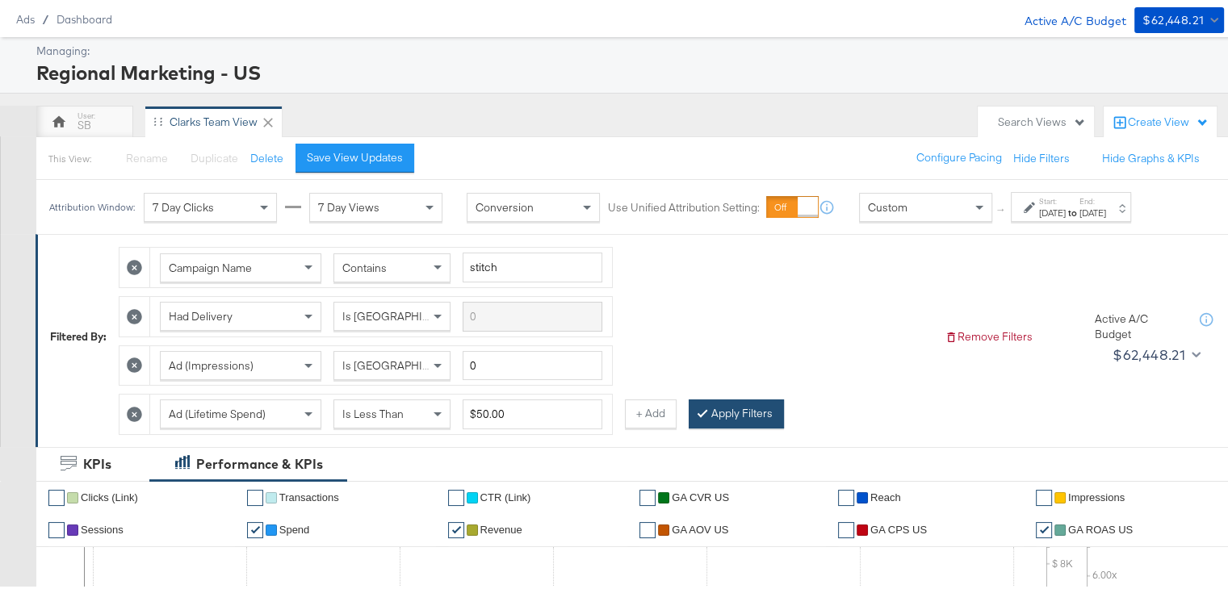
click at [715, 404] on button "Apply Filters" at bounding box center [736, 410] width 95 height 29
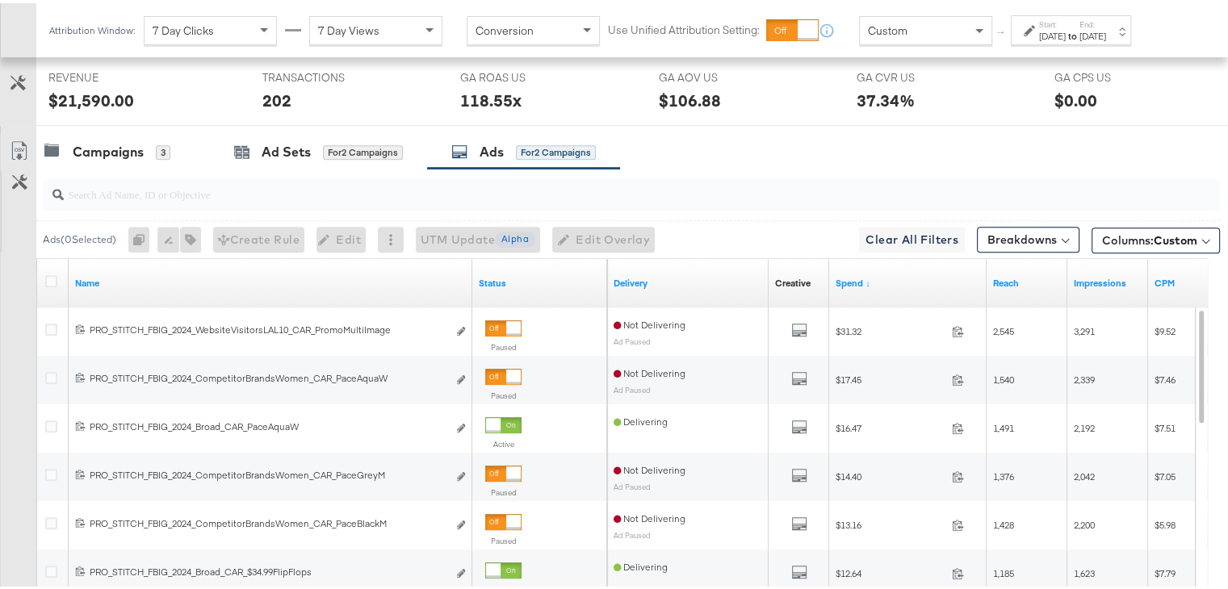
scroll to position [891, 0]
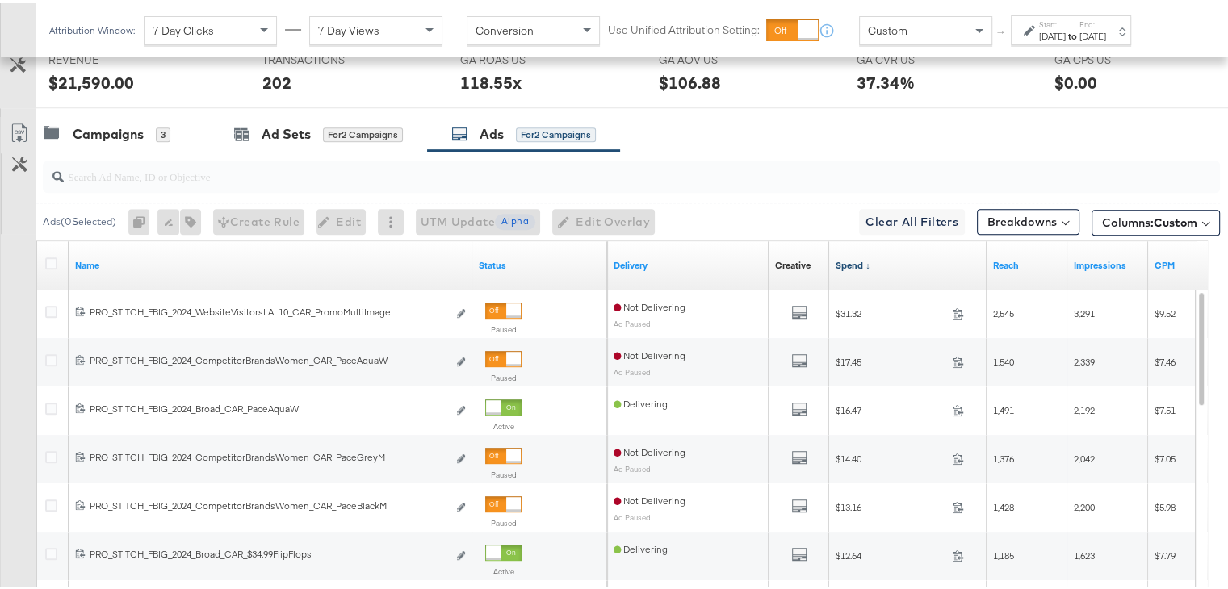
click at [842, 256] on link "Spend ↓" at bounding box center [907, 262] width 144 height 13
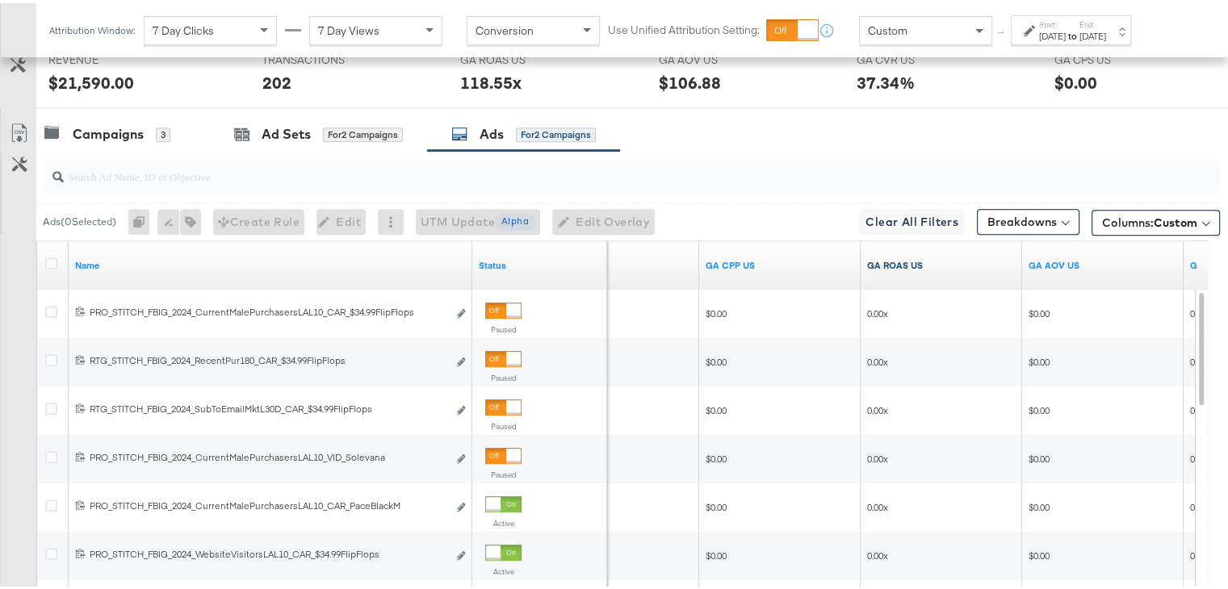
click at [886, 260] on link "GA ROAS US" at bounding box center [941, 262] width 149 height 13
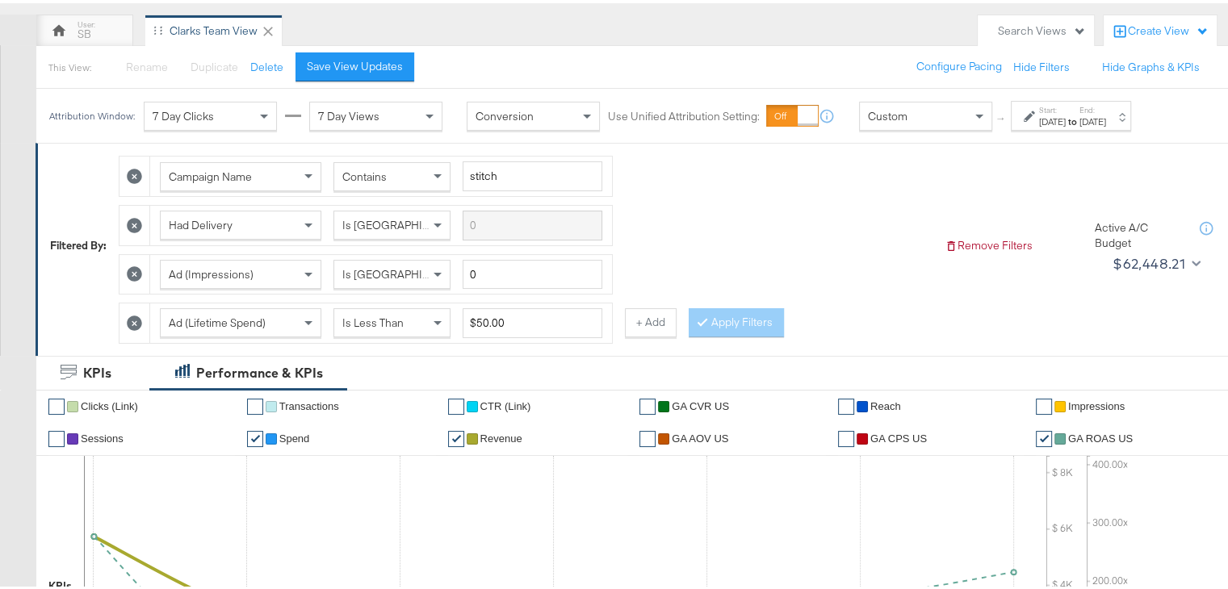
scroll to position [32, 0]
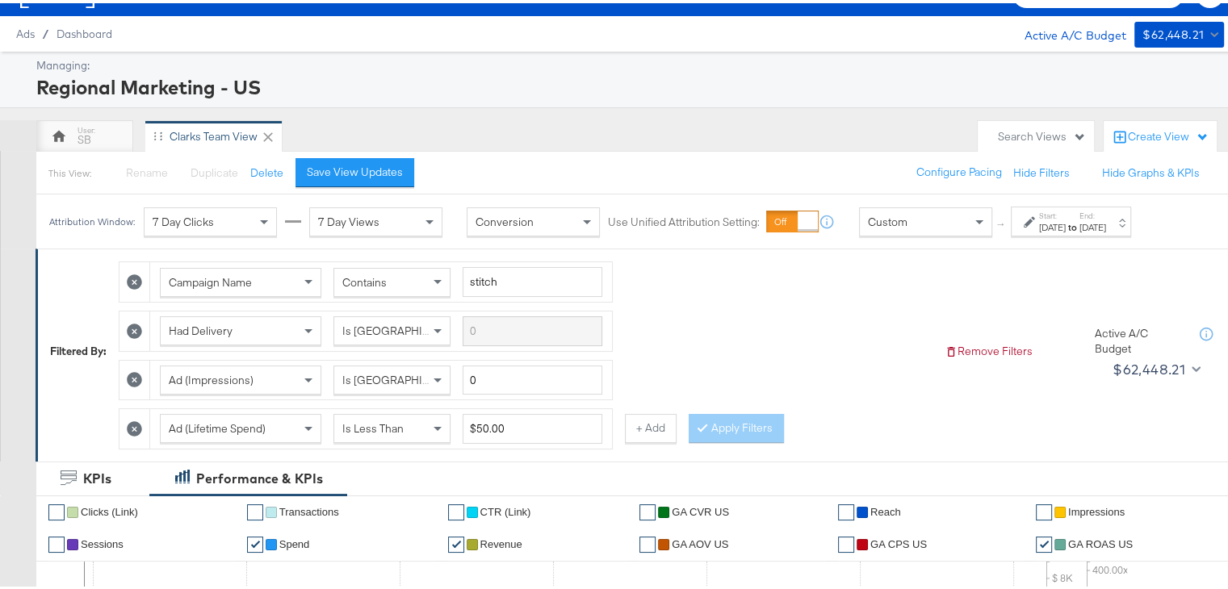
click at [129, 421] on icon at bounding box center [134, 425] width 15 height 15
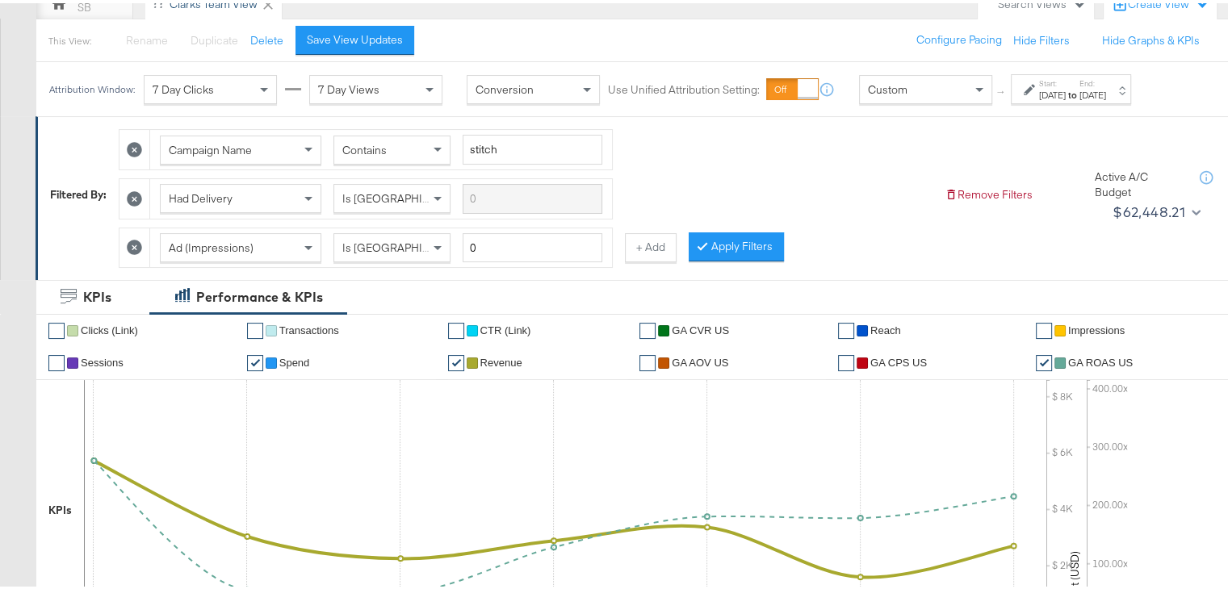
scroll to position [165, 0]
click at [655, 241] on button "+ Add" at bounding box center [651, 243] width 52 height 29
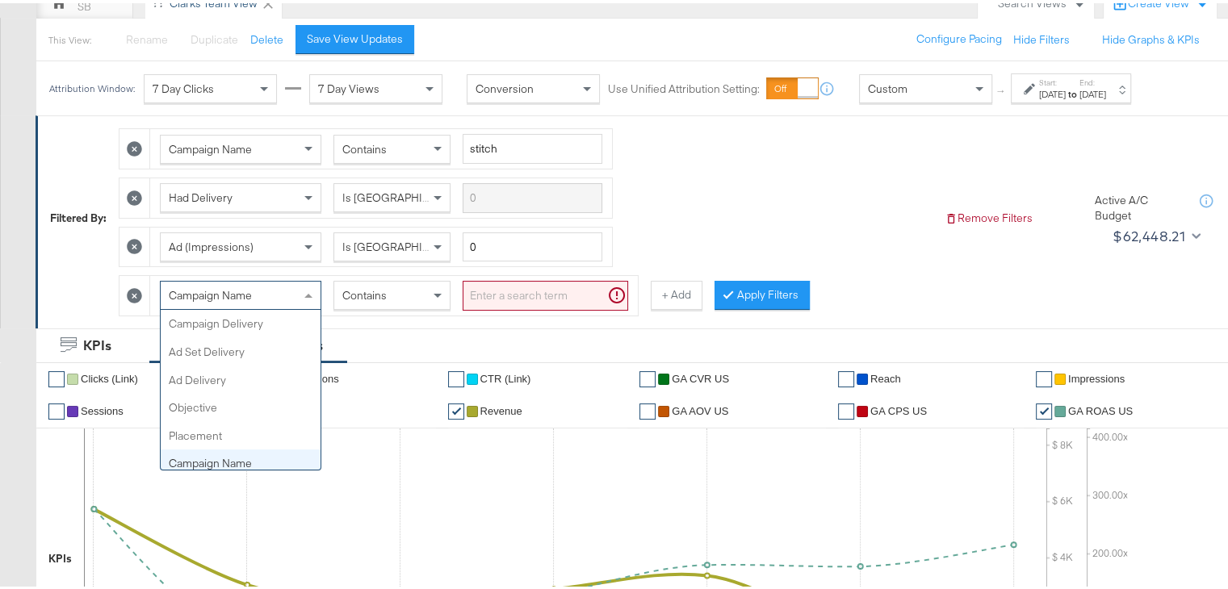
click at [272, 290] on div "Campaign Name" at bounding box center [241, 291] width 160 height 27
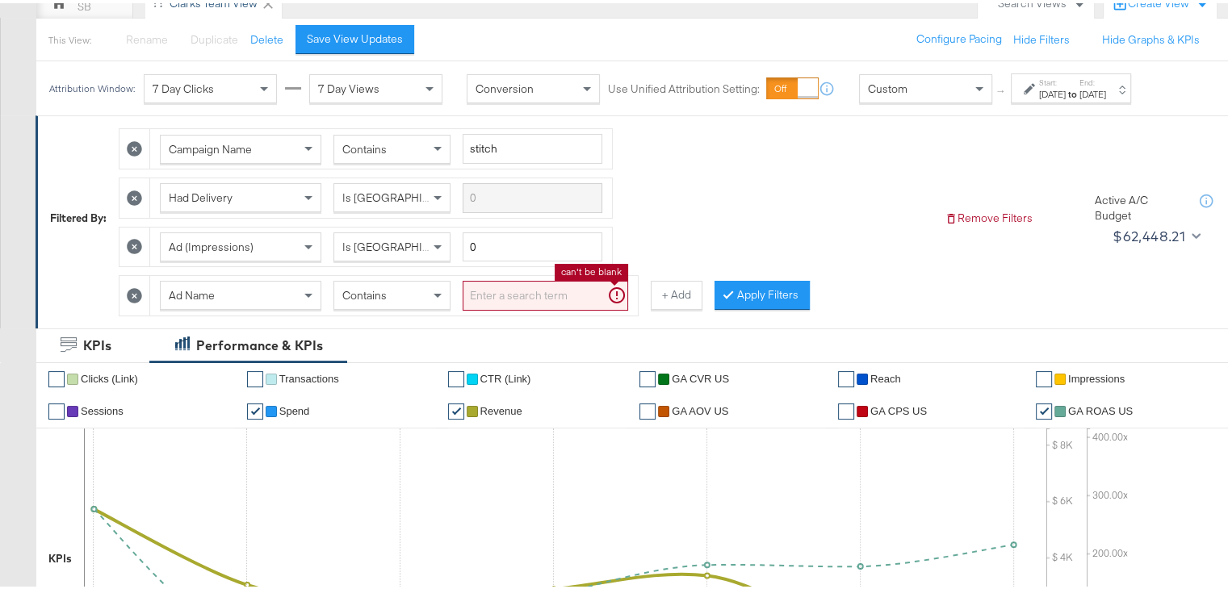
click at [523, 291] on input "search" at bounding box center [545, 293] width 165 height 30
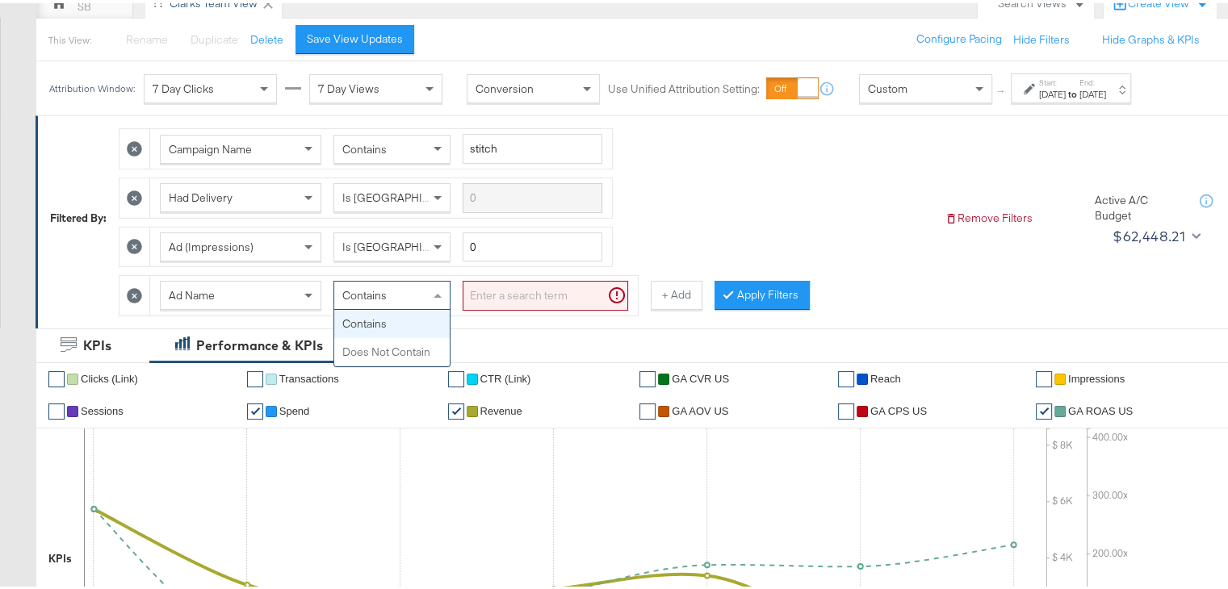
click at [408, 291] on div "Contains" at bounding box center [391, 291] width 115 height 27
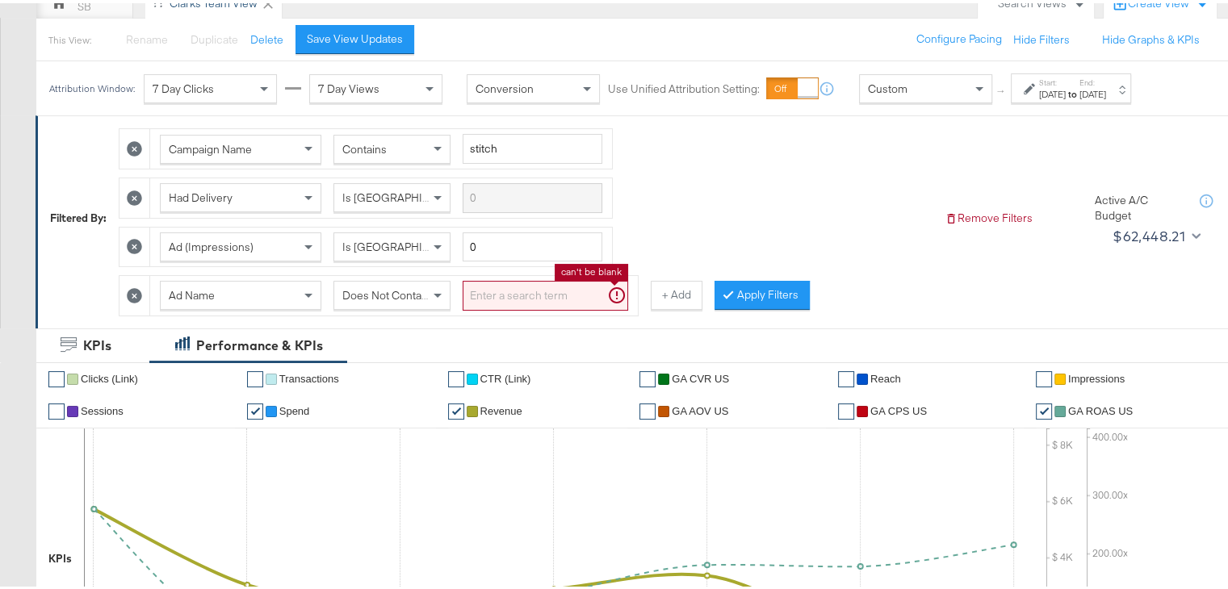
click at [478, 295] on input "search" at bounding box center [545, 293] width 165 height 30
paste input "promo+logo"
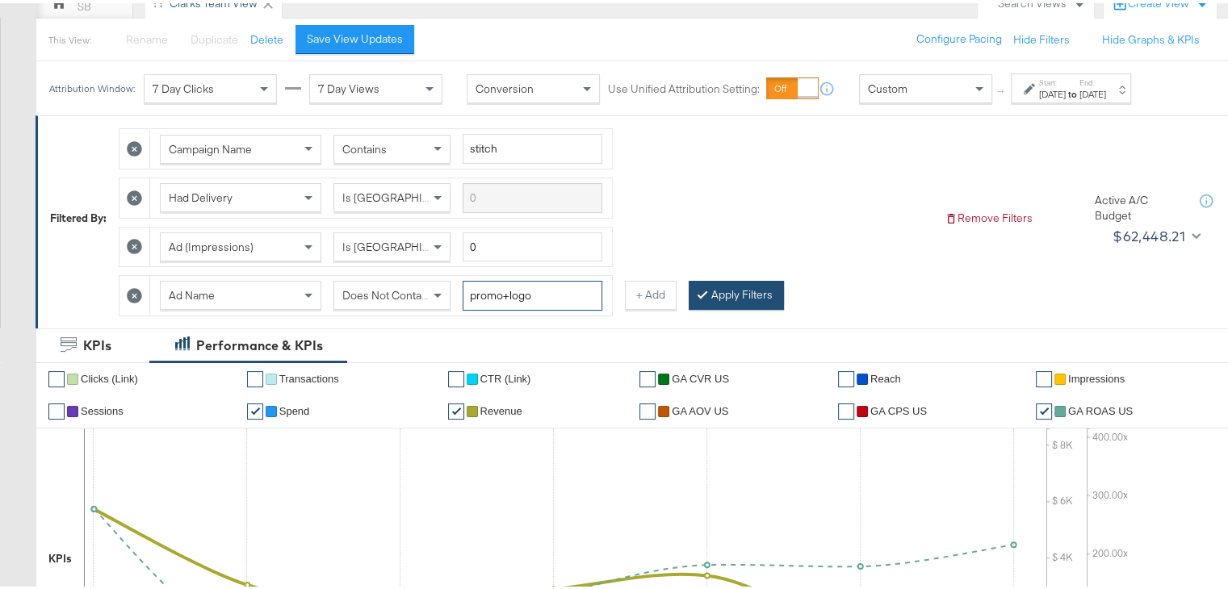
type input "promo+logo"
click at [706, 284] on div at bounding box center [705, 291] width 11 height 15
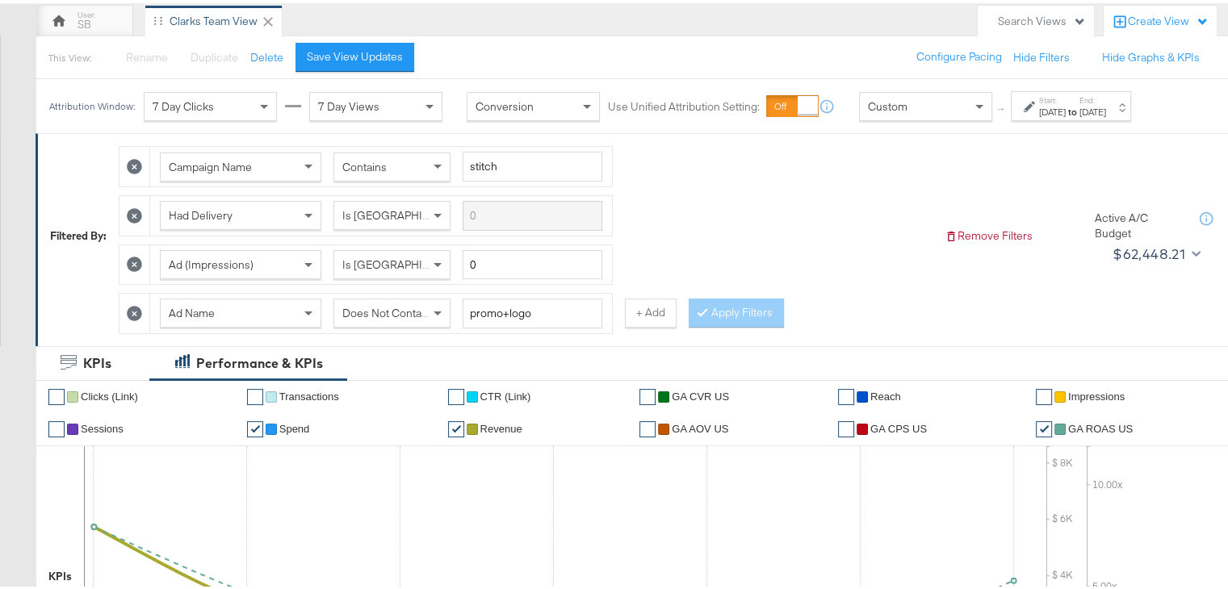
scroll to position [120, 0]
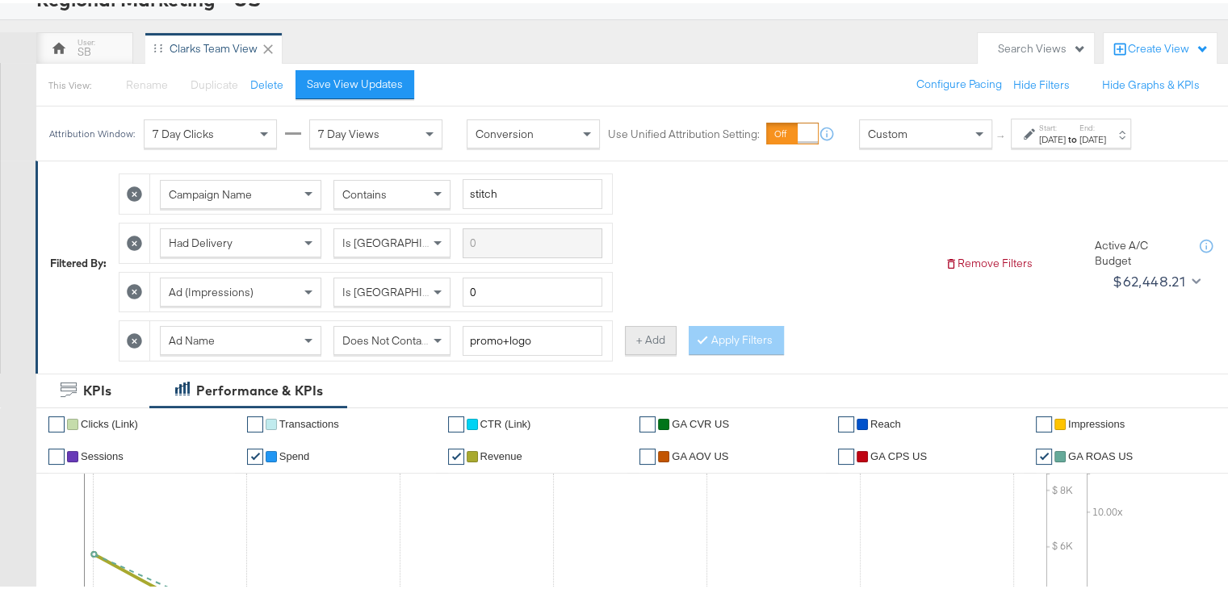
click at [645, 337] on button "+ Add" at bounding box center [651, 337] width 52 height 29
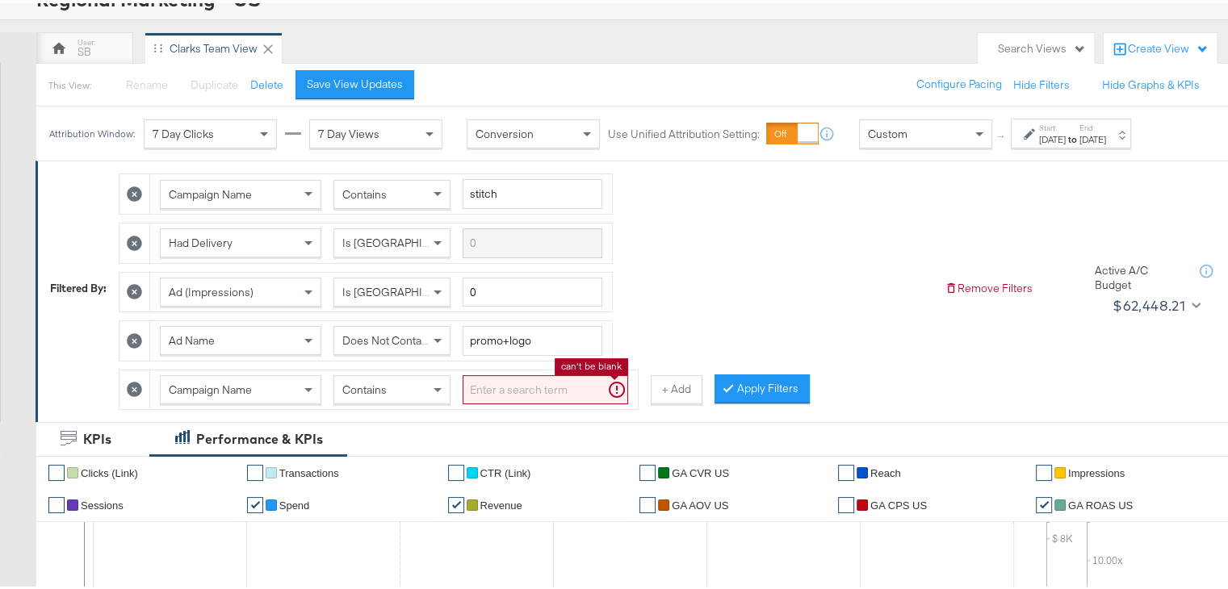
click at [514, 387] on input "search" at bounding box center [545, 387] width 165 height 30
paste input "promocollage"
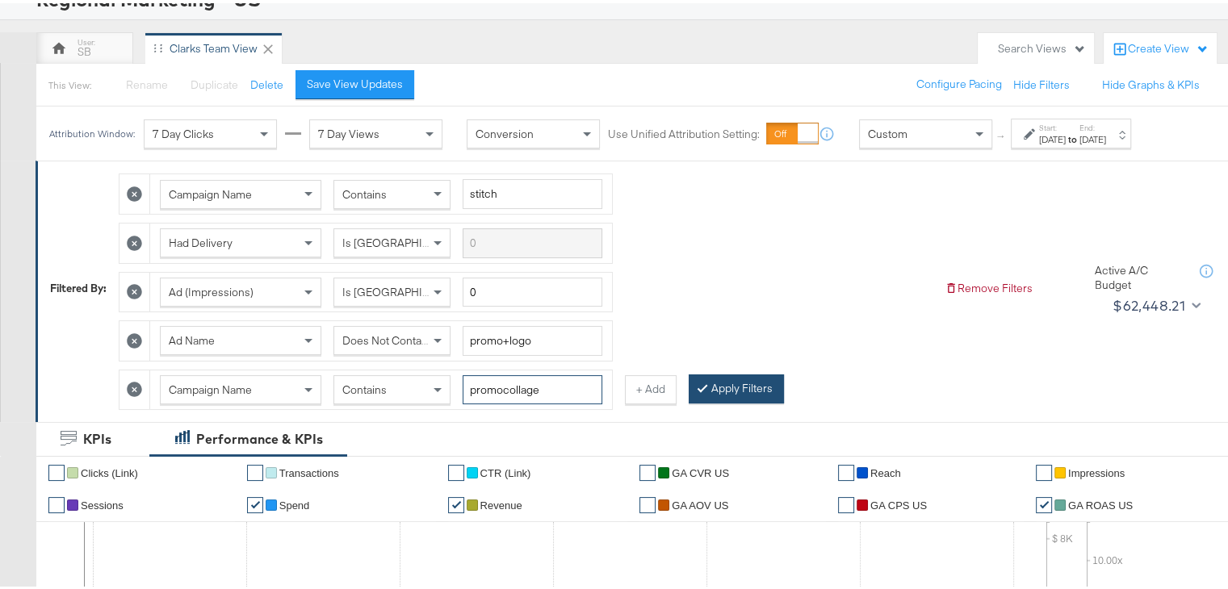
type input "promocollage"
click at [710, 379] on button "Apply Filters" at bounding box center [736, 385] width 95 height 29
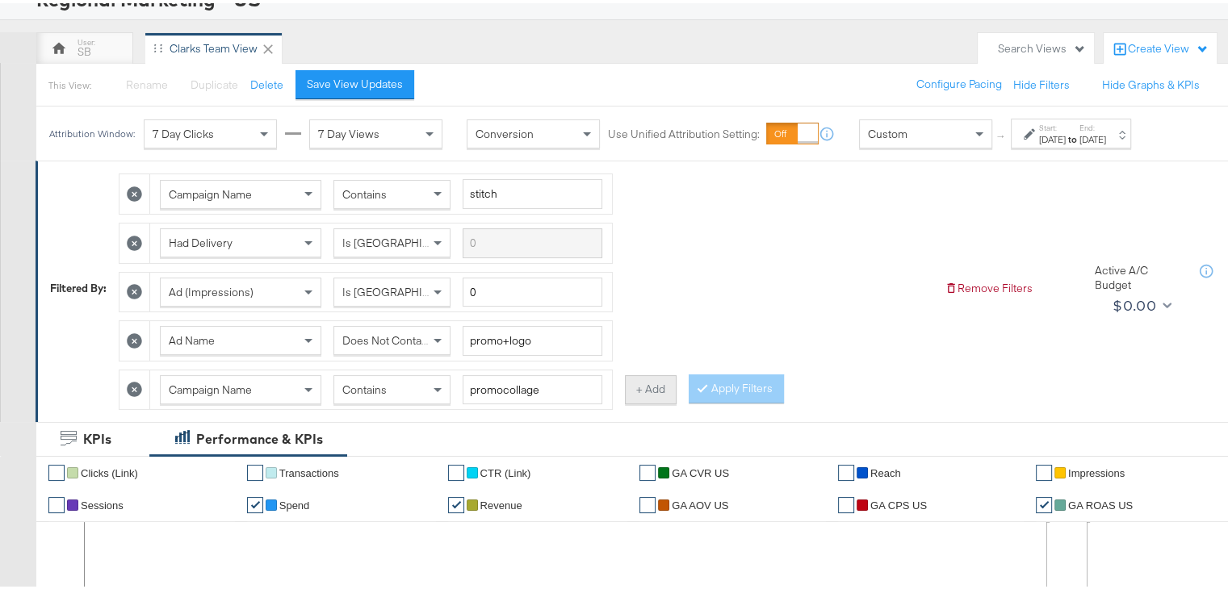
click at [648, 375] on button "+ Add" at bounding box center [651, 386] width 52 height 29
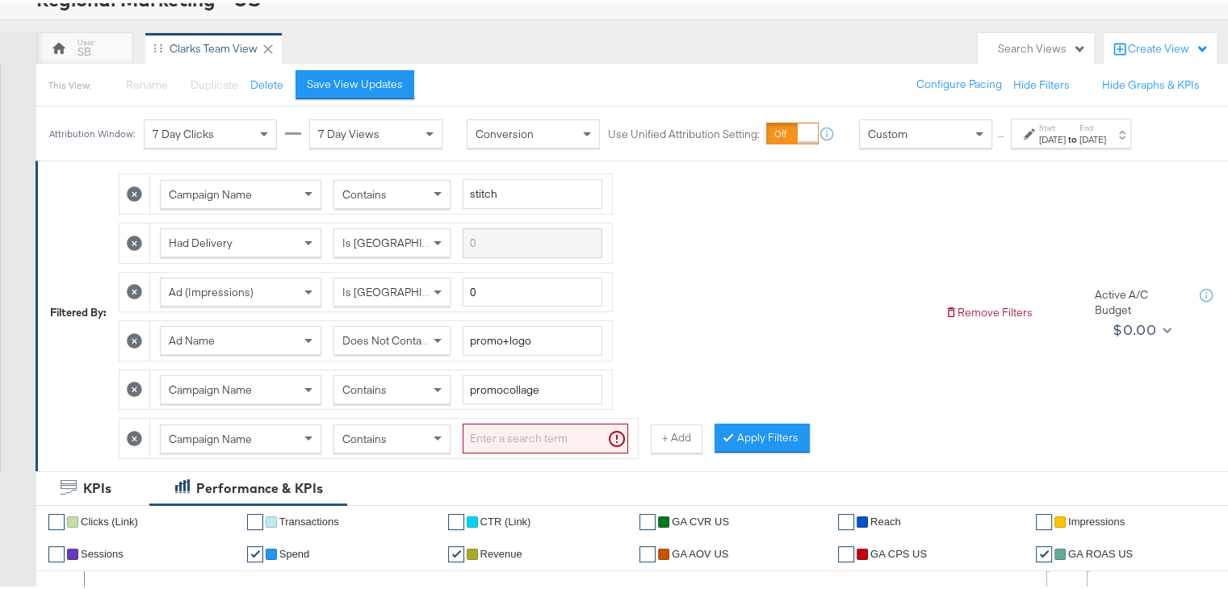
click at [397, 381] on div "Contains" at bounding box center [391, 386] width 115 height 27
click at [378, 432] on span "Contains" at bounding box center [364, 436] width 44 height 15
click at [497, 429] on input "search" at bounding box center [545, 436] width 165 height 30
paste input "promomulti"
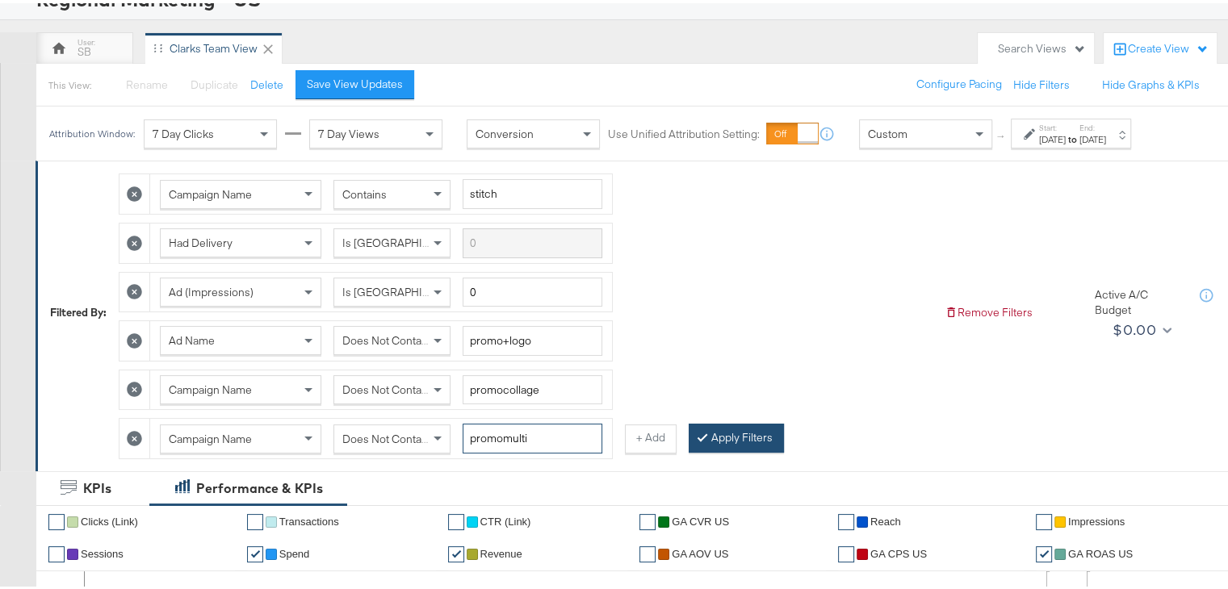
type input "promomulti"
click at [720, 427] on button "Apply Filters" at bounding box center [736, 435] width 95 height 29
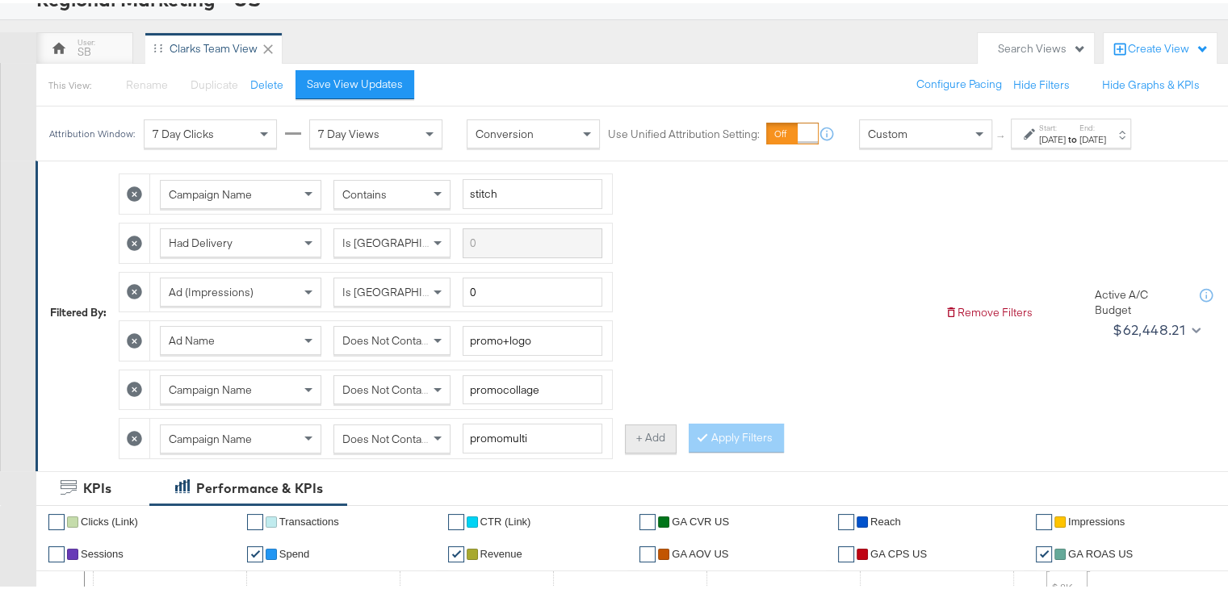
click at [664, 426] on button "+ Add" at bounding box center [651, 435] width 52 height 29
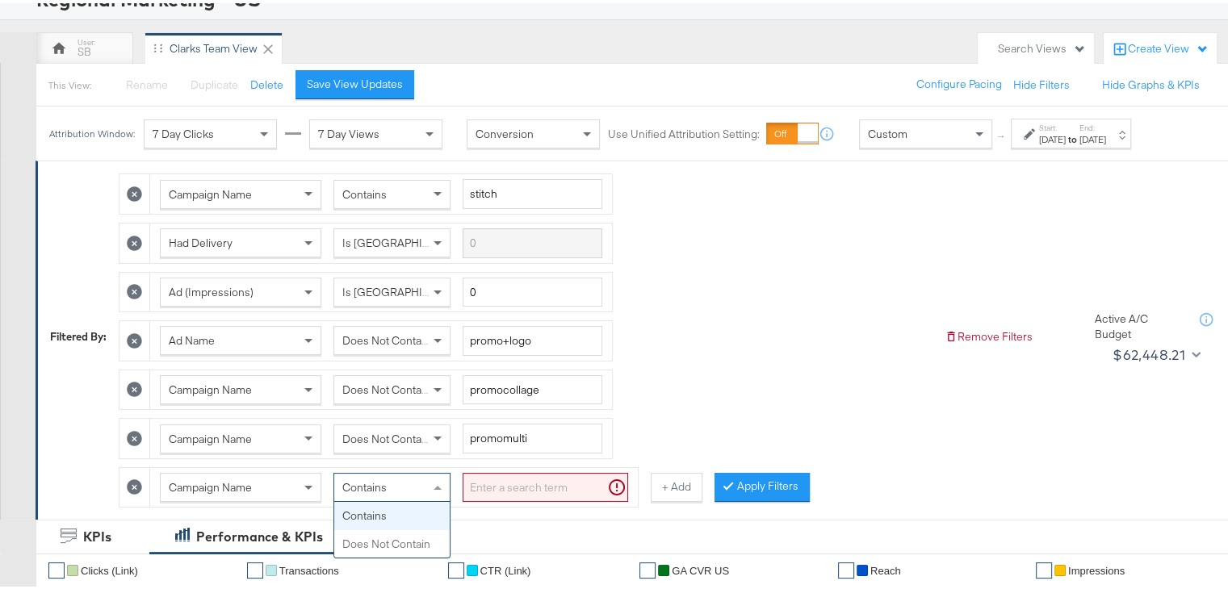
click at [424, 474] on div "Contains" at bounding box center [391, 484] width 115 height 27
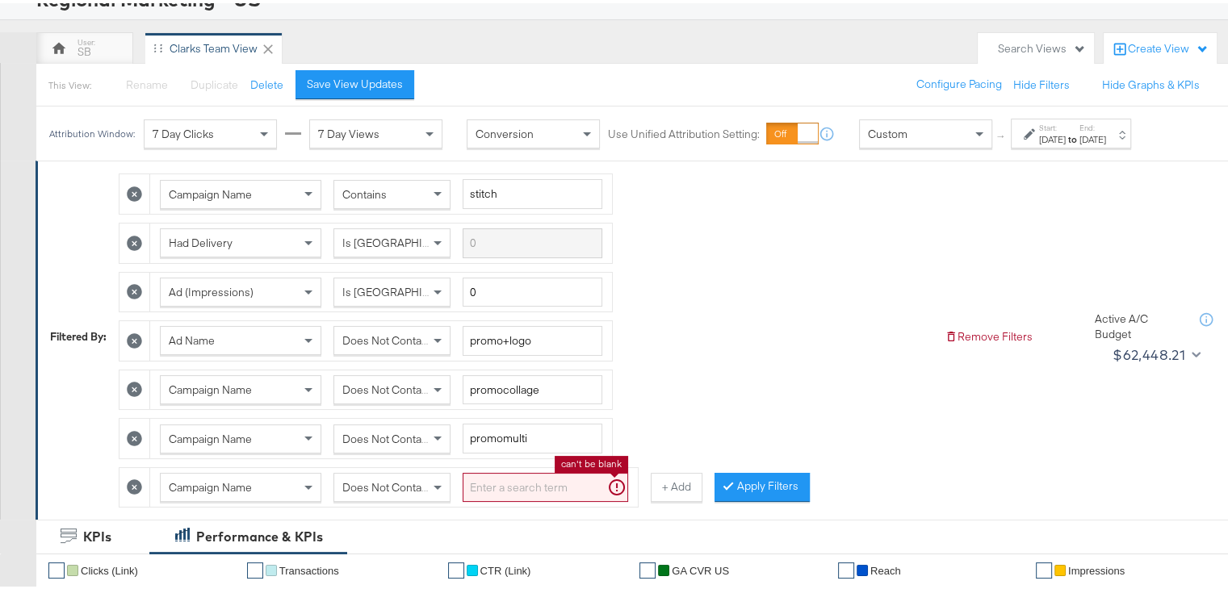
click at [485, 481] on input "search" at bounding box center [545, 485] width 165 height 30
paste input "promoprice"
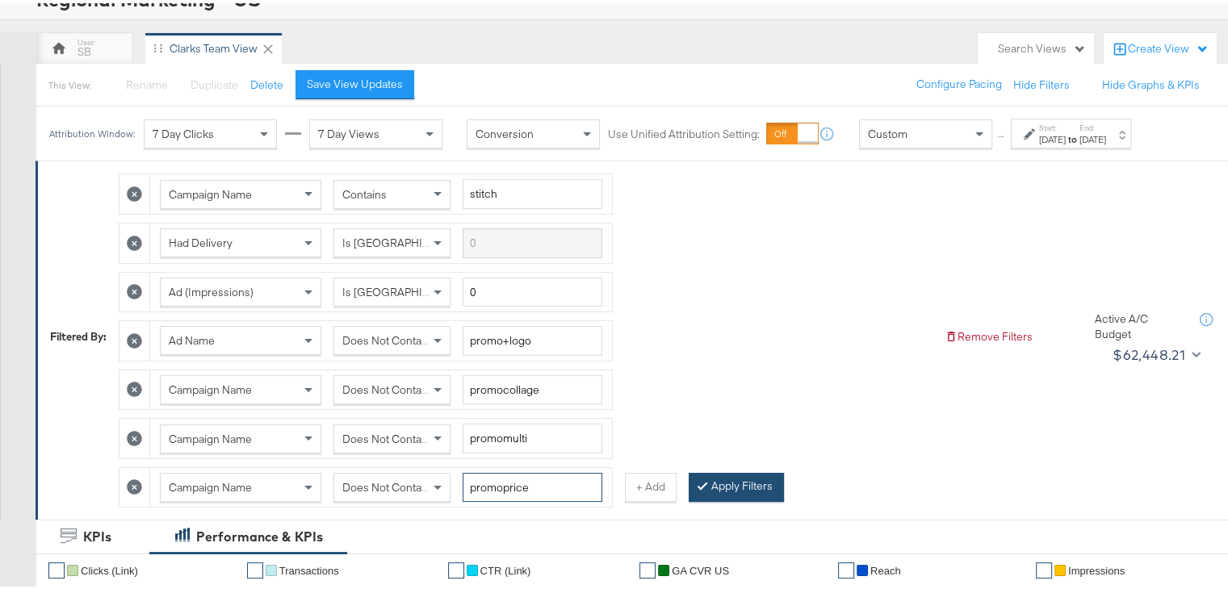
type input "promoprice"
click at [719, 470] on button "Apply Filters" at bounding box center [736, 484] width 95 height 29
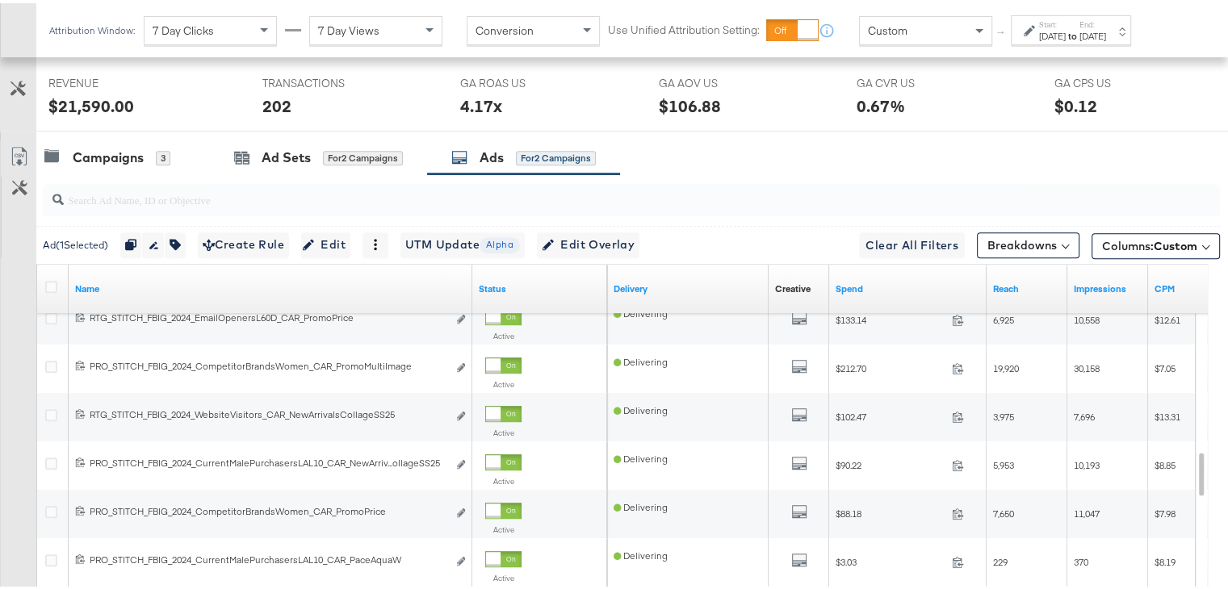
scroll to position [1235, 0]
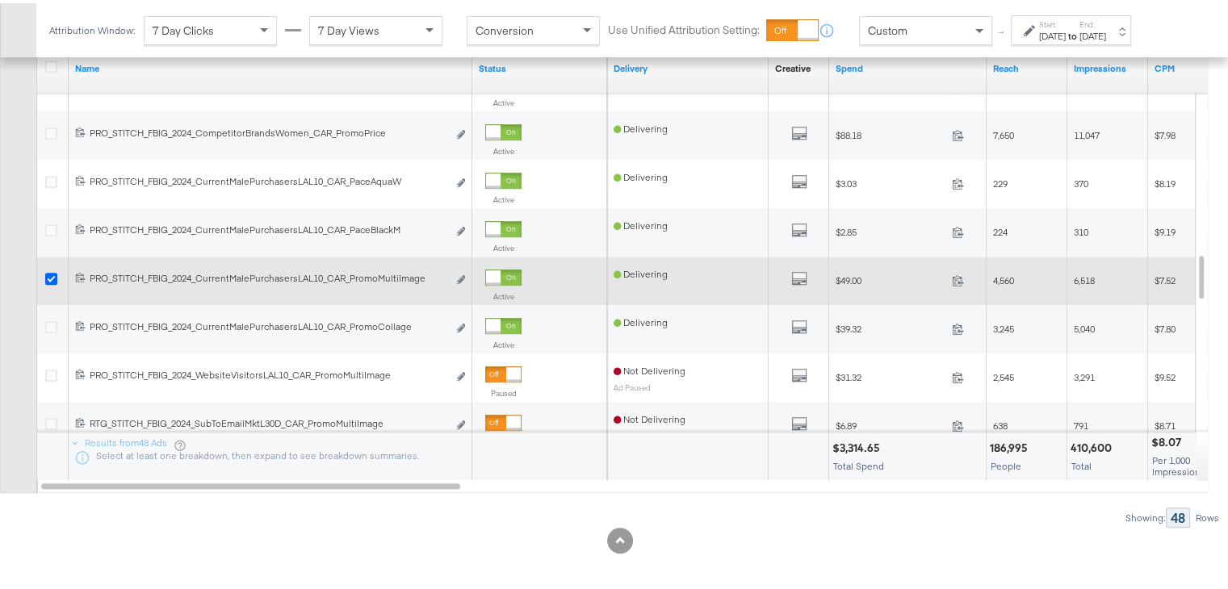
click at [52, 270] on icon at bounding box center [51, 276] width 12 height 12
click at [0, 0] on input "checkbox" at bounding box center [0, 0] width 0 height 0
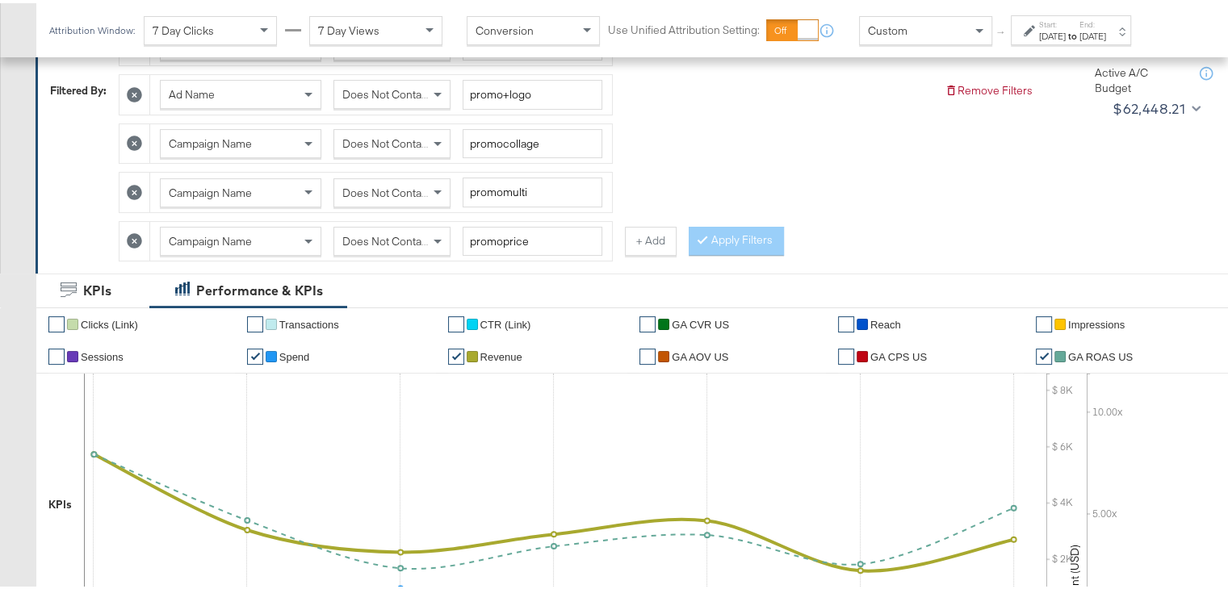
scroll to position [240, 0]
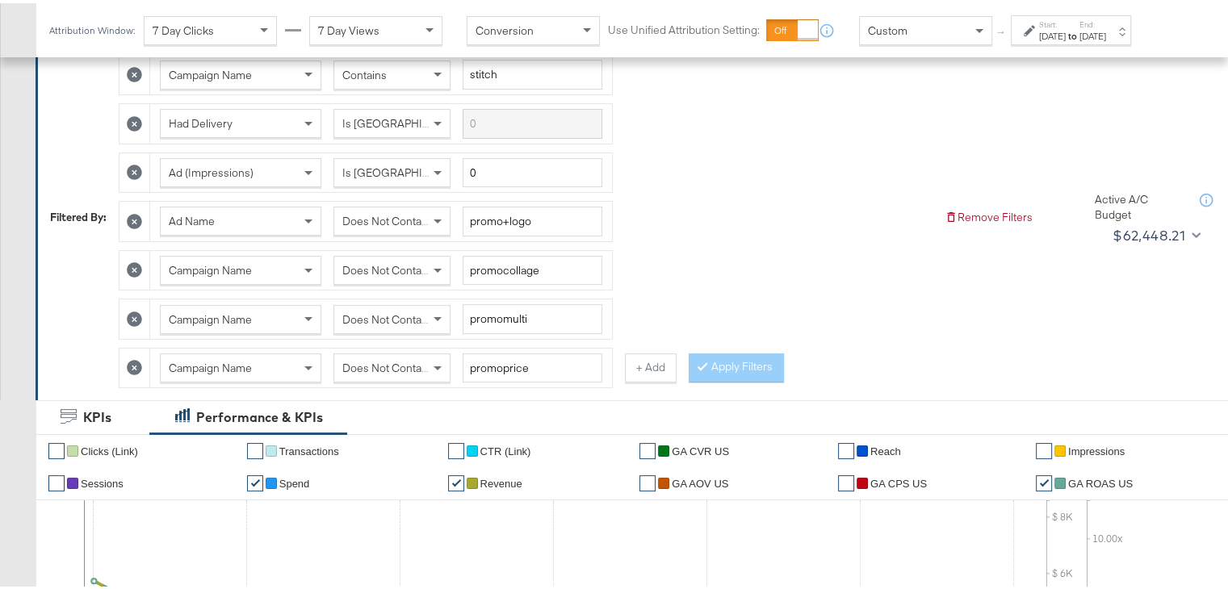
click at [132, 211] on icon at bounding box center [134, 218] width 15 height 15
type input "promomulti"
type input "promoprice"
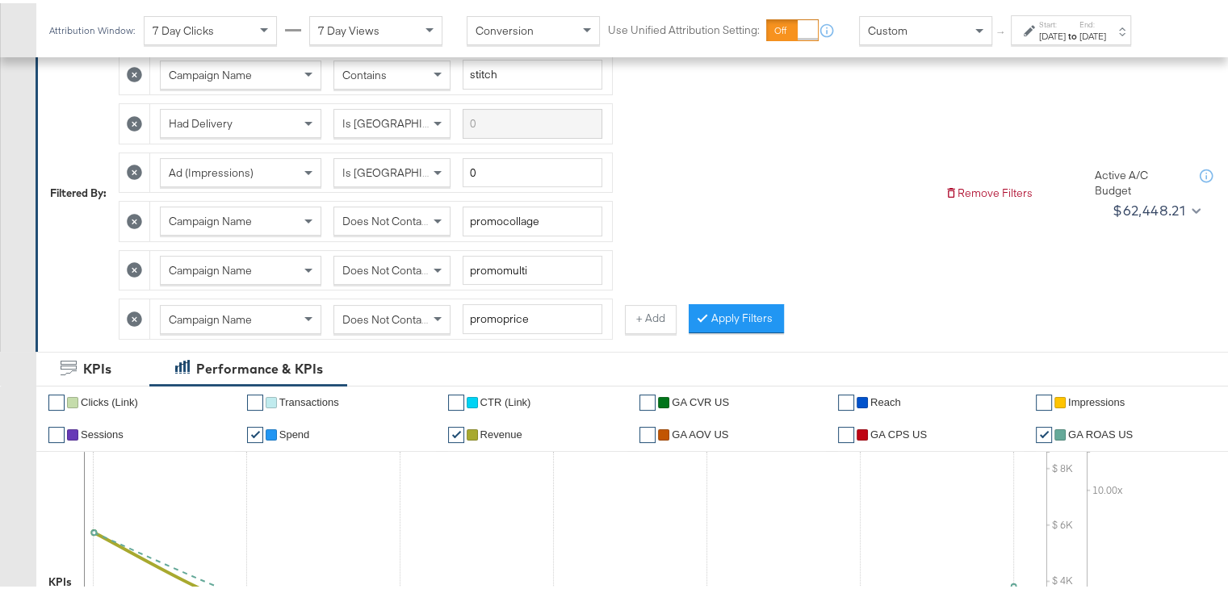
click at [132, 211] on icon at bounding box center [134, 218] width 15 height 15
type input "promoprice"
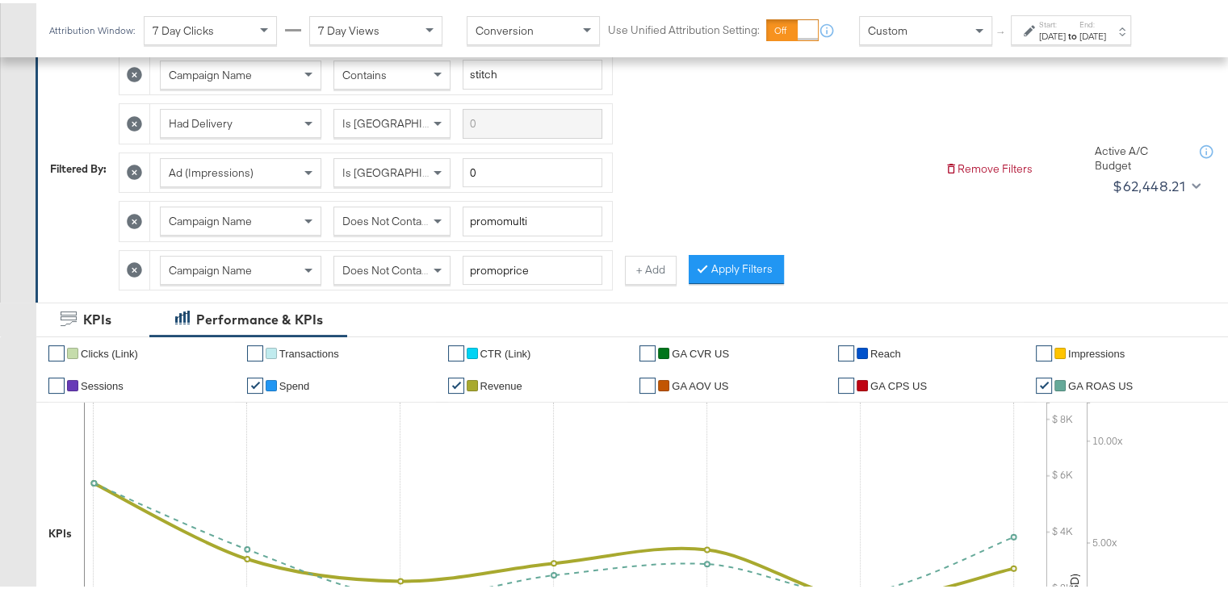
click at [132, 211] on icon at bounding box center [134, 218] width 15 height 15
type input "promoprice"
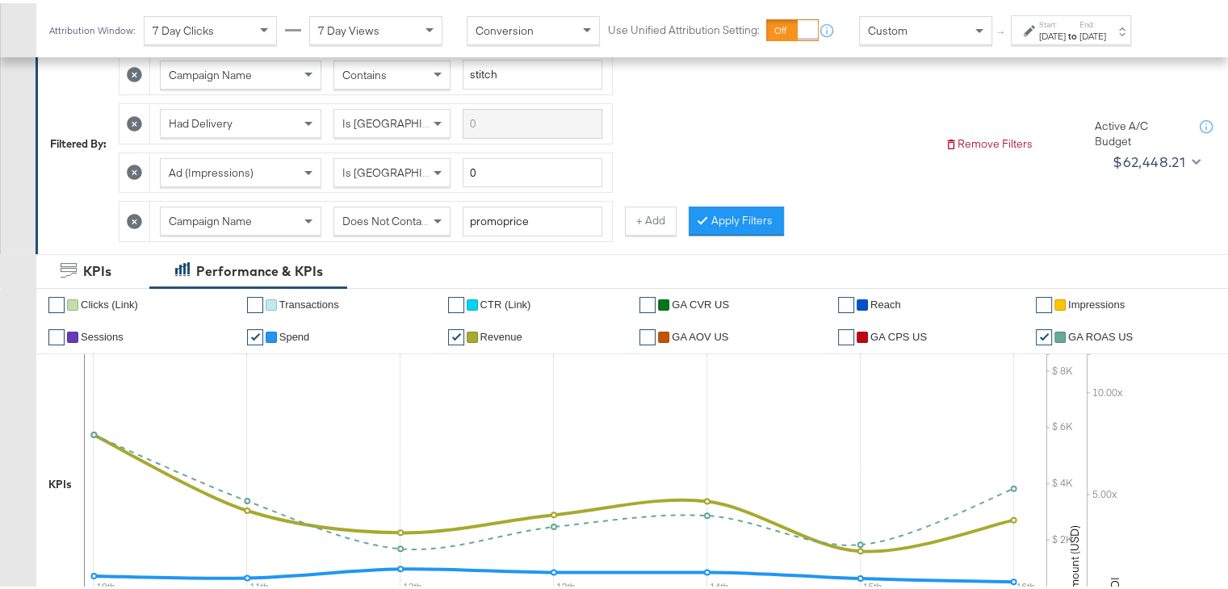
click at [132, 211] on icon at bounding box center [134, 218] width 15 height 15
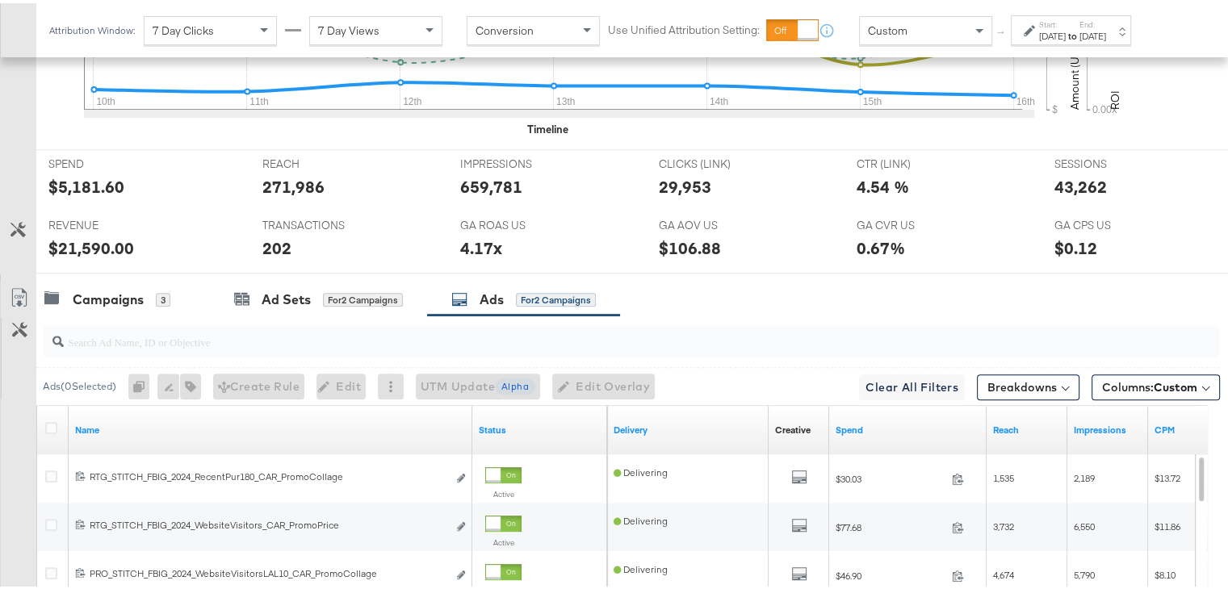
scroll to position [646, 0]
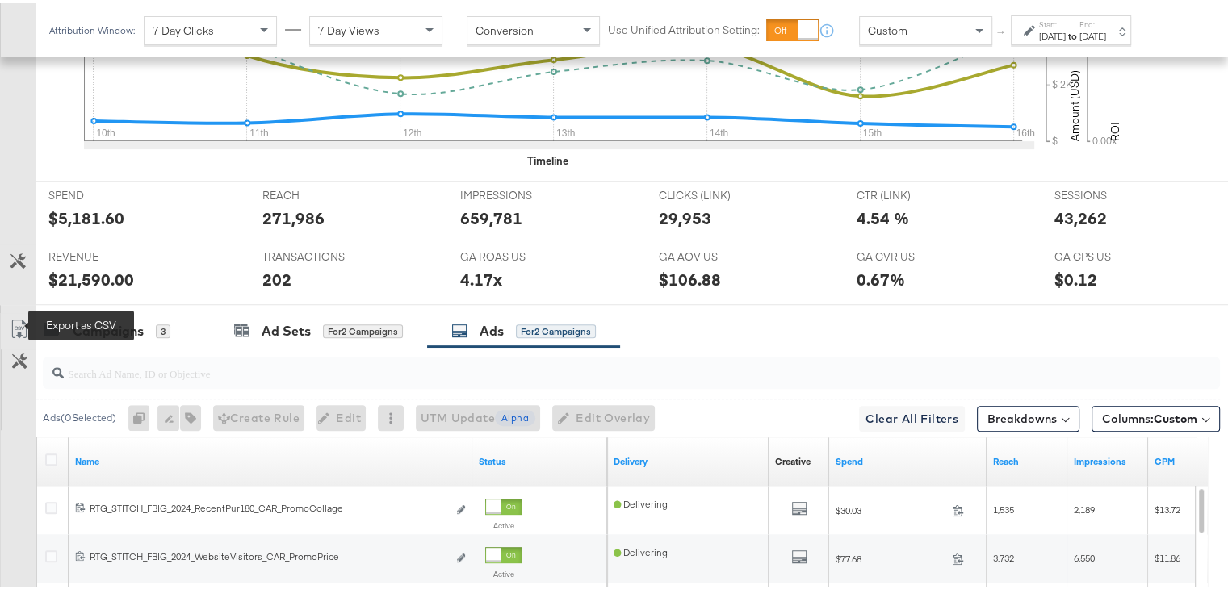
click at [19, 322] on icon at bounding box center [19, 325] width 19 height 19
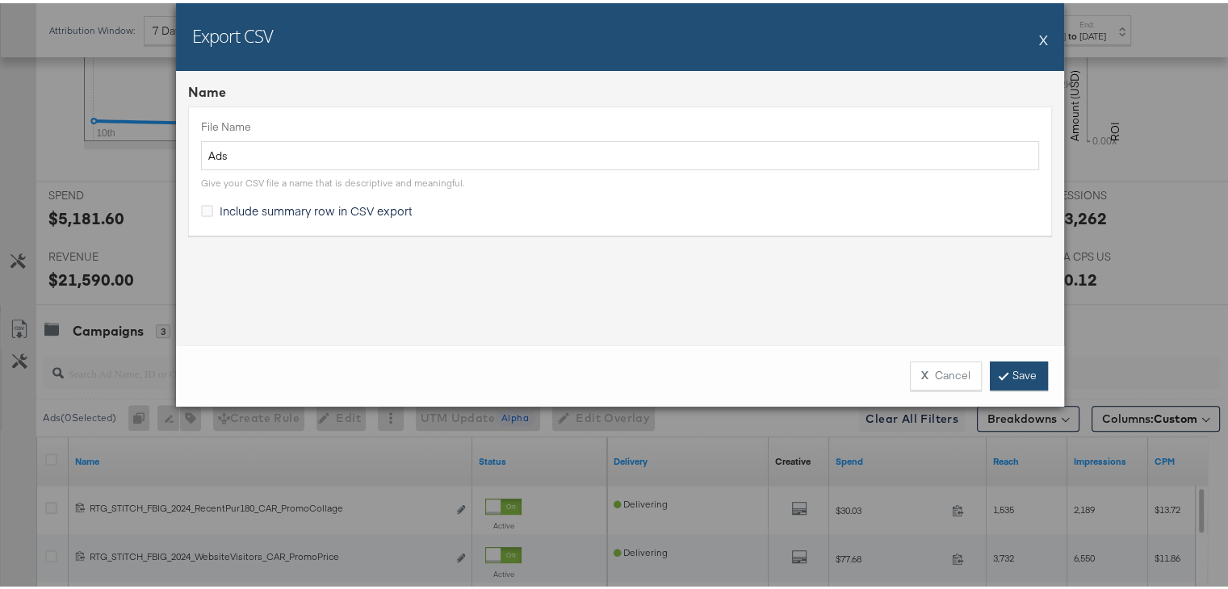
click at [1014, 367] on link "Save" at bounding box center [1019, 372] width 58 height 29
